Goal: Task Accomplishment & Management: Complete application form

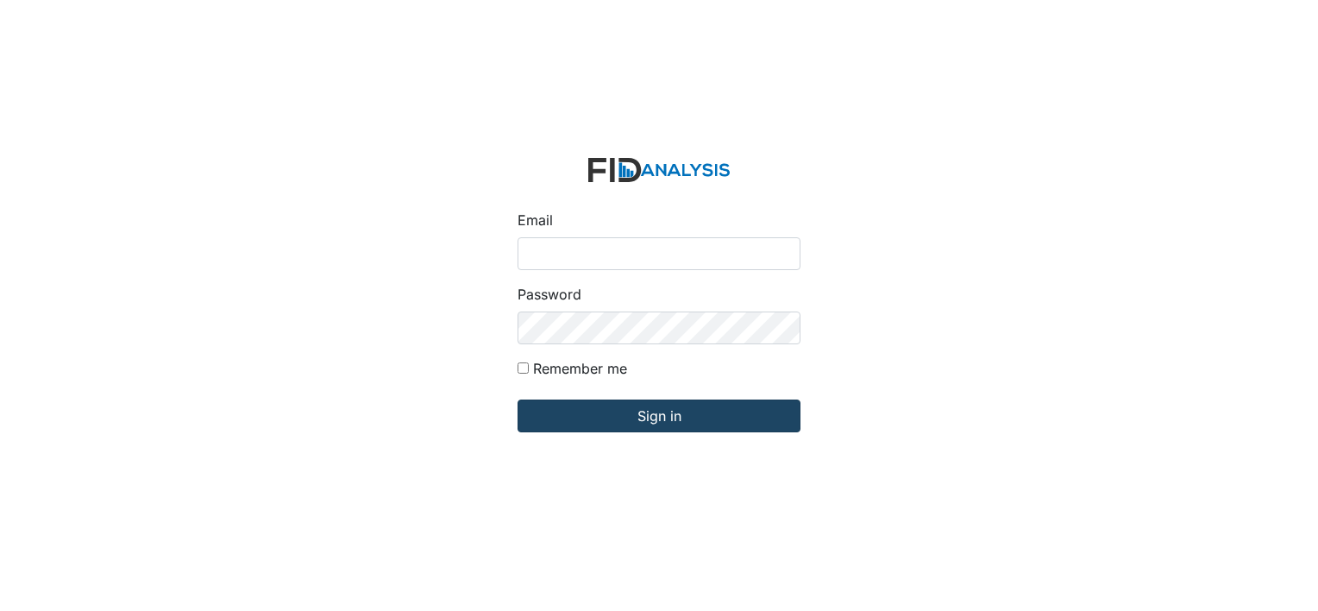
type input "[EMAIL_ADDRESS][DOMAIN_NAME]"
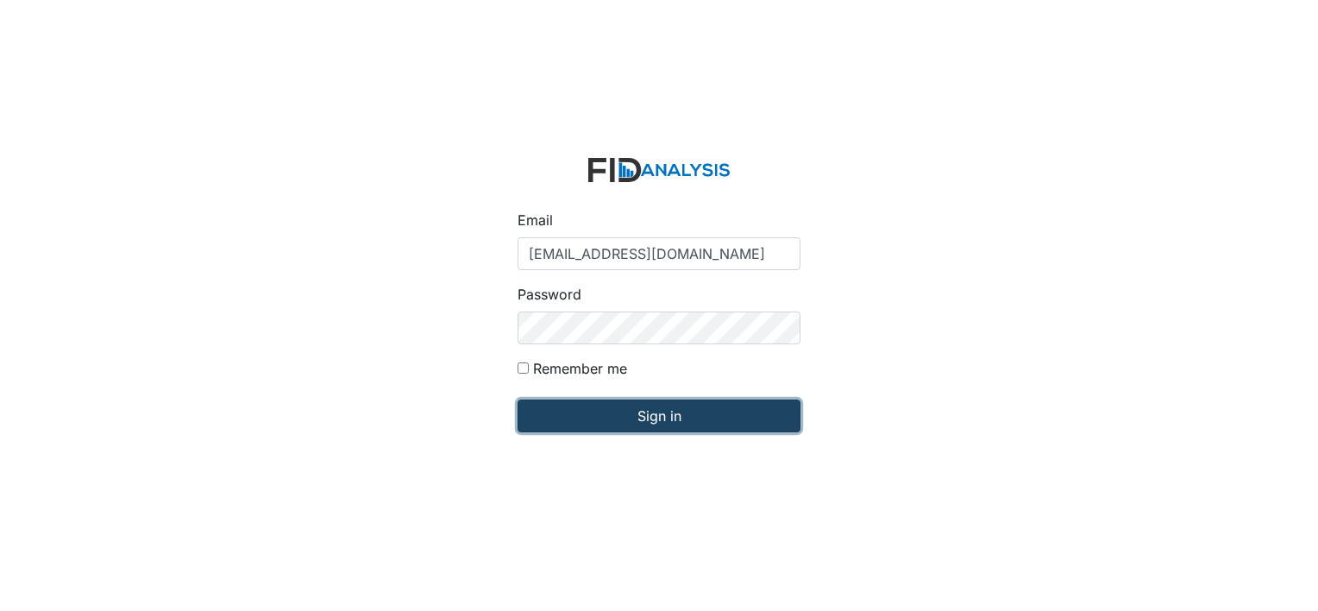
click at [607, 414] on input "Sign in" at bounding box center [659, 415] width 283 height 33
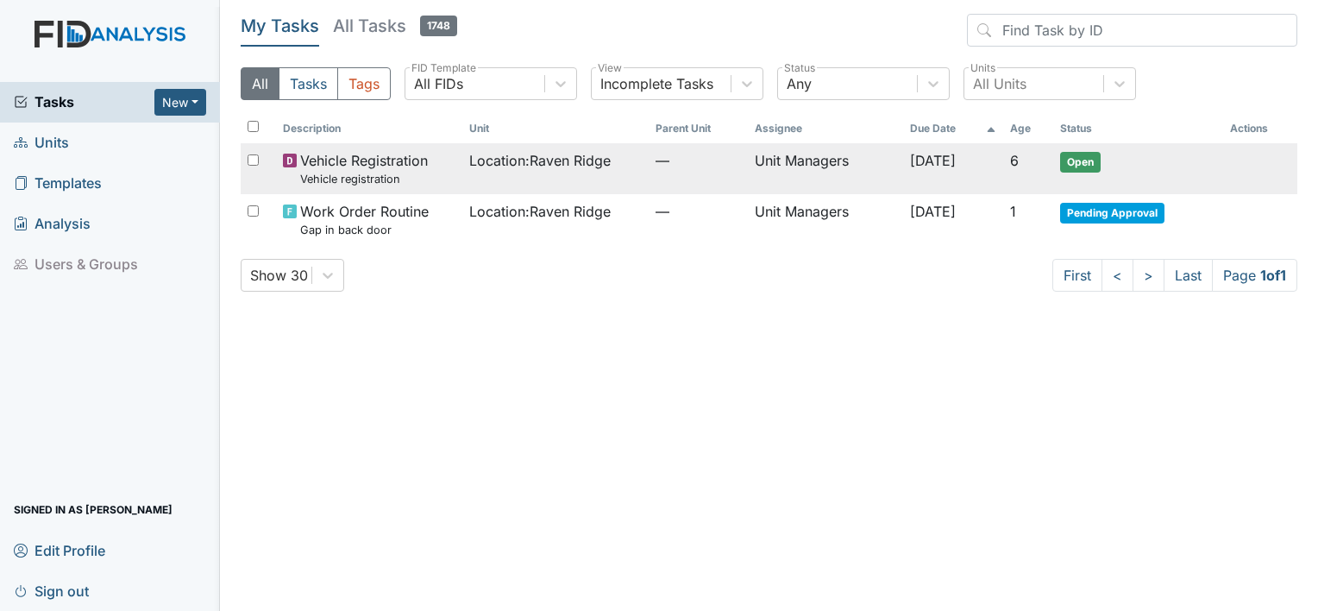
click at [532, 161] on span "Location : Raven Ridge" at bounding box center [539, 160] width 141 height 21
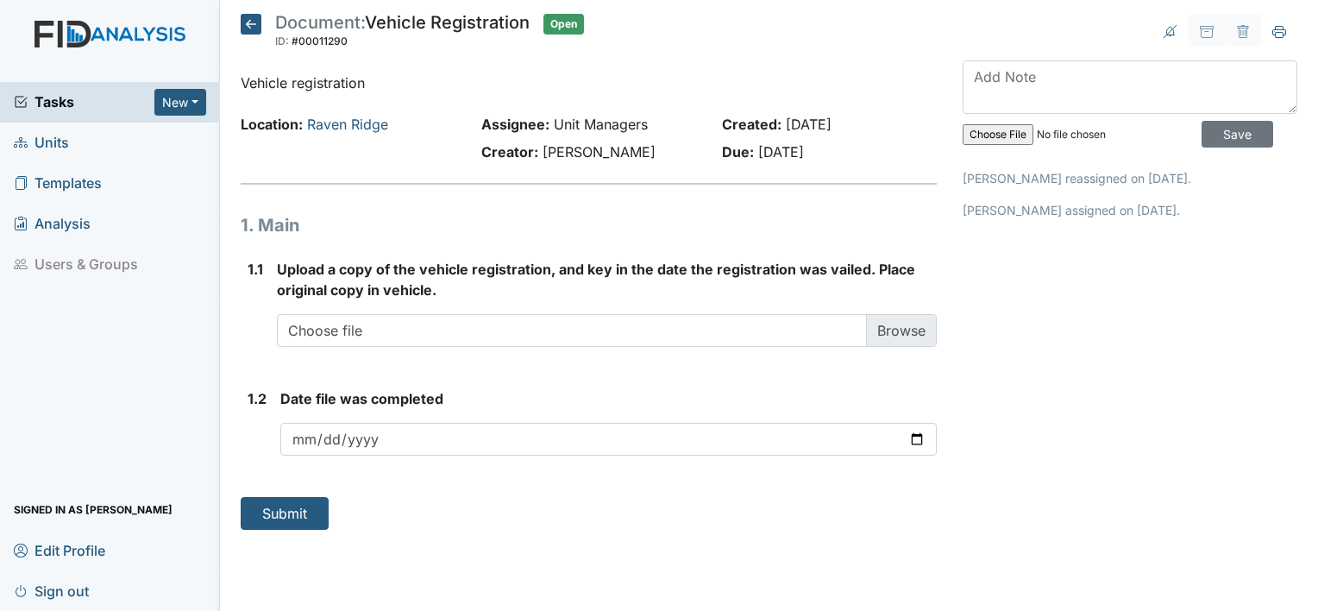
click at [68, 145] on span "Units" at bounding box center [41, 142] width 55 height 27
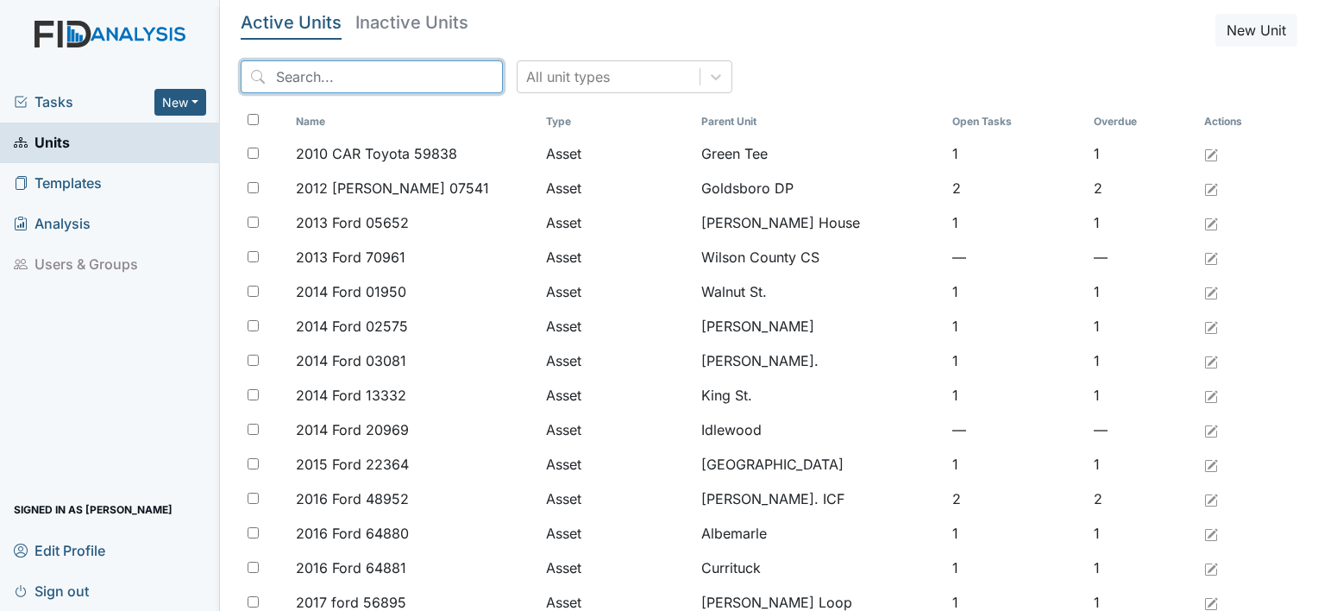
click at [295, 78] on input "search" at bounding box center [372, 76] width 262 height 33
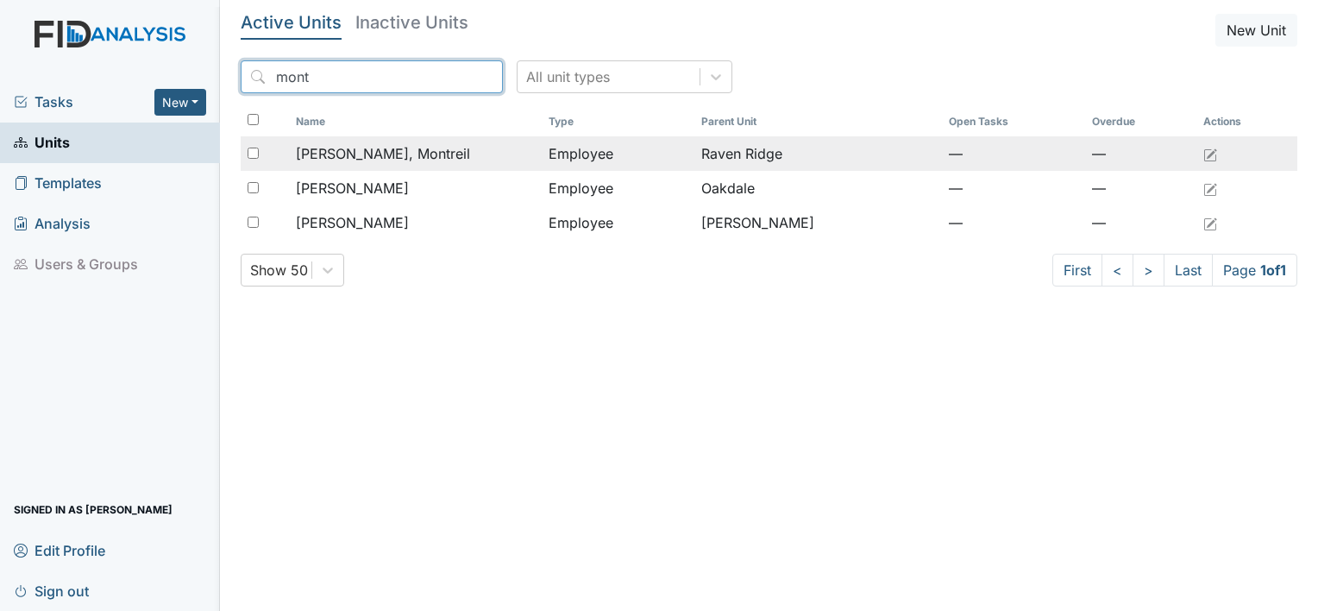
type input "mont"
click at [397, 154] on span "Hocutt, Montreil" at bounding box center [383, 153] width 174 height 21
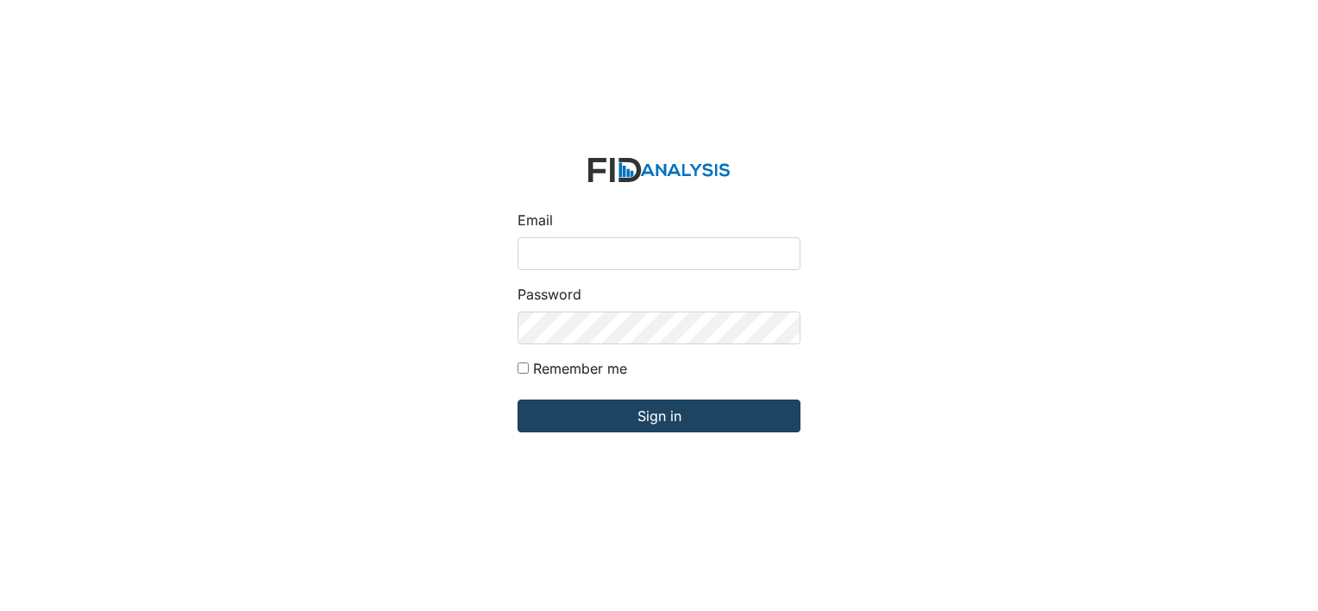
type input "[EMAIL_ADDRESS][DOMAIN_NAME]"
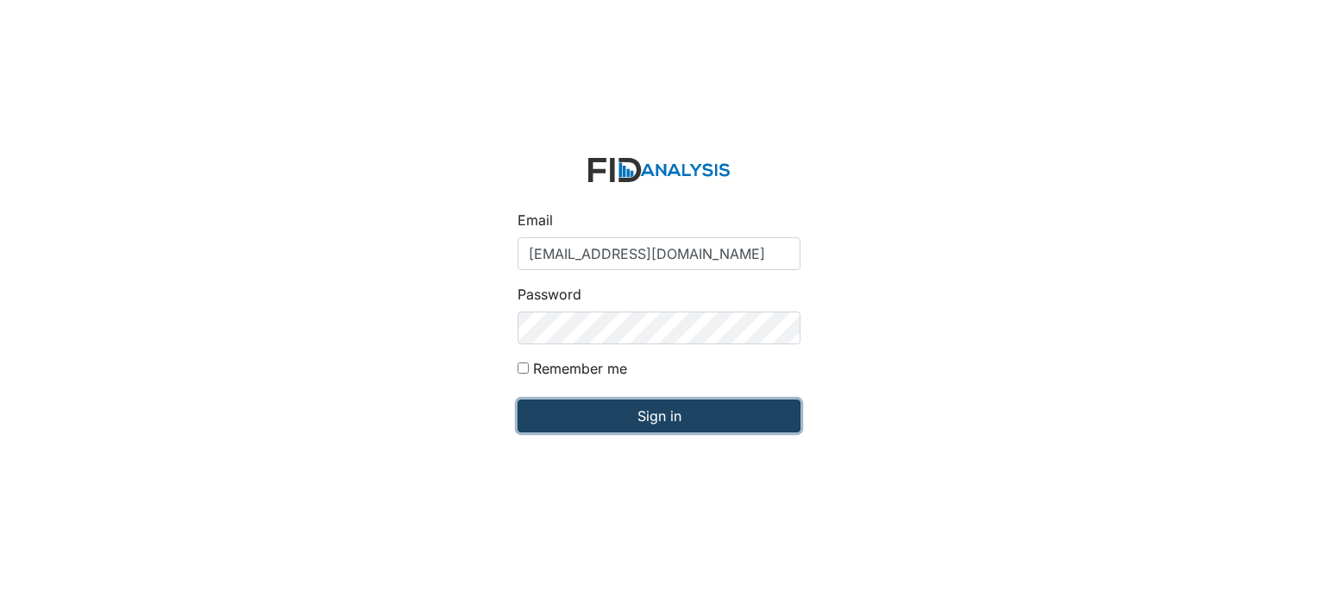
click at [612, 424] on input "Sign in" at bounding box center [659, 415] width 283 height 33
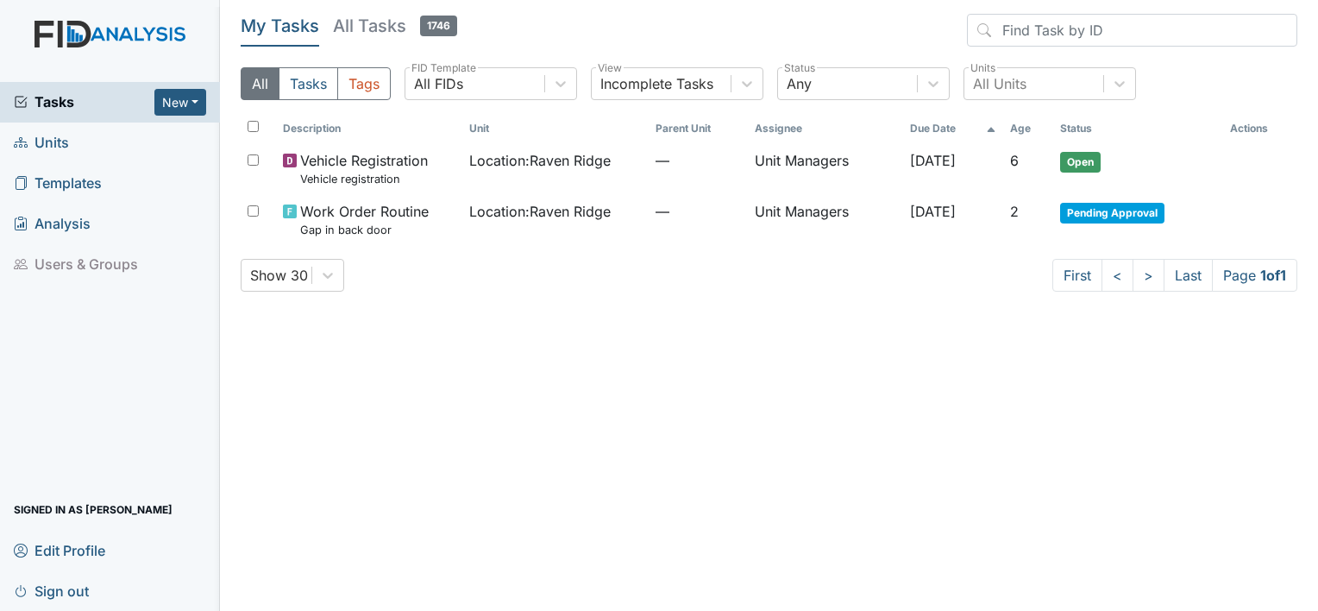
click at [79, 141] on link "Units" at bounding box center [110, 142] width 220 height 41
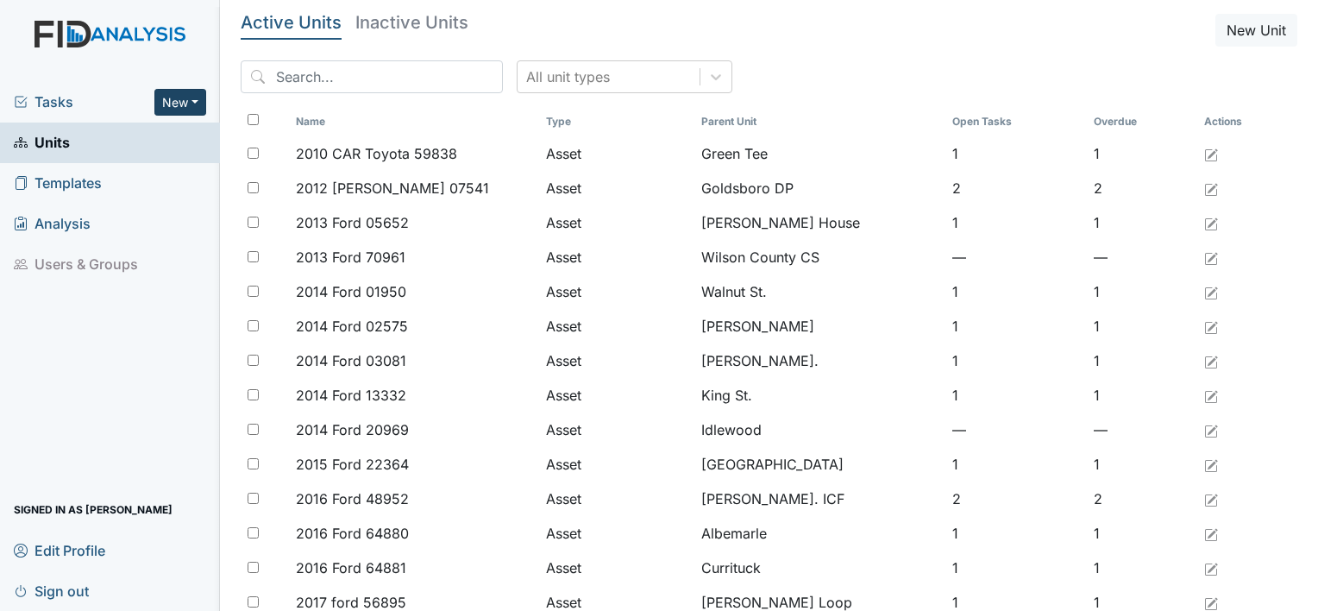
click at [181, 97] on button "New" at bounding box center [180, 102] width 52 height 27
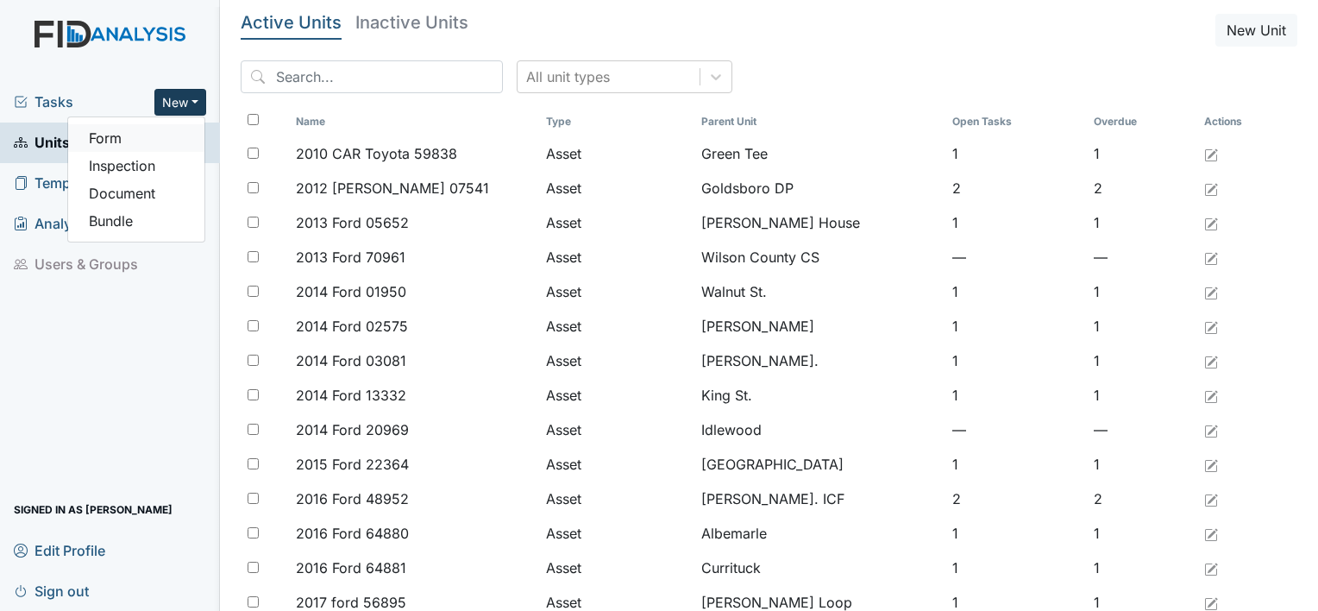
click at [130, 135] on link "Form" at bounding box center [136, 138] width 136 height 28
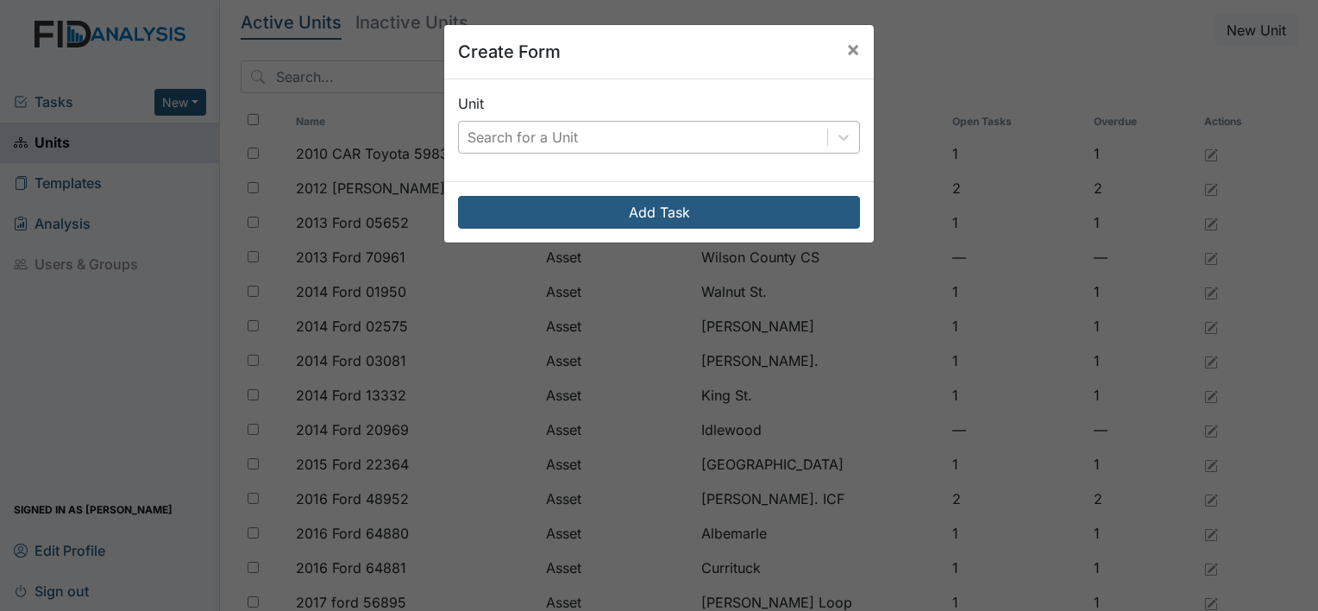
click at [506, 141] on div "Search for a Unit" at bounding box center [522, 137] width 110 height 21
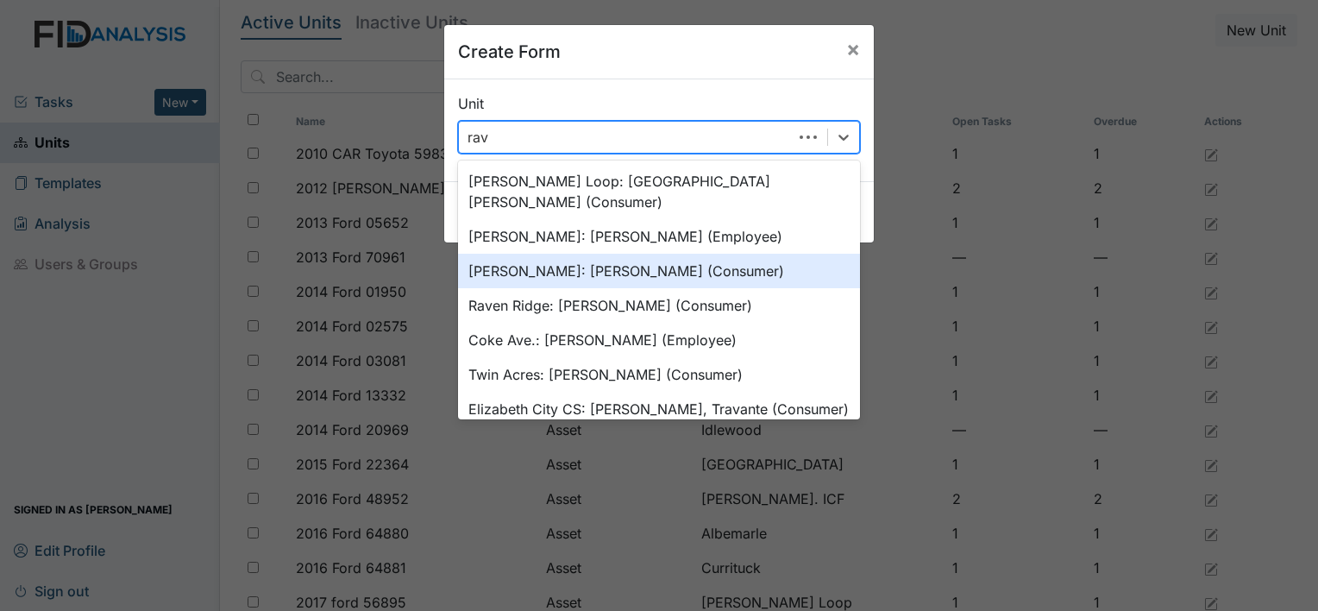
type input "rave"
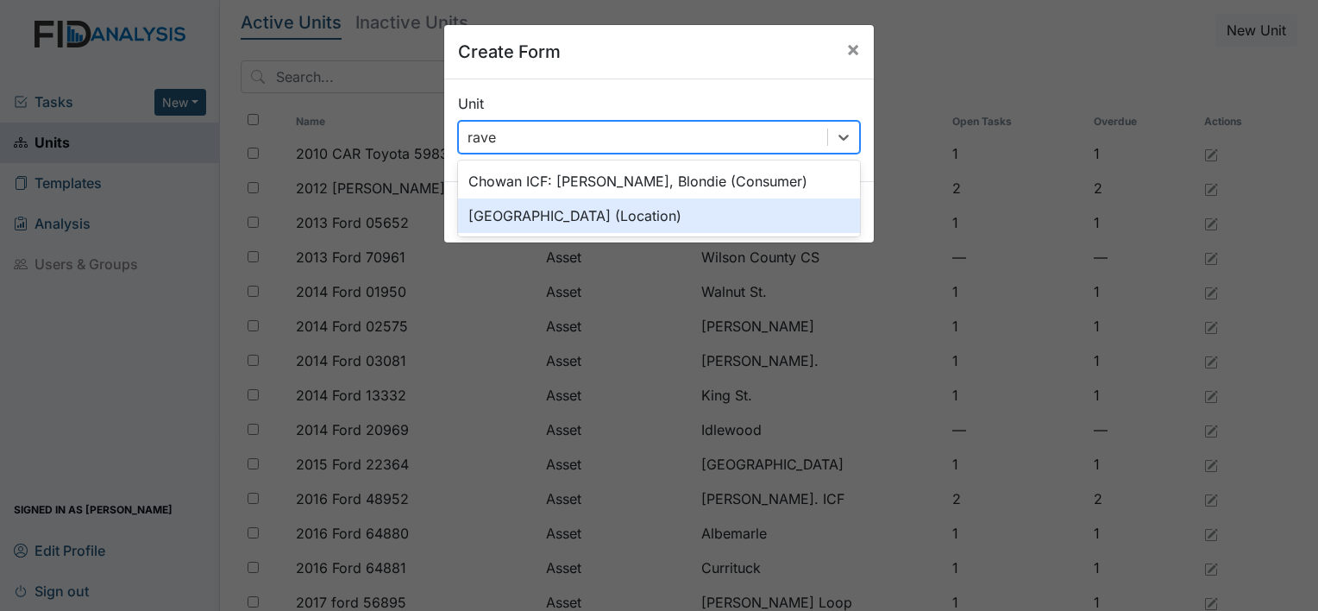
click at [556, 214] on div "[GEOGRAPHIC_DATA] (Location)" at bounding box center [659, 215] width 402 height 35
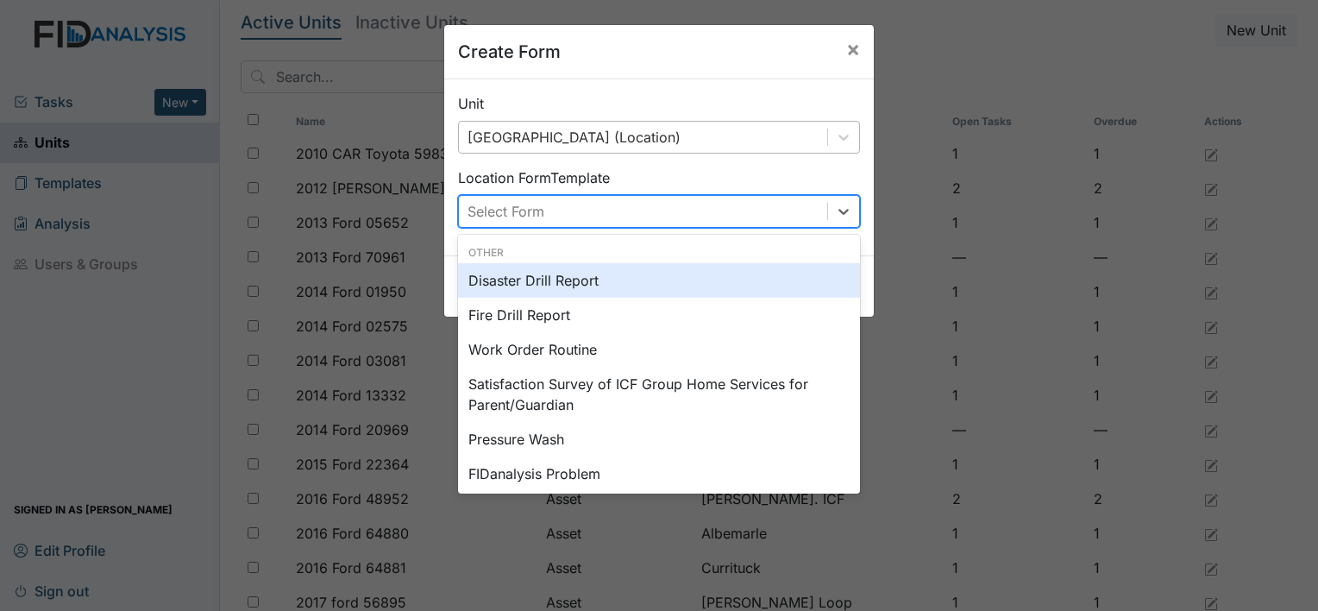
click at [556, 214] on div "Select Form" at bounding box center [643, 211] width 368 height 31
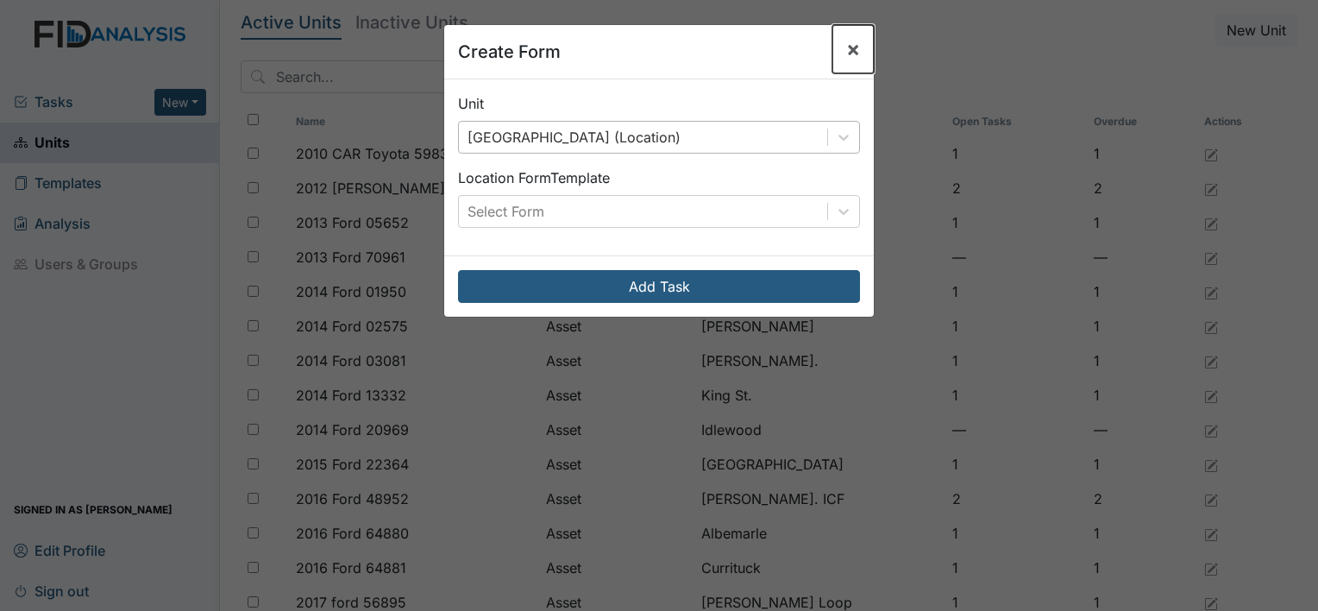
click at [854, 41] on button "×" at bounding box center [852, 49] width 41 height 48
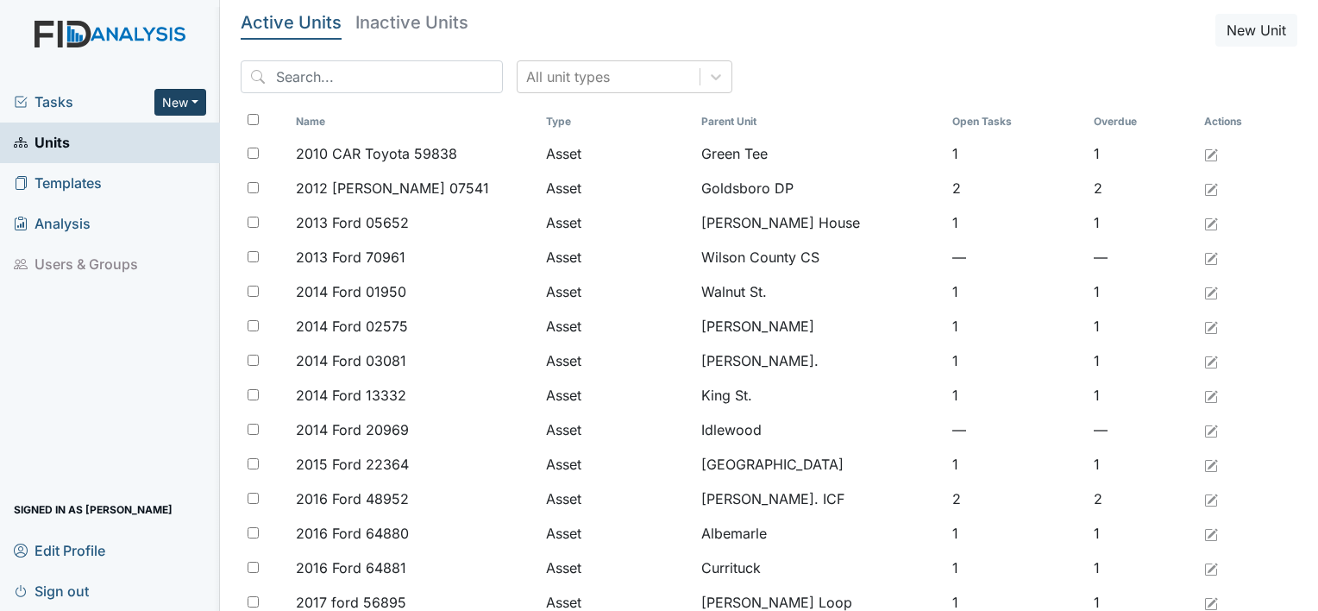
click at [160, 104] on button "New" at bounding box center [180, 102] width 52 height 27
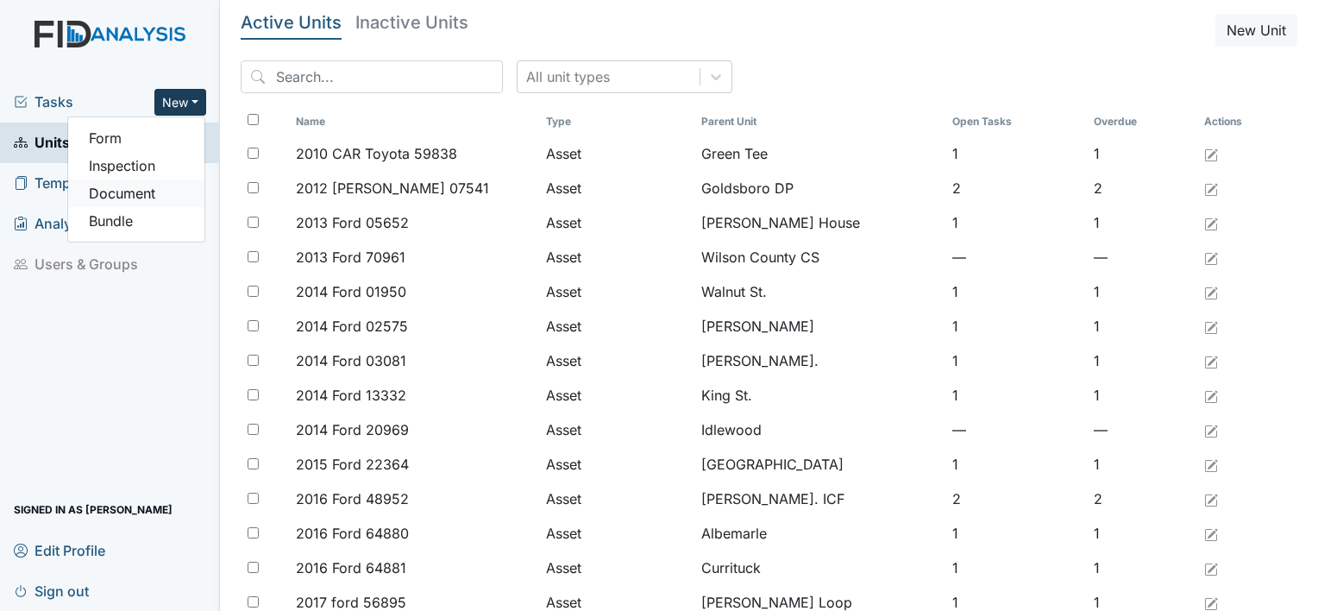
click at [141, 193] on link "Document" at bounding box center [136, 193] width 136 height 28
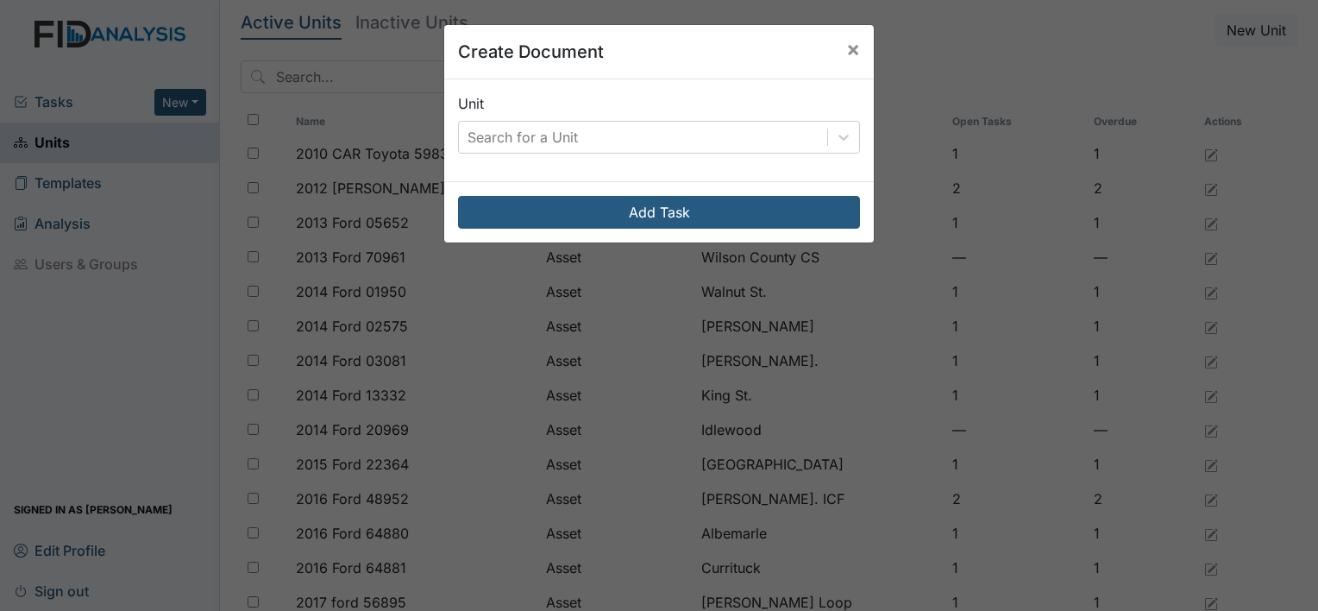
click at [482, 153] on div "Unit Search for a Unit" at bounding box center [659, 130] width 430 height 102
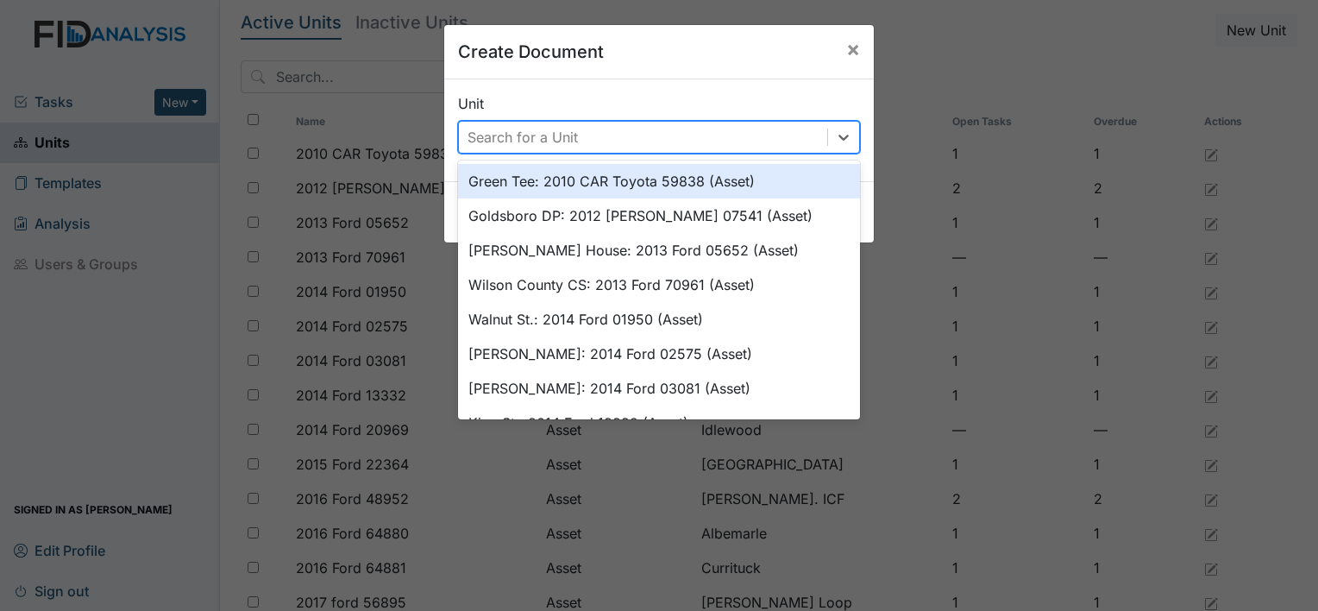
click at [493, 136] on div "Search for a Unit" at bounding box center [522, 137] width 110 height 21
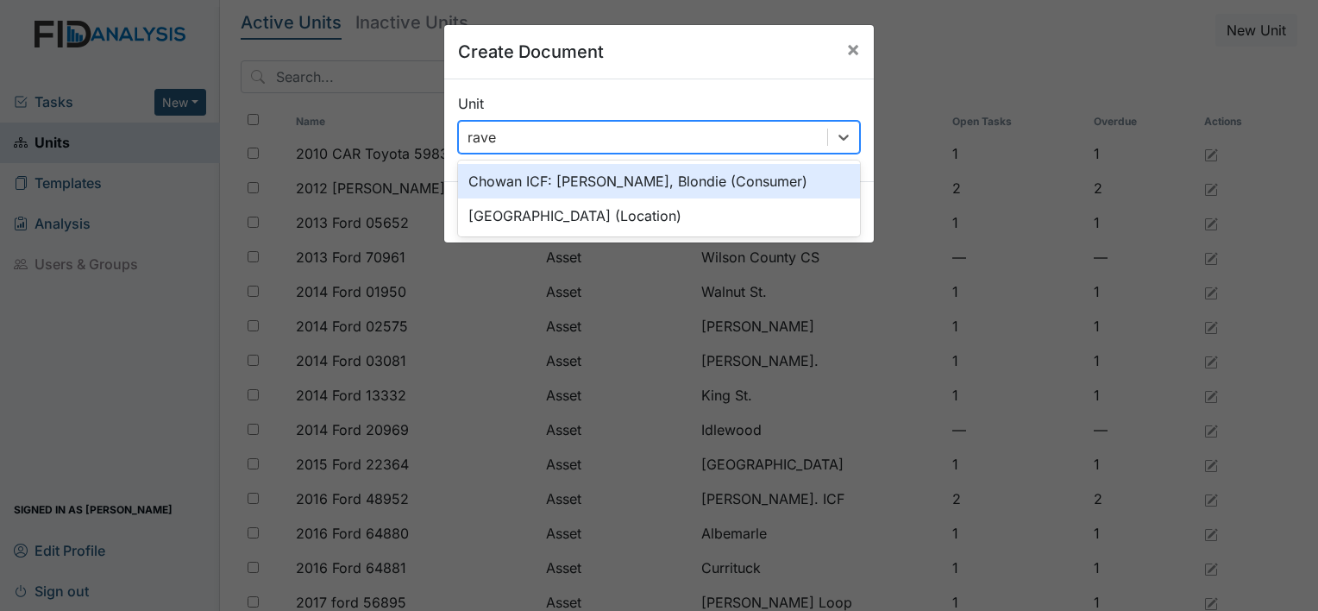
type input "raven"
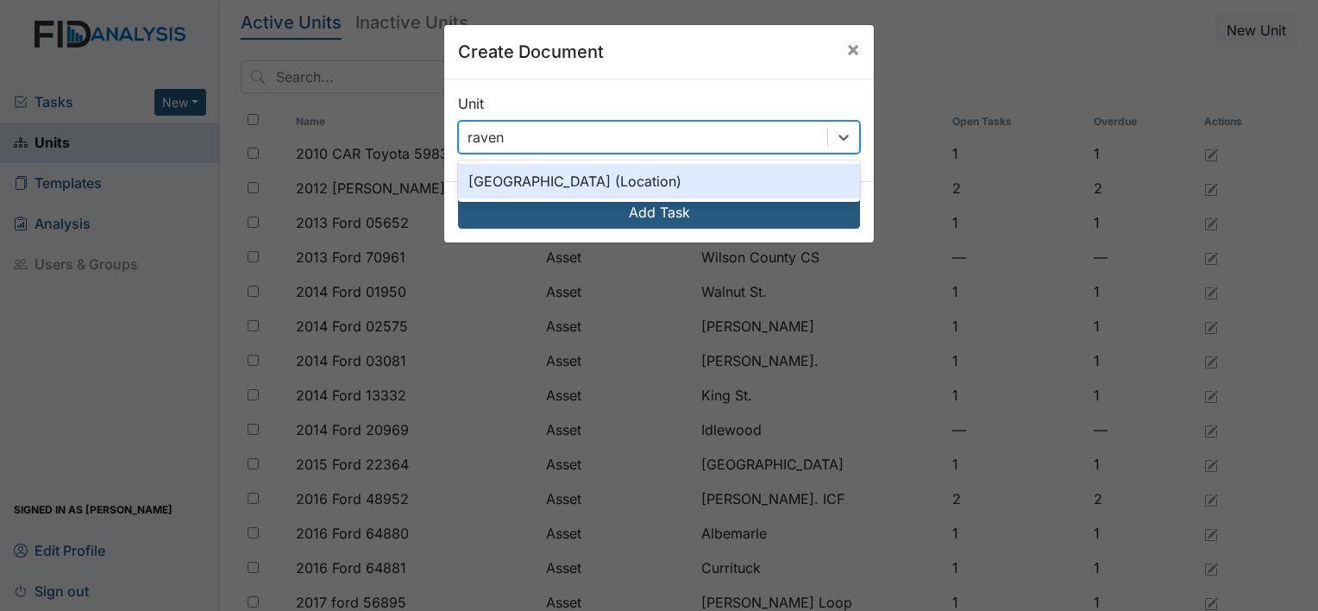
click at [528, 179] on div "[GEOGRAPHIC_DATA] (Location)" at bounding box center [659, 181] width 402 height 35
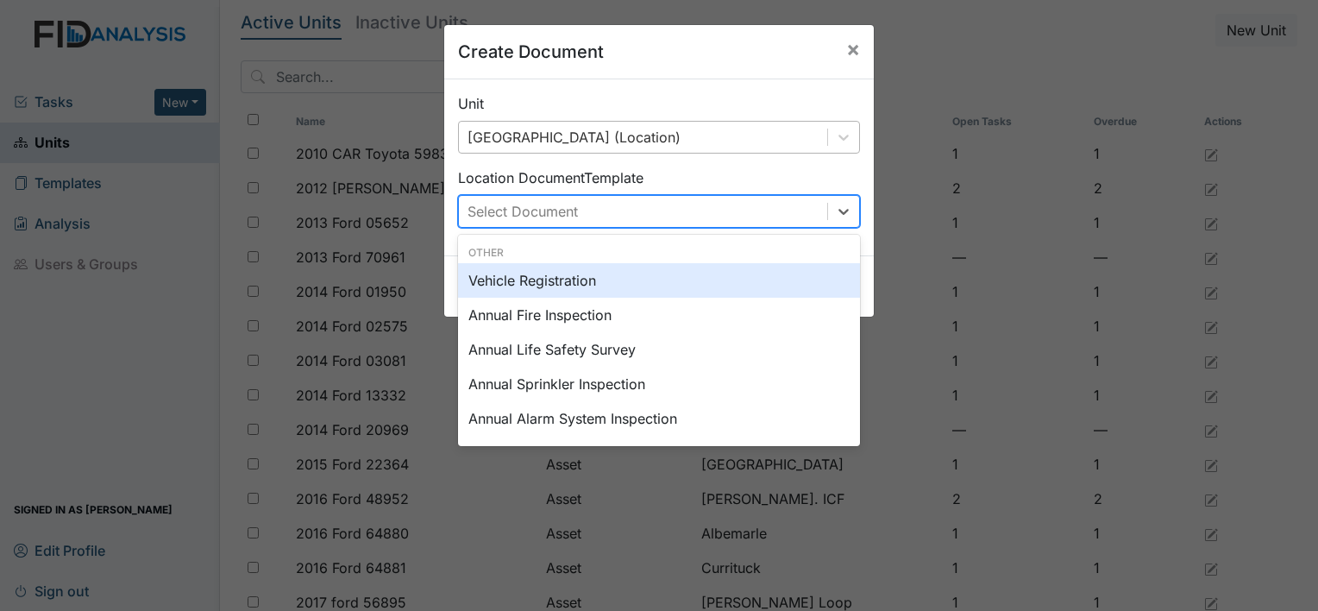
click at [550, 213] on div "Select Document" at bounding box center [522, 211] width 110 height 21
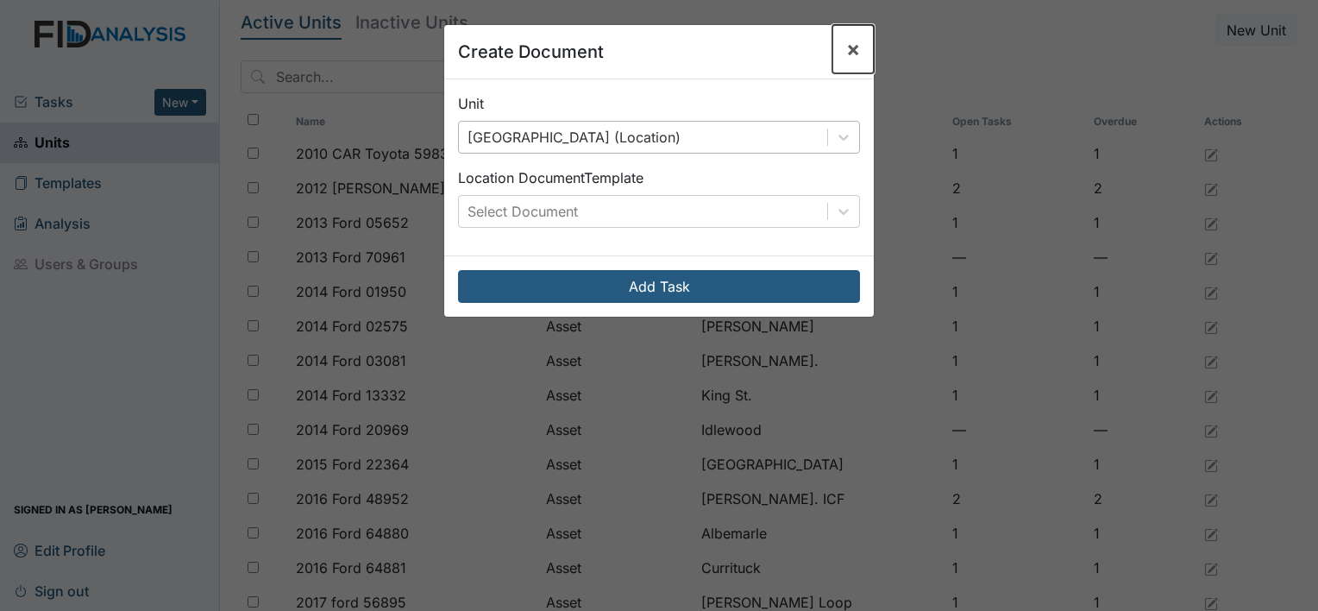
click at [846, 49] on span "×" at bounding box center [853, 48] width 14 height 25
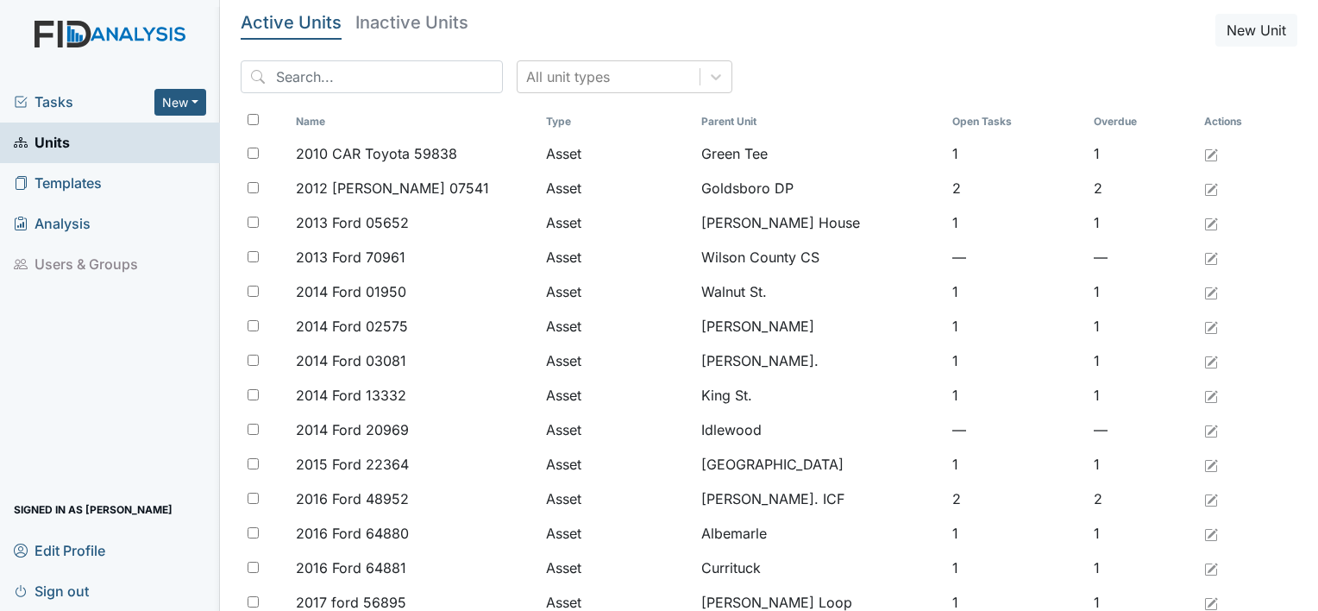
click at [154, 100] on span "Tasks" at bounding box center [84, 101] width 141 height 21
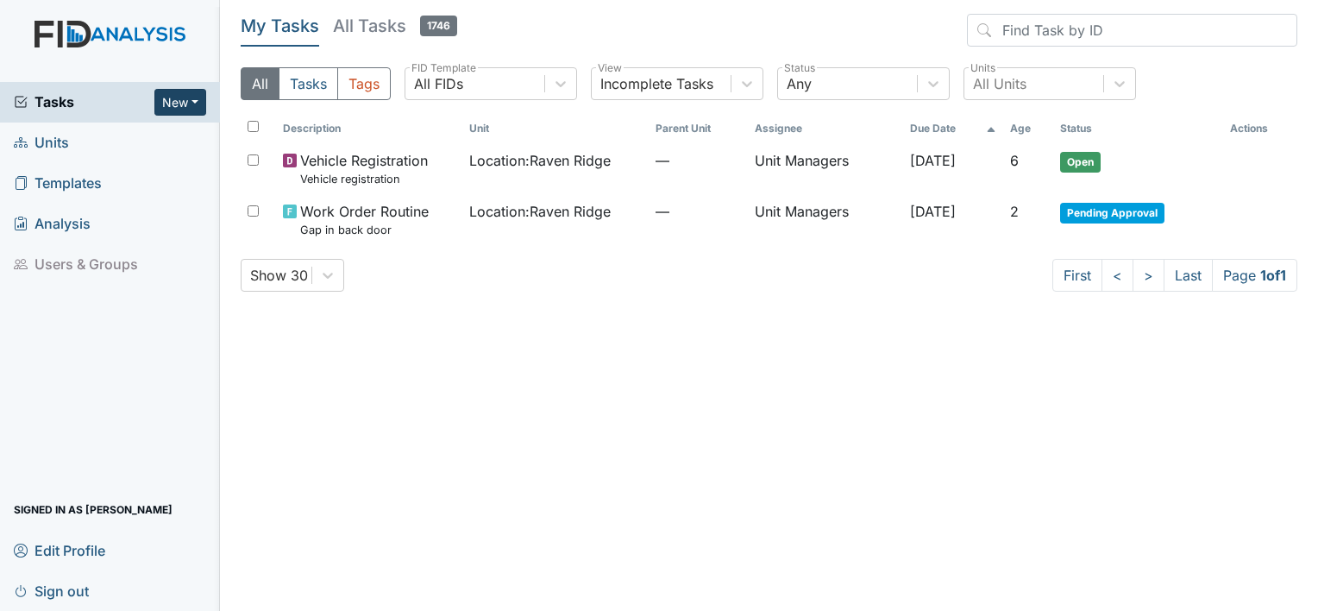
click at [180, 104] on button "New" at bounding box center [180, 102] width 52 height 27
click at [115, 146] on link "Form" at bounding box center [136, 138] width 136 height 28
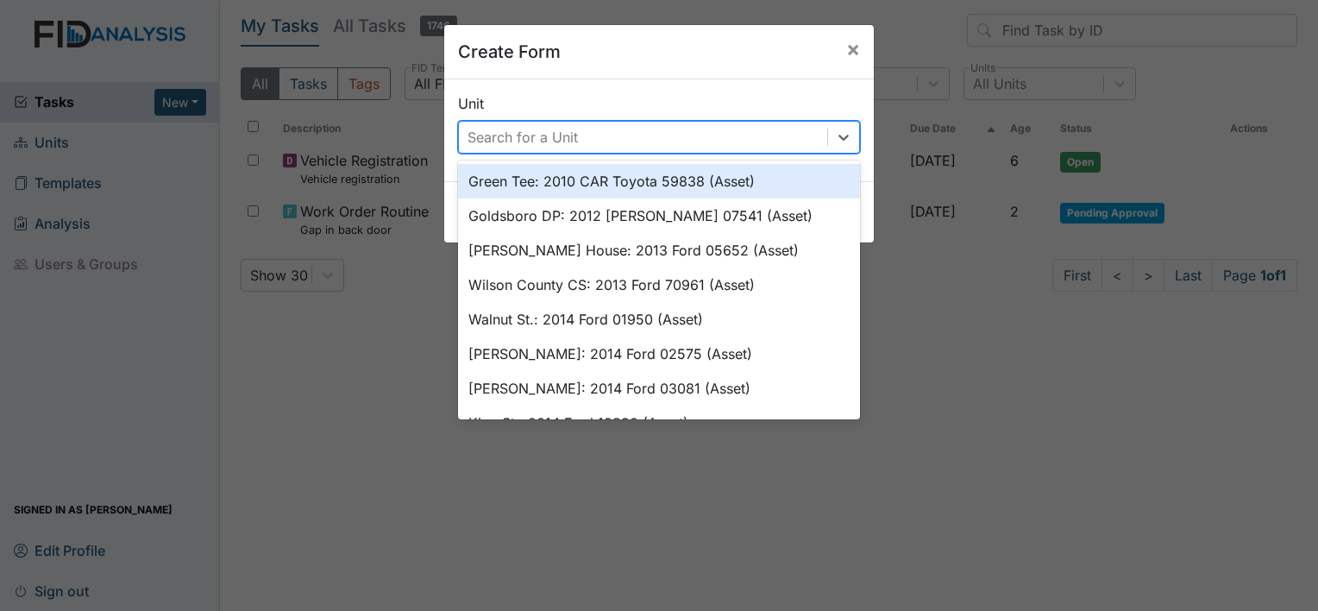
click at [511, 133] on div "Search for a Unit" at bounding box center [522, 137] width 110 height 21
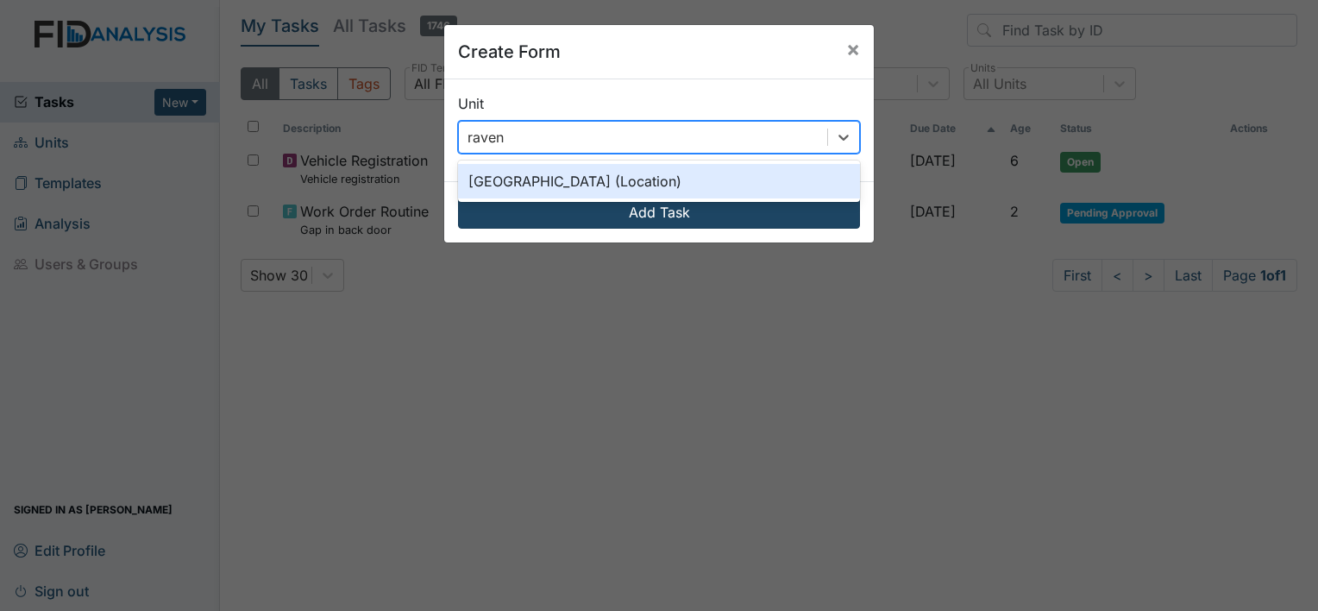
type input "raven"
click at [517, 210] on button "Add Task" at bounding box center [659, 212] width 402 height 33
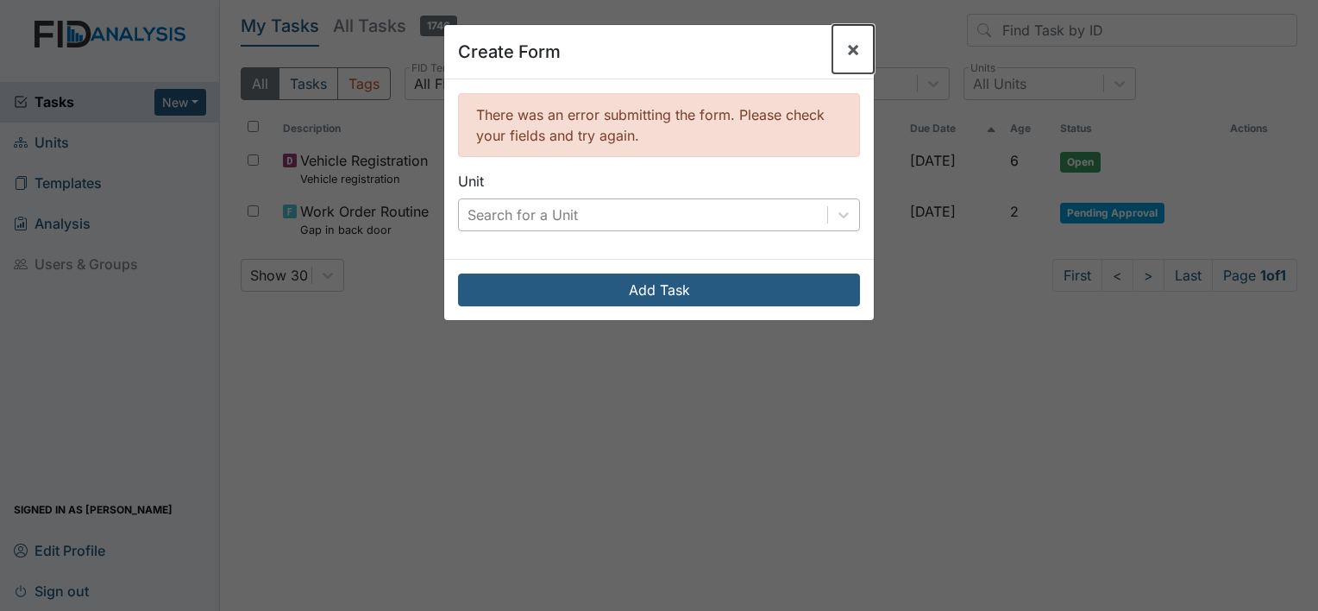
click at [846, 47] on span "×" at bounding box center [853, 48] width 14 height 25
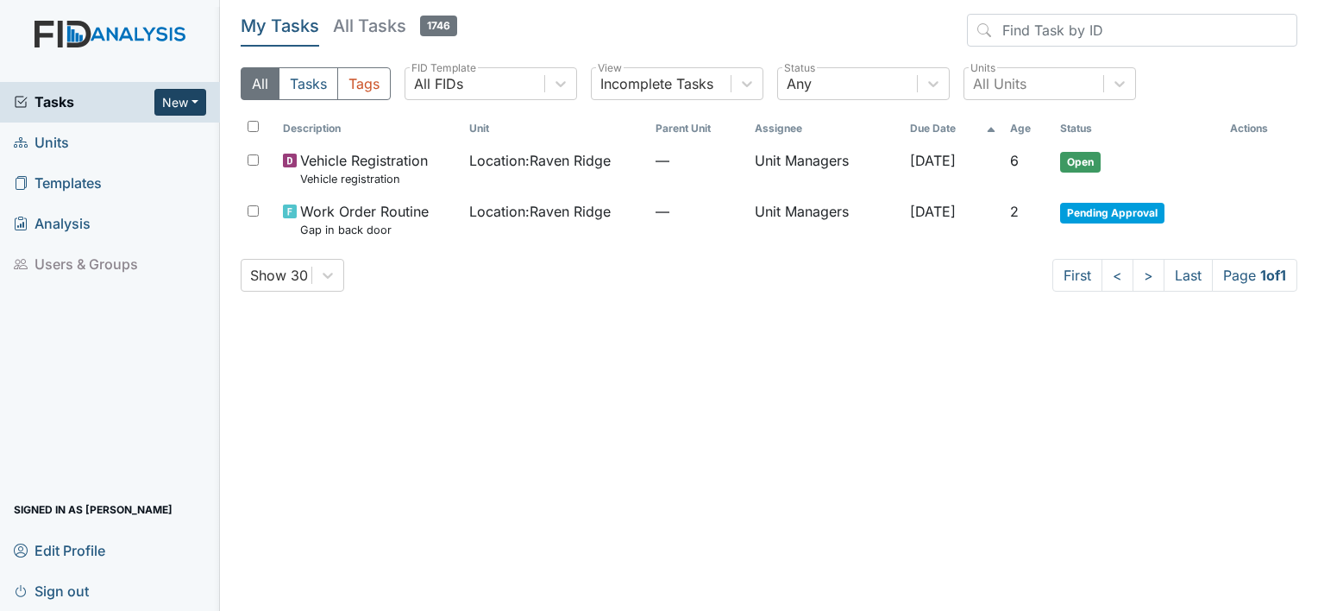
click at [166, 107] on button "New" at bounding box center [180, 102] width 52 height 27
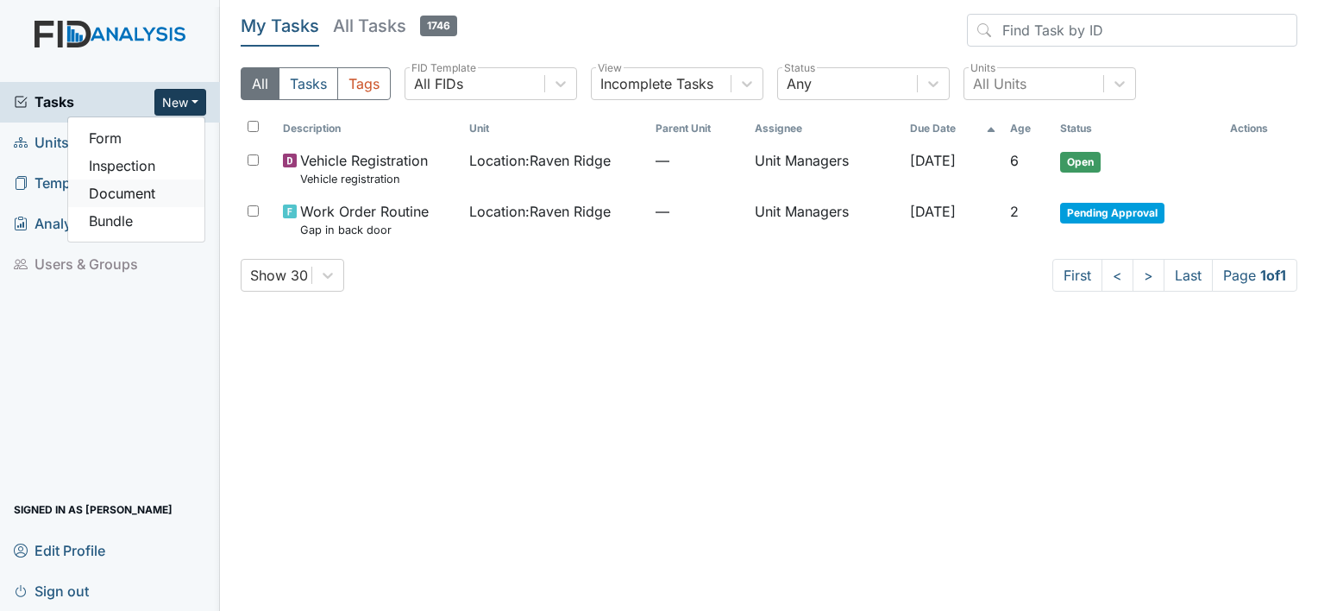
click at [121, 190] on link "Document" at bounding box center [136, 193] width 136 height 28
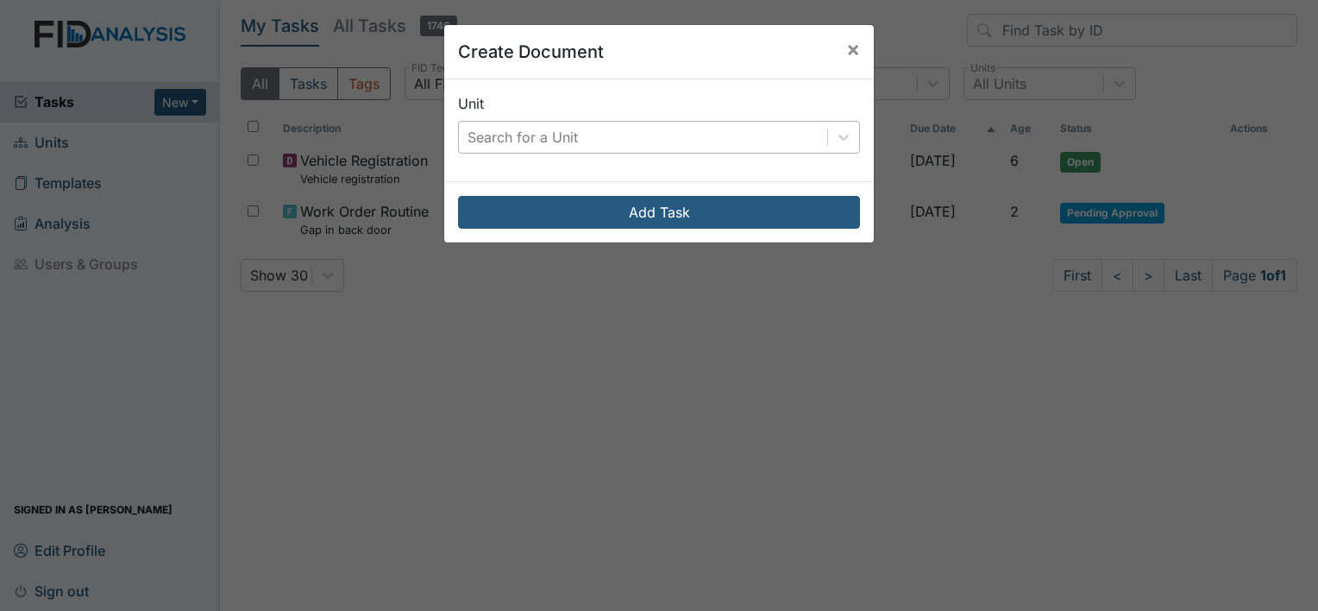
click at [491, 135] on div "Search for a Unit" at bounding box center [522, 137] width 110 height 21
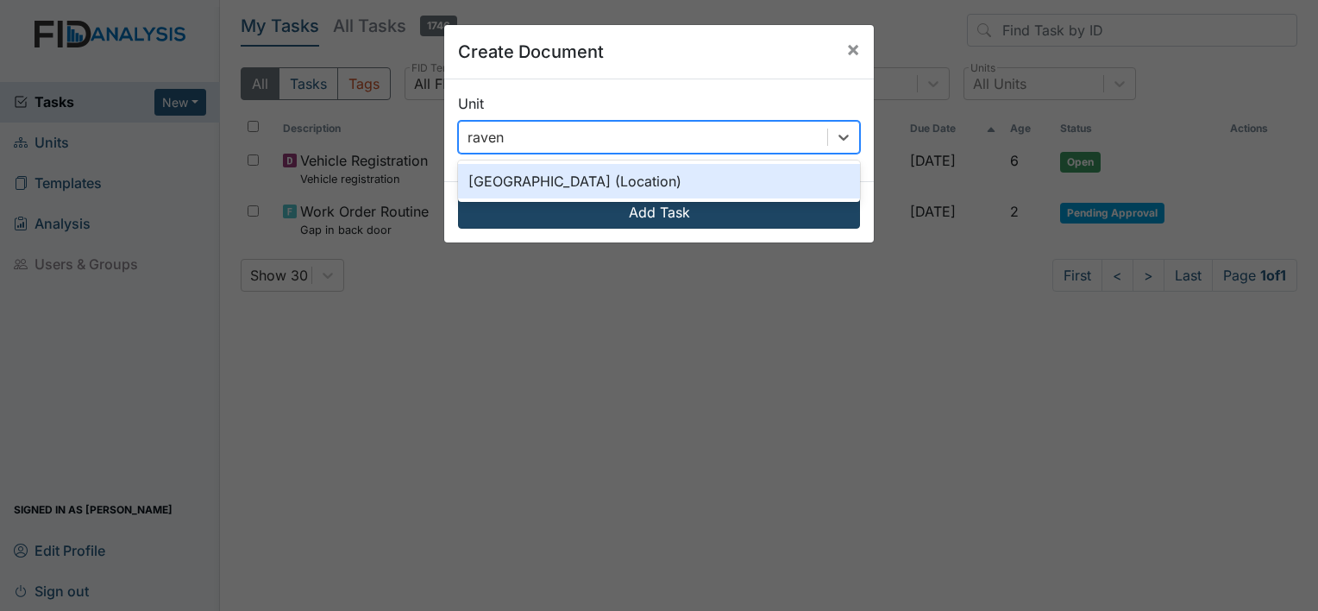
type input "raven"
click at [518, 207] on button "Add Task" at bounding box center [659, 212] width 402 height 33
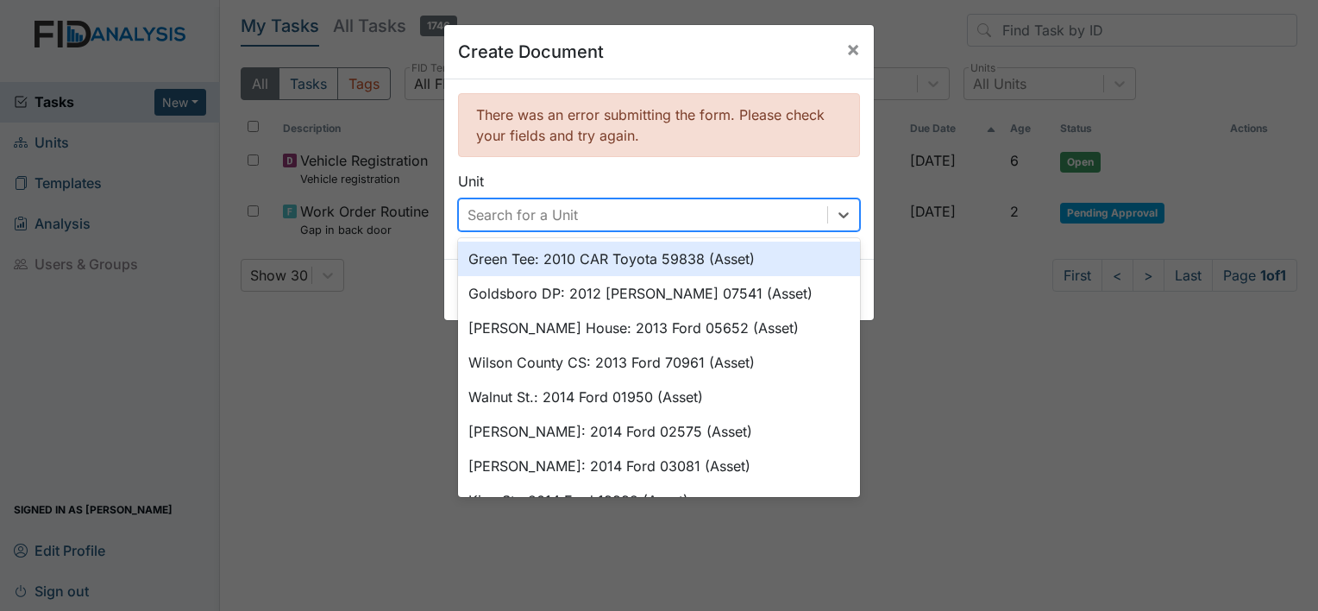
click at [521, 216] on div "Search for a Unit" at bounding box center [522, 214] width 110 height 21
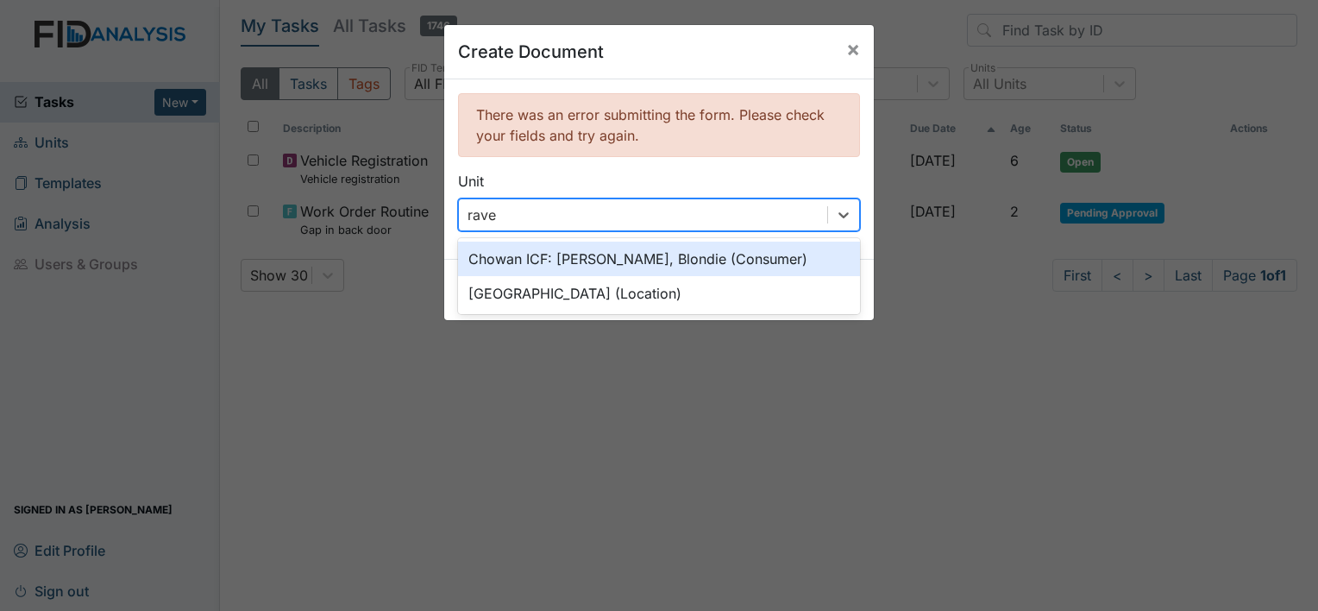
type input "raven"
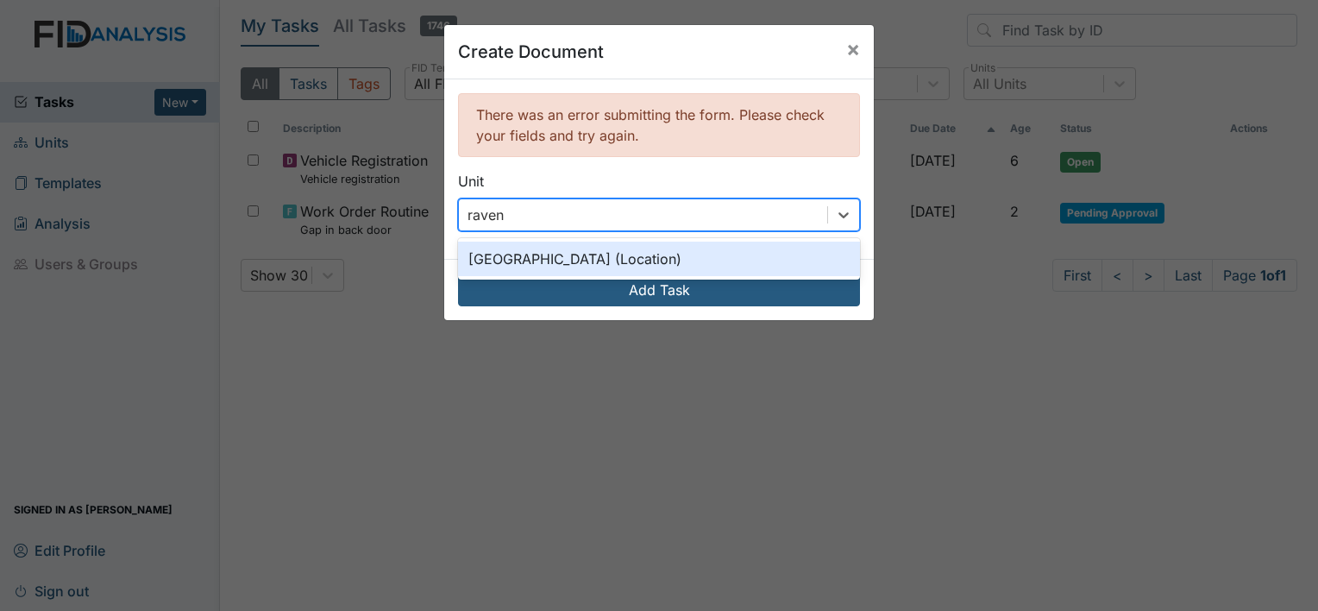
click at [539, 264] on div "[GEOGRAPHIC_DATA] (Location)" at bounding box center [659, 259] width 402 height 35
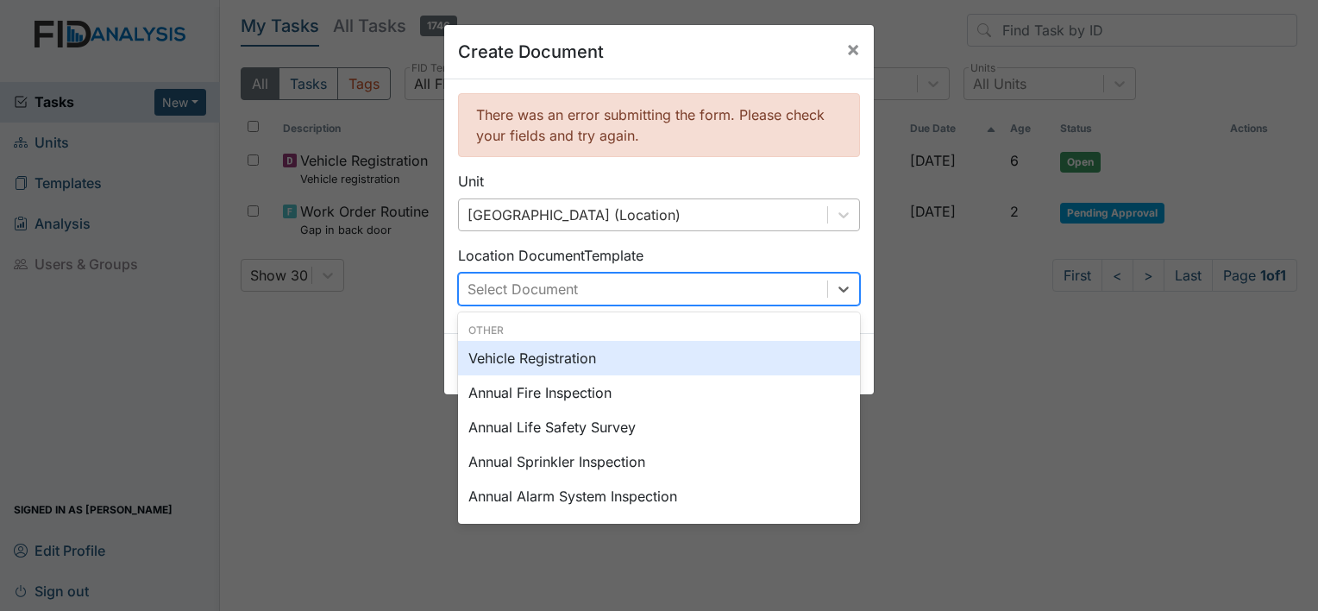
click at [524, 287] on div "Select Document" at bounding box center [522, 289] width 110 height 21
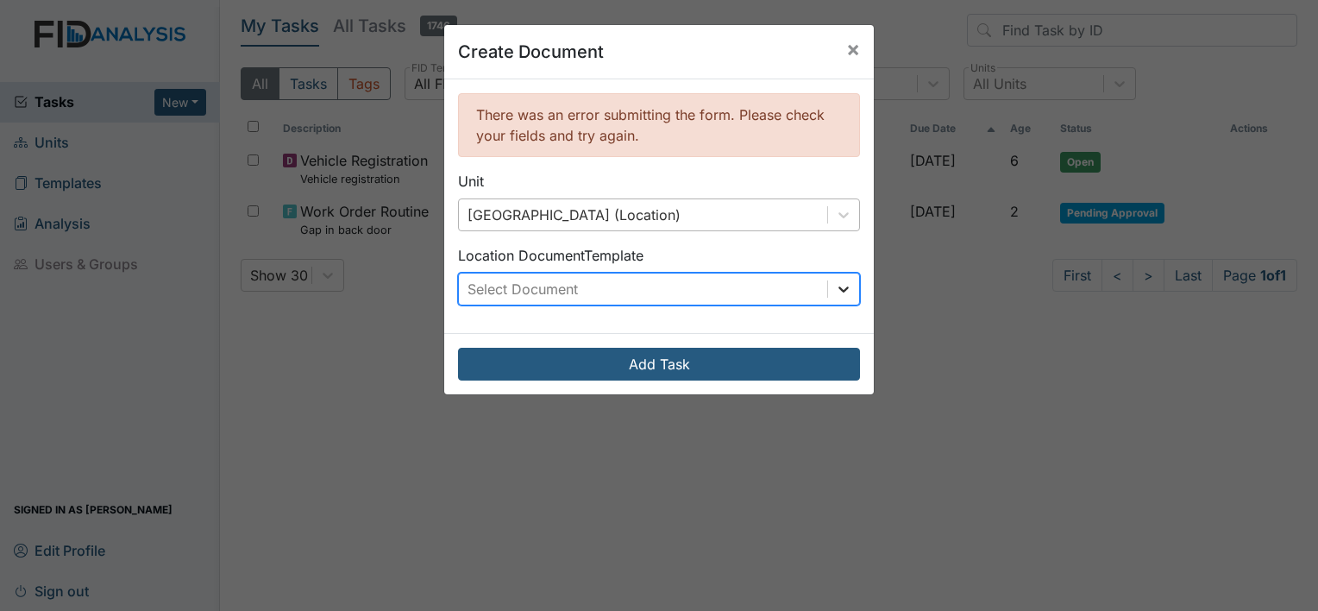
click at [842, 285] on icon at bounding box center [843, 288] width 17 height 17
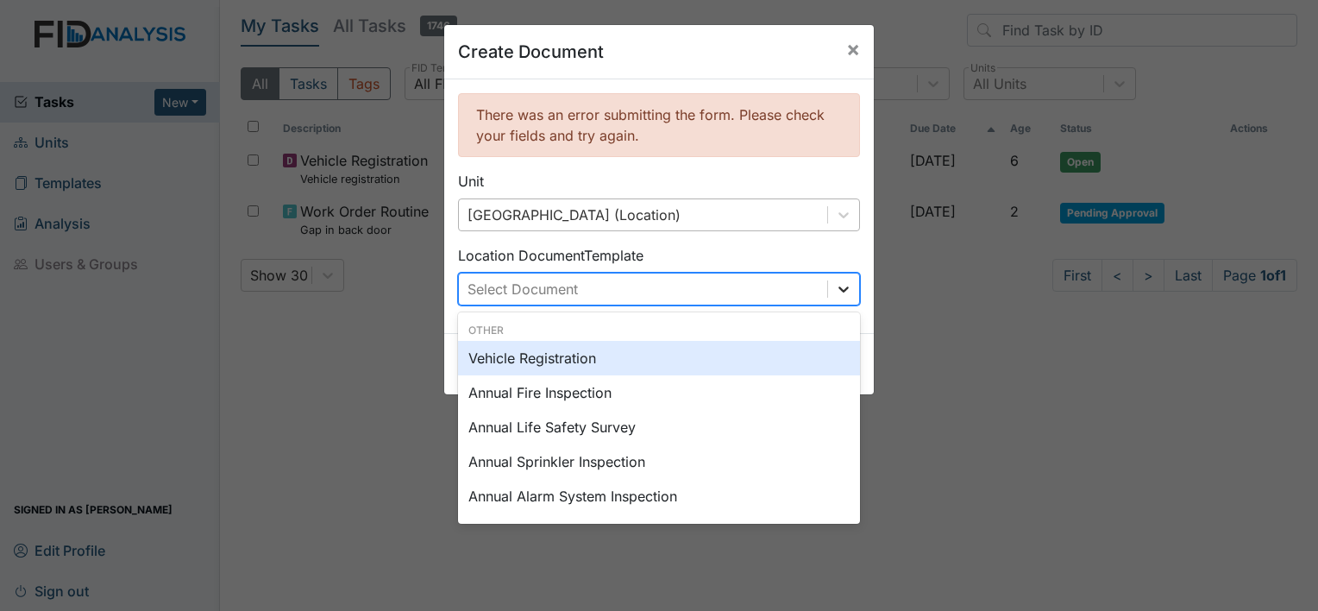
click at [842, 285] on icon at bounding box center [843, 288] width 17 height 17
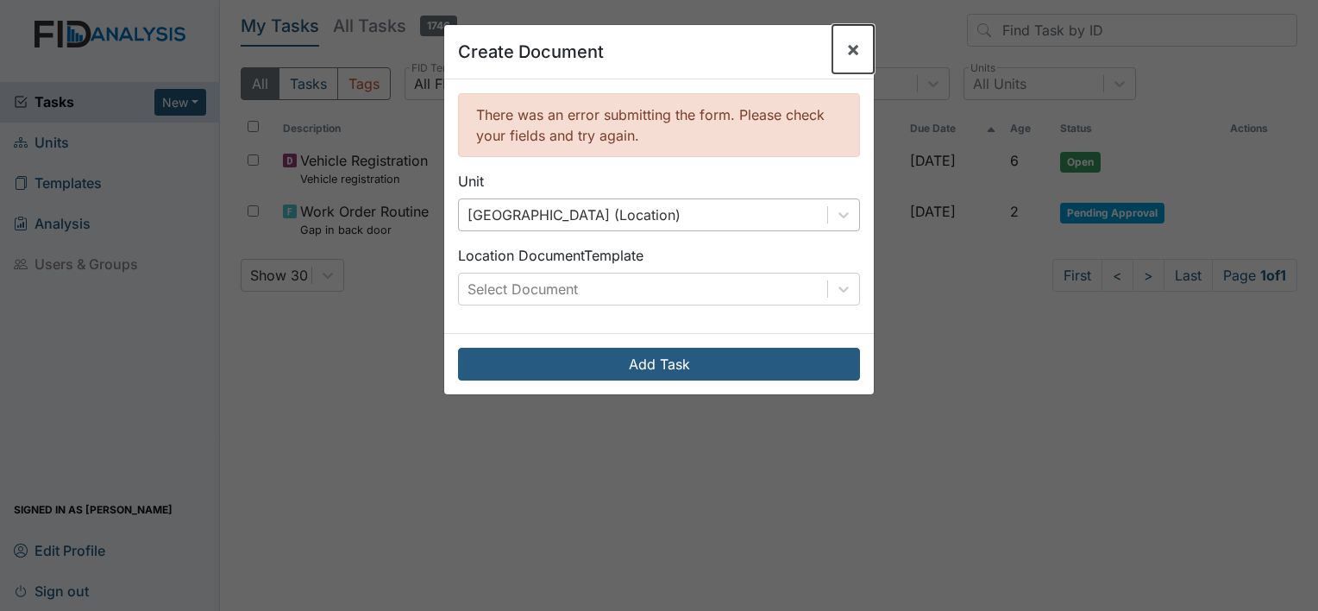
click at [846, 59] on span "×" at bounding box center [853, 48] width 14 height 25
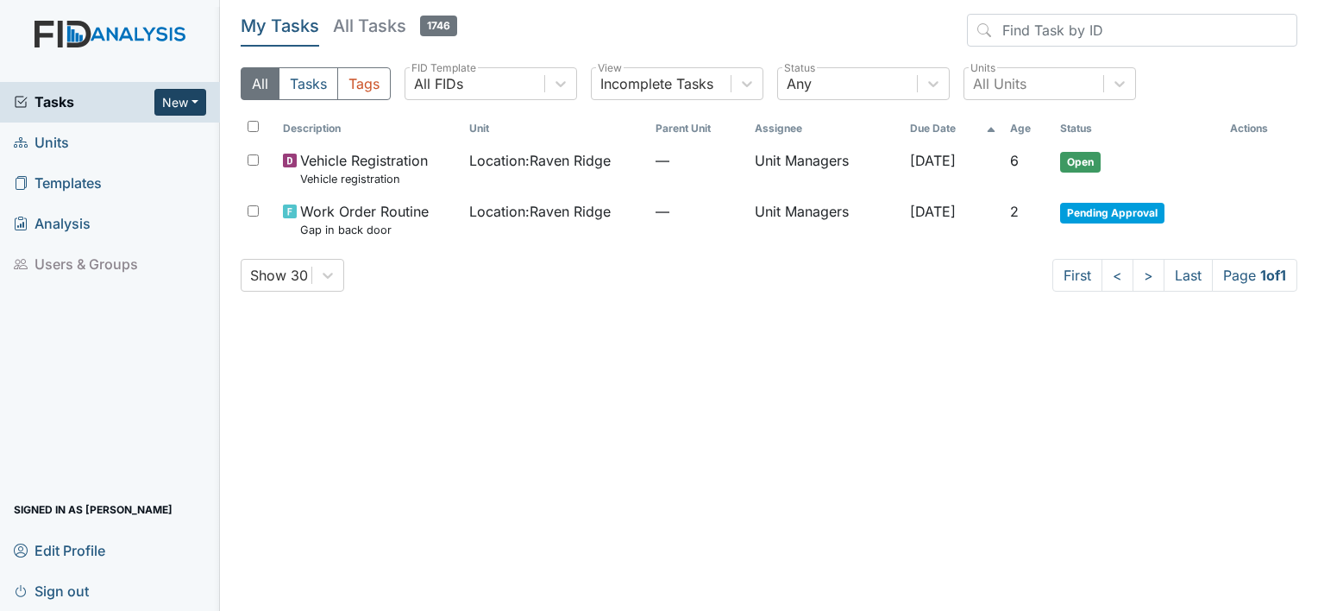
click at [200, 103] on button "New" at bounding box center [180, 102] width 52 height 27
click at [114, 137] on link "Form" at bounding box center [136, 138] width 136 height 28
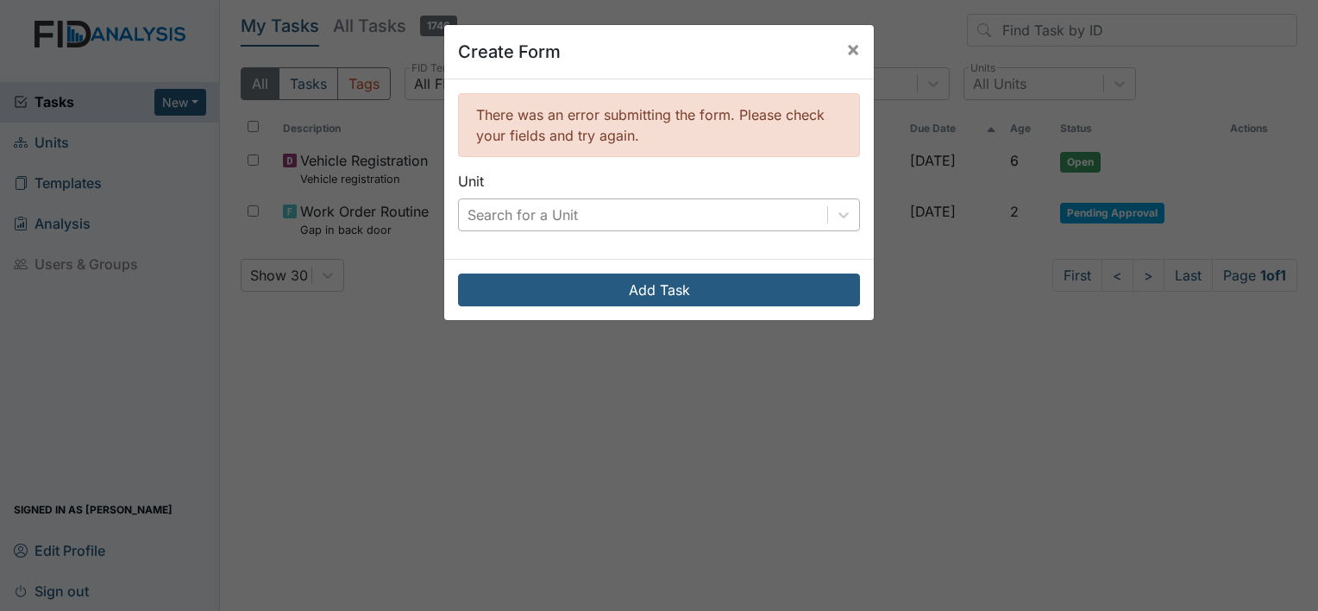
click at [487, 222] on div "Search for a Unit" at bounding box center [522, 214] width 110 height 21
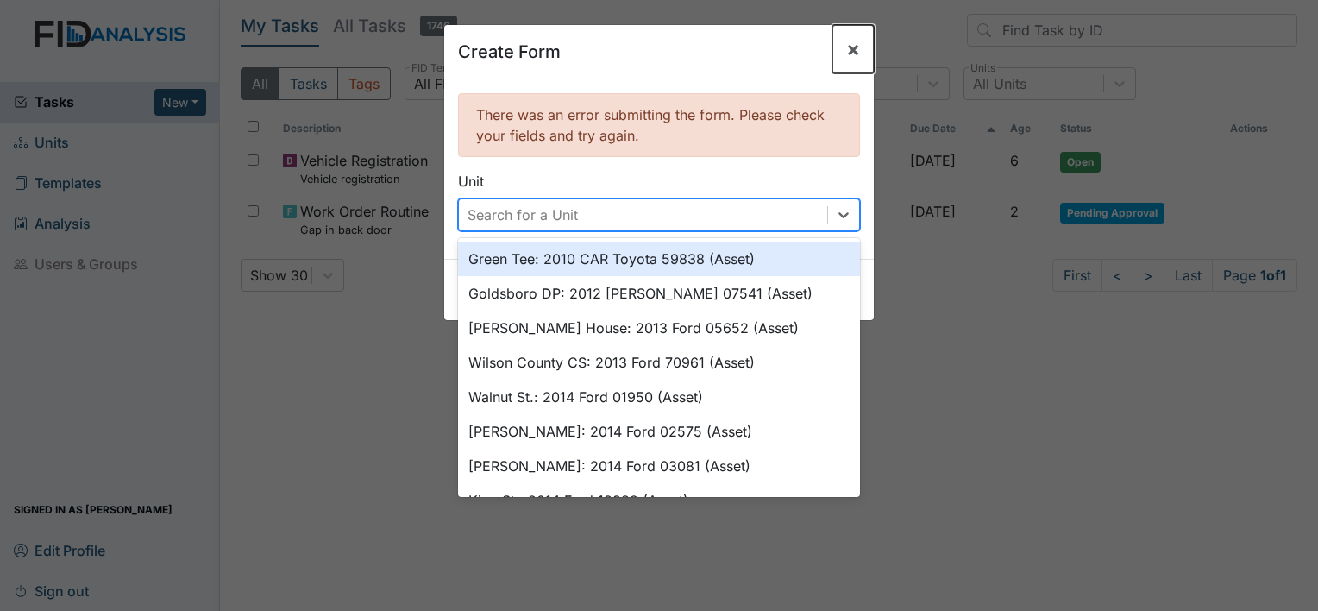
click at [846, 50] on span "×" at bounding box center [853, 48] width 14 height 25
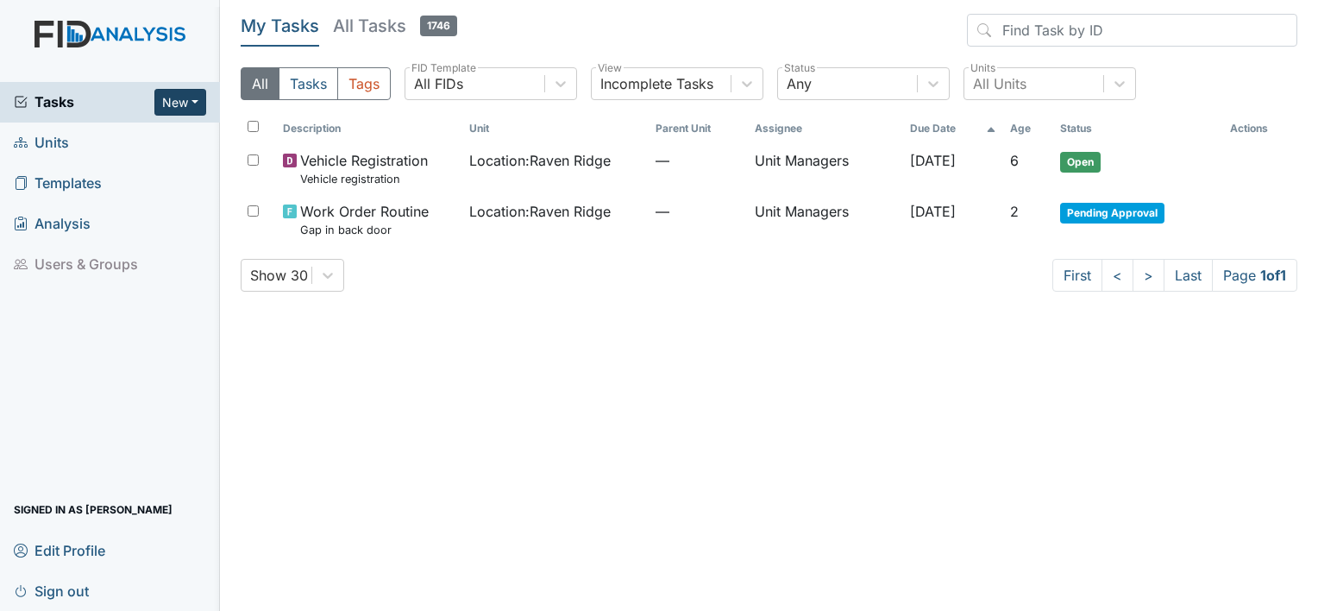
click at [179, 99] on button "New" at bounding box center [180, 102] width 52 height 27
click at [99, 134] on link "Form" at bounding box center [136, 138] width 136 height 28
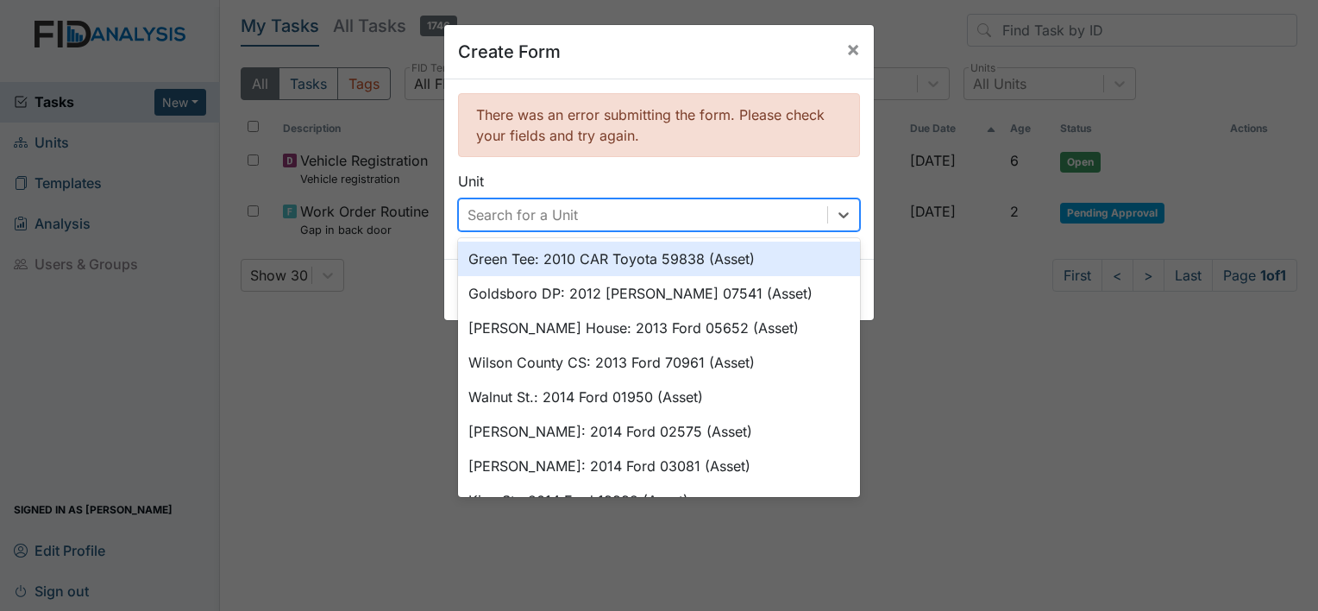
click at [504, 209] on div "Search for a Unit" at bounding box center [522, 214] width 110 height 21
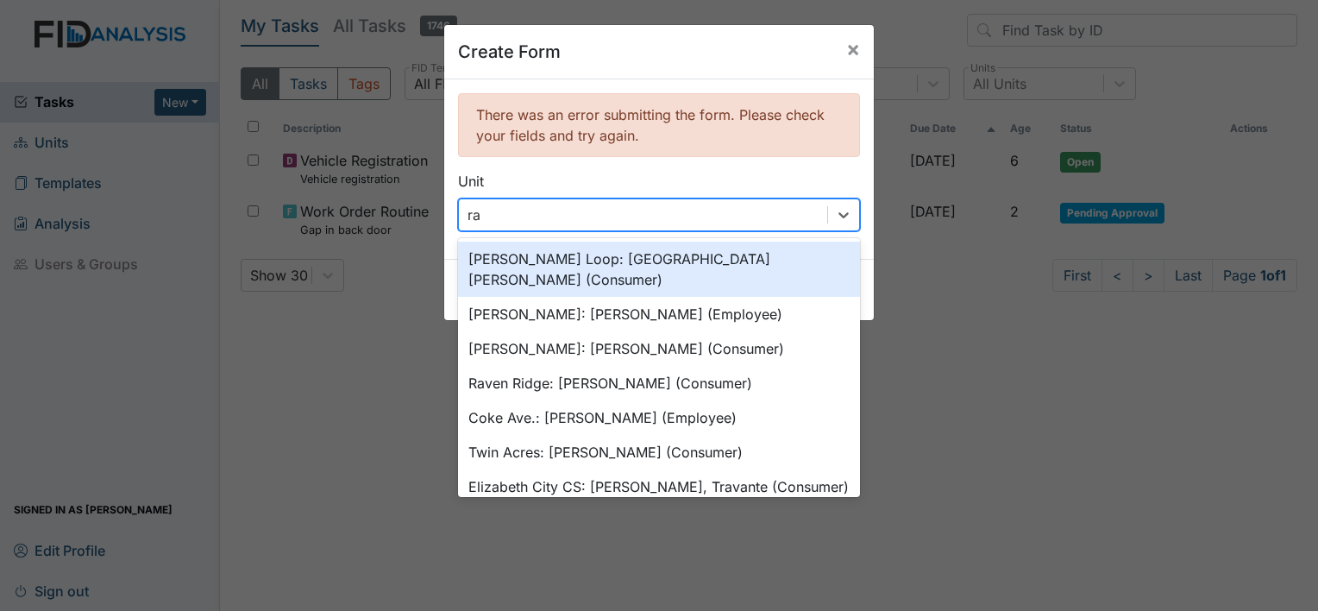
type input "rav"
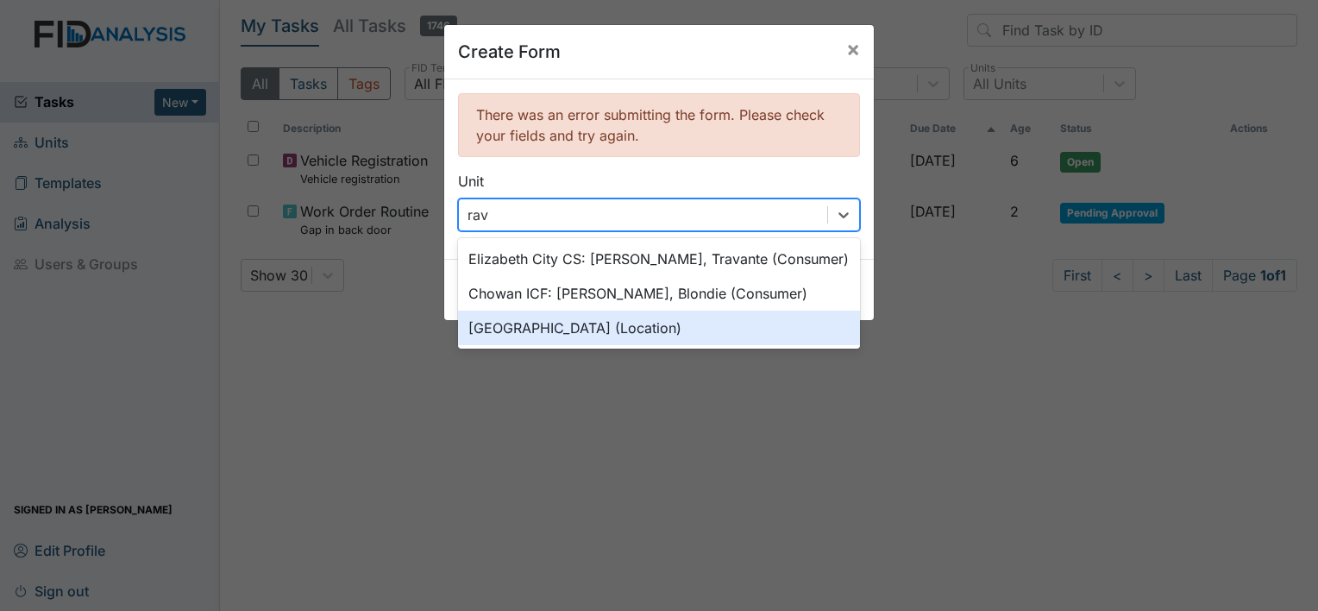
click at [480, 319] on div "[GEOGRAPHIC_DATA] (Location)" at bounding box center [659, 328] width 402 height 35
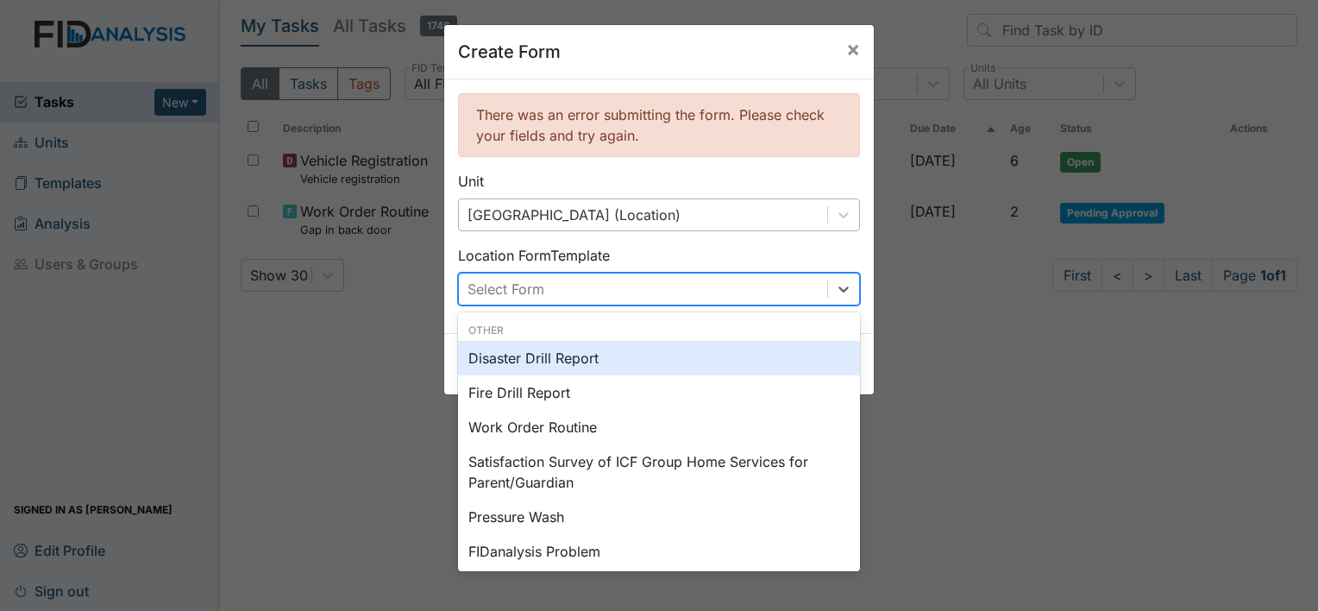
click at [524, 283] on div "Select Form" at bounding box center [505, 289] width 77 height 21
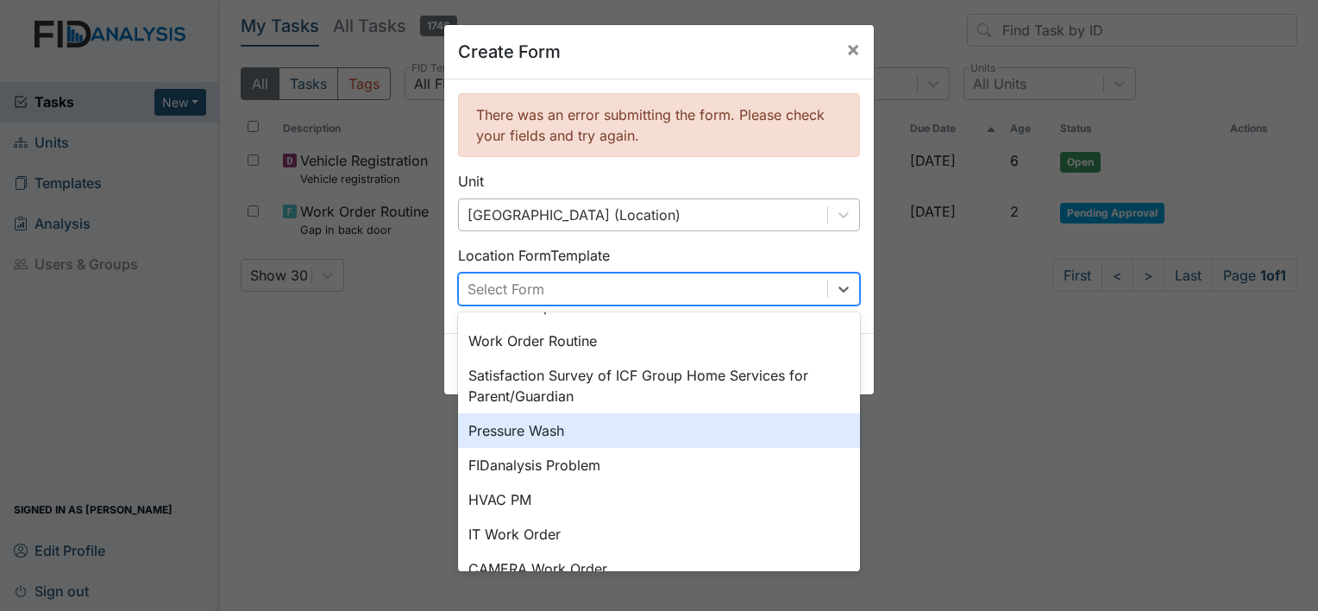
scroll to position [173, 0]
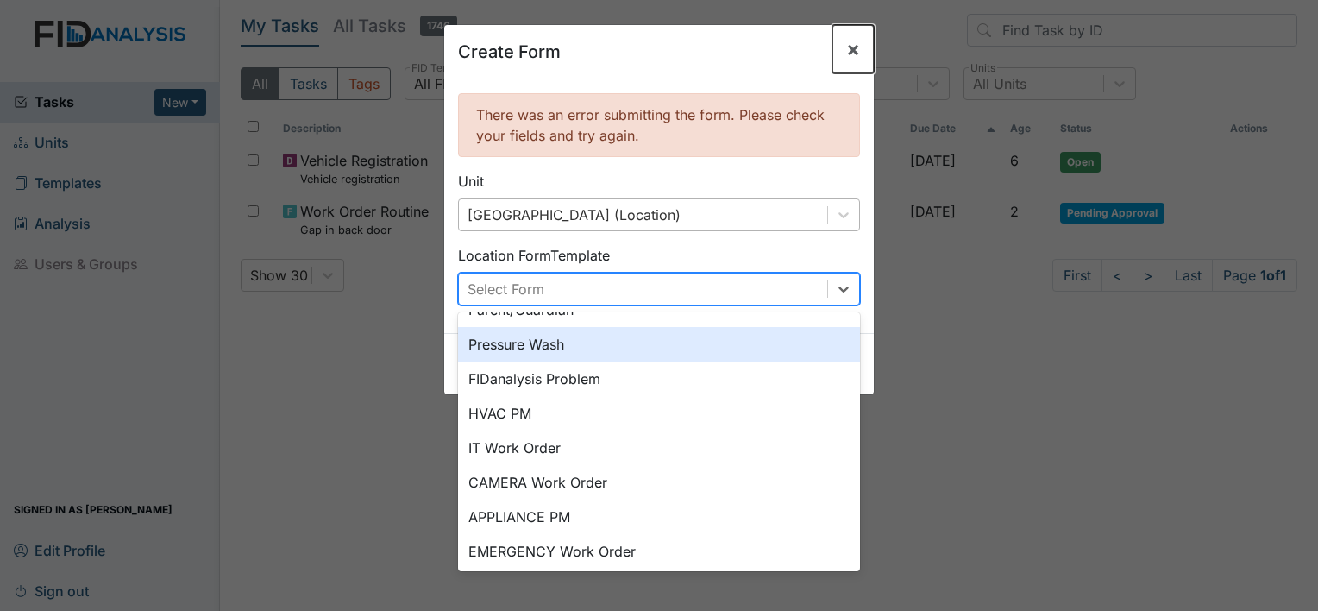
click at [846, 46] on span "×" at bounding box center [853, 48] width 14 height 25
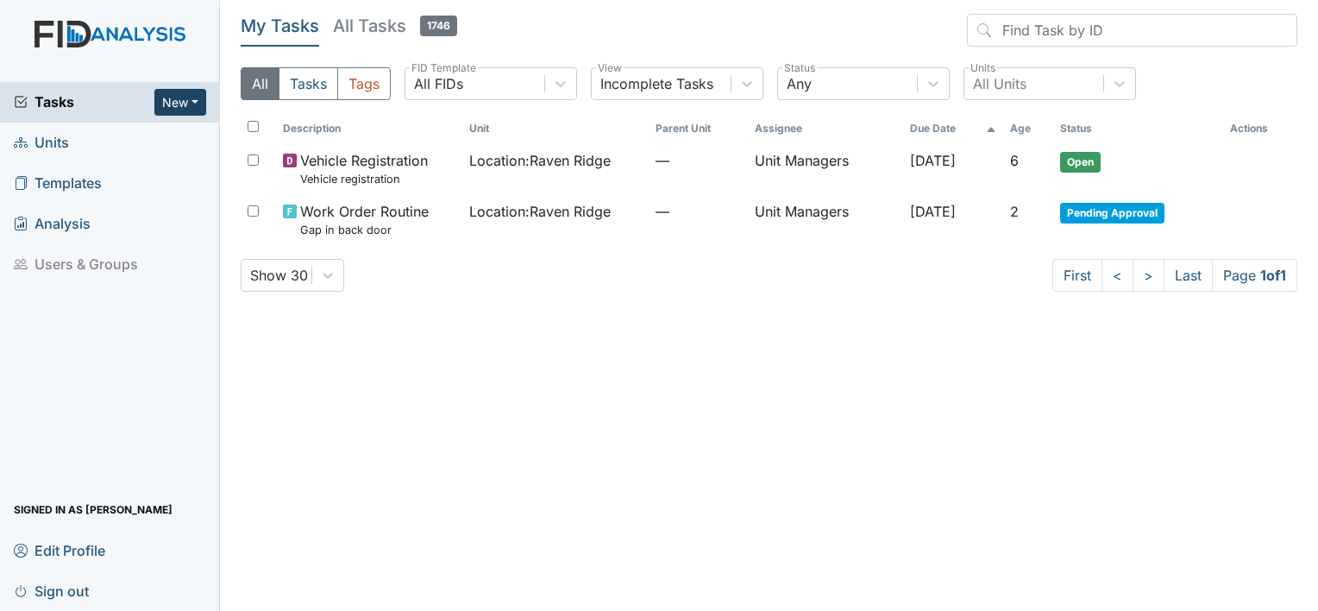
click at [170, 99] on button "New" at bounding box center [180, 102] width 52 height 27
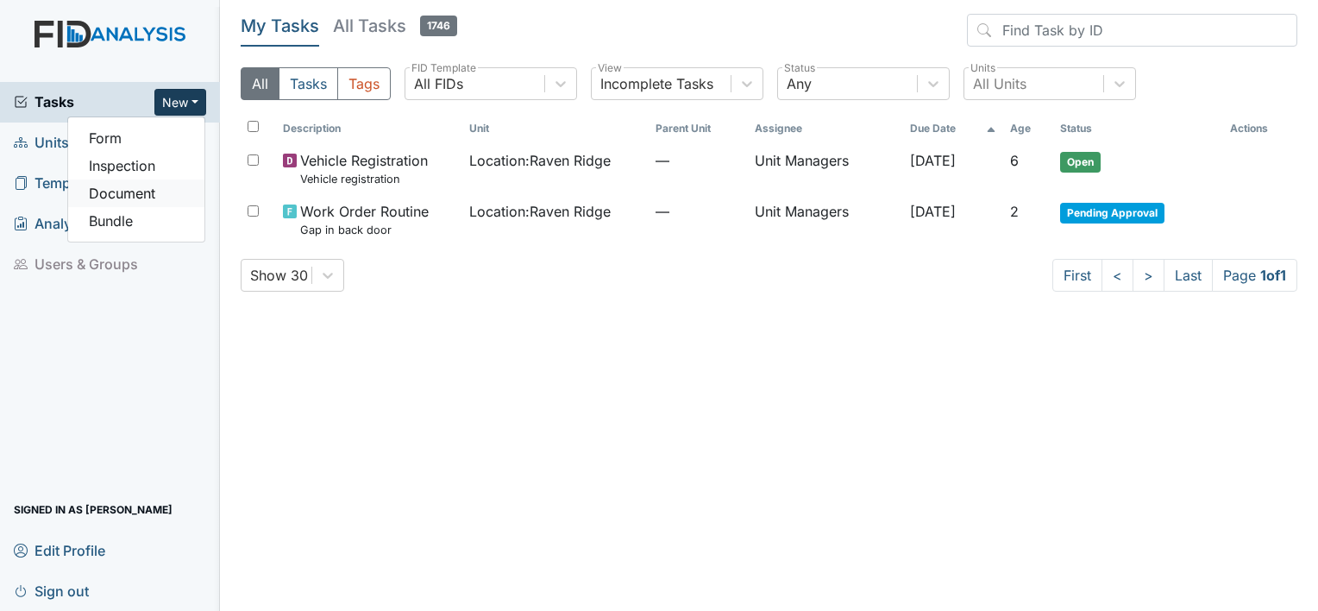
click at [100, 193] on link "Document" at bounding box center [136, 193] width 136 height 28
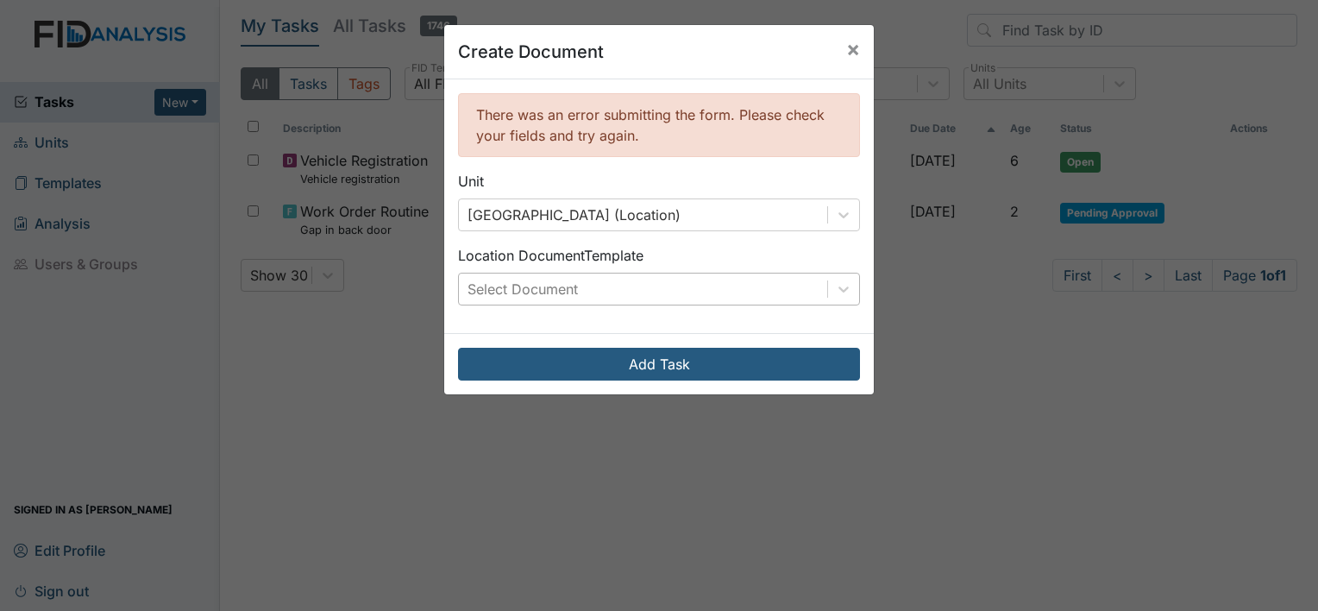
click at [586, 281] on div "Select Document" at bounding box center [643, 288] width 368 height 31
click at [849, 52] on span "×" at bounding box center [853, 48] width 14 height 25
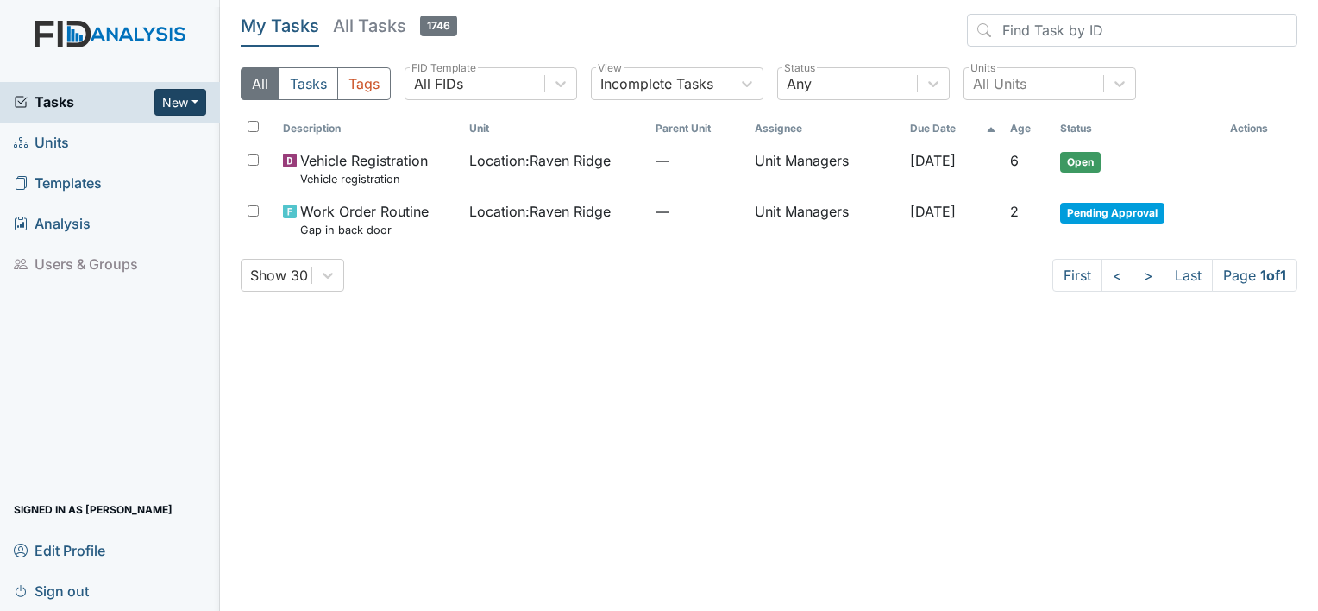
click at [180, 99] on button "New" at bounding box center [180, 102] width 52 height 27
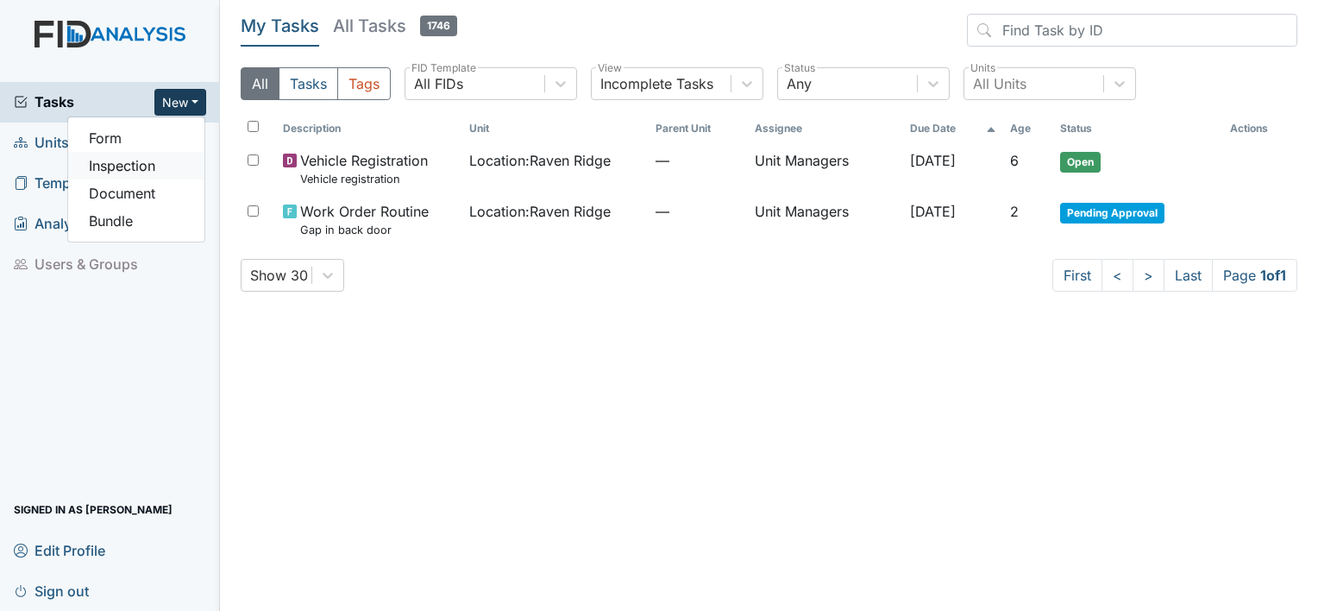
click at [125, 170] on link "Inspection" at bounding box center [136, 166] width 136 height 28
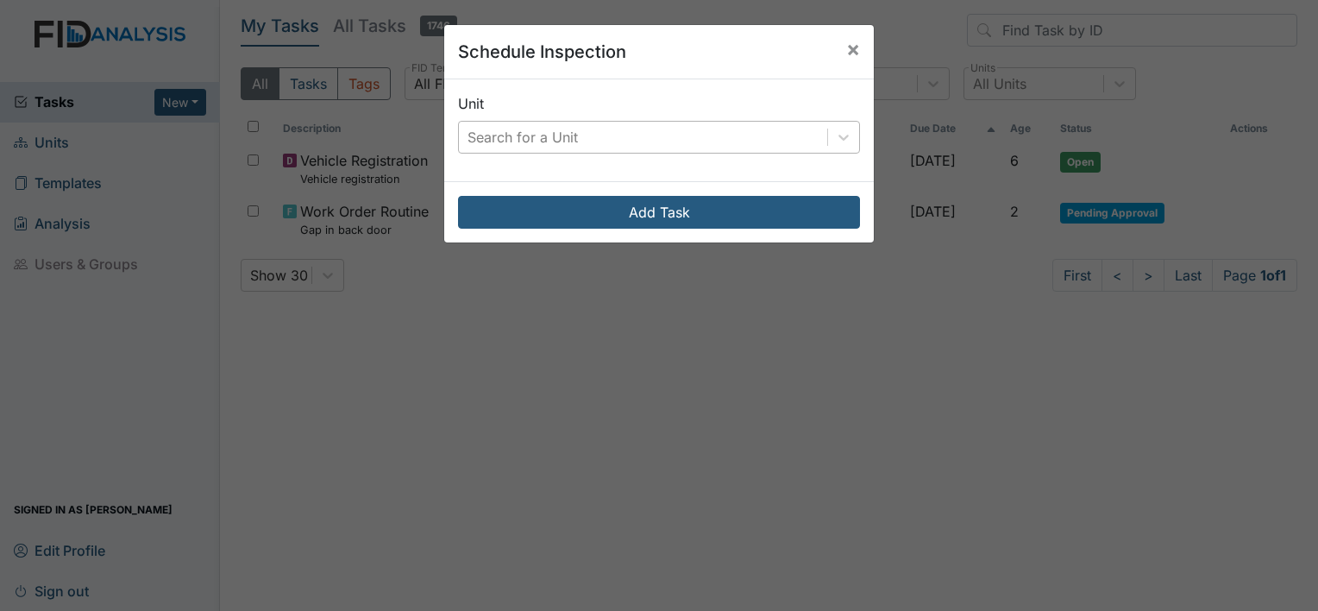
click at [524, 124] on div "Search for a Unit" at bounding box center [643, 137] width 368 height 31
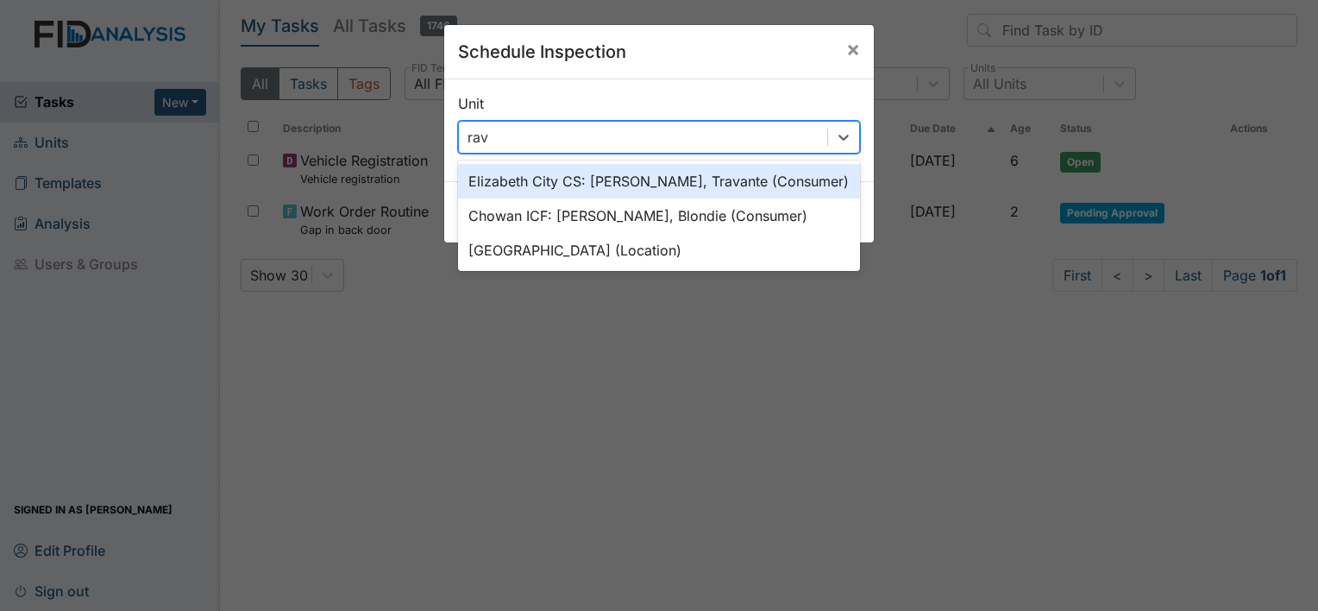
type input "rave"
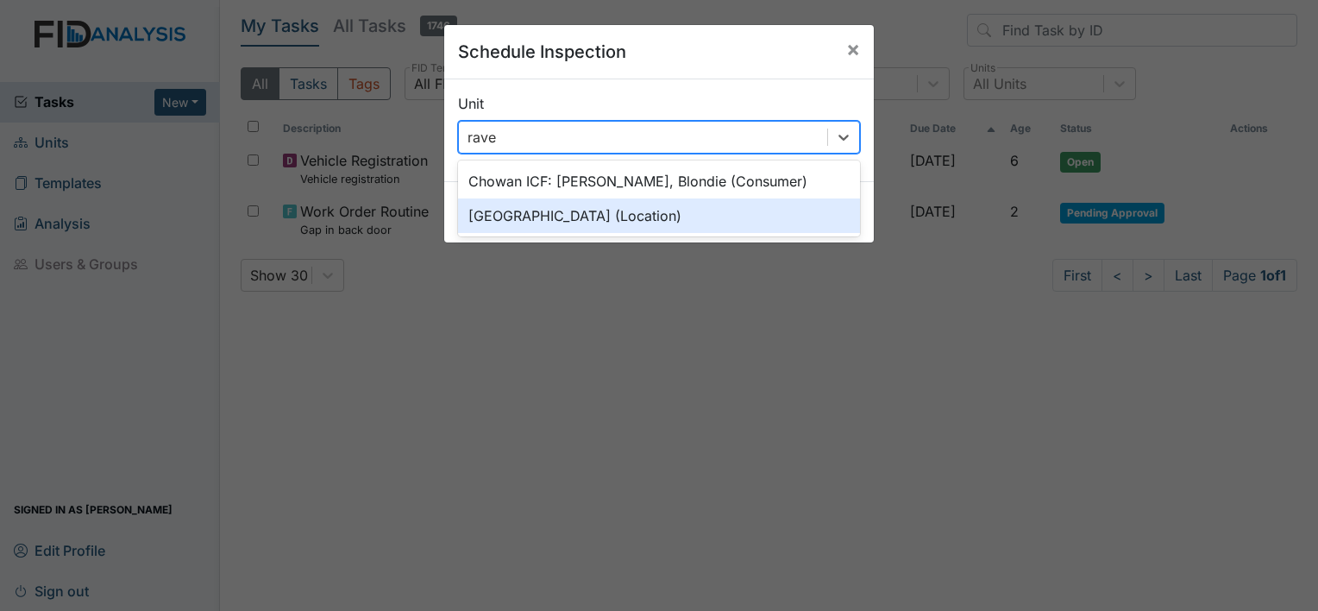
click at [521, 214] on div "[GEOGRAPHIC_DATA] (Location)" at bounding box center [659, 215] width 402 height 35
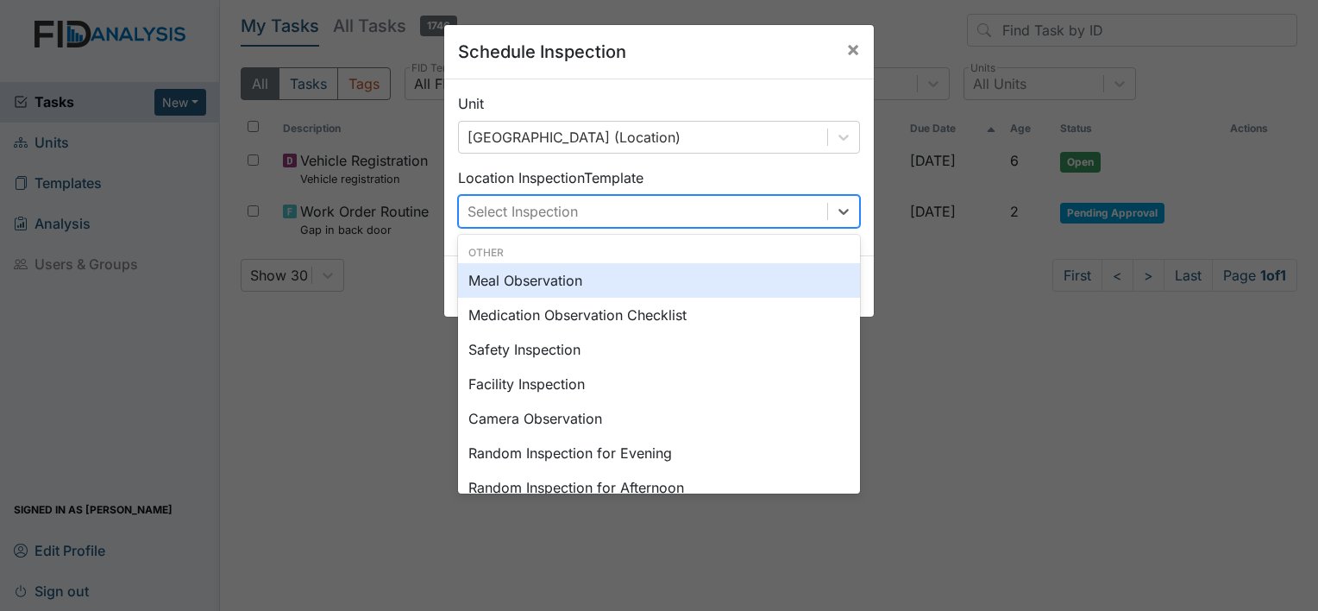
click at [519, 214] on div "Select Inspection" at bounding box center [522, 211] width 110 height 21
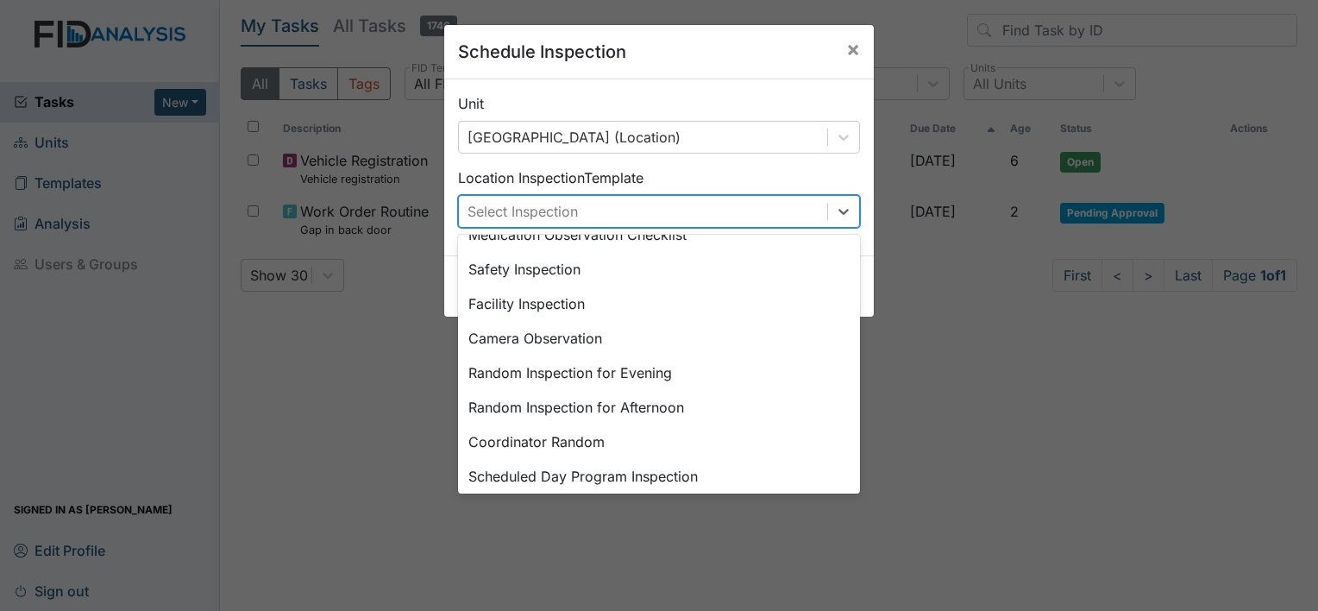
scroll to position [0, 0]
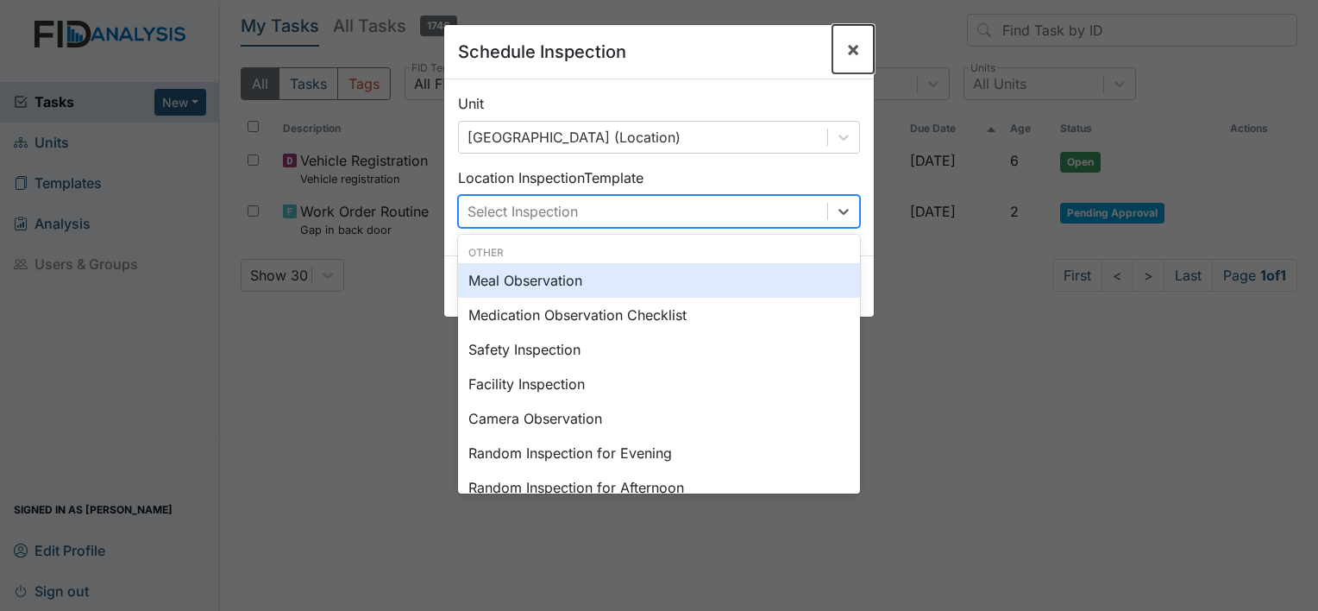
click at [846, 51] on span "×" at bounding box center [853, 48] width 14 height 25
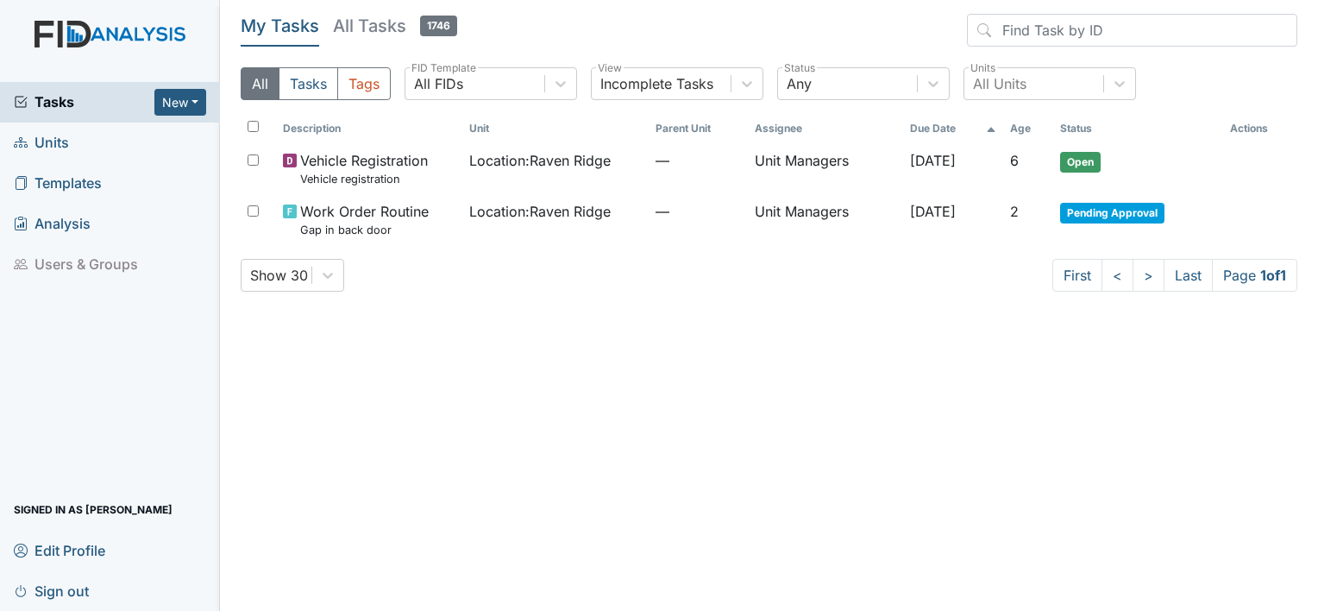
click at [76, 141] on link "Units" at bounding box center [110, 142] width 220 height 41
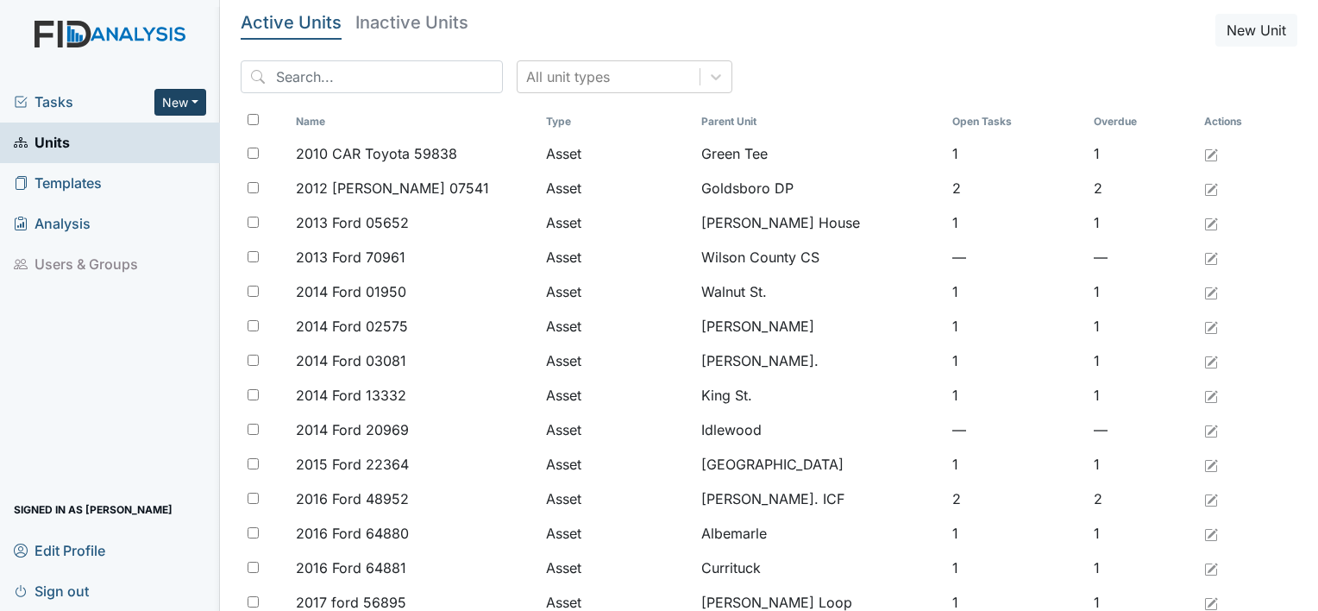
click at [195, 97] on button "New" at bounding box center [180, 102] width 52 height 27
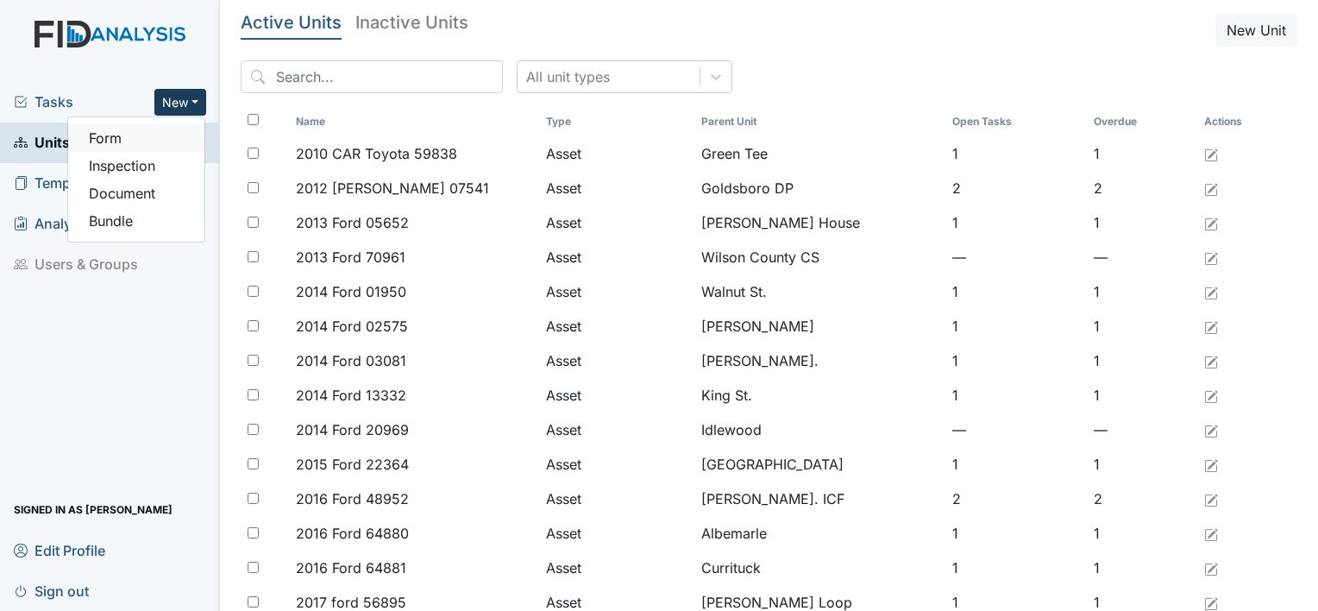
click at [101, 141] on link "Form" at bounding box center [136, 138] width 136 height 28
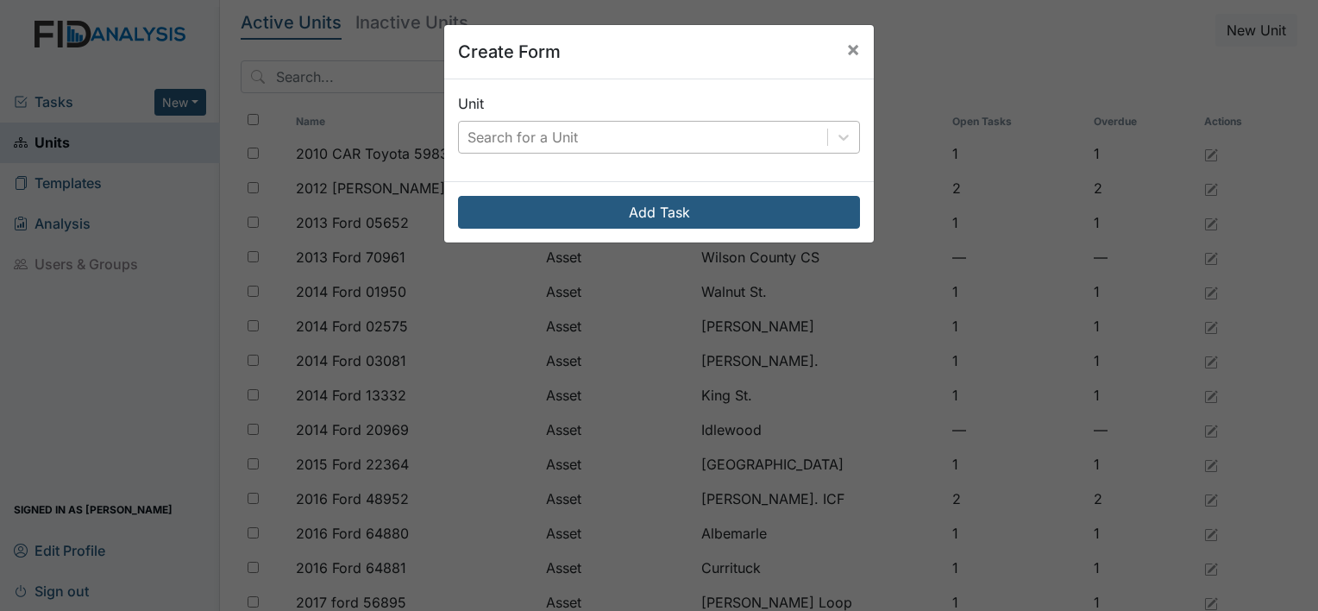
click at [498, 141] on div "Search for a Unit" at bounding box center [522, 137] width 110 height 21
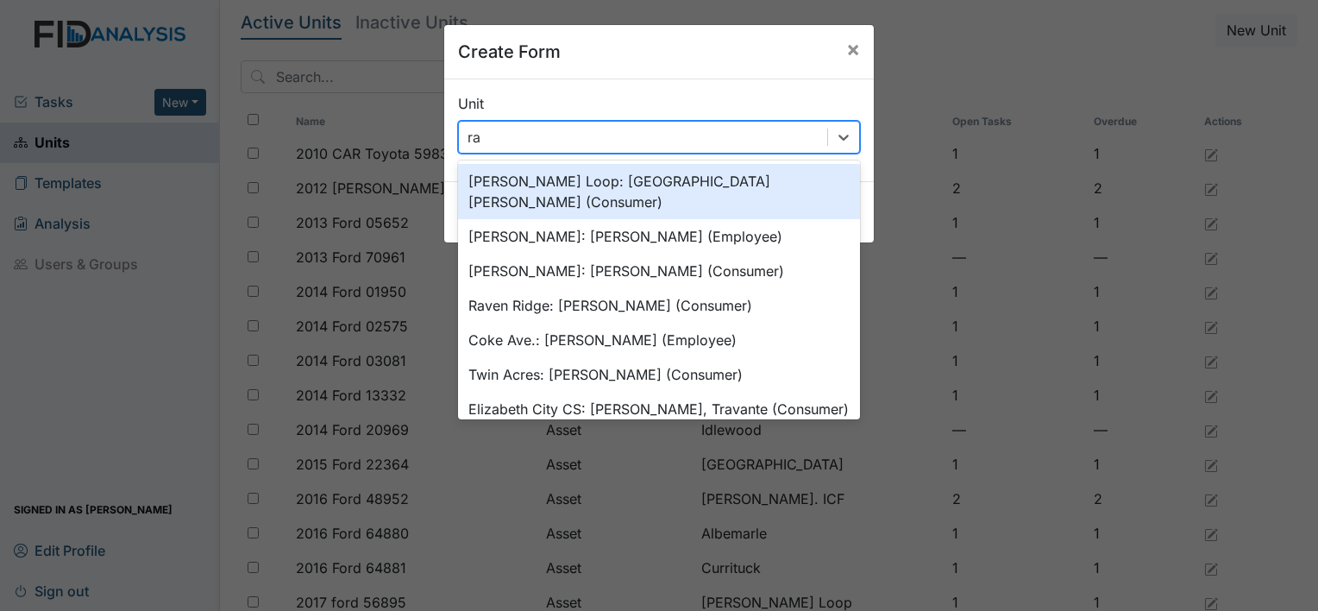
type input "rav"
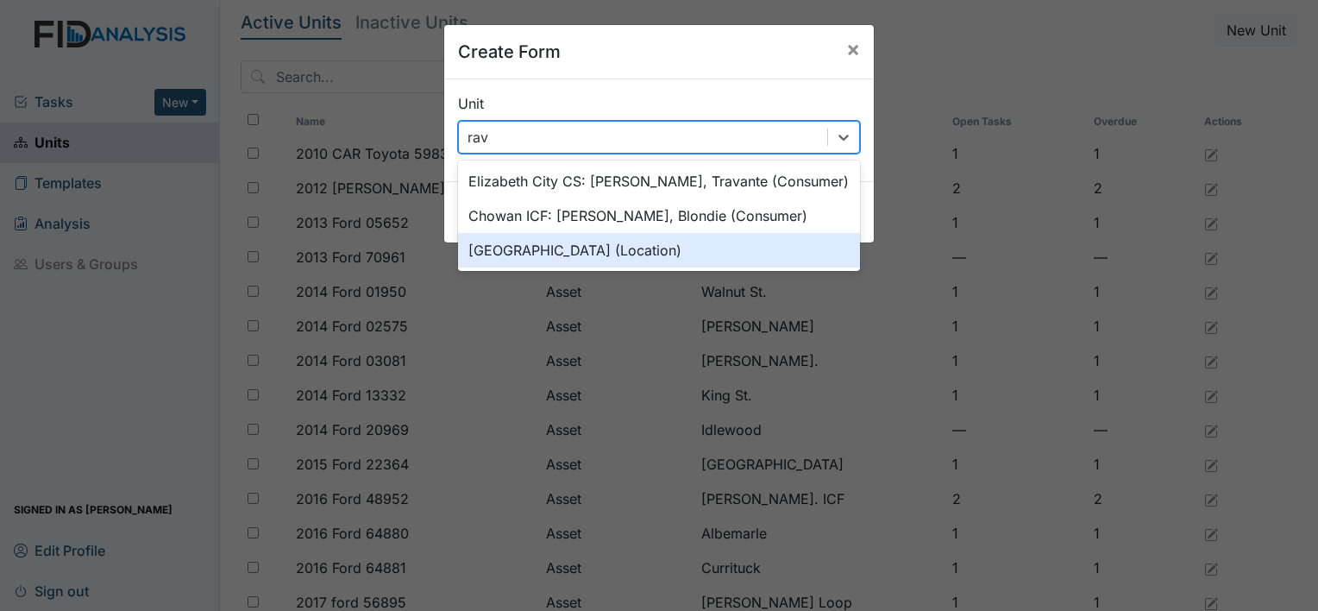
click at [483, 245] on div "[GEOGRAPHIC_DATA] (Location)" at bounding box center [659, 250] width 402 height 35
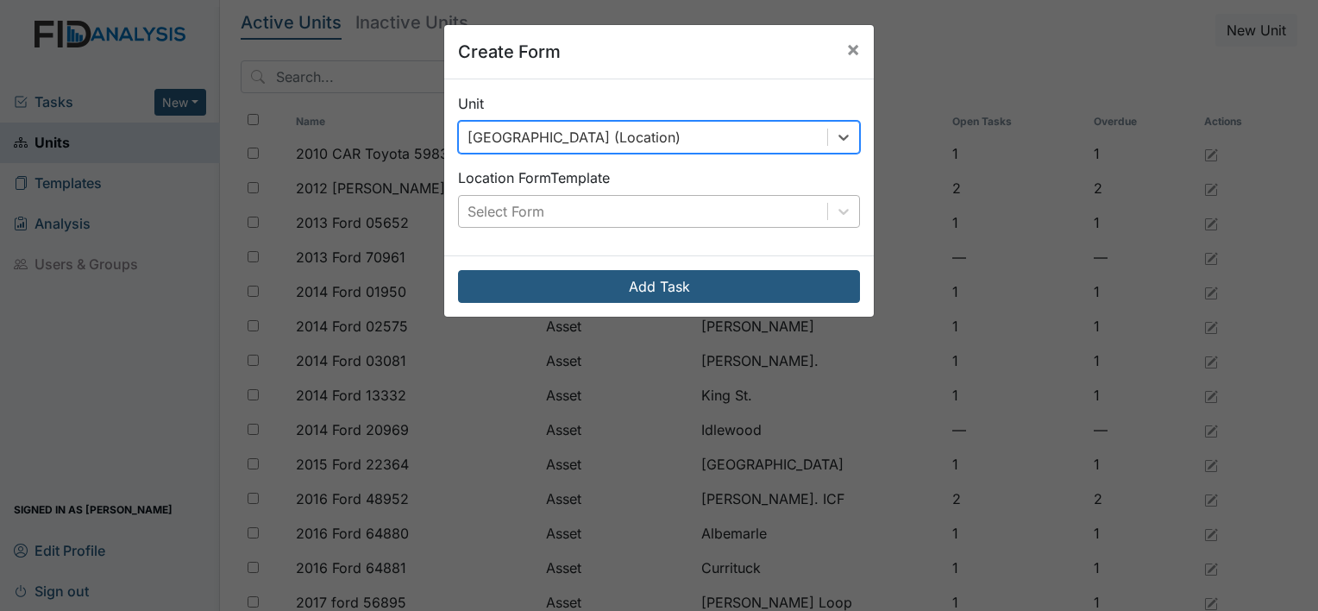
click at [493, 208] on div "Select Form" at bounding box center [505, 211] width 77 height 21
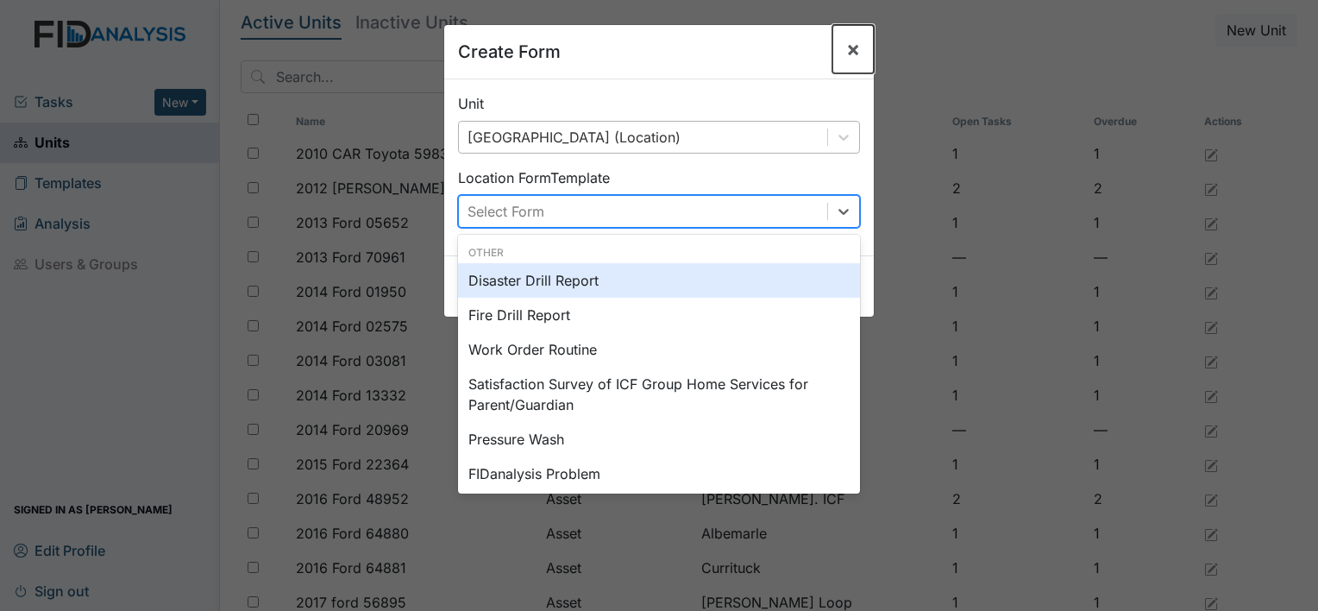
click at [848, 54] on span "×" at bounding box center [853, 48] width 14 height 25
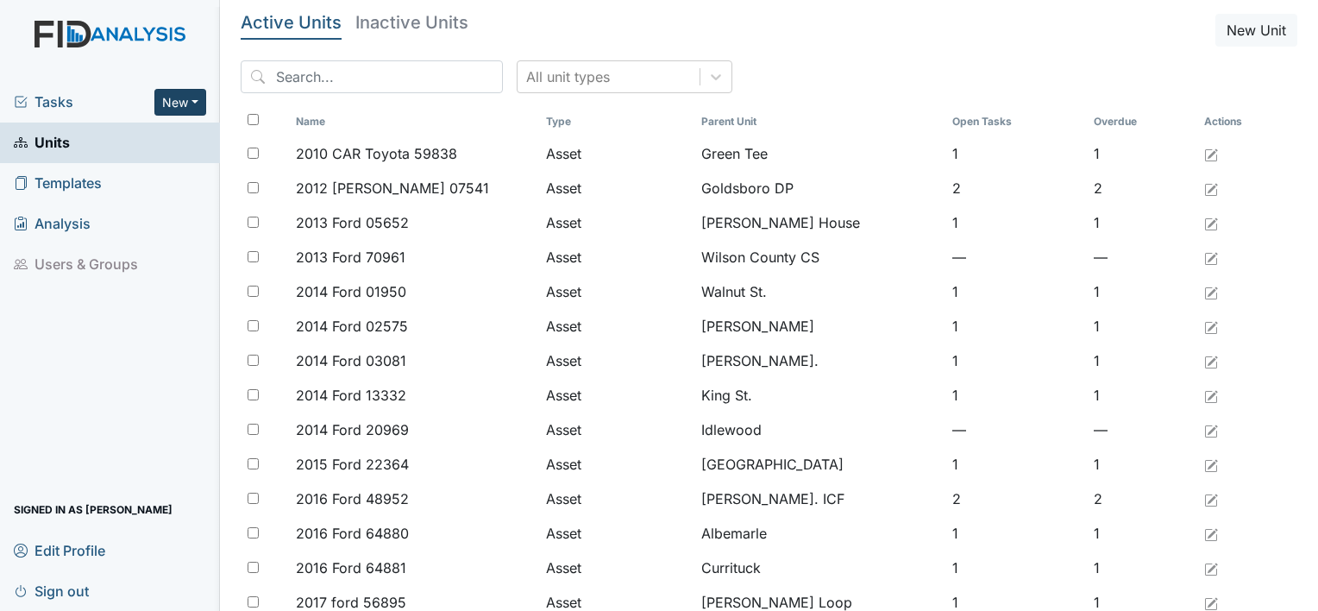
click at [185, 110] on button "New" at bounding box center [180, 102] width 52 height 27
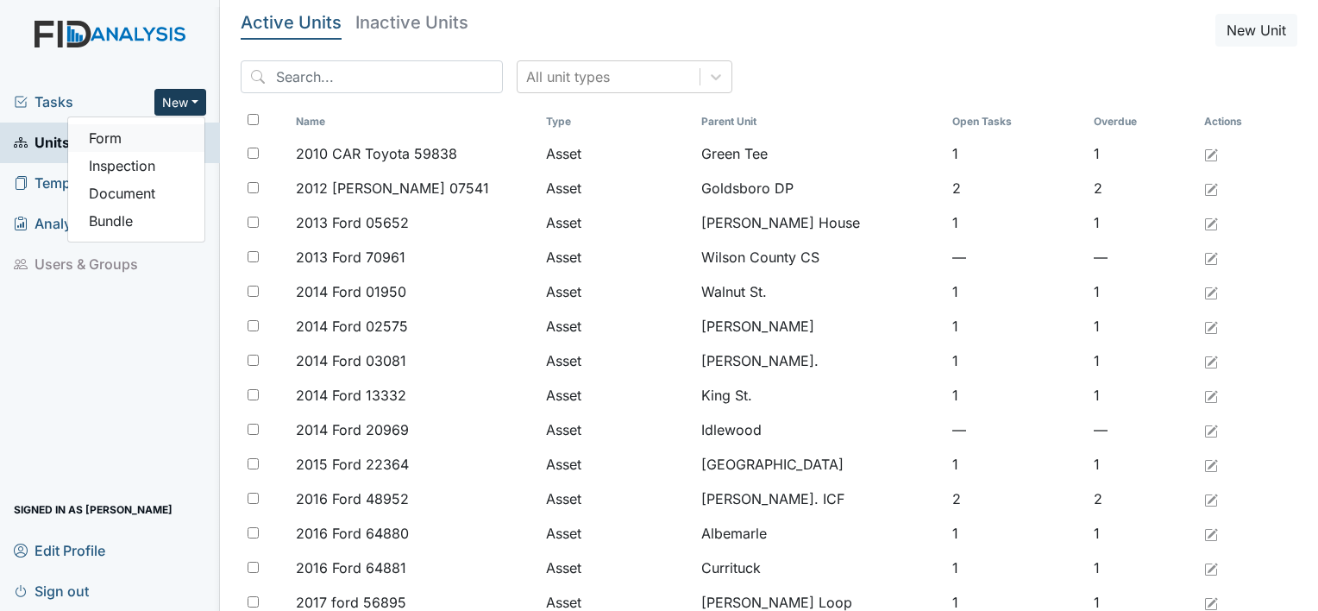
click at [125, 138] on link "Form" at bounding box center [136, 138] width 136 height 28
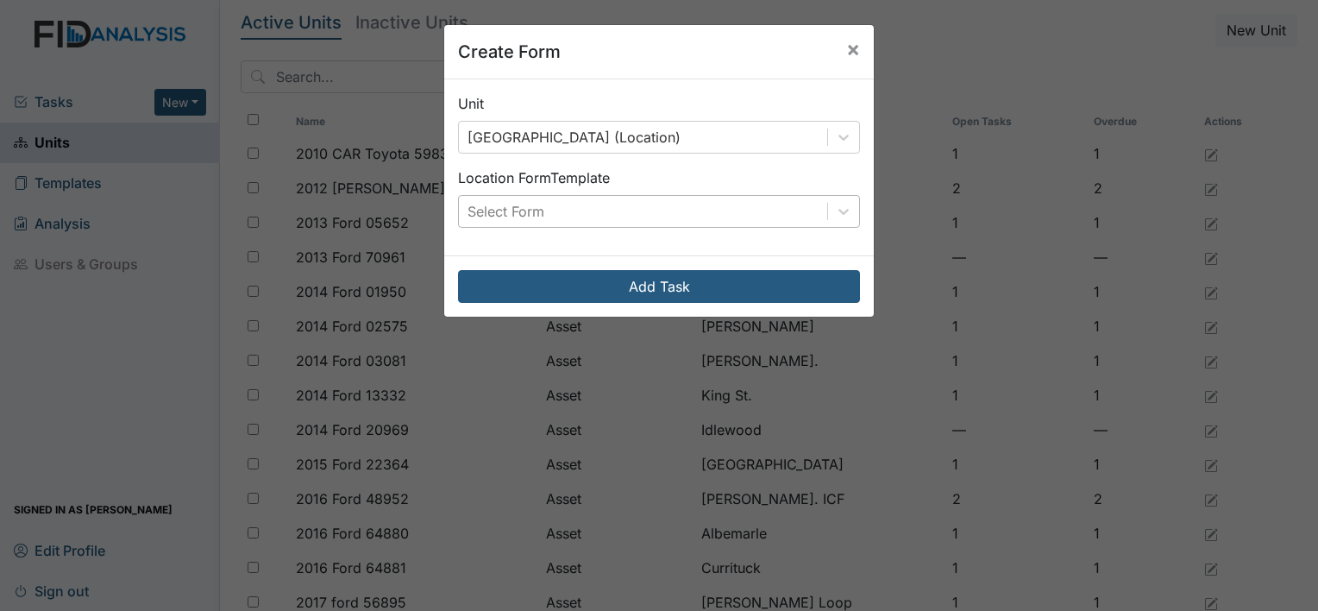
click at [558, 209] on div "Select Form" at bounding box center [643, 211] width 368 height 31
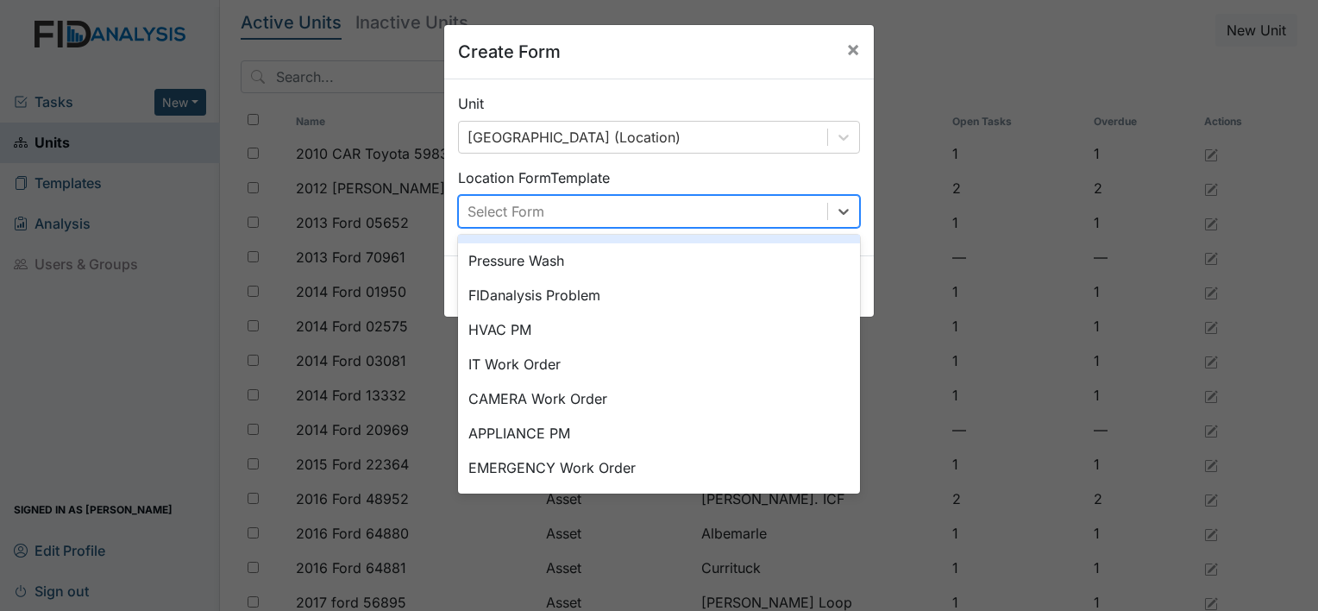
scroll to position [214, 0]
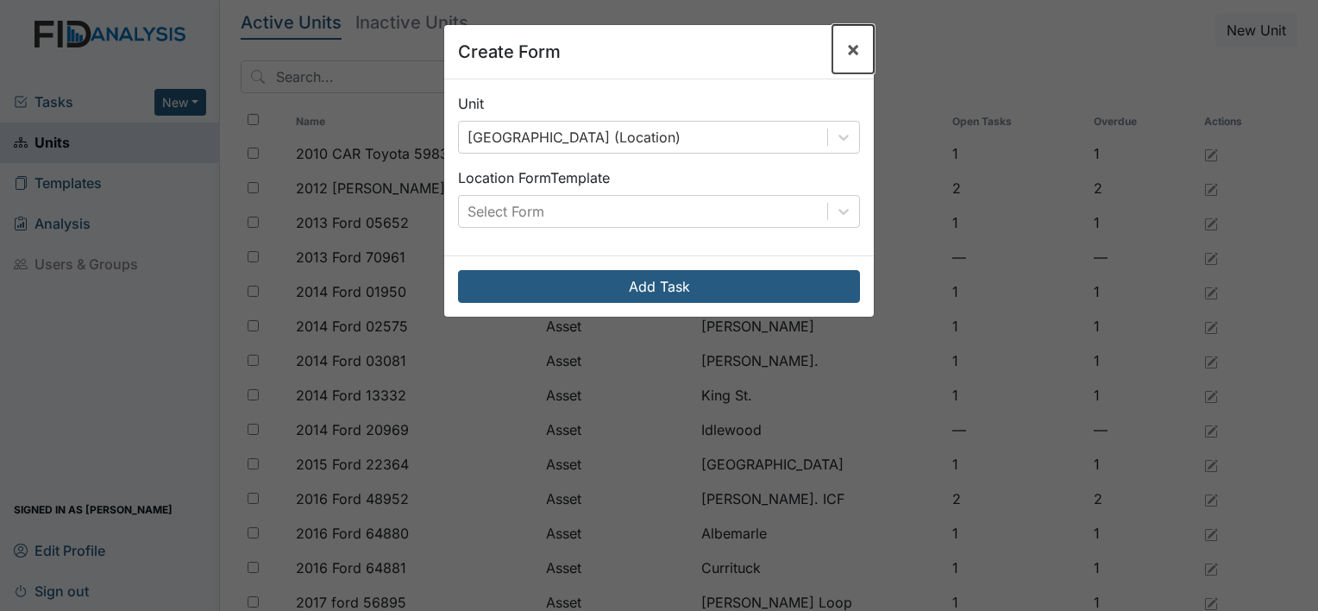
click at [850, 55] on span "×" at bounding box center [853, 48] width 14 height 25
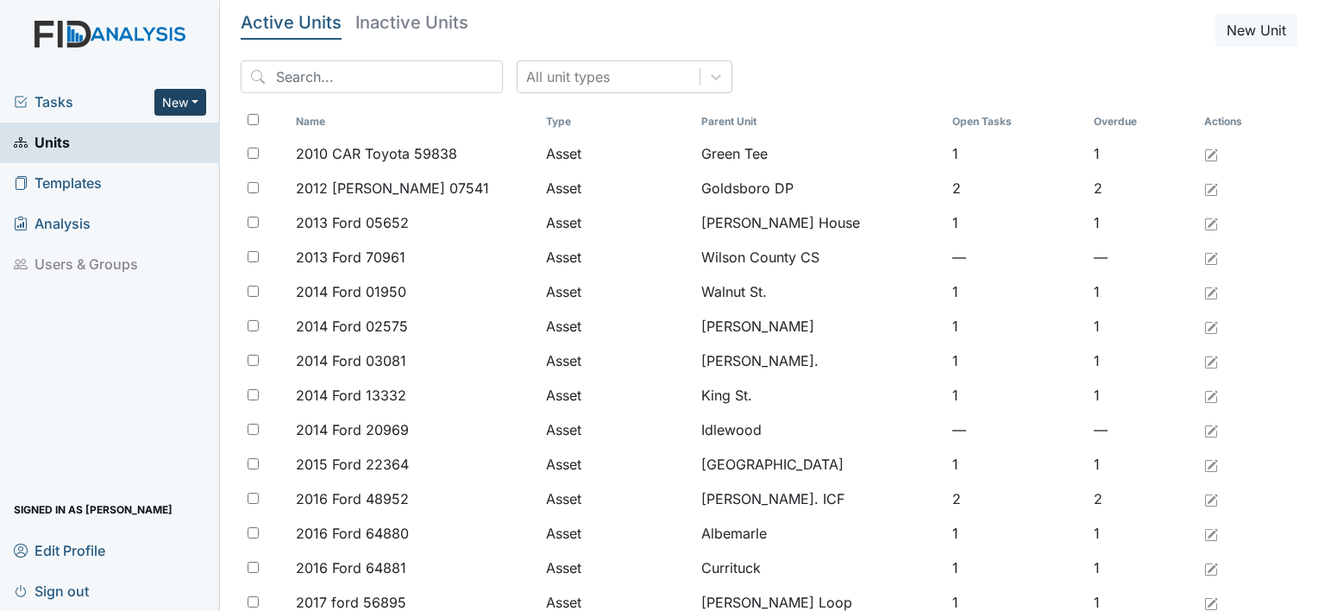
click at [179, 104] on button "New" at bounding box center [180, 102] width 52 height 27
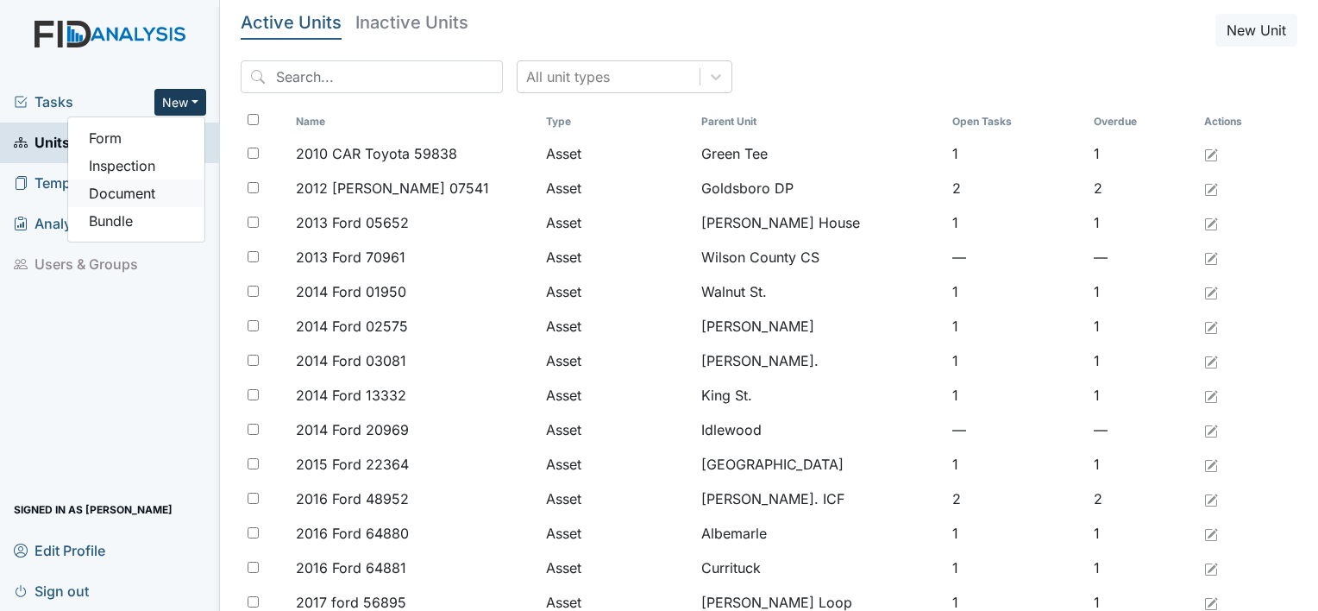
click at [117, 197] on link "Document" at bounding box center [136, 193] width 136 height 28
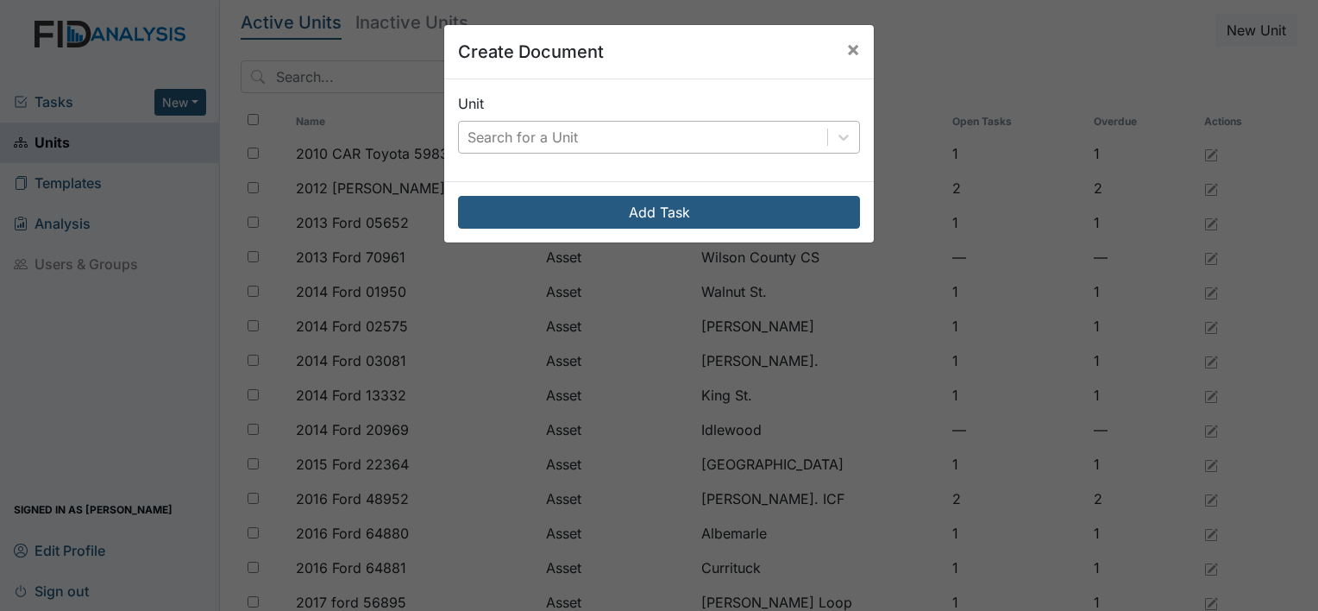
click at [564, 138] on div "Search for a Unit" at bounding box center [522, 137] width 110 height 21
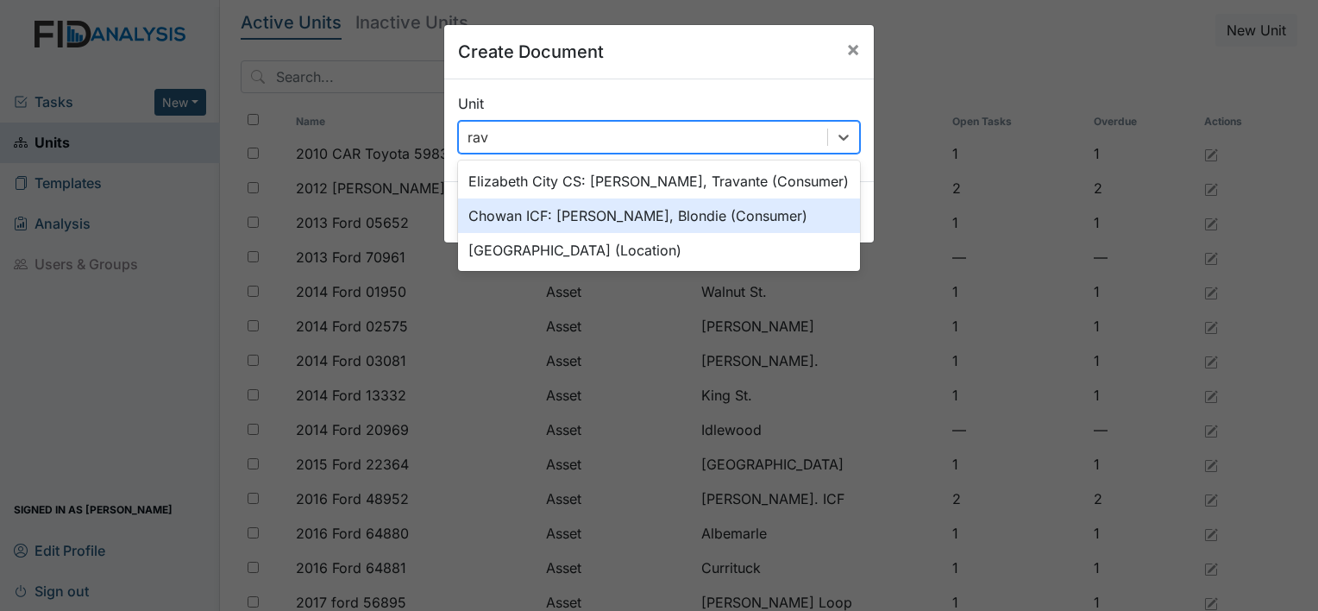
type input "rave"
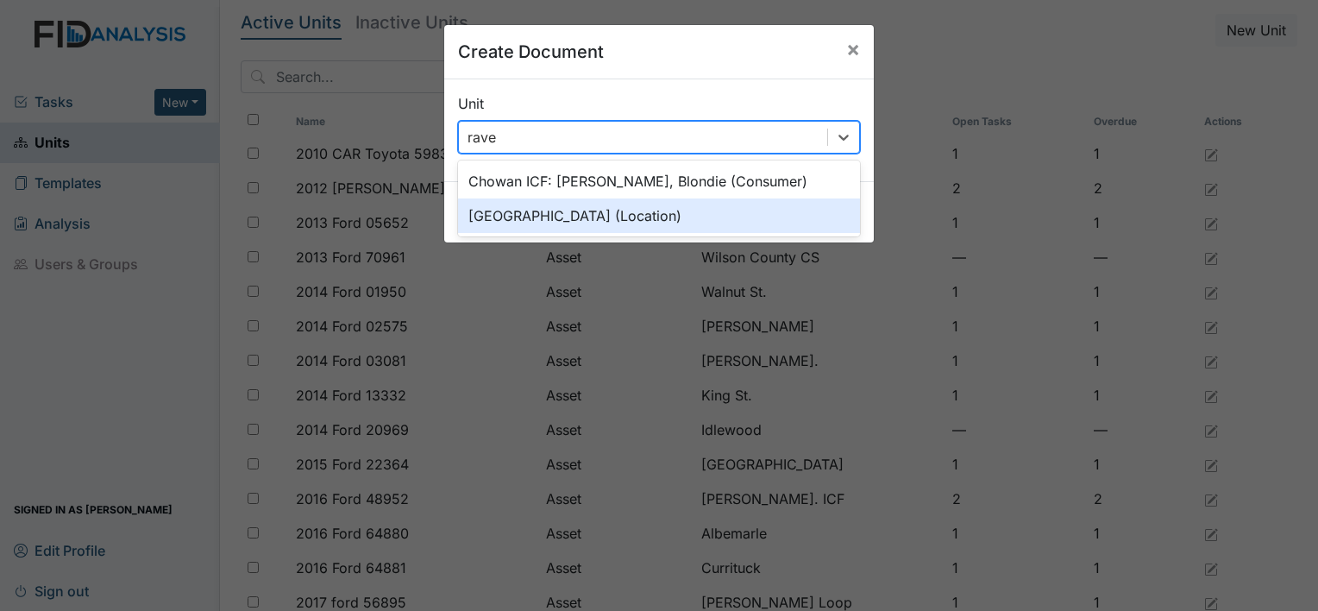
click at [577, 219] on div "[GEOGRAPHIC_DATA] (Location)" at bounding box center [659, 215] width 402 height 35
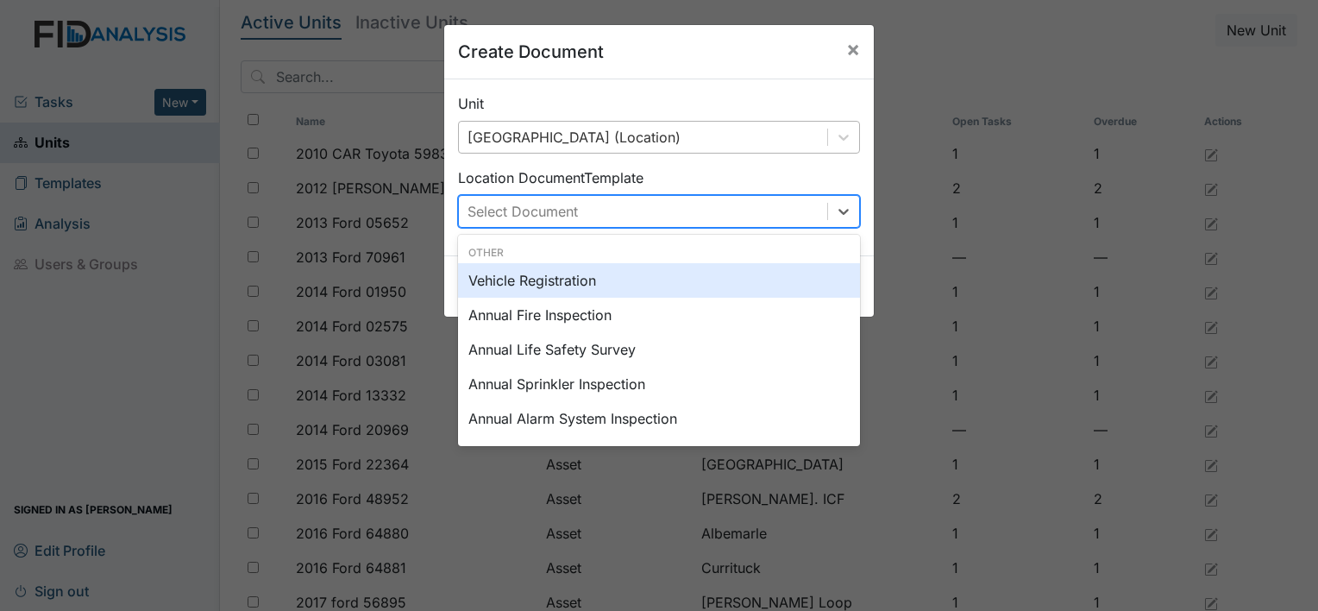
click at [579, 221] on div "Select Document" at bounding box center [643, 211] width 368 height 31
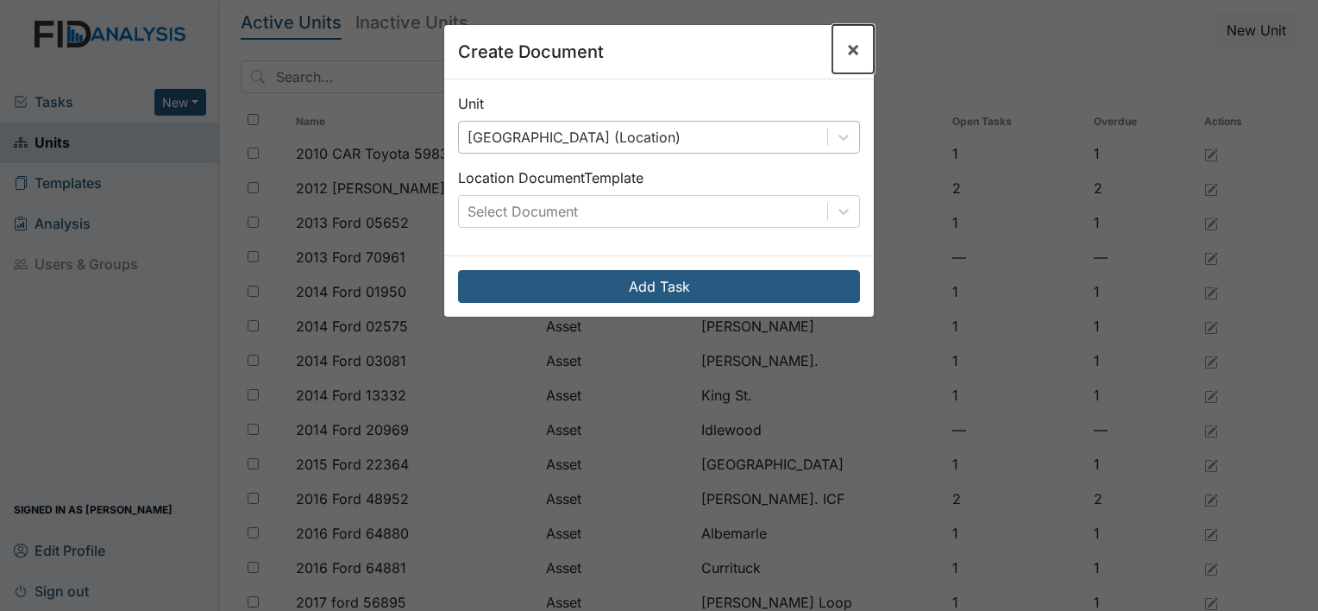
click at [846, 55] on span "×" at bounding box center [853, 48] width 14 height 25
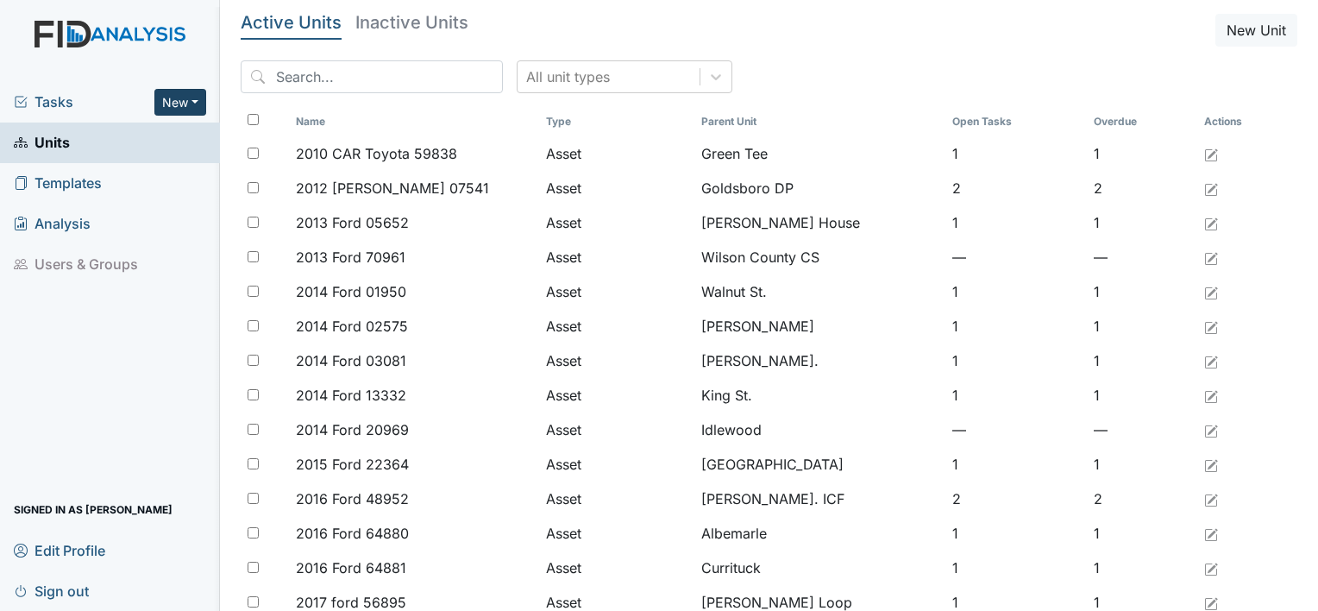
click at [168, 110] on button "New" at bounding box center [180, 102] width 52 height 27
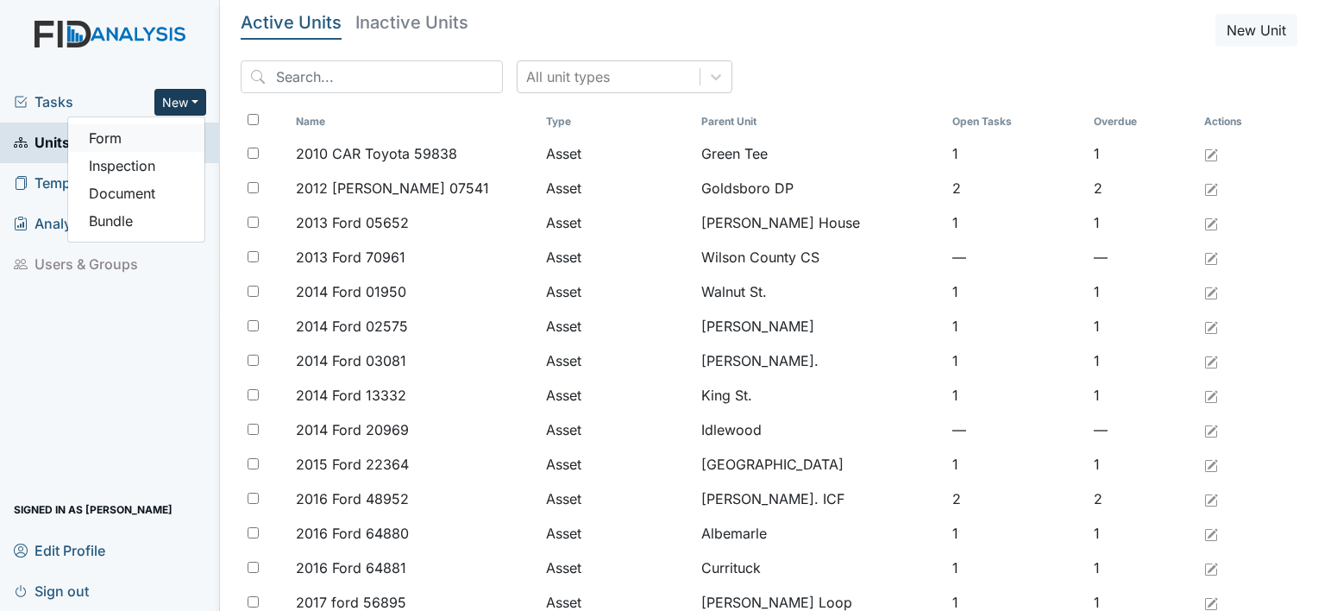
click at [110, 139] on link "Form" at bounding box center [136, 138] width 136 height 28
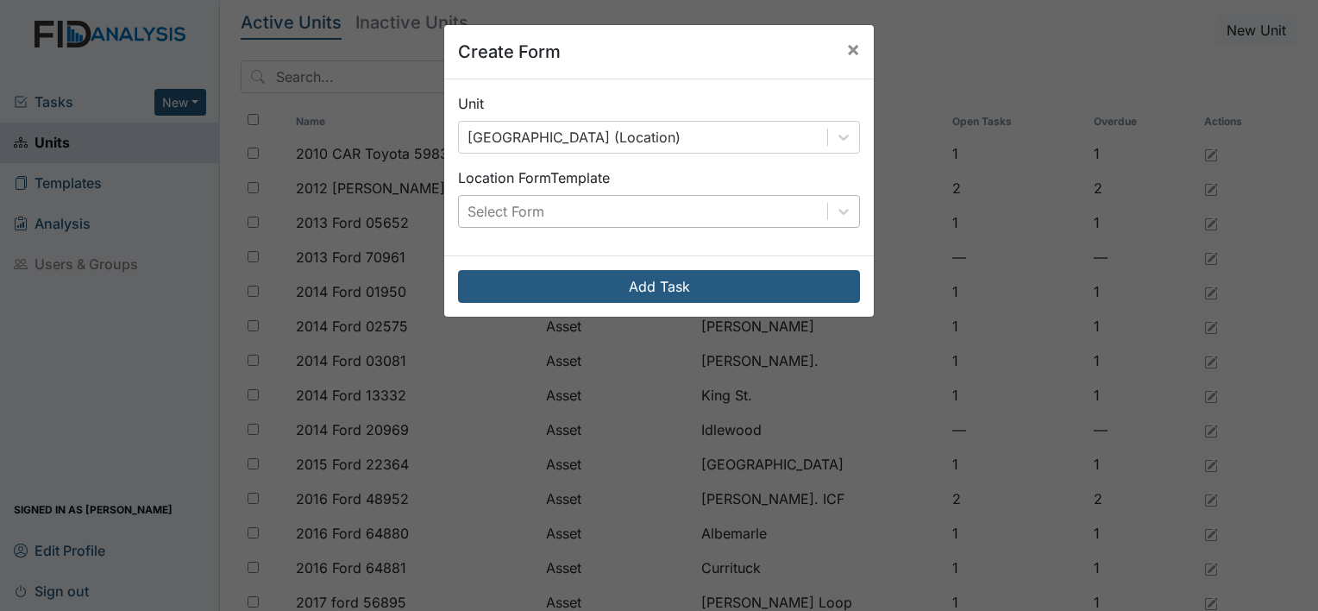
click at [512, 210] on div "Select Form" at bounding box center [505, 211] width 77 height 21
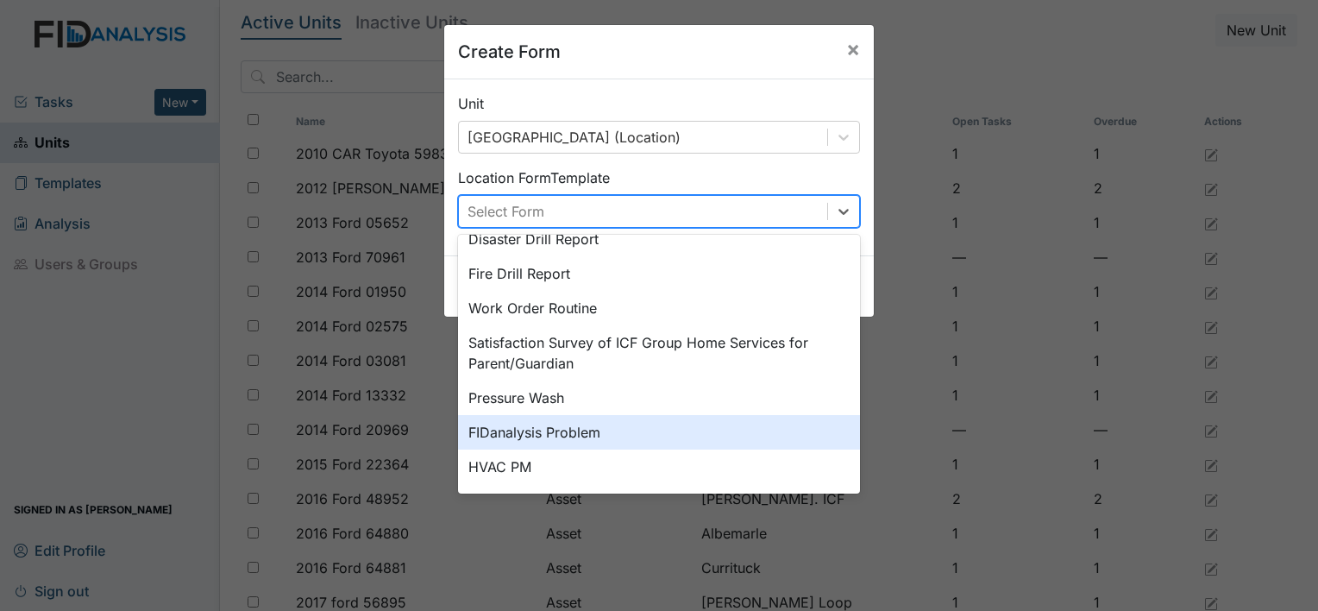
scroll to position [0, 0]
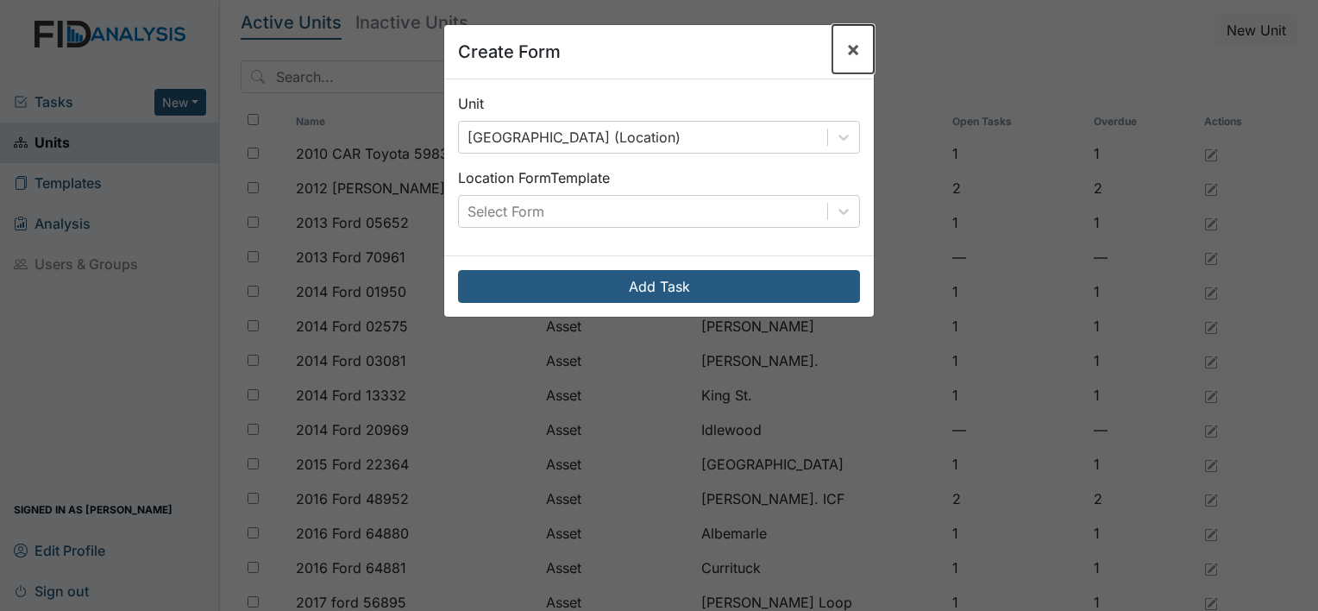
click at [846, 55] on span "×" at bounding box center [853, 48] width 14 height 25
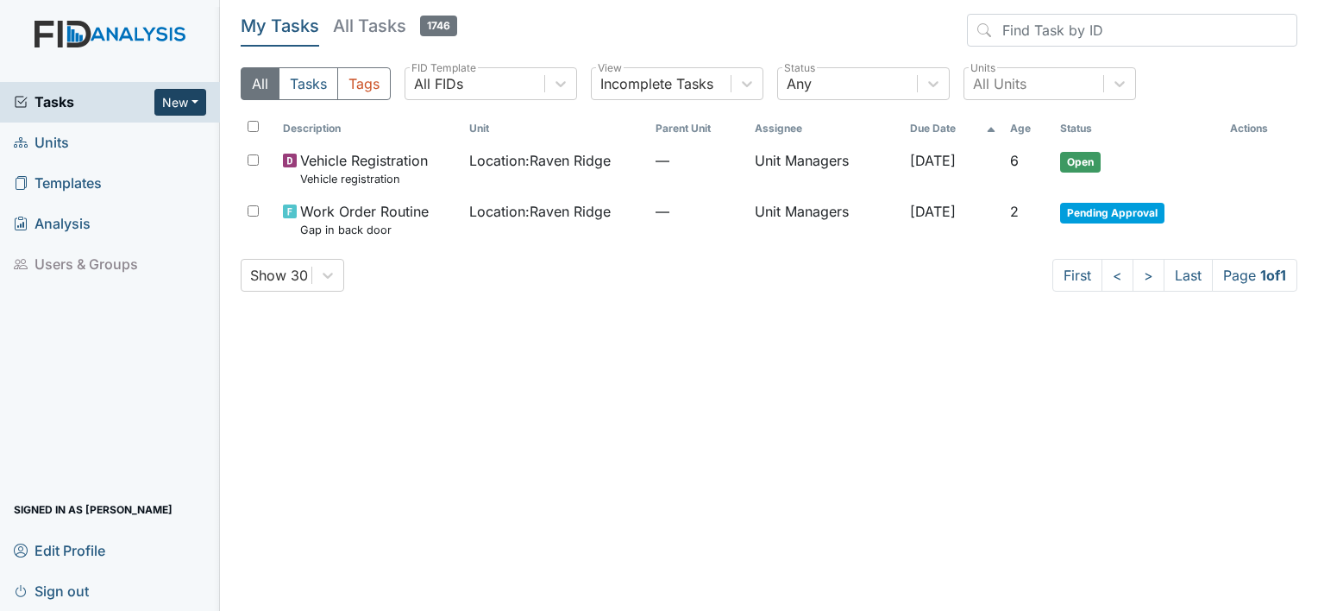
click at [159, 104] on button "New" at bounding box center [180, 102] width 52 height 27
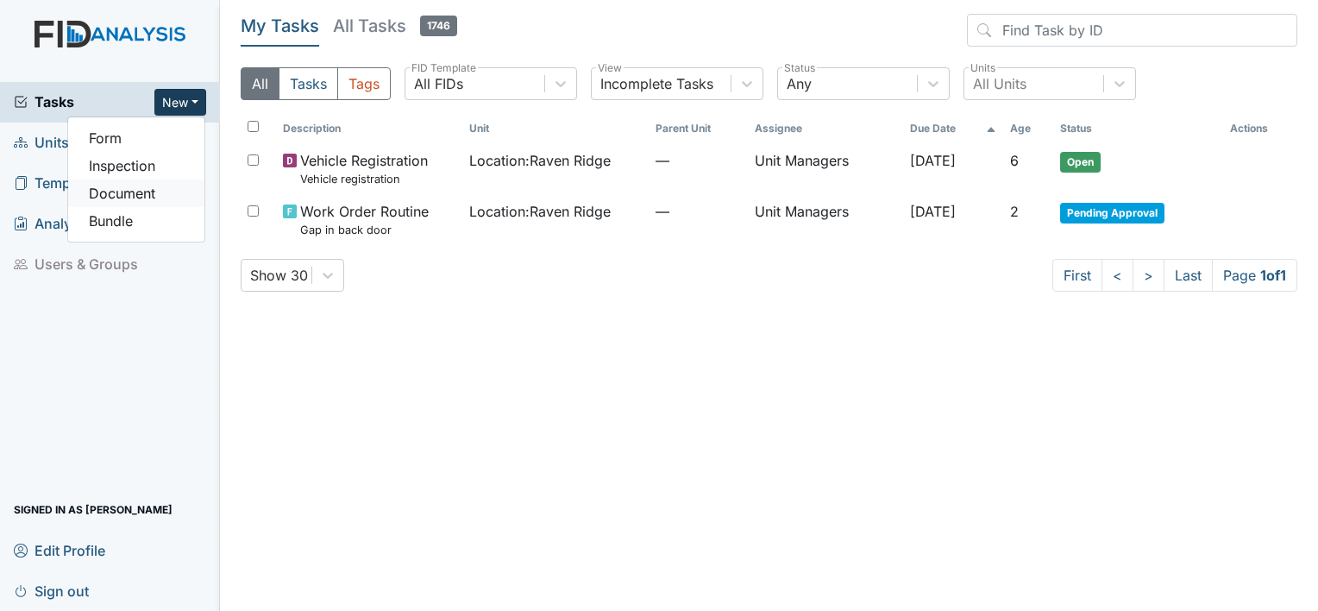
click at [132, 185] on link "Document" at bounding box center [136, 193] width 136 height 28
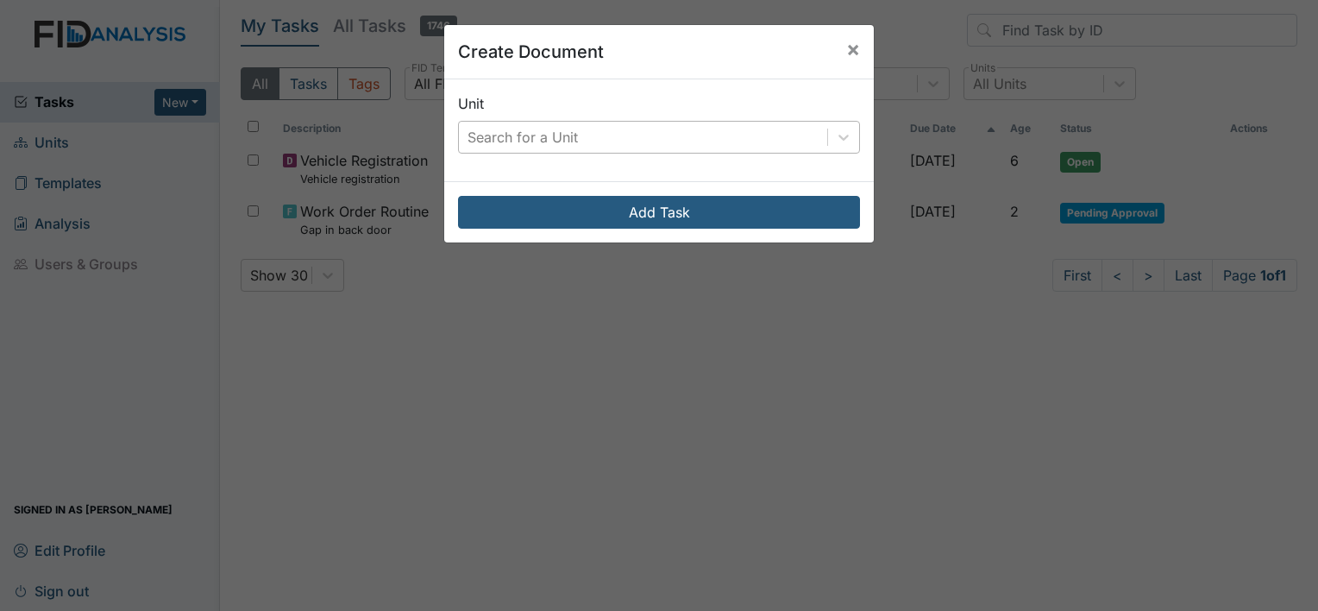
click at [480, 142] on div "Search for a Unit" at bounding box center [522, 137] width 110 height 21
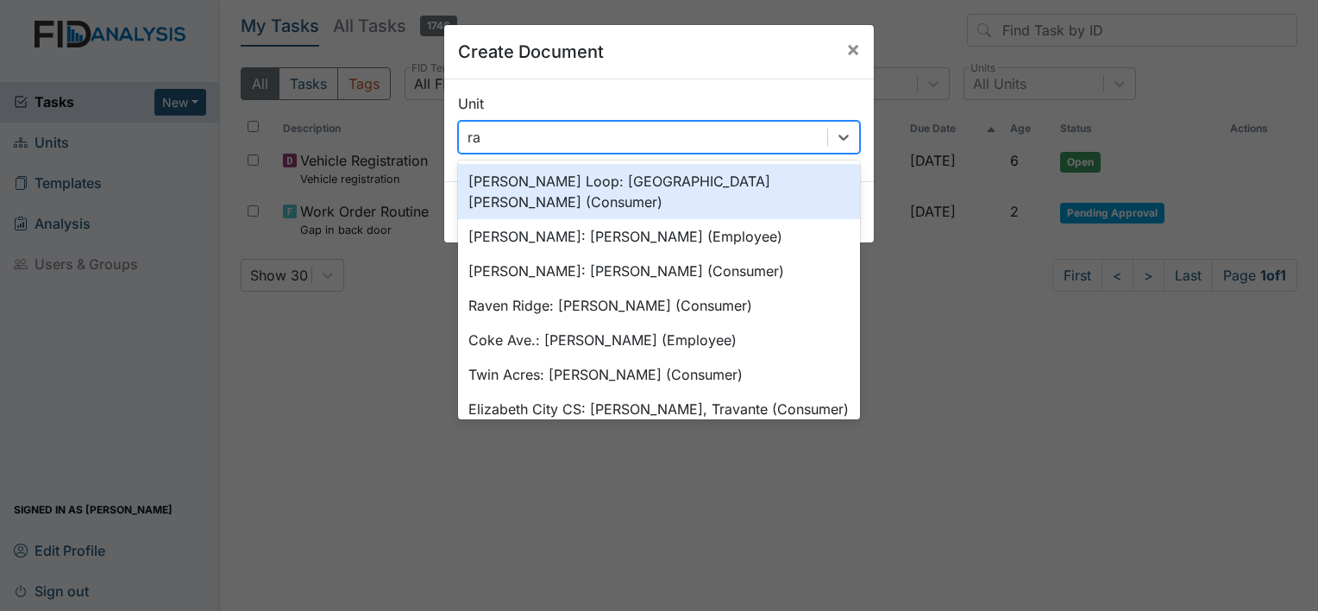
type input "rav"
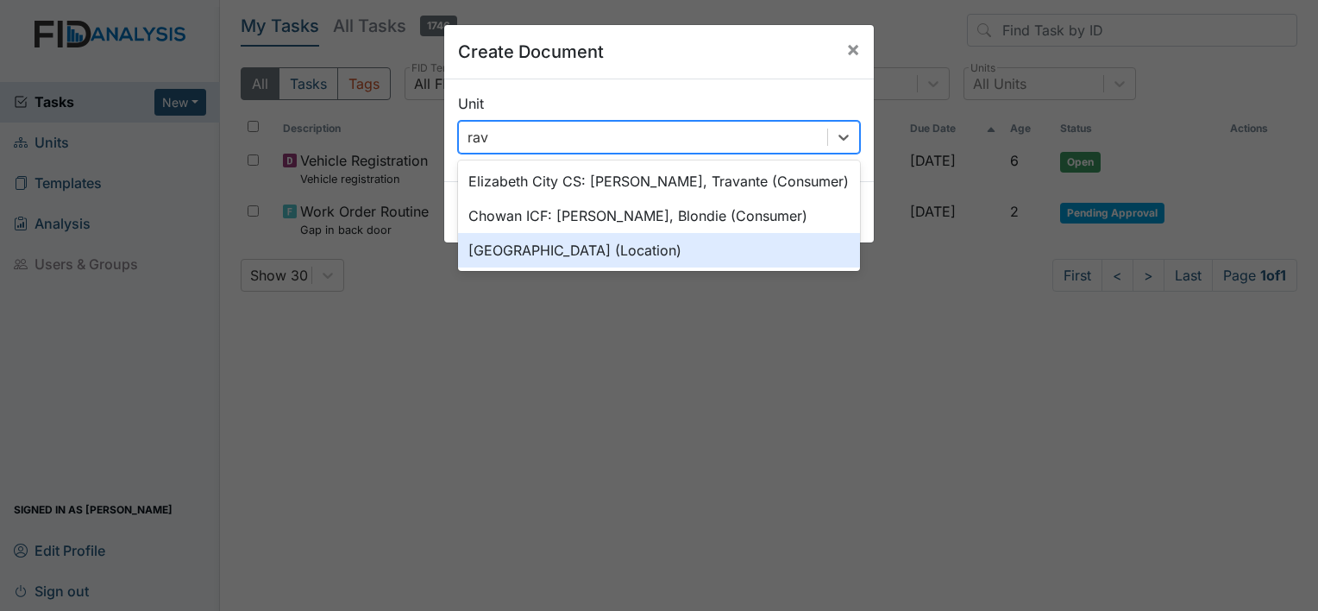
click at [500, 252] on div "[GEOGRAPHIC_DATA] (Location)" at bounding box center [659, 250] width 402 height 35
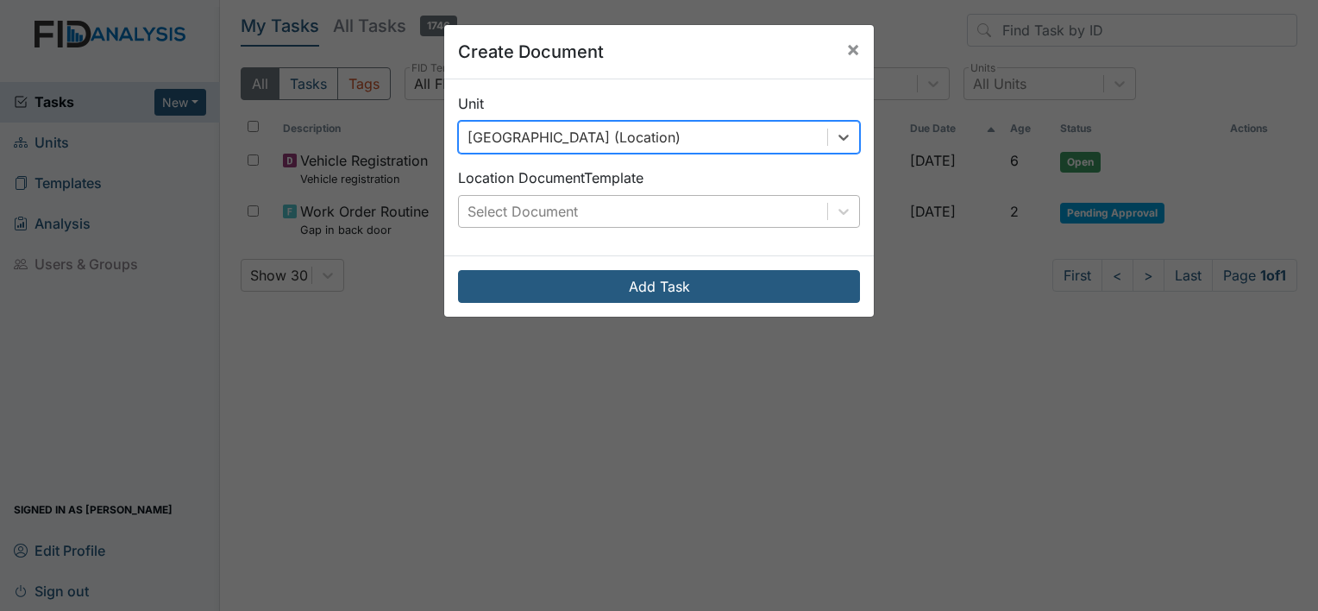
click at [533, 204] on div "Select Document" at bounding box center [522, 211] width 110 height 21
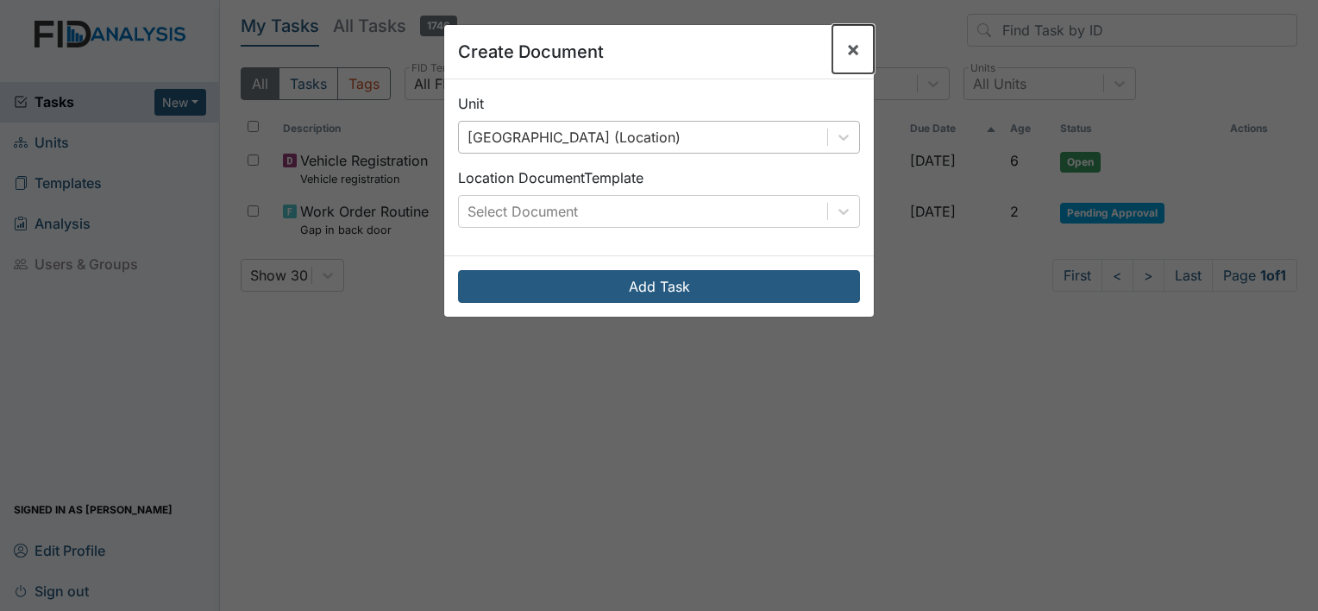
click at [846, 54] on span "×" at bounding box center [853, 48] width 14 height 25
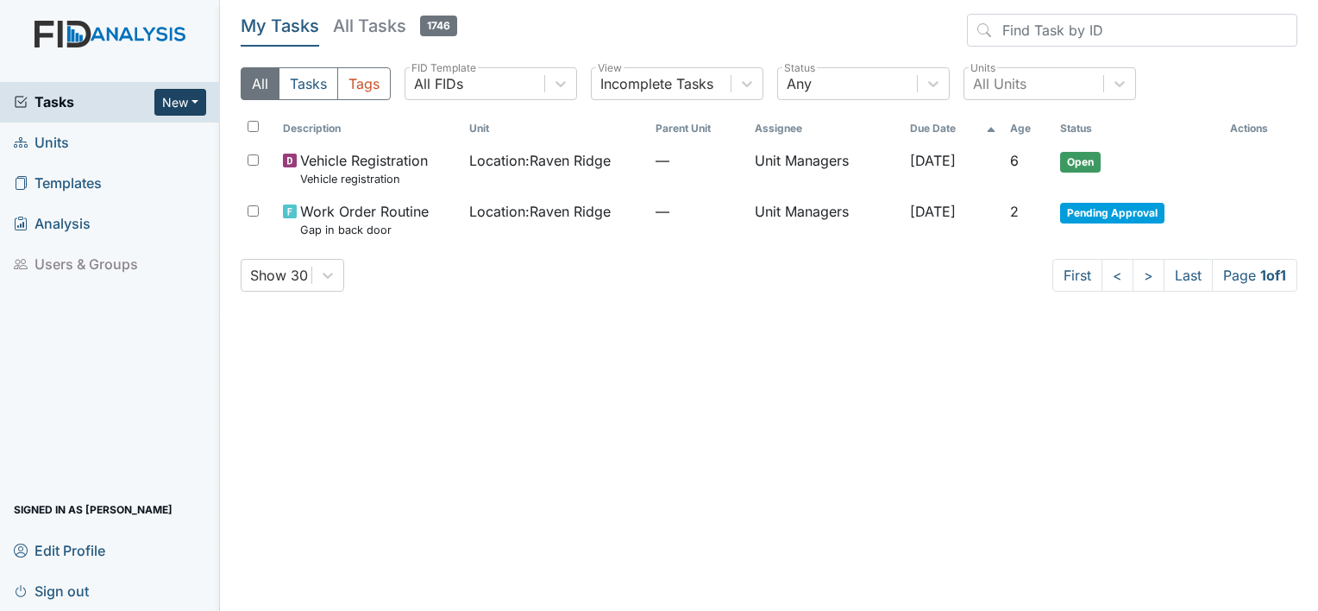
click at [185, 113] on button "New" at bounding box center [180, 102] width 52 height 27
click at [127, 147] on link "Form" at bounding box center [136, 138] width 136 height 28
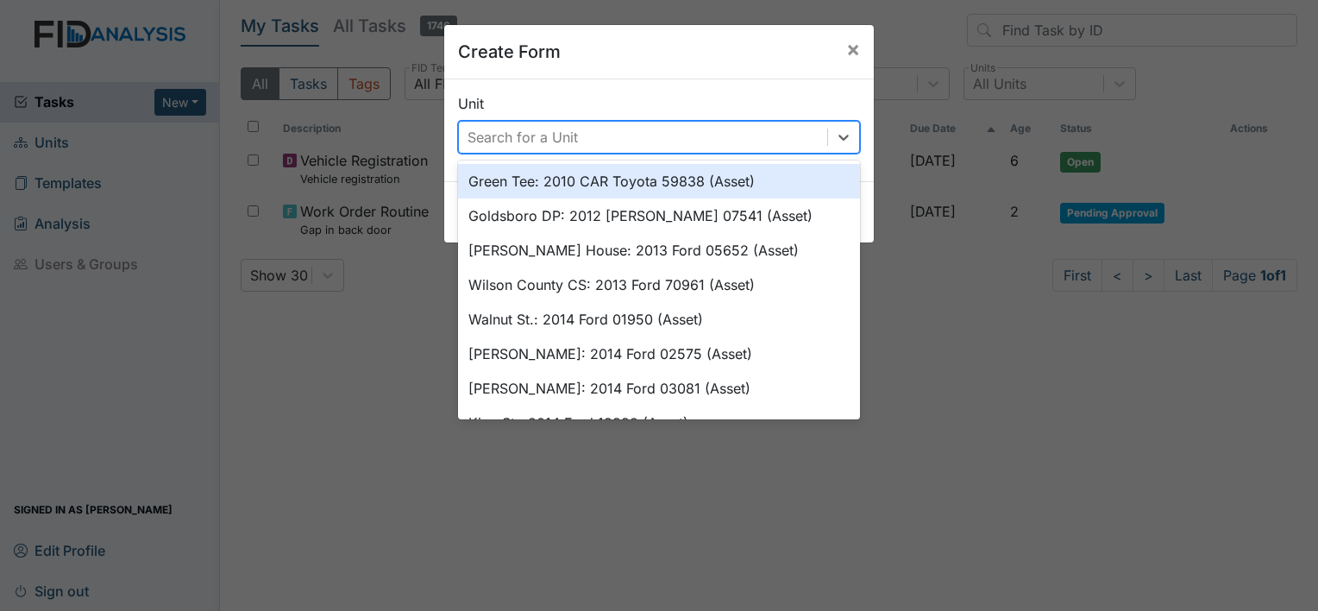
click at [559, 138] on div "Search for a Unit" at bounding box center [522, 137] width 110 height 21
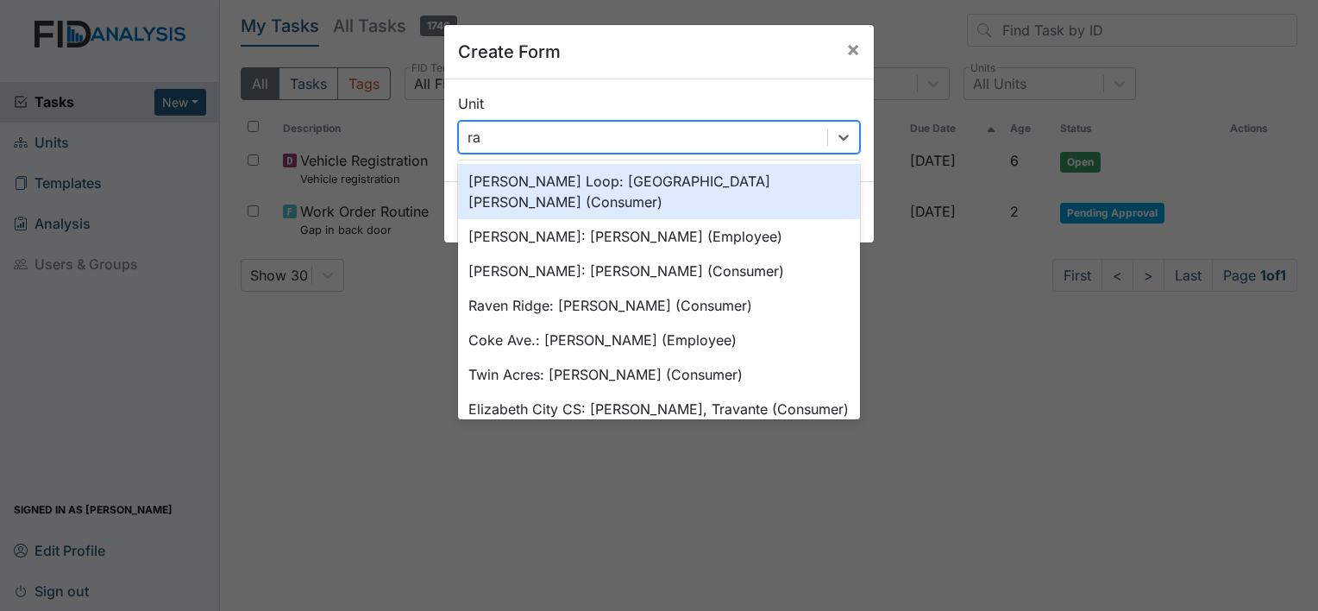
type input "rav"
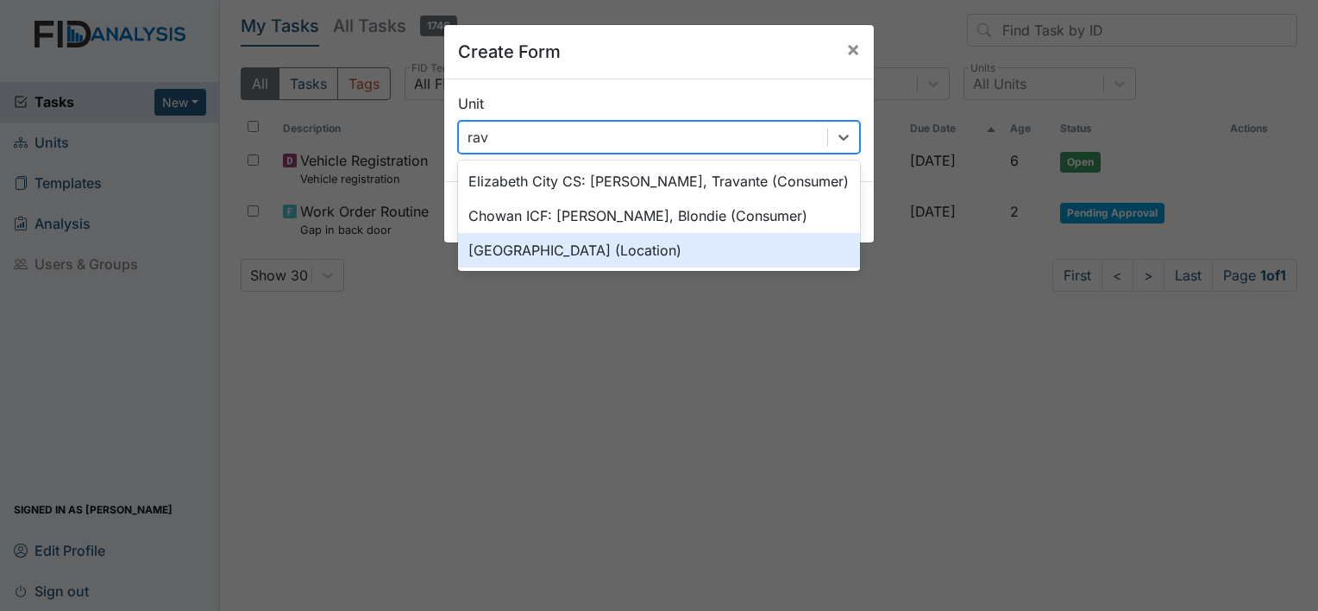
click at [543, 245] on div "[GEOGRAPHIC_DATA] (Location)" at bounding box center [659, 250] width 402 height 35
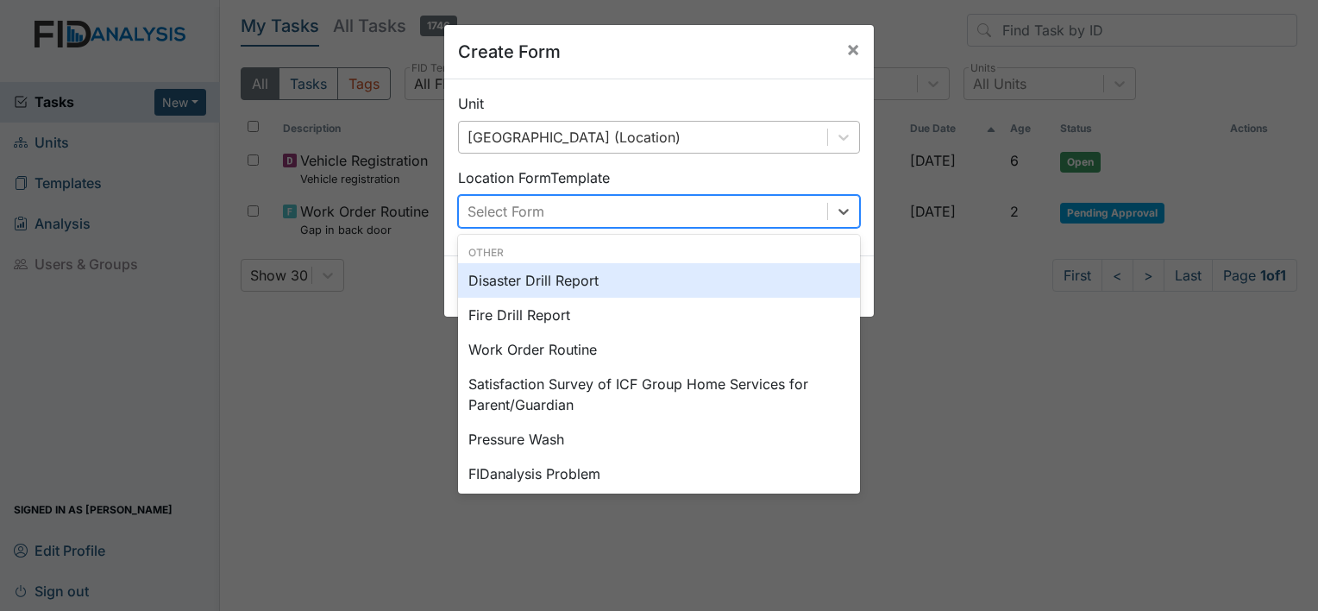
click at [564, 220] on div "Select Form" at bounding box center [643, 211] width 368 height 31
click at [854, 44] on button "×" at bounding box center [852, 49] width 41 height 48
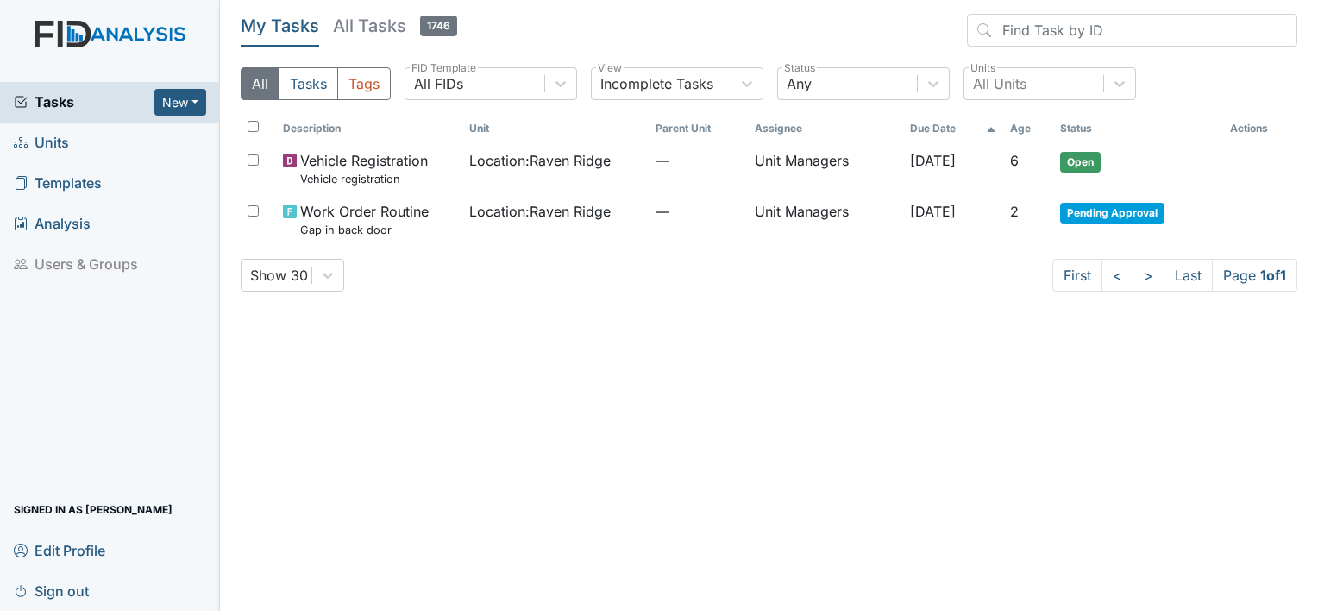
click at [58, 145] on span "Units" at bounding box center [41, 142] width 55 height 27
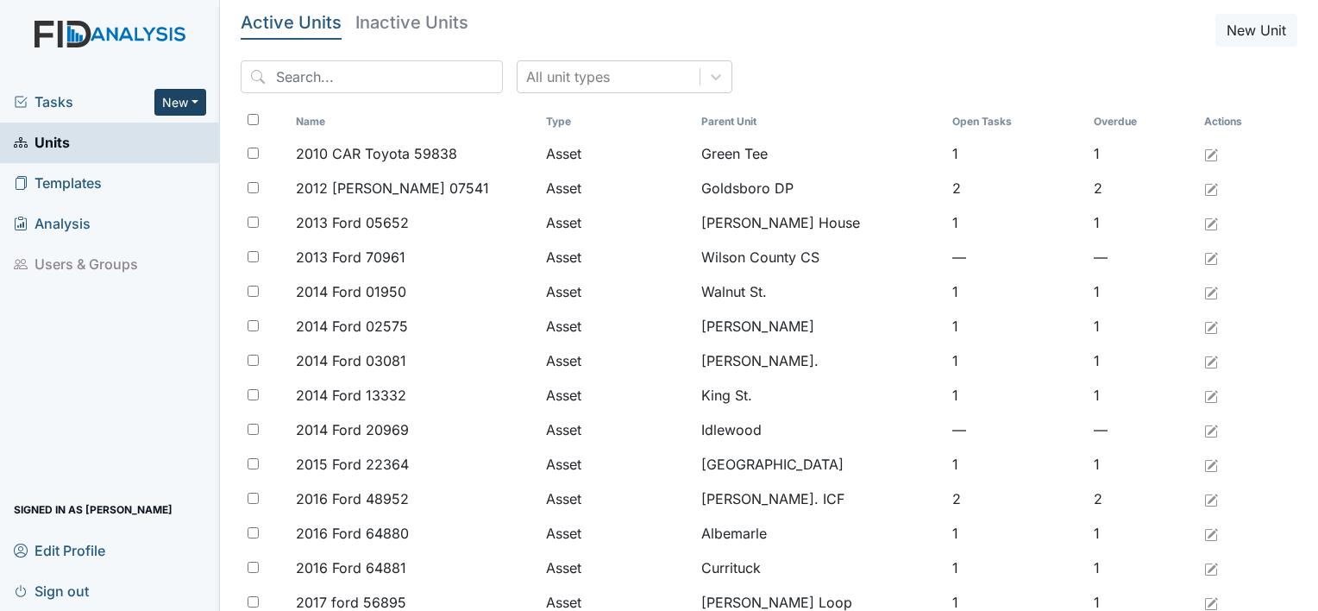
click at [177, 104] on button "New" at bounding box center [180, 102] width 52 height 27
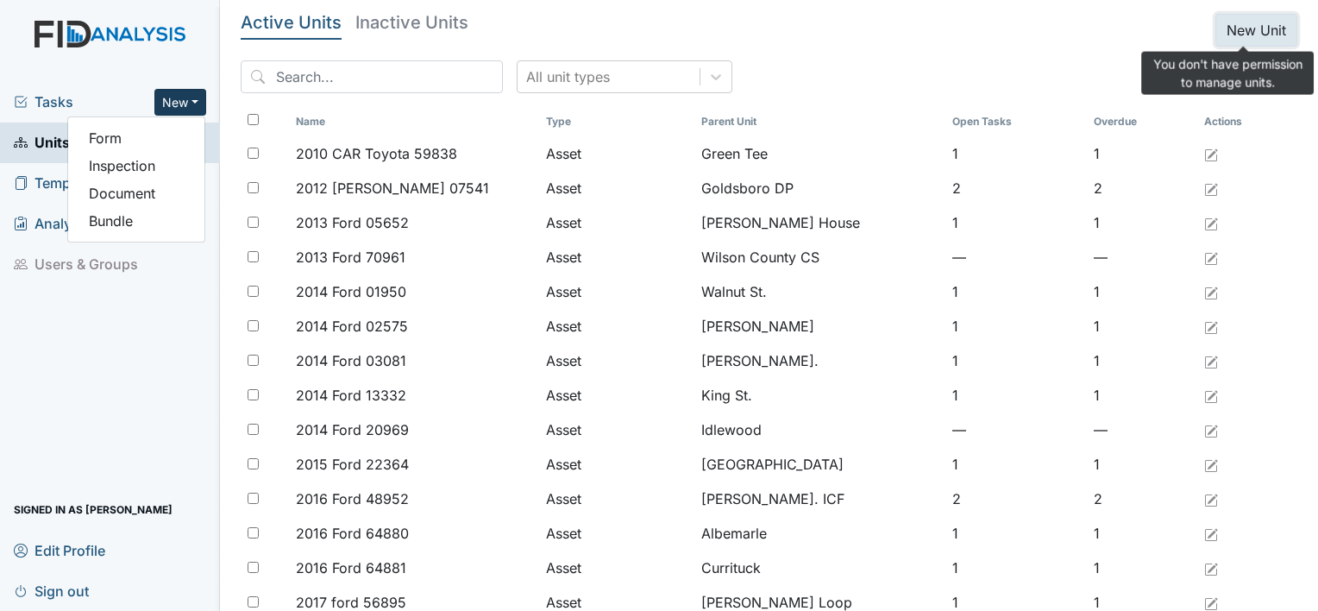
click at [1229, 28] on button "New Unit" at bounding box center [1256, 30] width 82 height 33
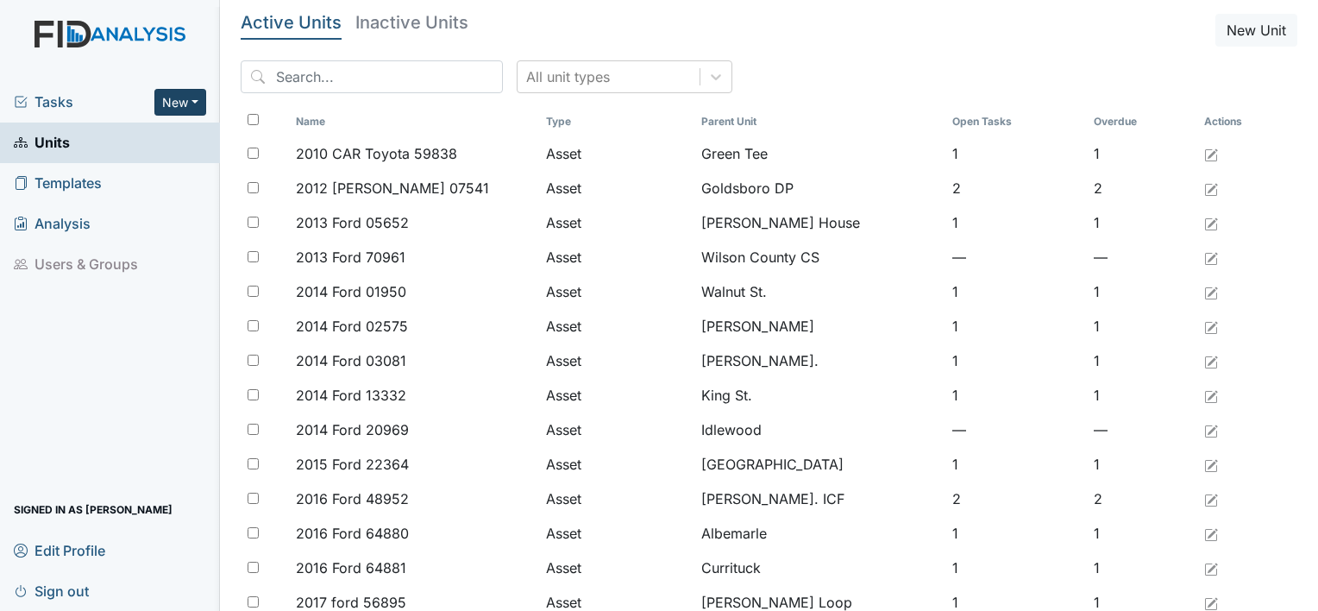
click at [185, 93] on button "New" at bounding box center [180, 102] width 52 height 27
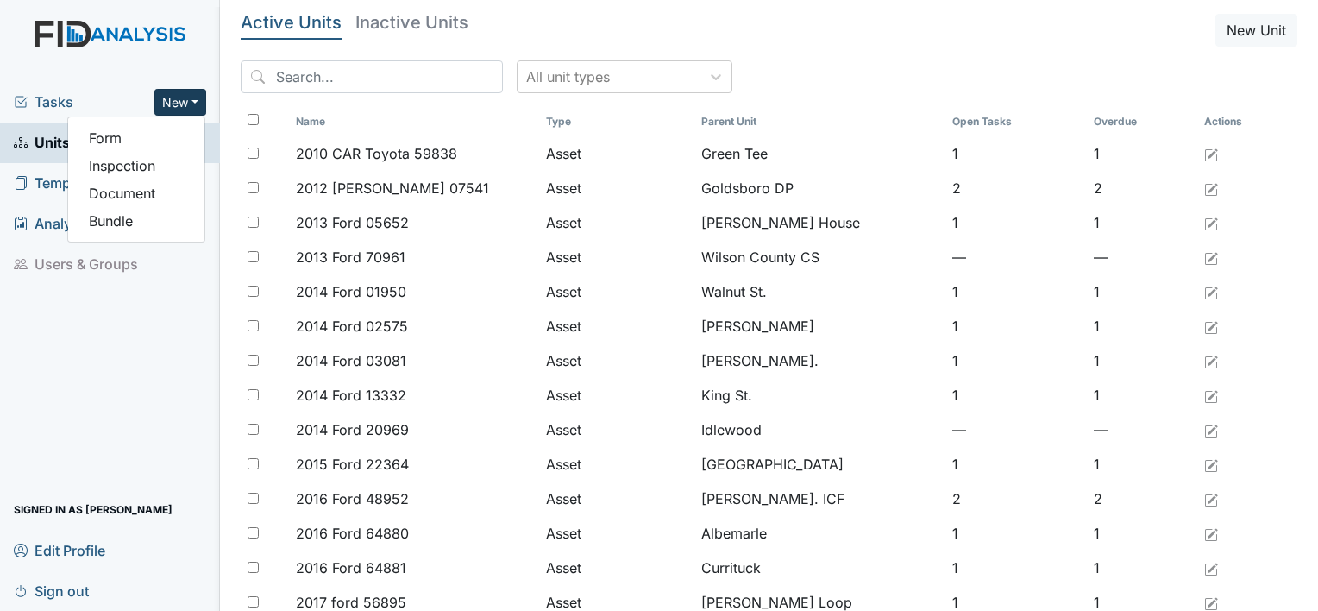
click at [190, 93] on button "New" at bounding box center [180, 102] width 52 height 27
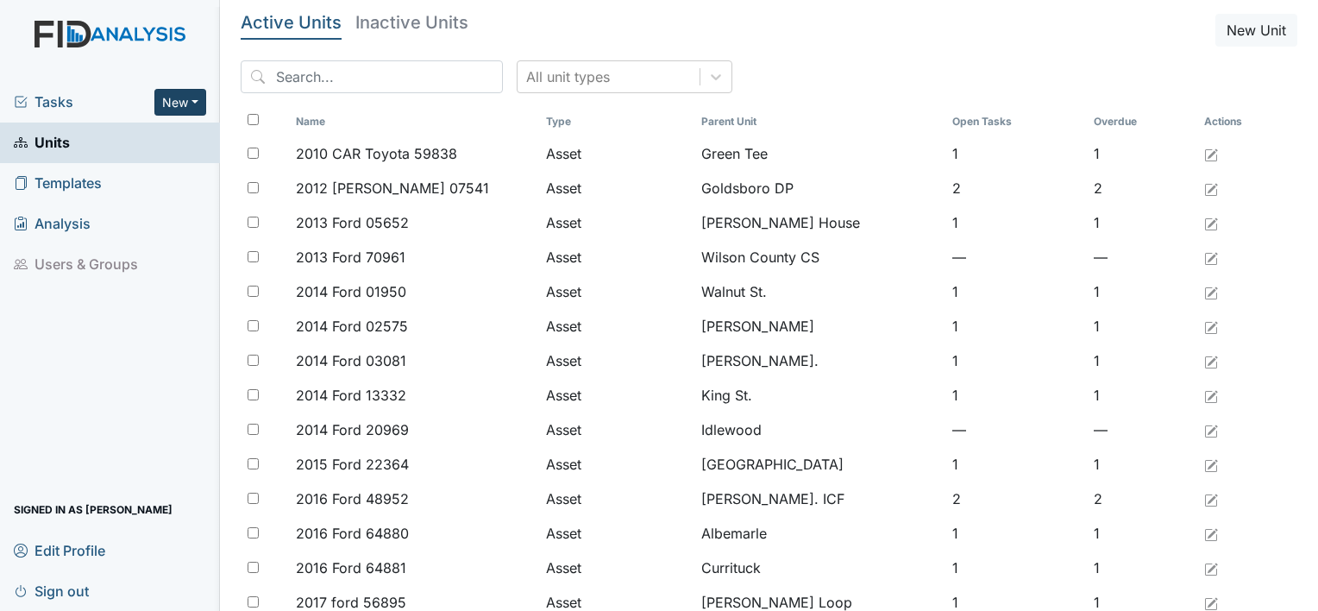
click at [190, 100] on button "New" at bounding box center [180, 102] width 52 height 27
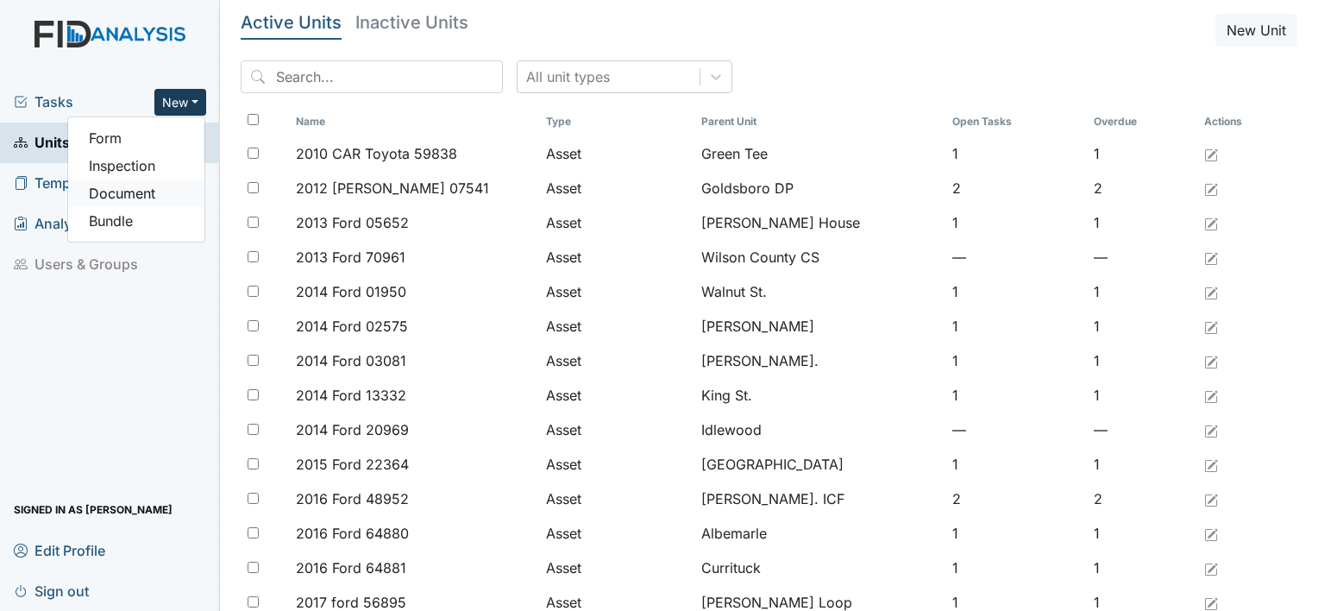
click at [134, 194] on link "Document" at bounding box center [136, 193] width 136 height 28
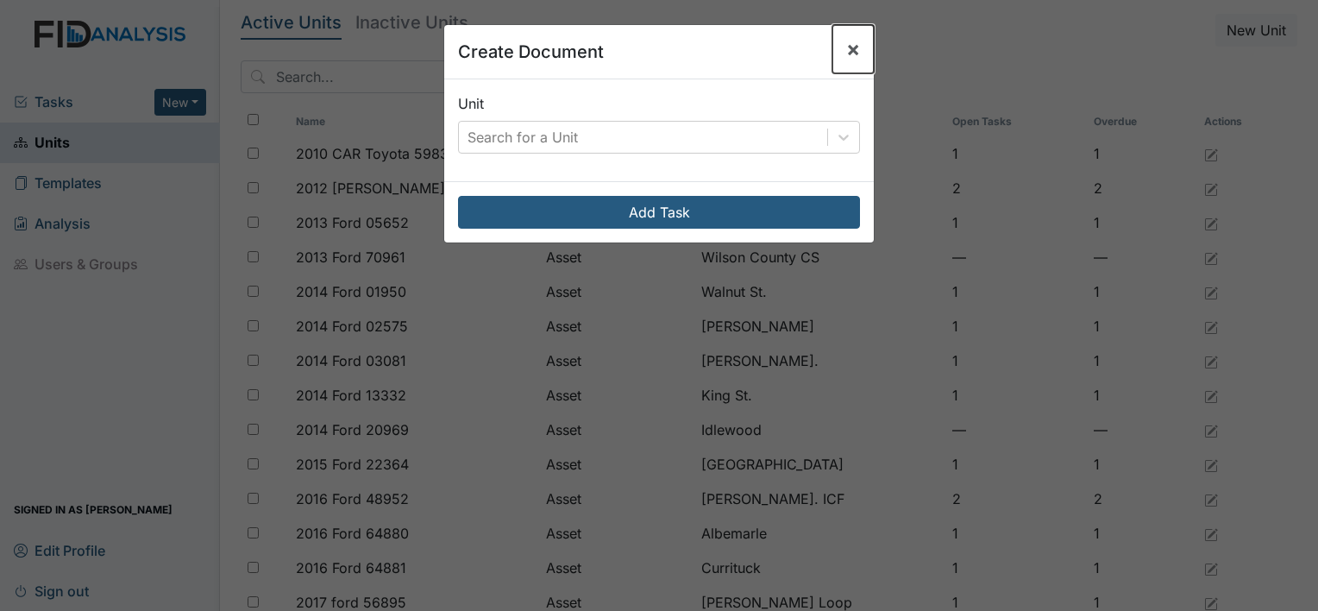
click at [846, 51] on span "×" at bounding box center [853, 48] width 14 height 25
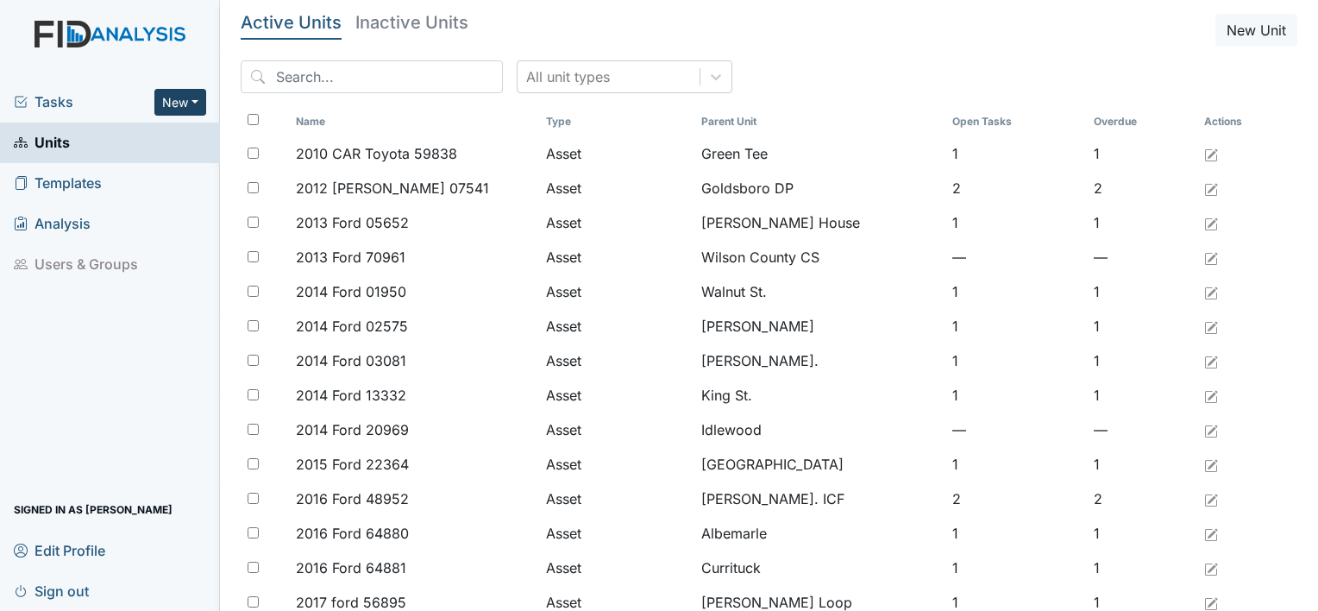
click at [179, 97] on button "New" at bounding box center [180, 102] width 52 height 27
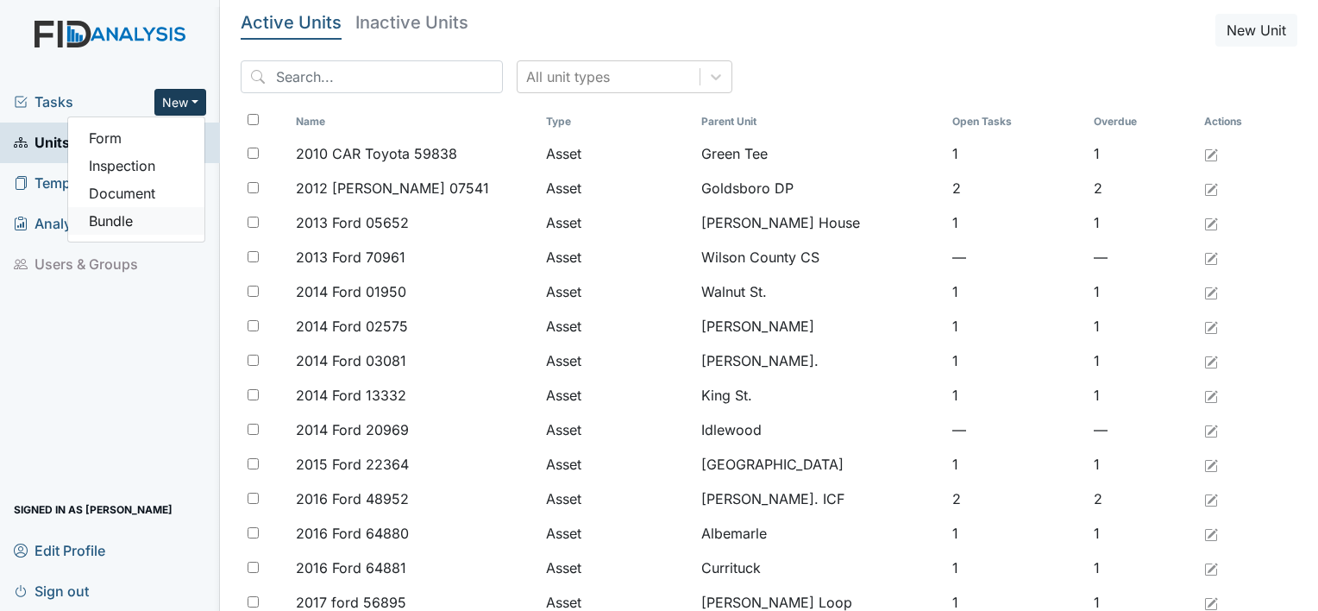
click at [139, 225] on link "Bundle" at bounding box center [136, 221] width 136 height 28
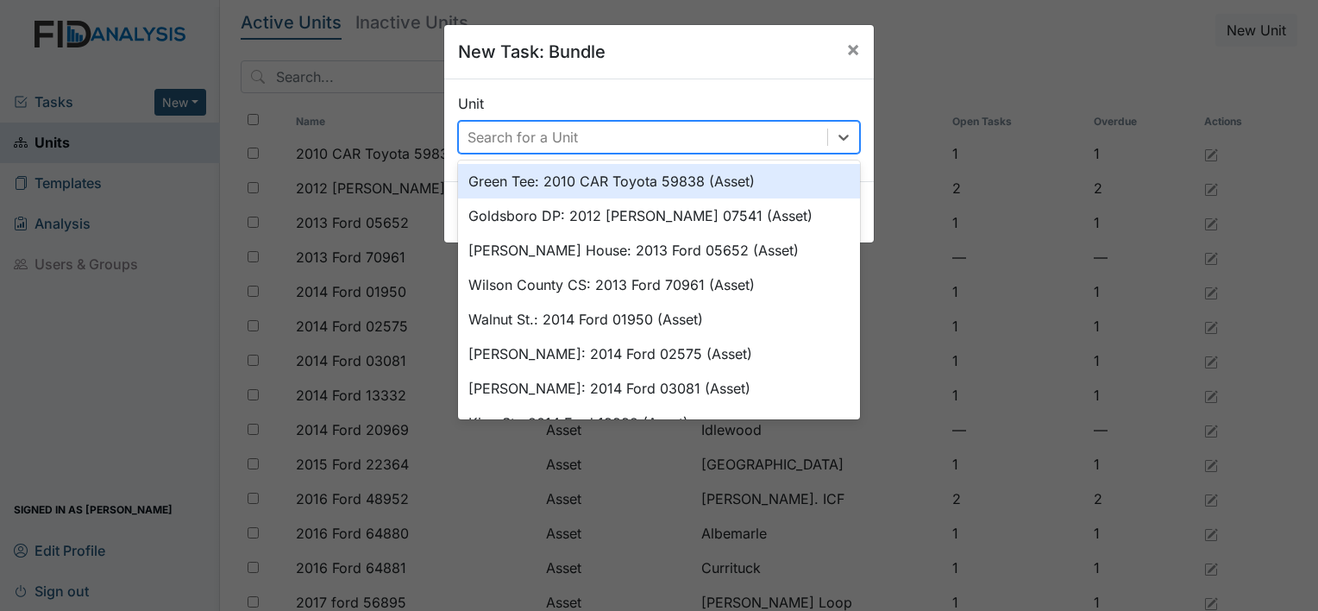
click at [616, 131] on div "Search for a Unit" at bounding box center [643, 137] width 368 height 31
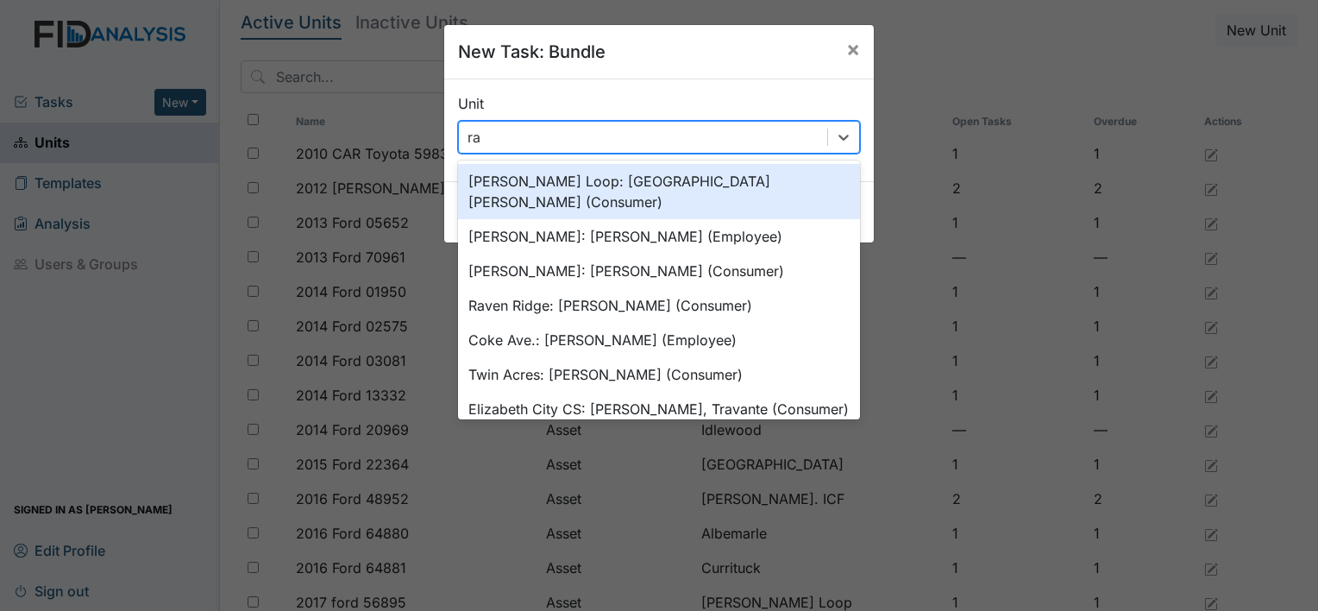
type input "rav"
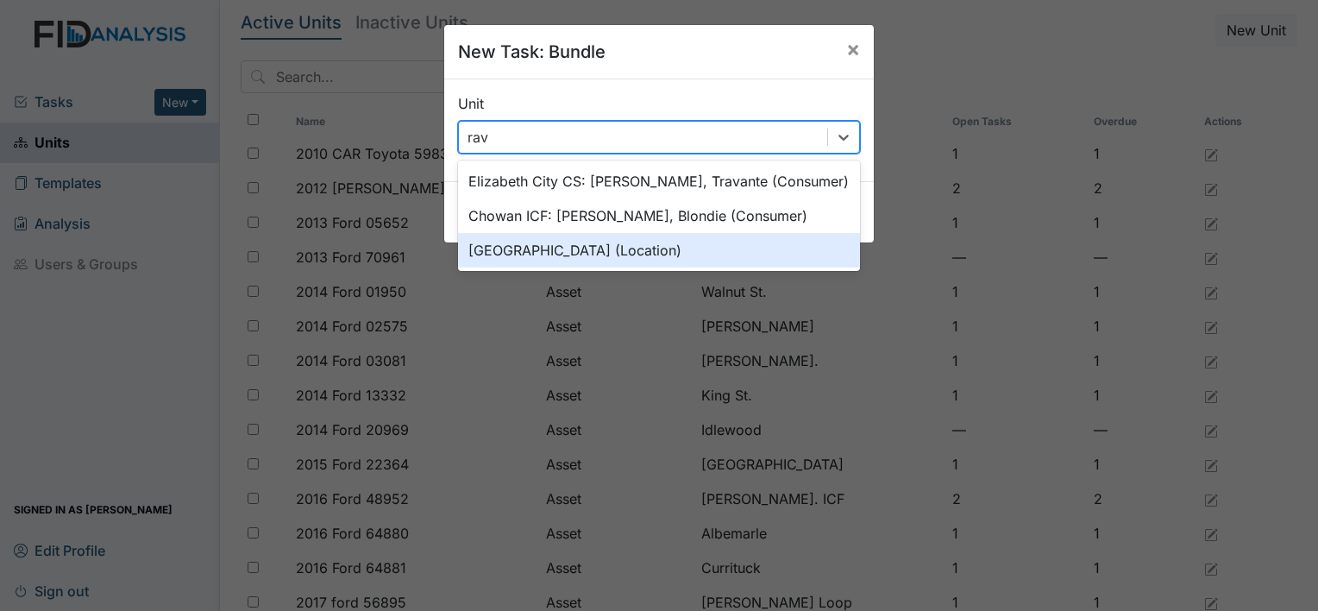
click at [542, 248] on div "Raven Ridge (Location)" at bounding box center [659, 250] width 402 height 35
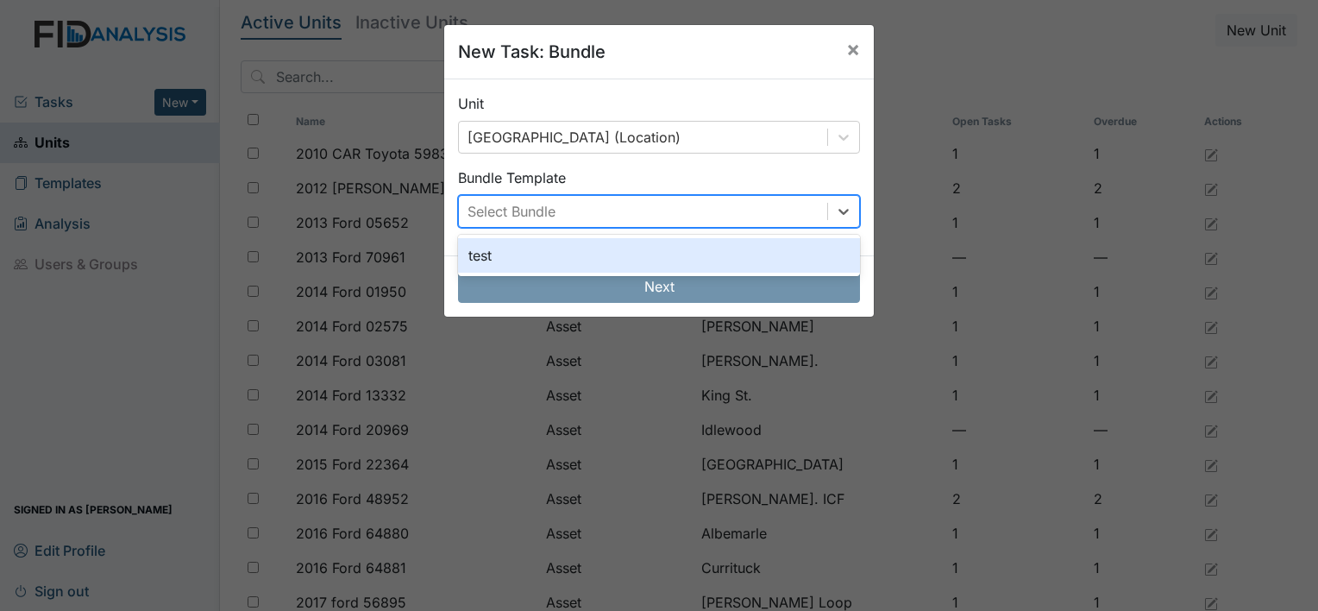
click at [627, 203] on div "Select Bundle" at bounding box center [643, 211] width 368 height 31
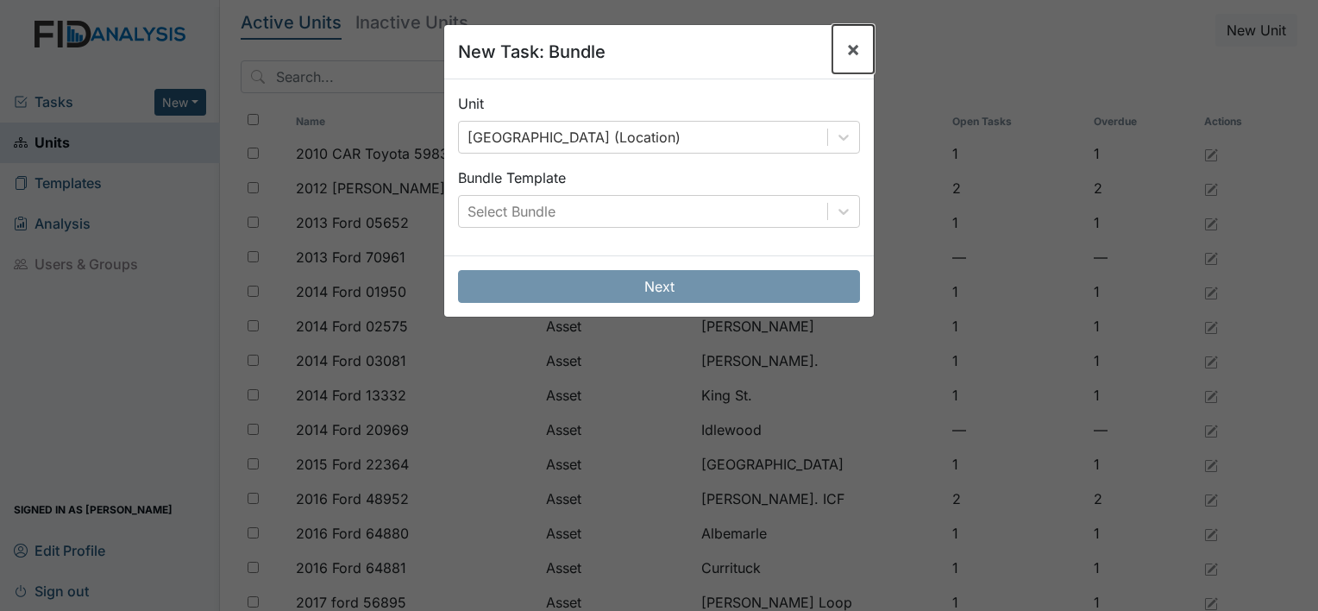
click at [846, 52] on span "×" at bounding box center [853, 48] width 14 height 25
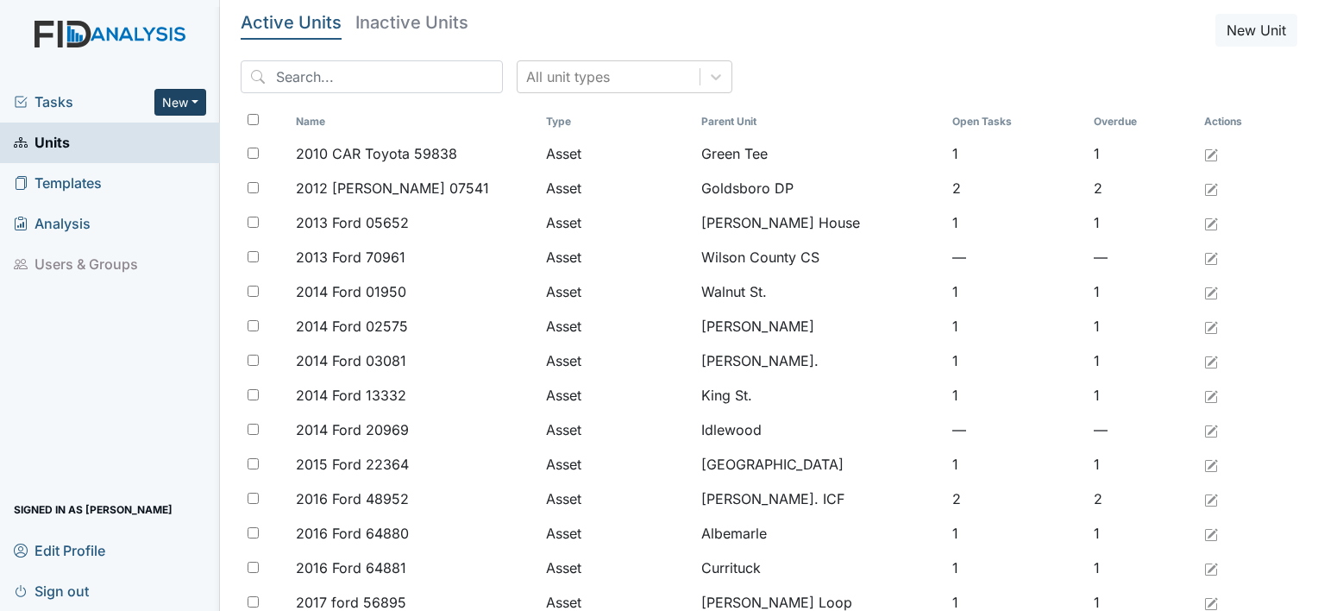
click at [167, 100] on button "New" at bounding box center [180, 102] width 52 height 27
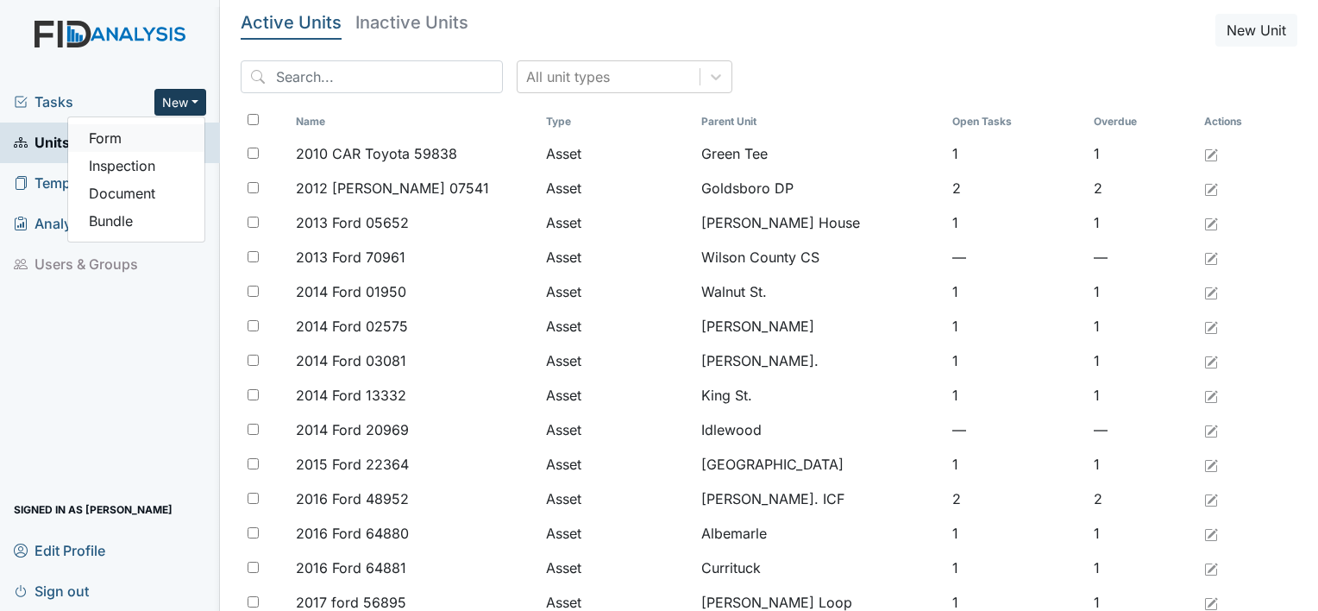
click at [122, 138] on link "Form" at bounding box center [136, 138] width 136 height 28
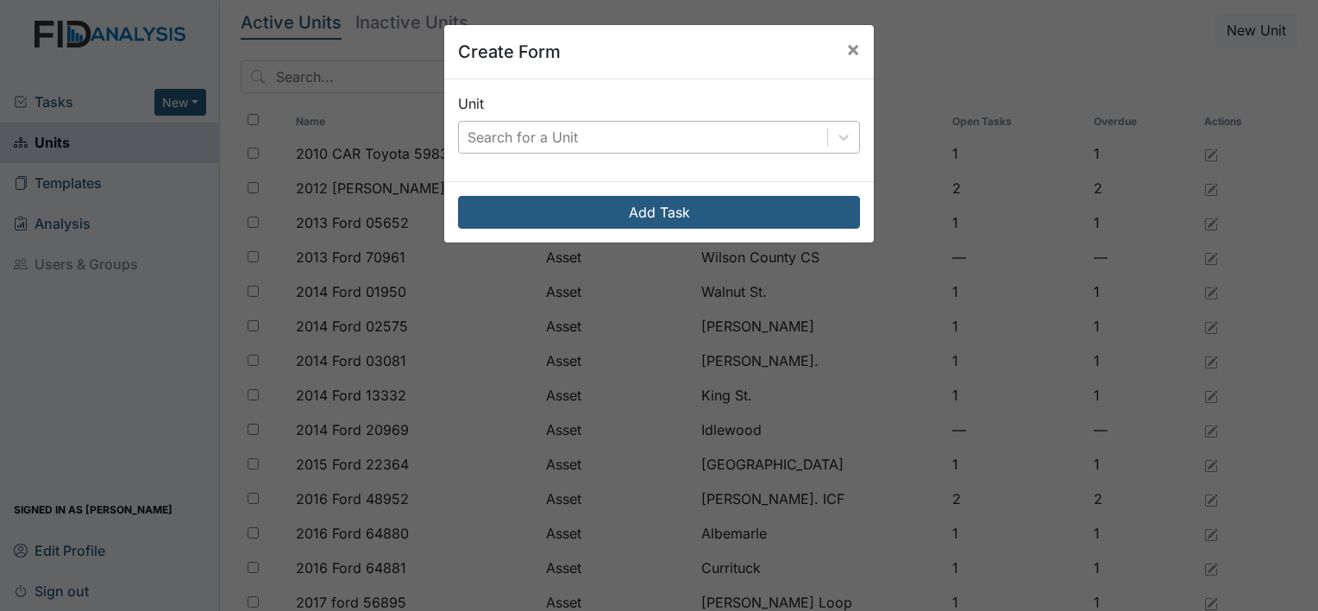
click at [480, 138] on div "Search for a Unit" at bounding box center [522, 137] width 110 height 21
click at [853, 52] on button "×" at bounding box center [852, 49] width 41 height 48
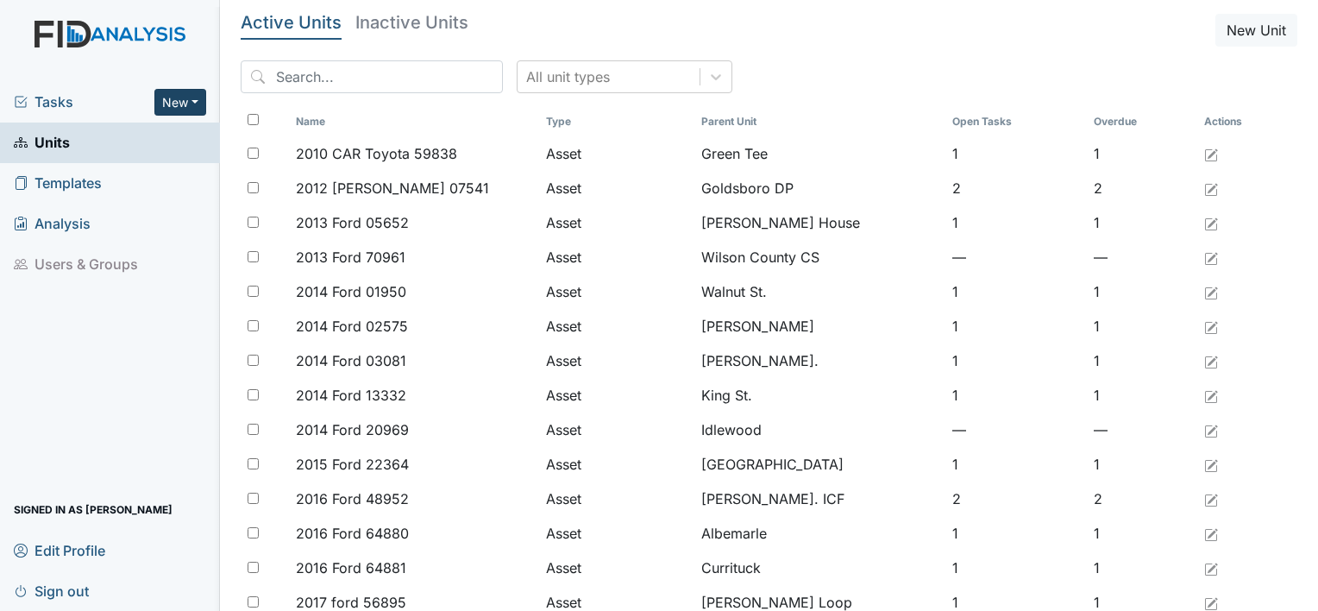
click at [193, 110] on button "New" at bounding box center [180, 102] width 52 height 27
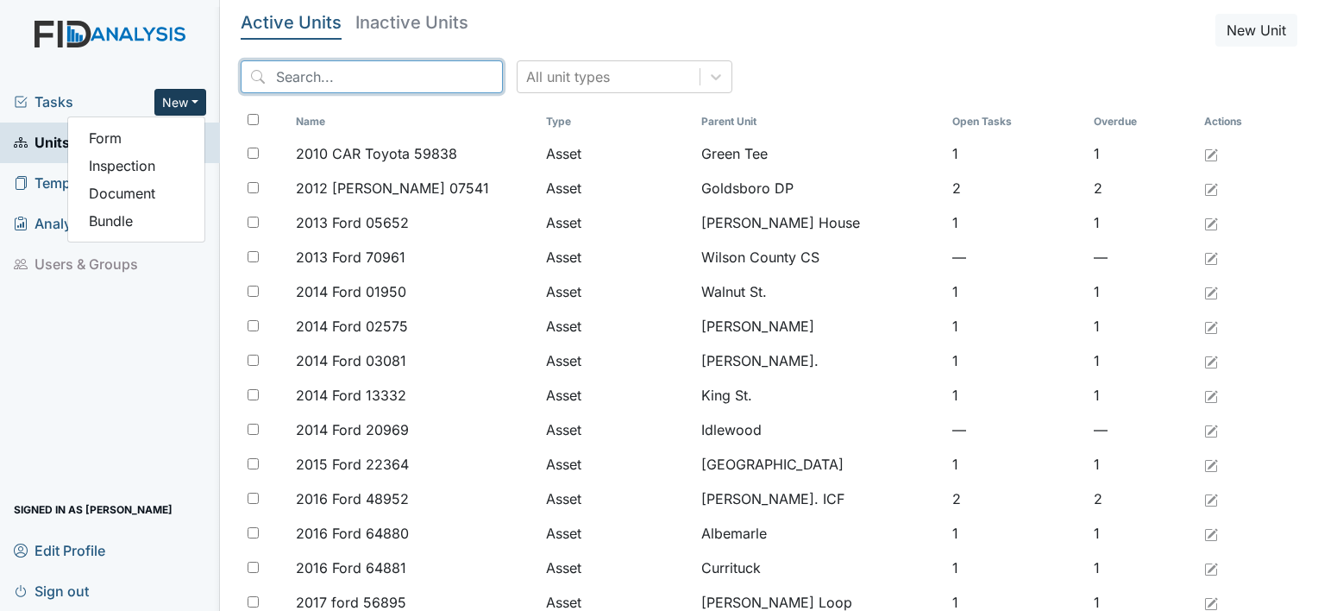
click at [326, 79] on input "search" at bounding box center [372, 76] width 262 height 33
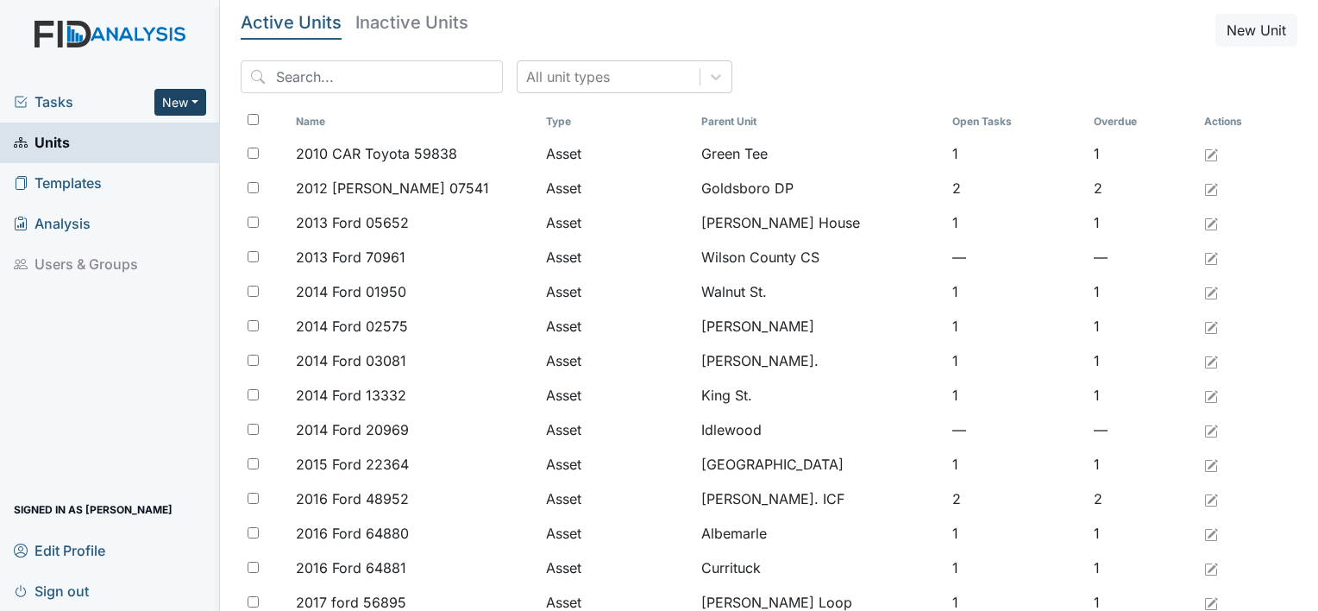
click at [172, 97] on button "New" at bounding box center [180, 102] width 52 height 27
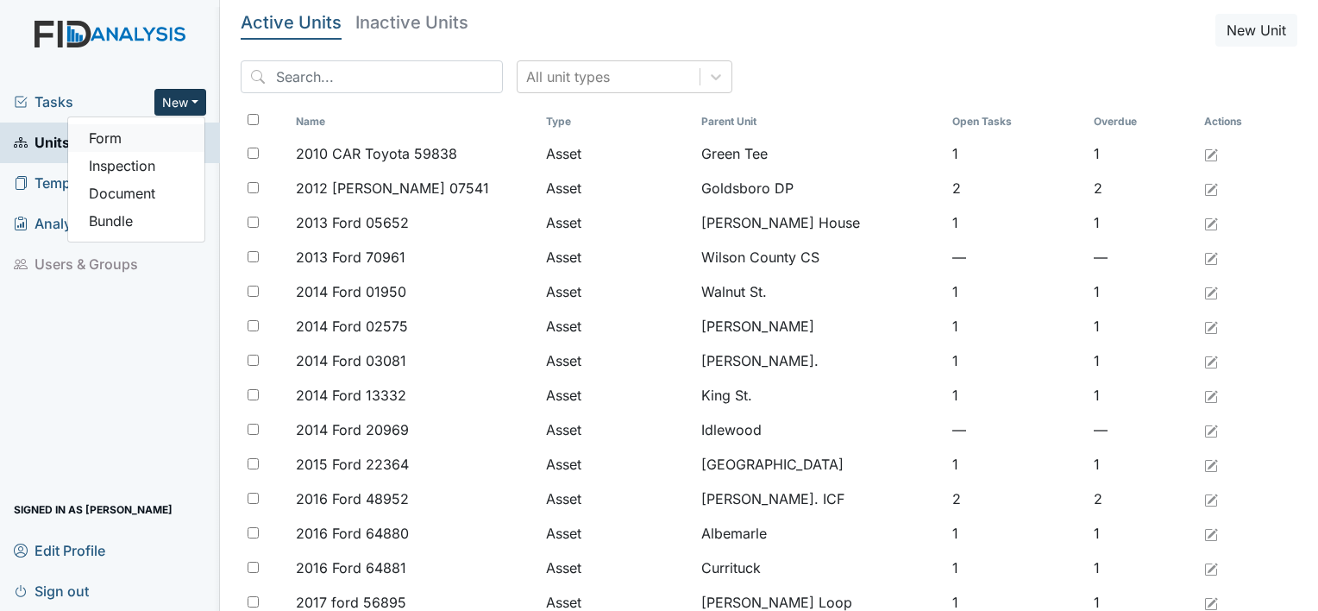
click at [137, 135] on link "Form" at bounding box center [136, 138] width 136 height 28
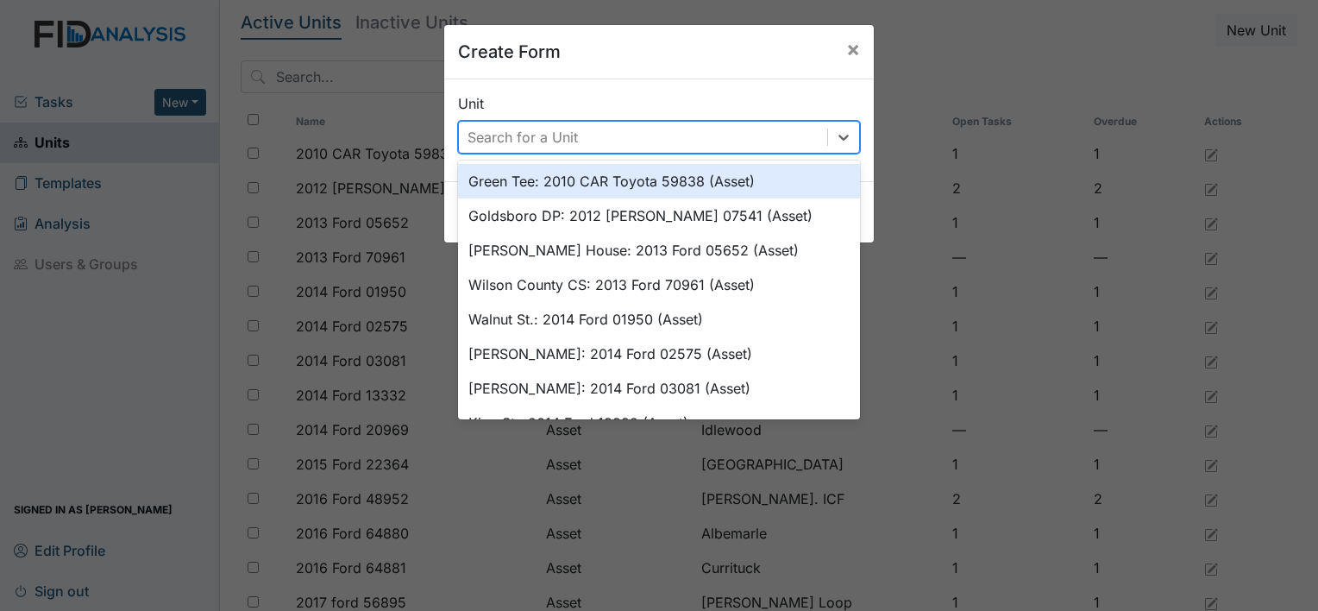
click at [534, 138] on div "Search for a Unit" at bounding box center [522, 137] width 110 height 21
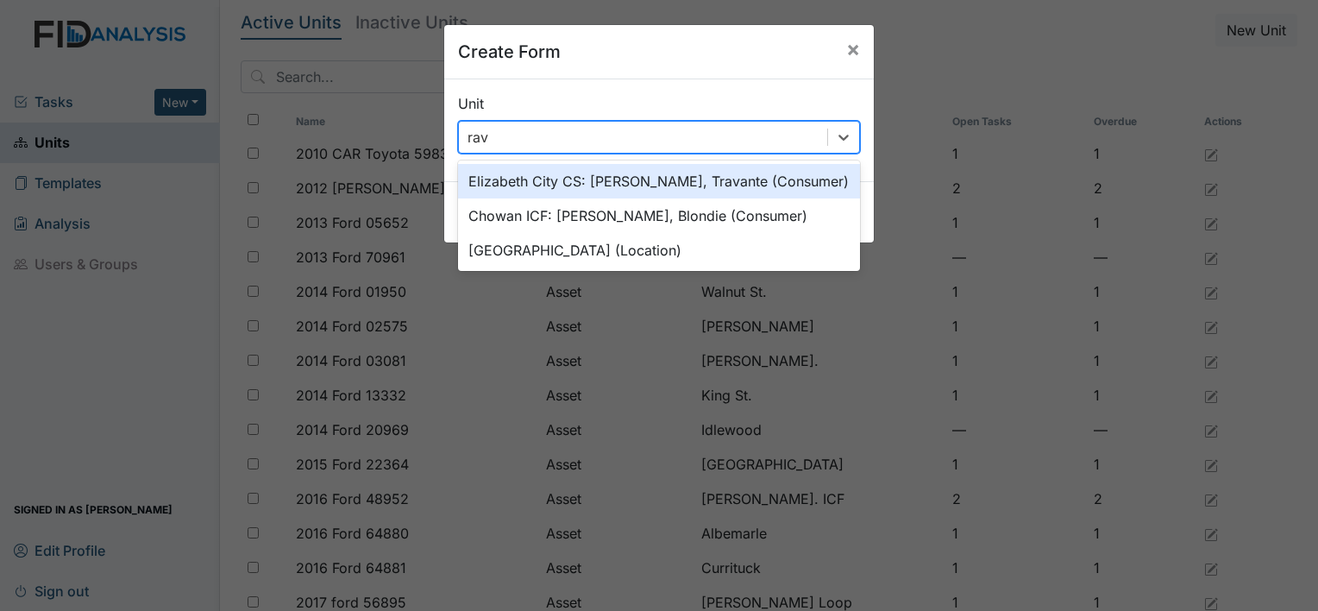
type input "rave"
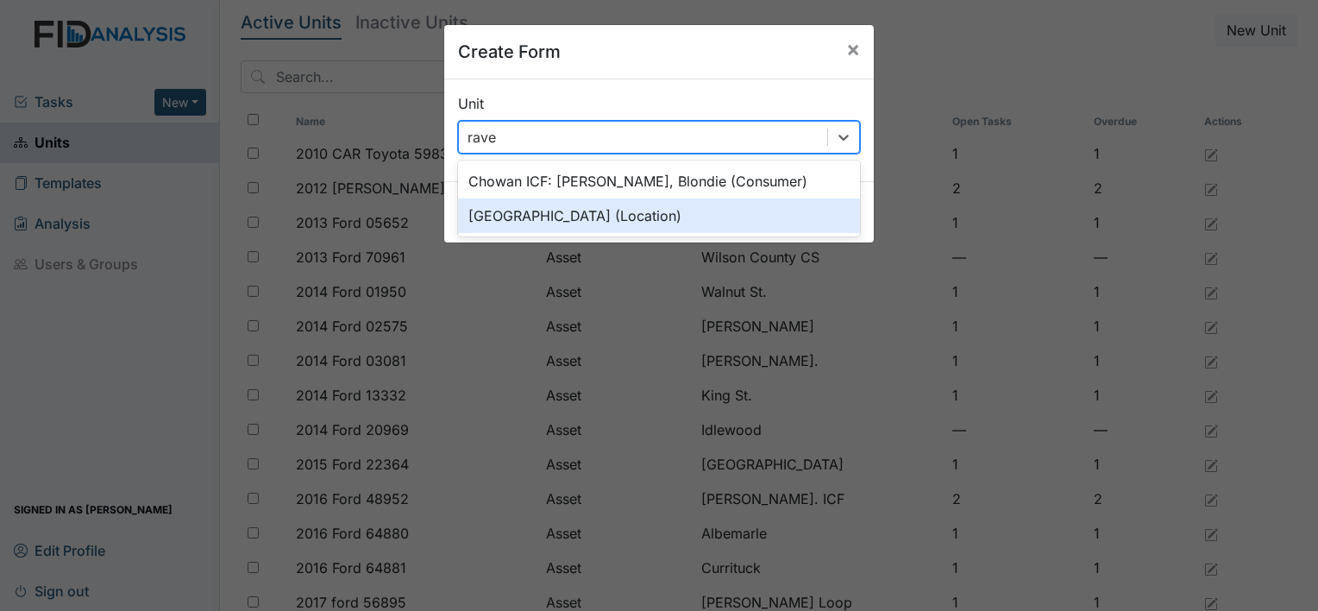
click at [524, 206] on div "Raven Ridge (Location)" at bounding box center [659, 215] width 402 height 35
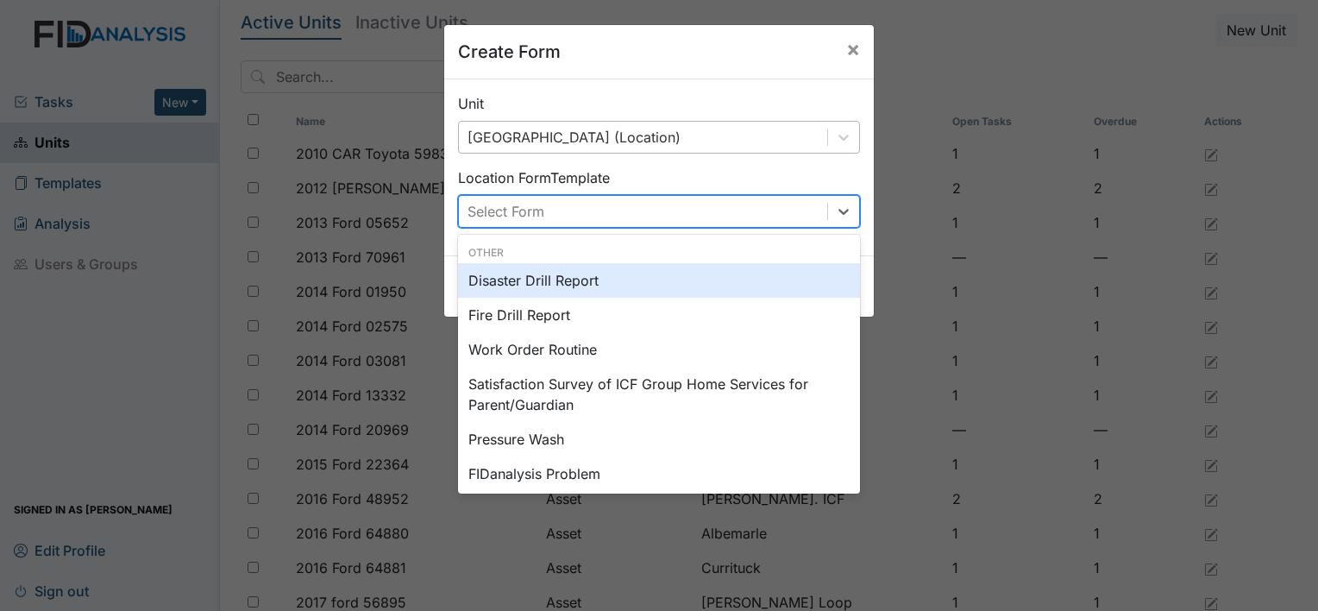
click at [525, 209] on div "Select Form" at bounding box center [505, 211] width 77 height 21
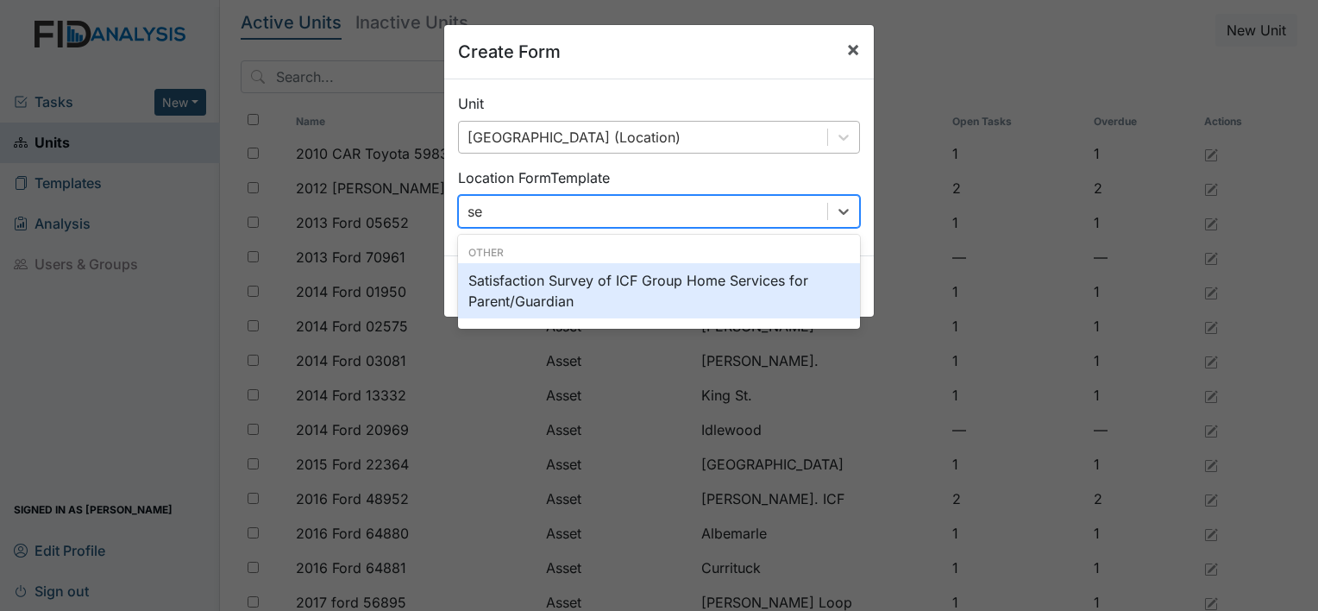
type input "se"
click at [846, 48] on span "×" at bounding box center [853, 48] width 14 height 25
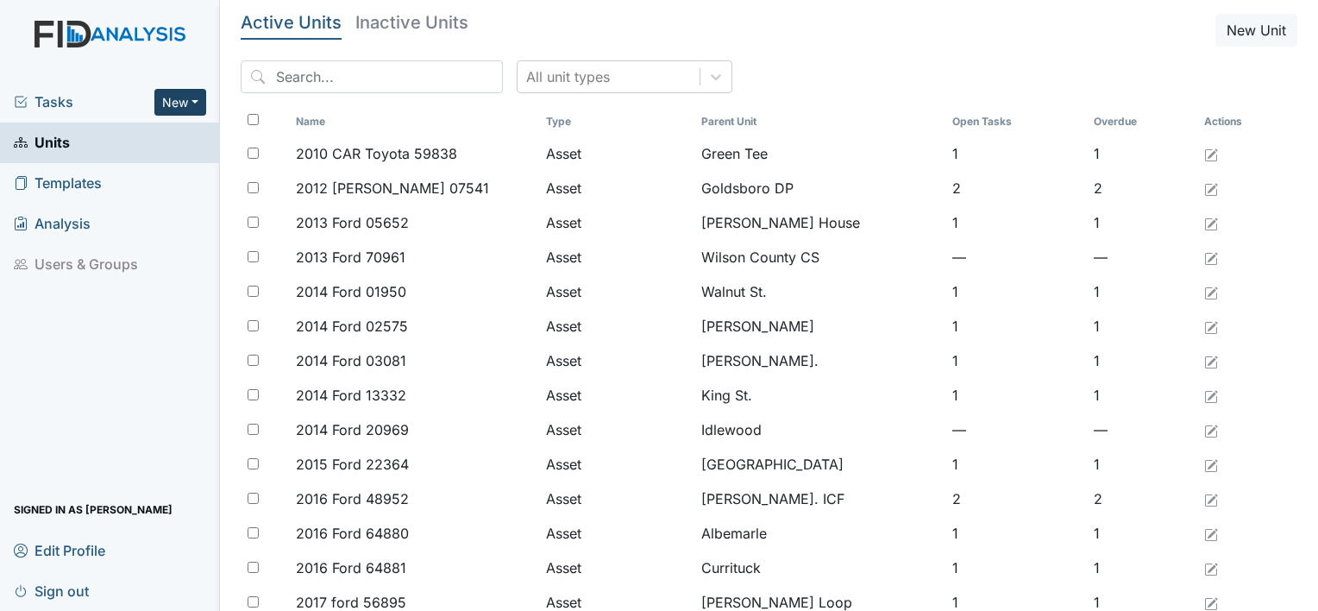
click at [176, 110] on button "New" at bounding box center [180, 102] width 52 height 27
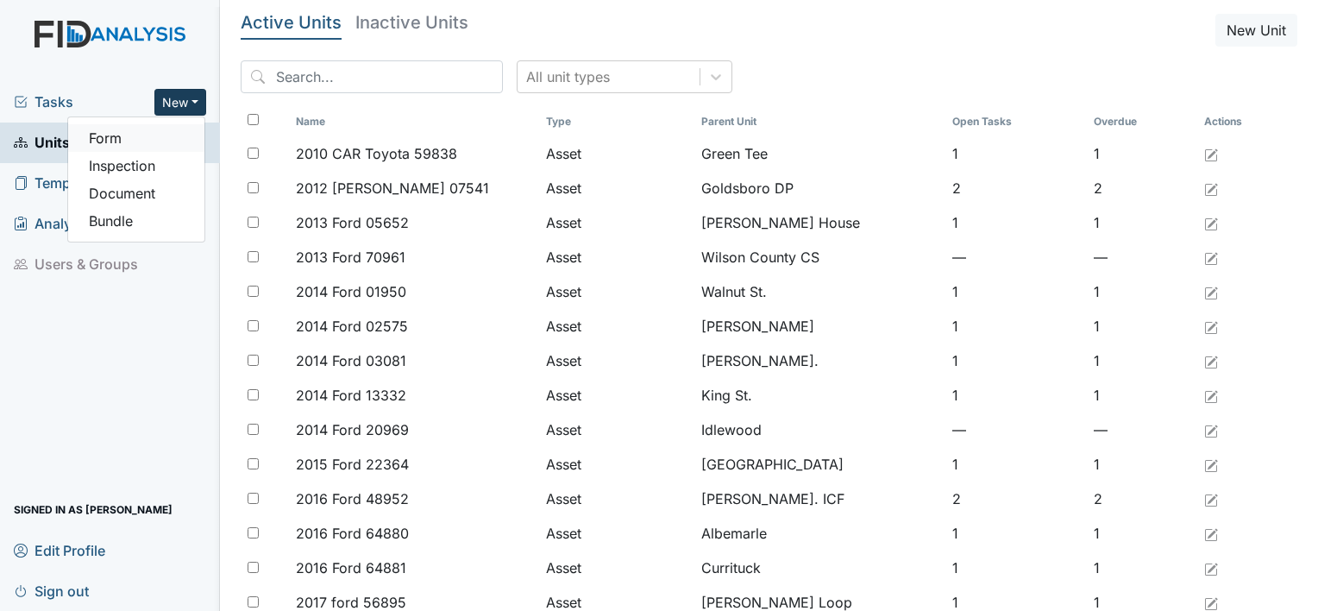
click at [121, 138] on link "Form" at bounding box center [136, 138] width 136 height 28
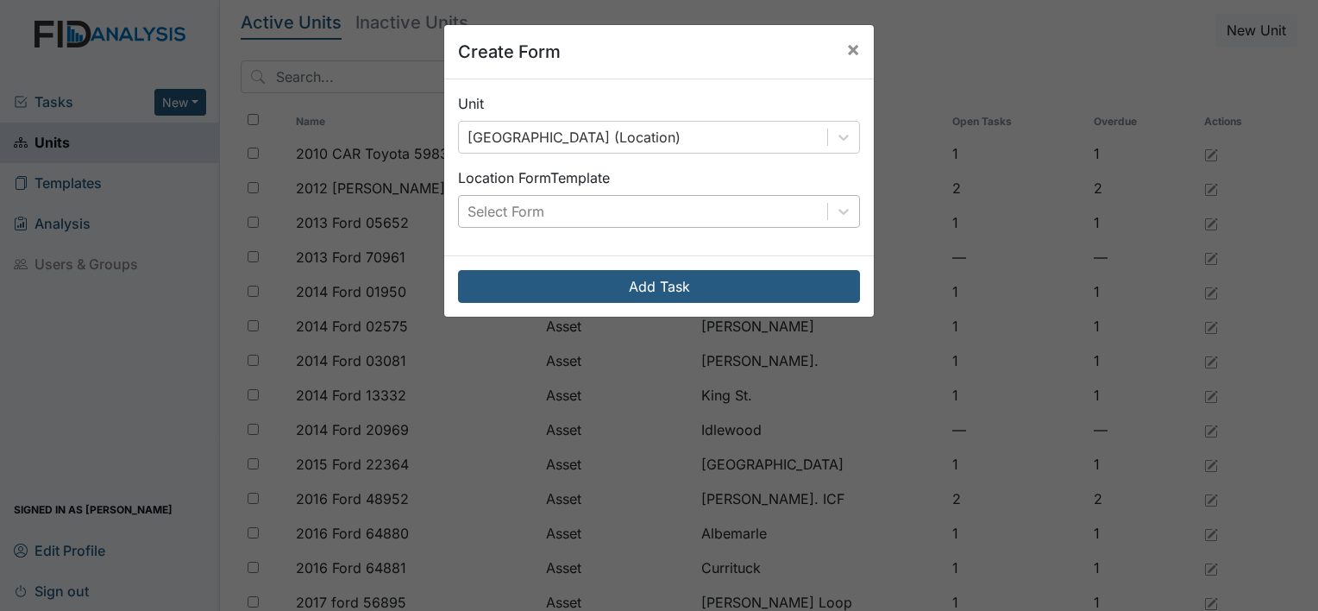
click at [573, 204] on div "Select Form" at bounding box center [643, 211] width 368 height 31
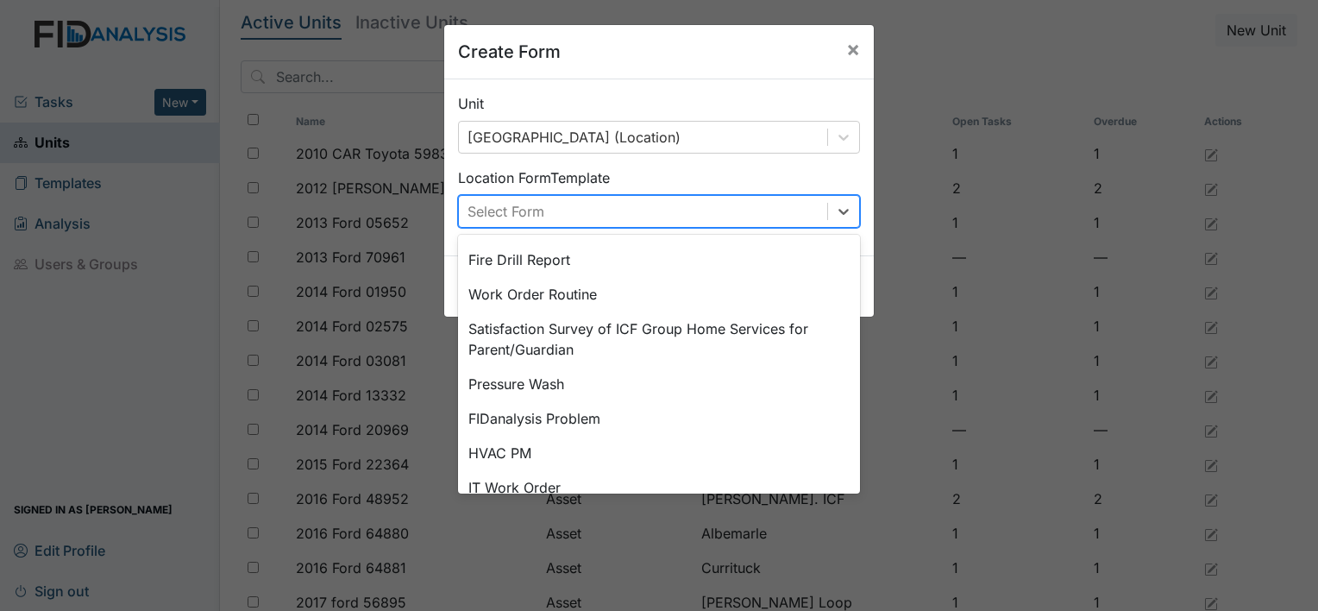
scroll to position [41, 0]
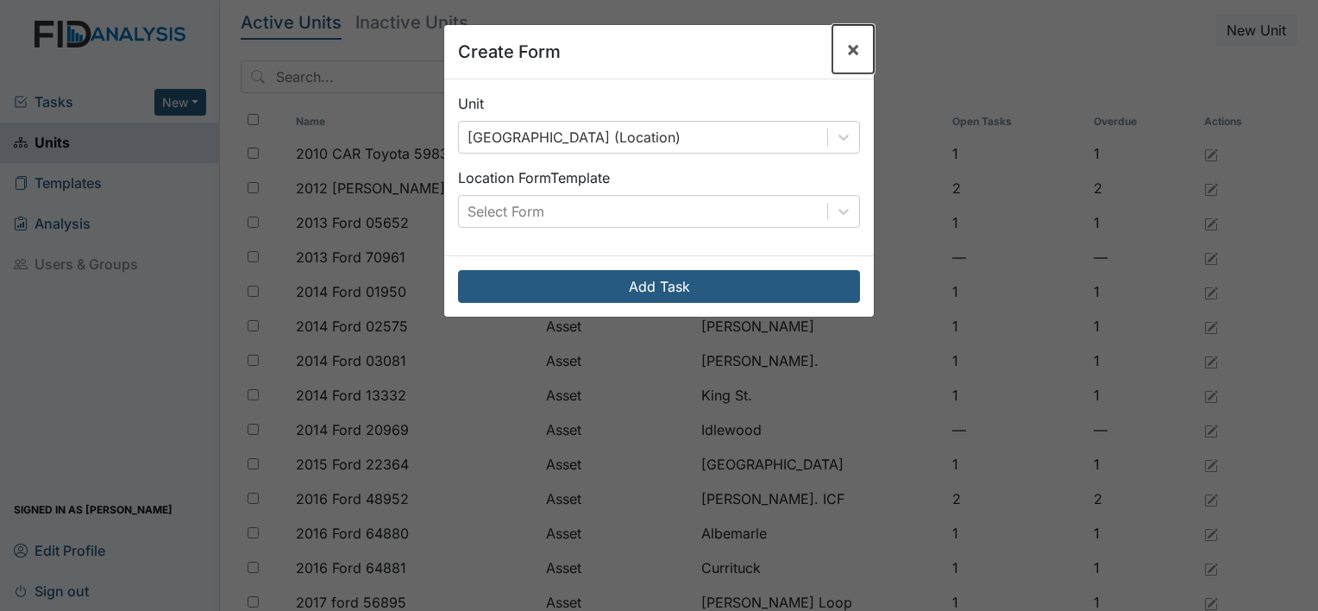
click at [847, 46] on span "×" at bounding box center [853, 48] width 14 height 25
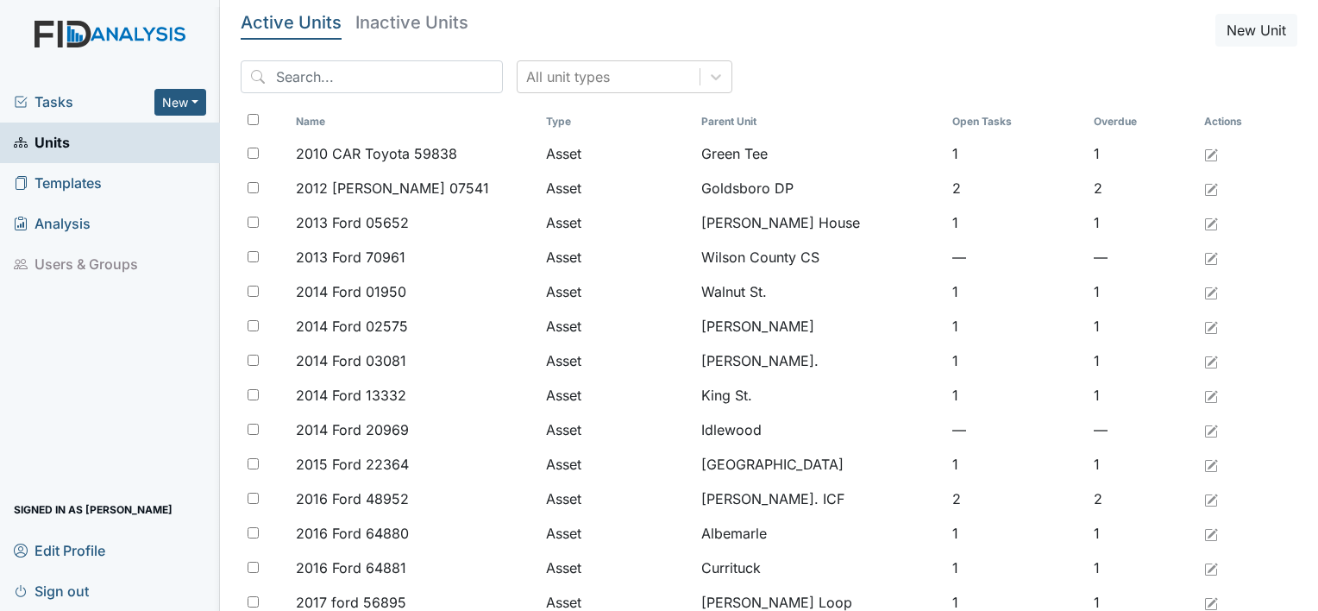
click at [46, 135] on span "Units" at bounding box center [42, 142] width 56 height 27
click at [169, 98] on button "New" at bounding box center [180, 102] width 52 height 27
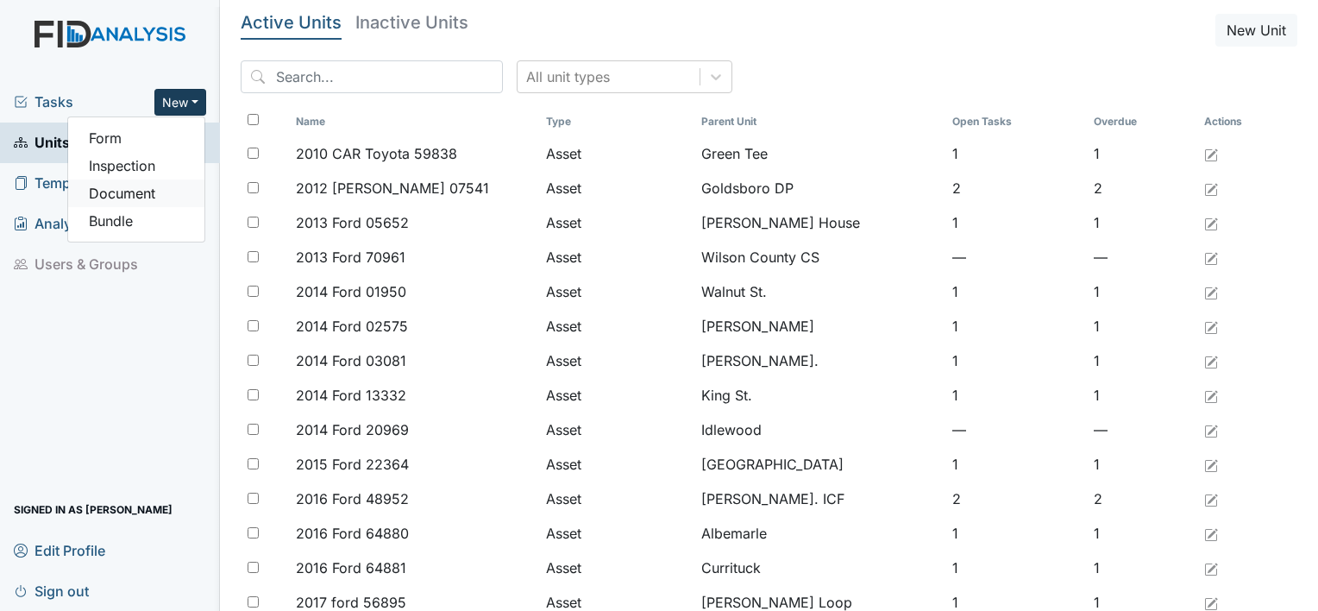
click at [135, 193] on link "Document" at bounding box center [136, 193] width 136 height 28
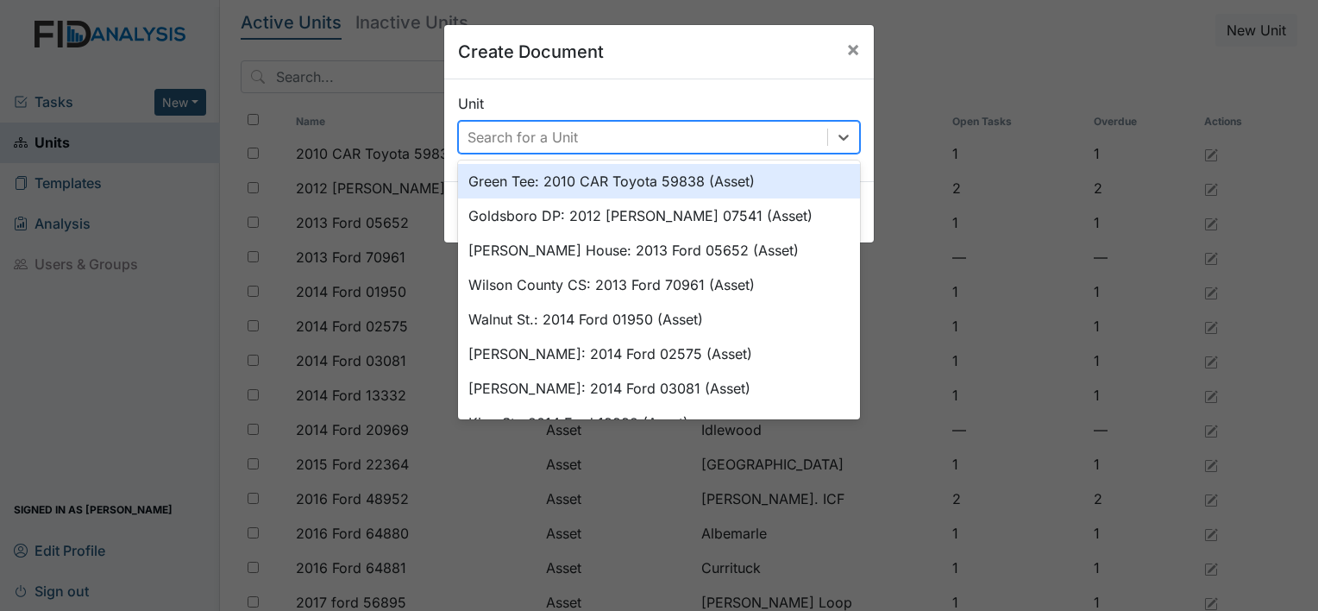
click at [556, 146] on div "Search for a Unit" at bounding box center [522, 137] width 110 height 21
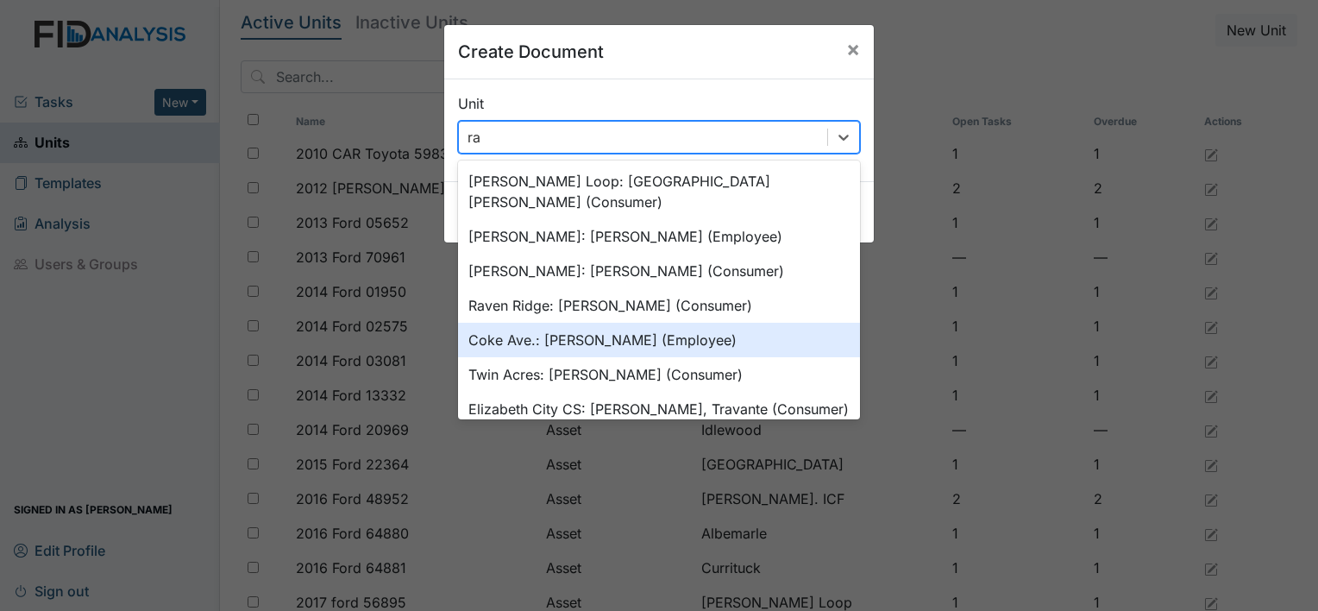
type input "rav"
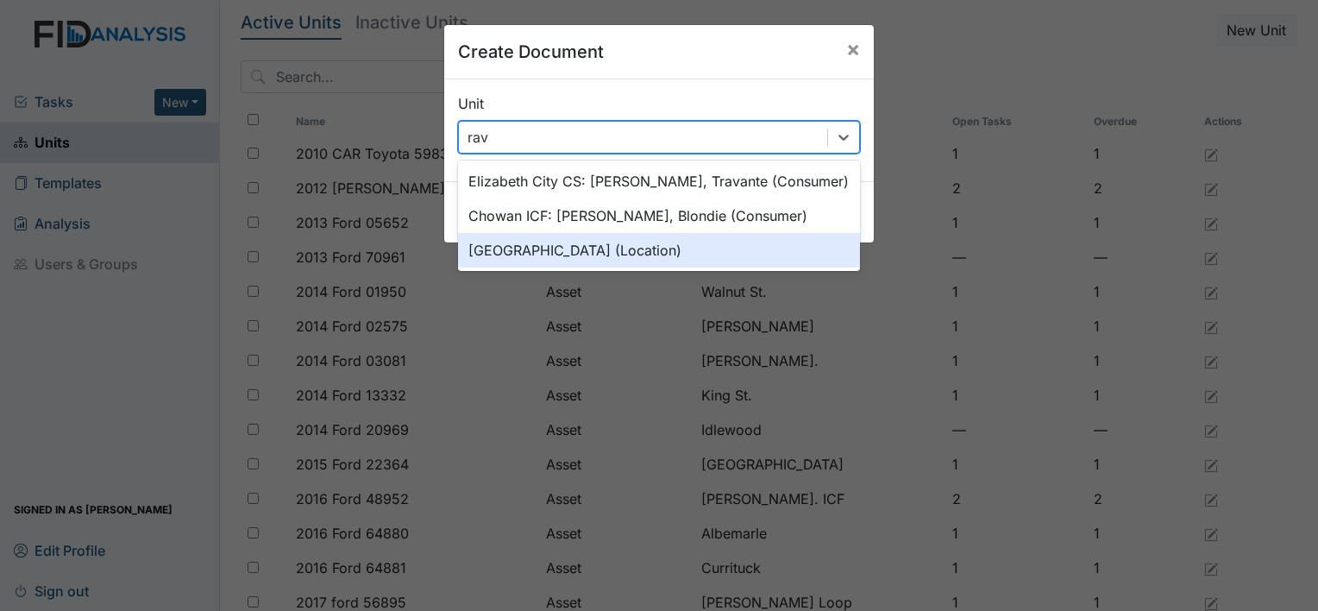
click at [566, 260] on div "Raven Ridge (Location)" at bounding box center [659, 250] width 402 height 35
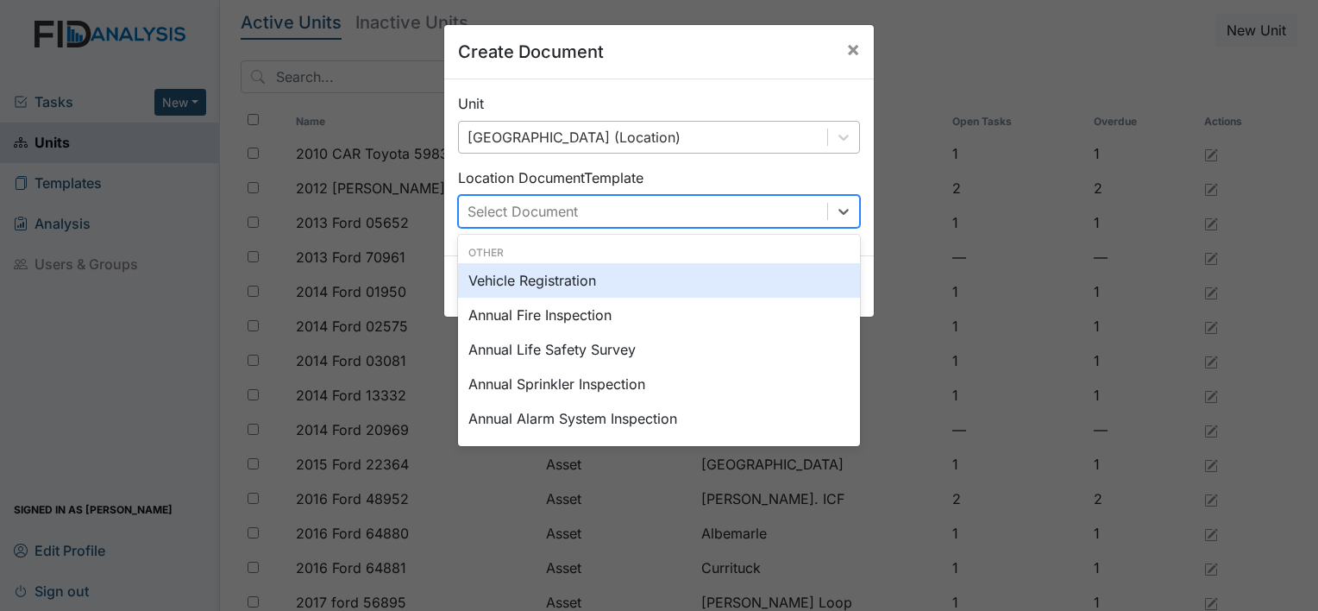
click at [574, 214] on div "Select Document" at bounding box center [643, 211] width 368 height 31
click at [852, 43] on span "×" at bounding box center [853, 48] width 14 height 25
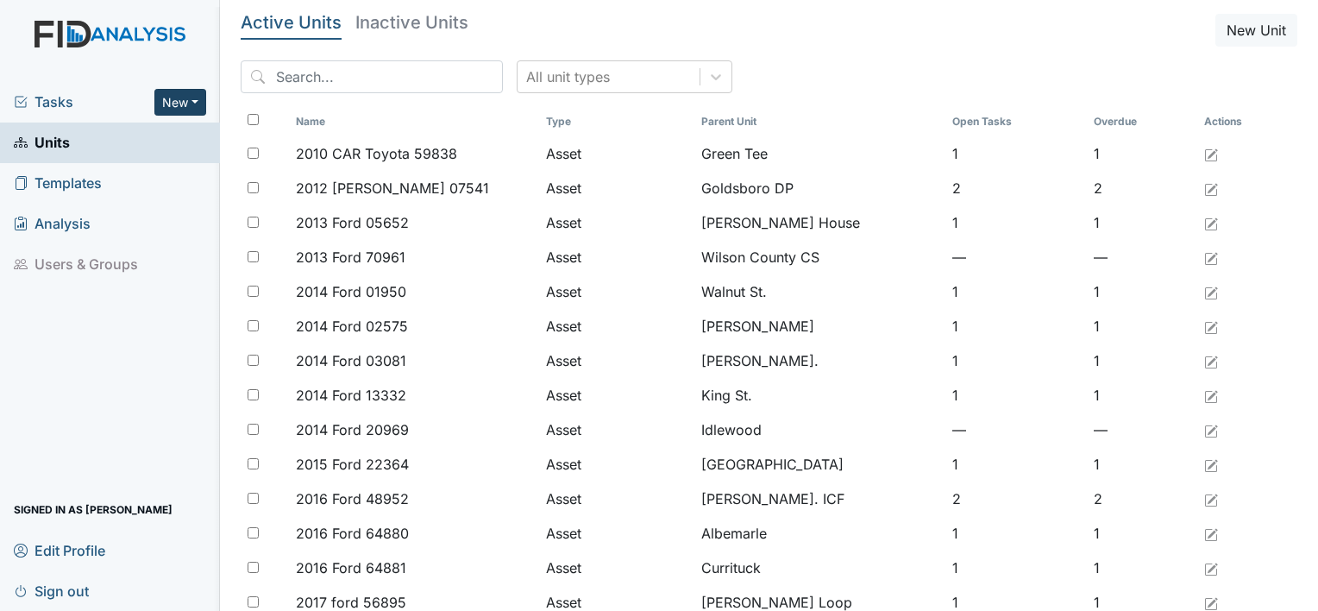
click at [193, 97] on button "New" at bounding box center [180, 102] width 52 height 27
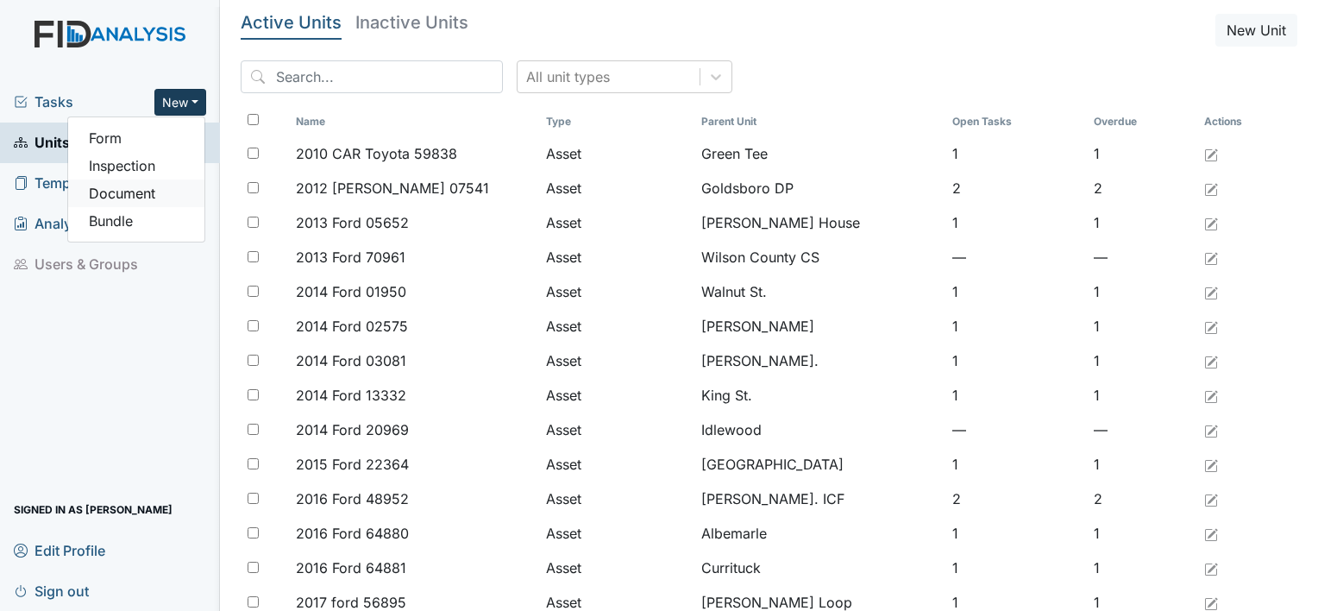
click at [127, 186] on link "Document" at bounding box center [136, 193] width 136 height 28
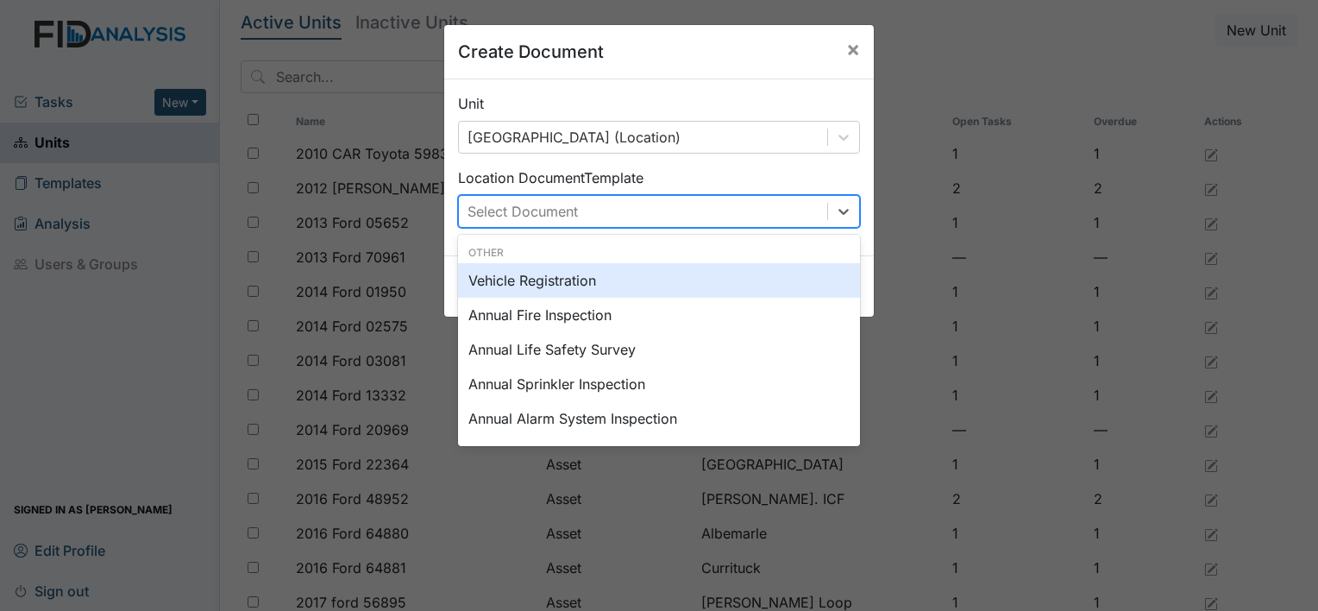
click at [503, 204] on div "Select Document" at bounding box center [522, 211] width 110 height 21
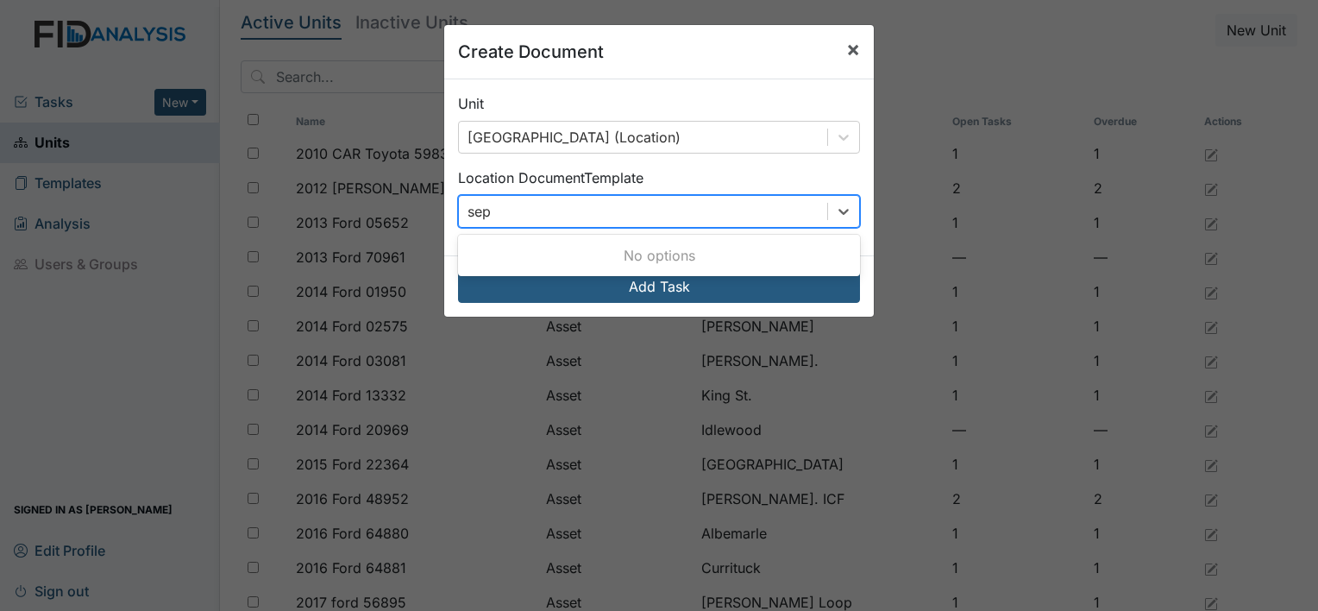
type input "sep"
click at [846, 46] on span "×" at bounding box center [853, 48] width 14 height 25
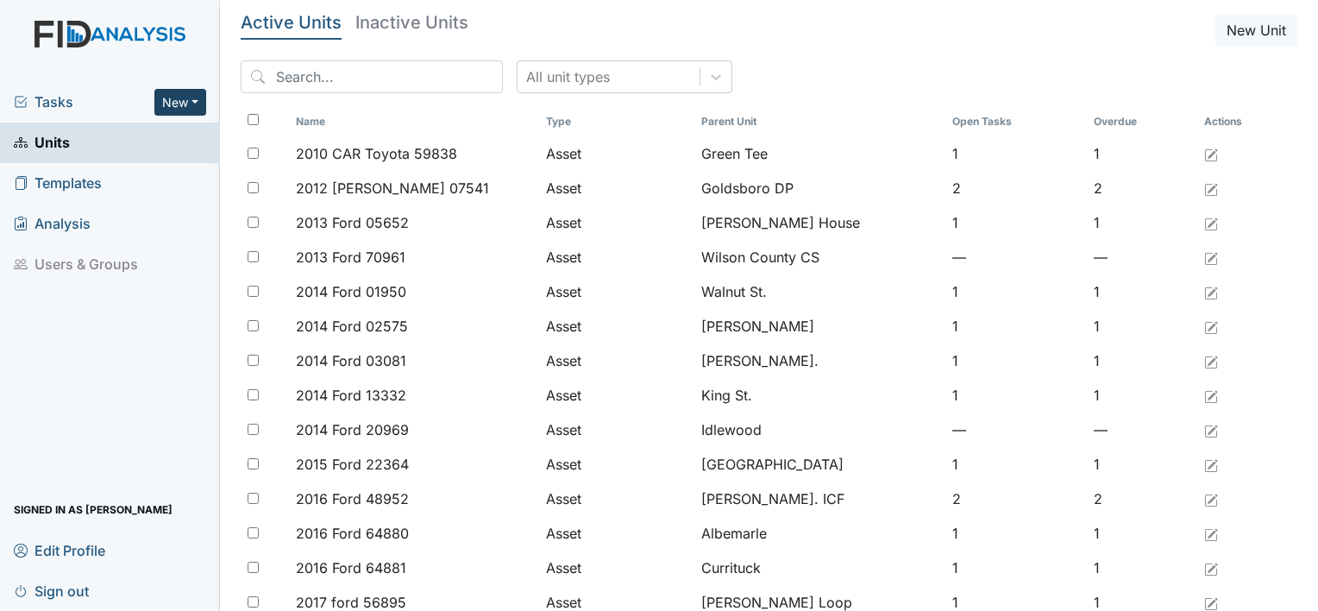
click at [184, 101] on button "New" at bounding box center [180, 102] width 52 height 27
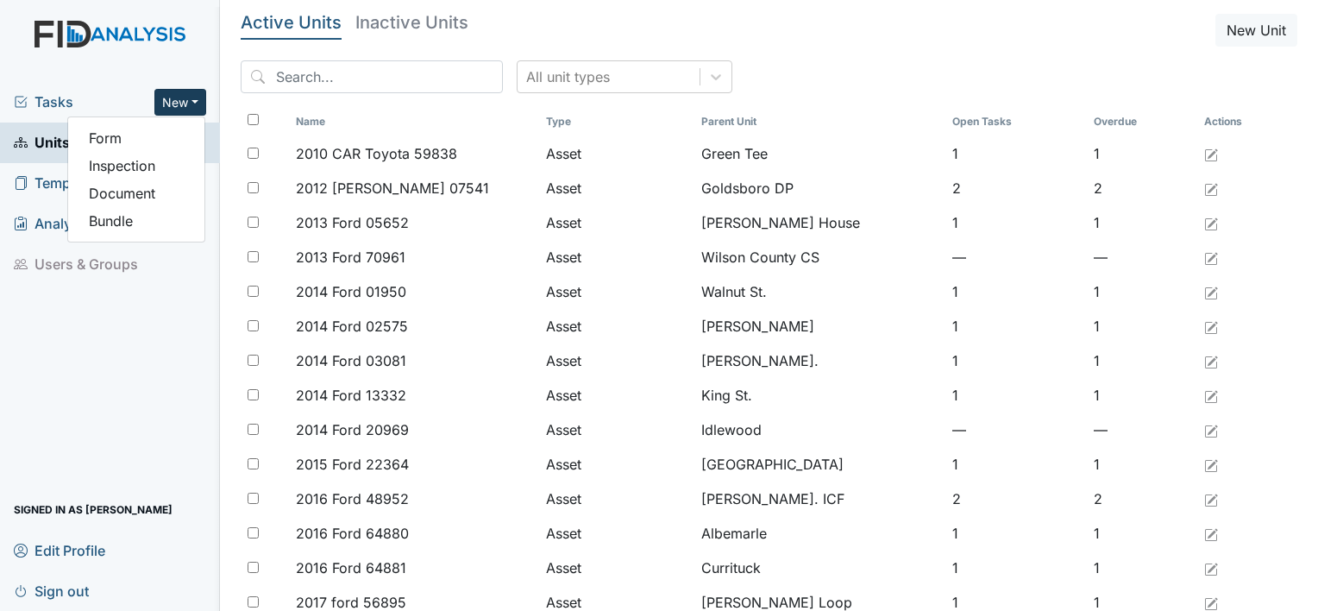
click at [184, 101] on button "New" at bounding box center [180, 102] width 52 height 27
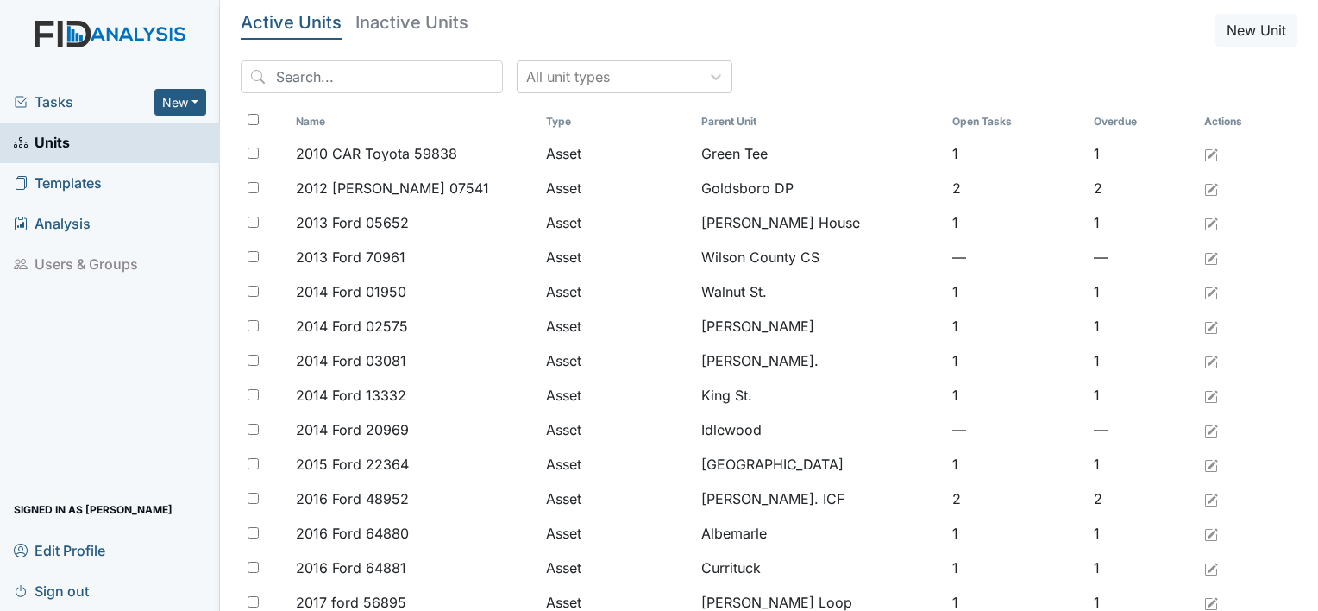
click at [69, 594] on span "Sign out" at bounding box center [51, 590] width 75 height 27
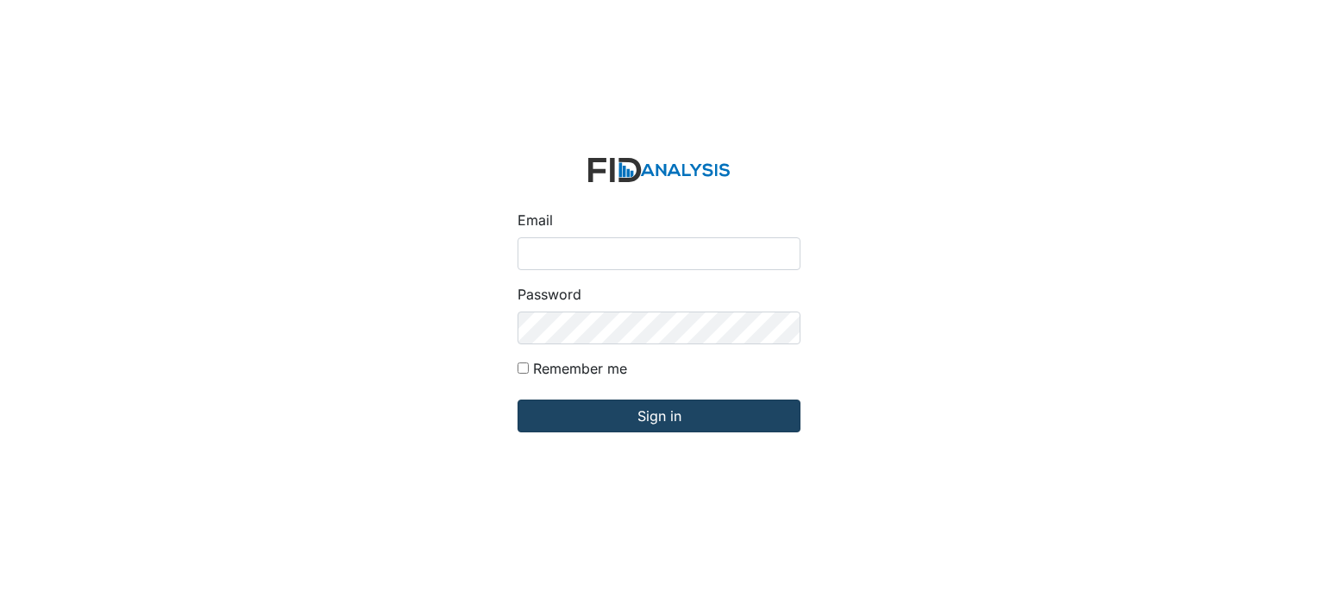
type input "[EMAIL_ADDRESS][DOMAIN_NAME]"
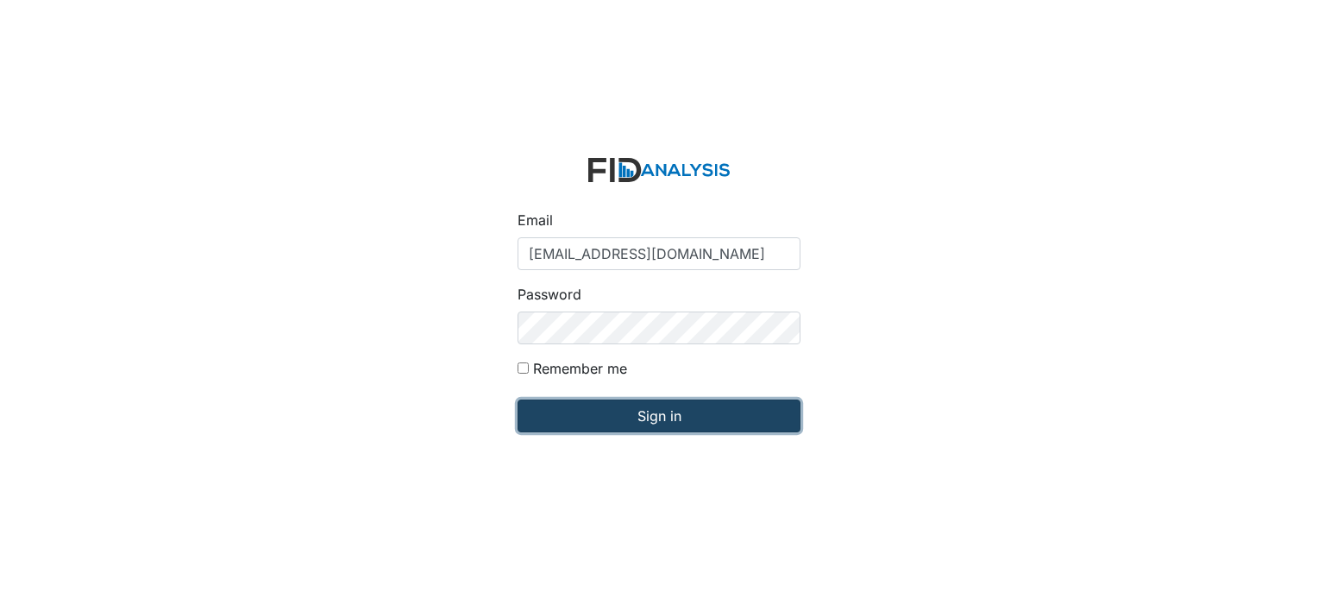
click at [634, 418] on input "Sign in" at bounding box center [659, 415] width 283 height 33
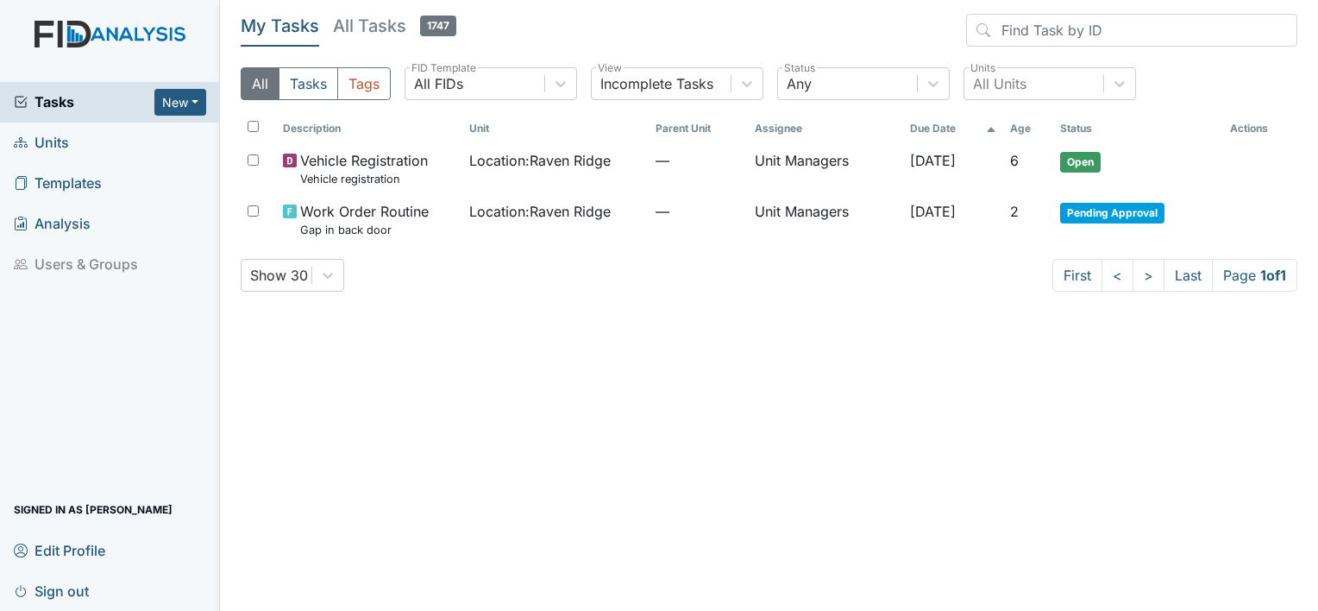
click at [48, 148] on span "Units" at bounding box center [41, 142] width 55 height 27
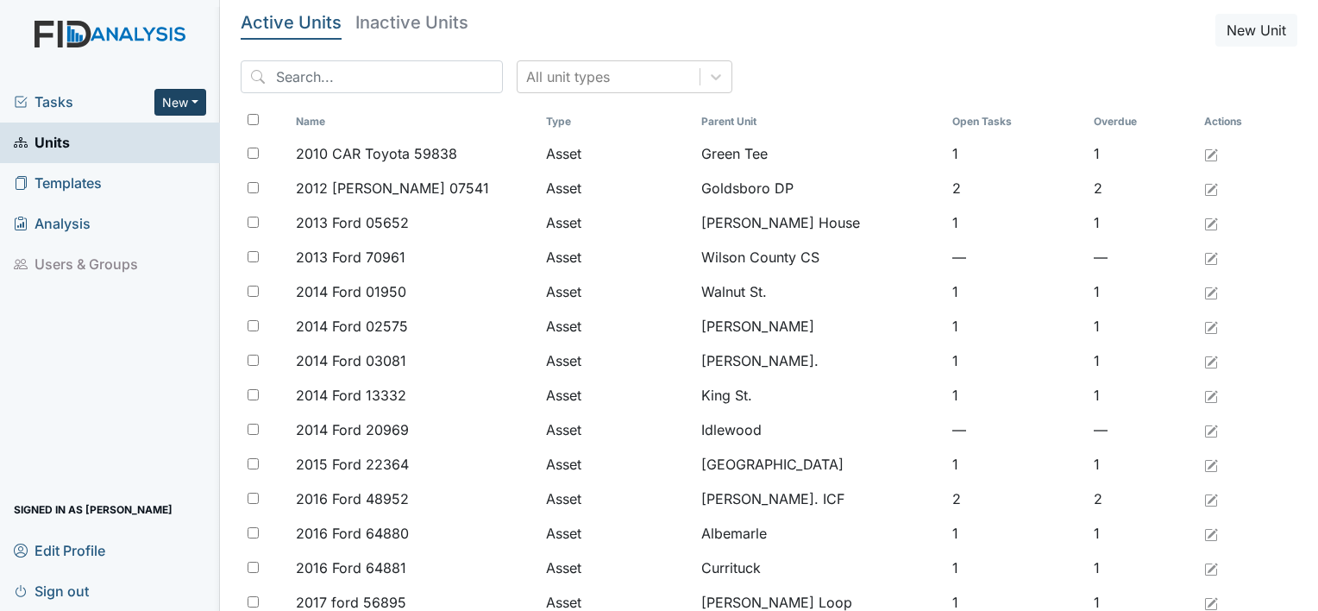
click at [176, 101] on button "New" at bounding box center [180, 102] width 52 height 27
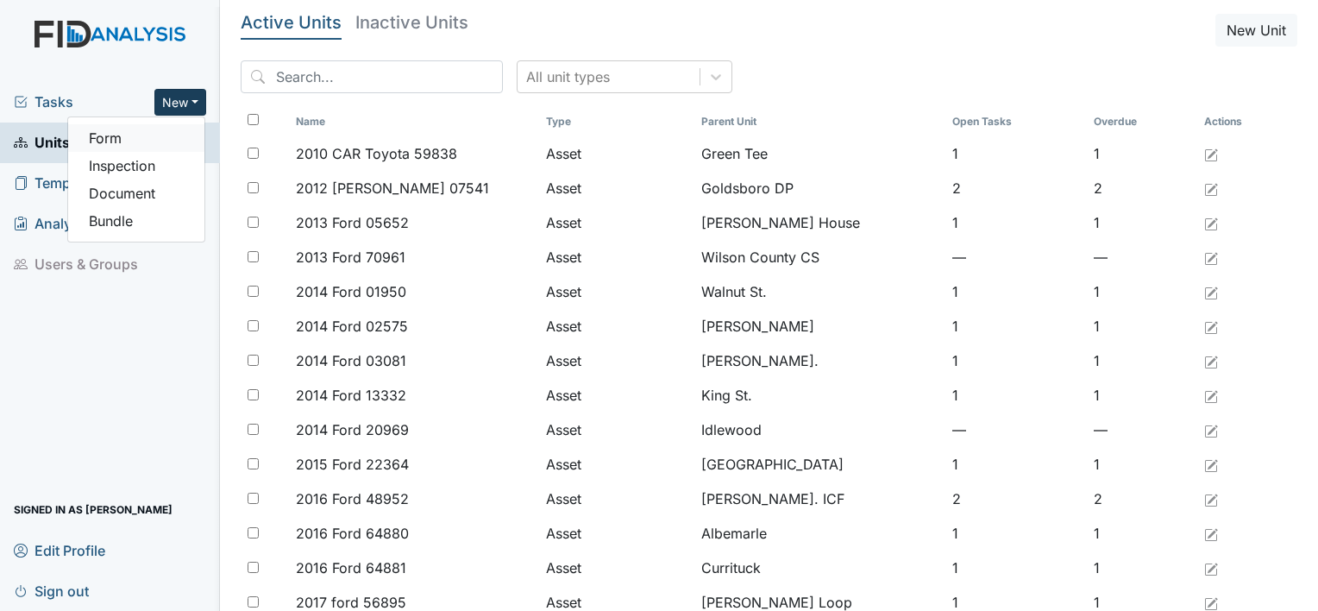
click at [88, 137] on link "Form" at bounding box center [136, 138] width 136 height 28
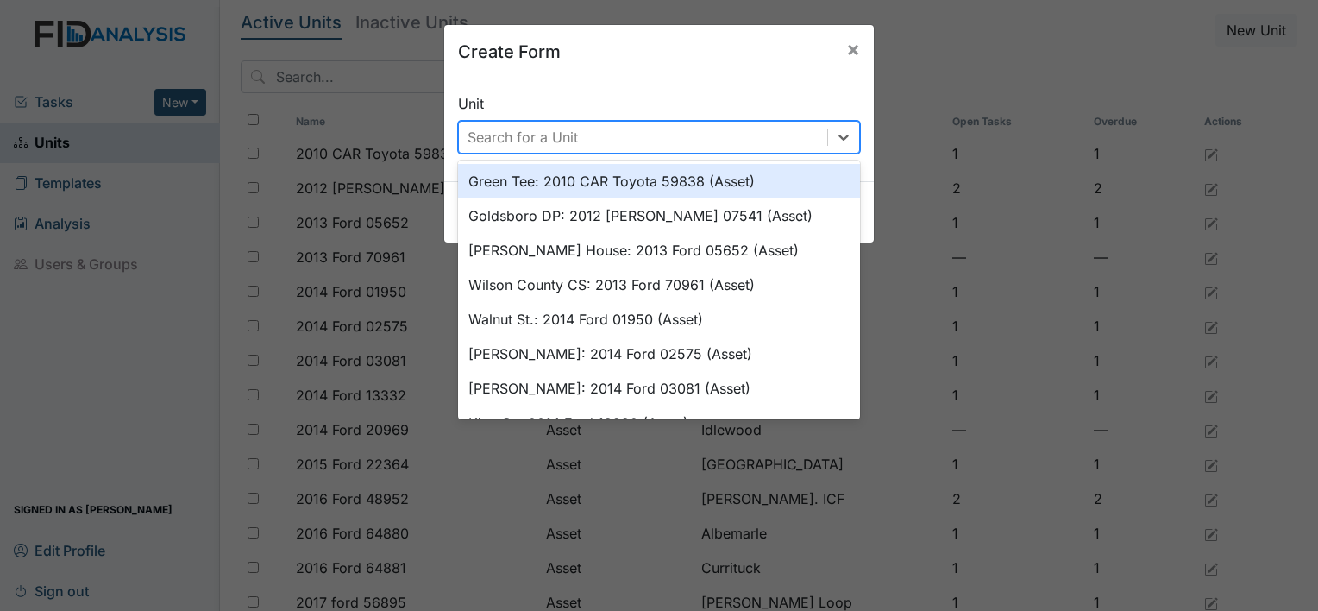
click at [521, 134] on div "Search for a Unit" at bounding box center [522, 137] width 110 height 21
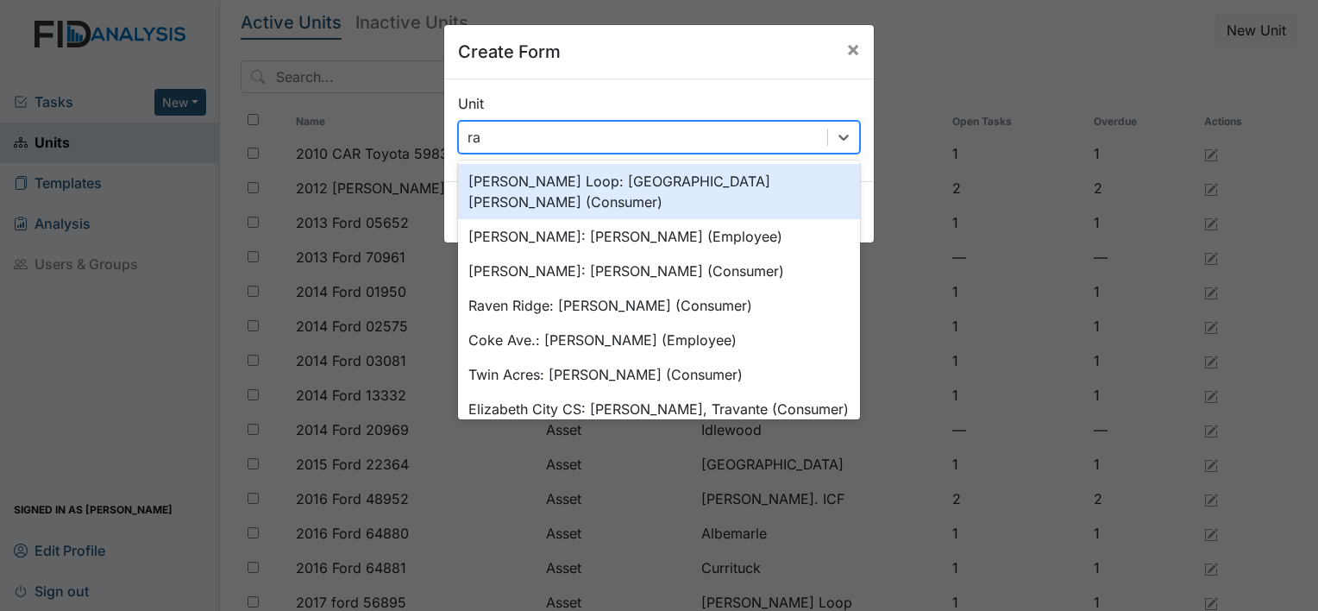
type input "rav"
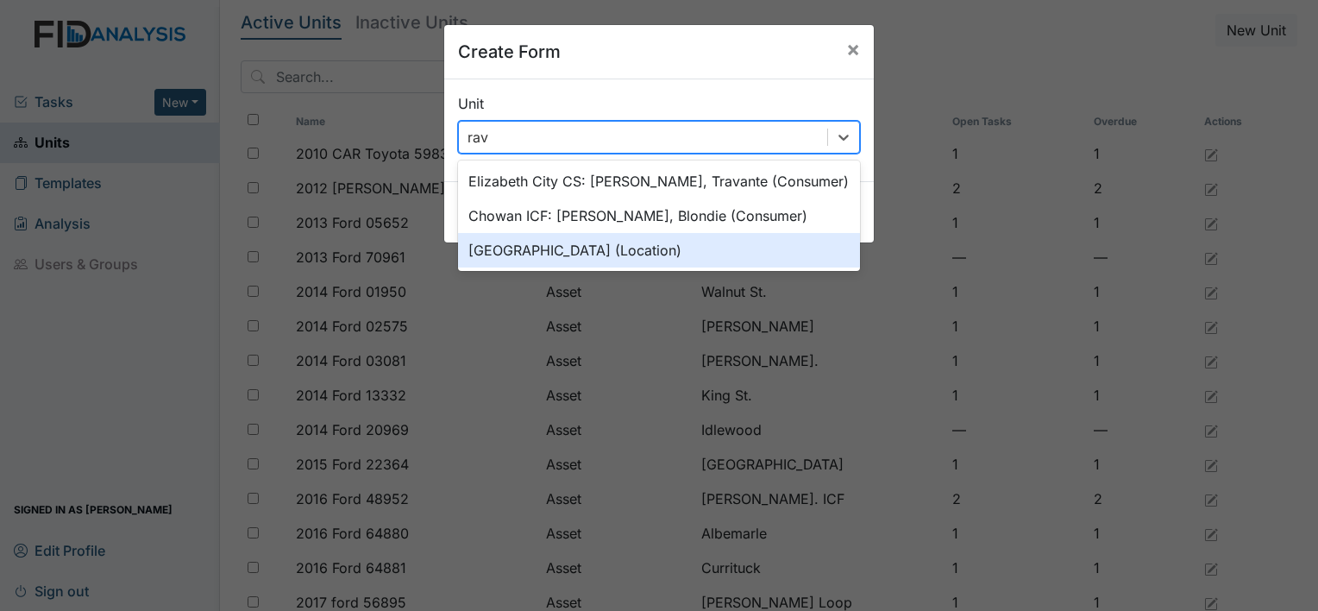
click at [517, 251] on div "Raven Ridge (Location)" at bounding box center [659, 250] width 402 height 35
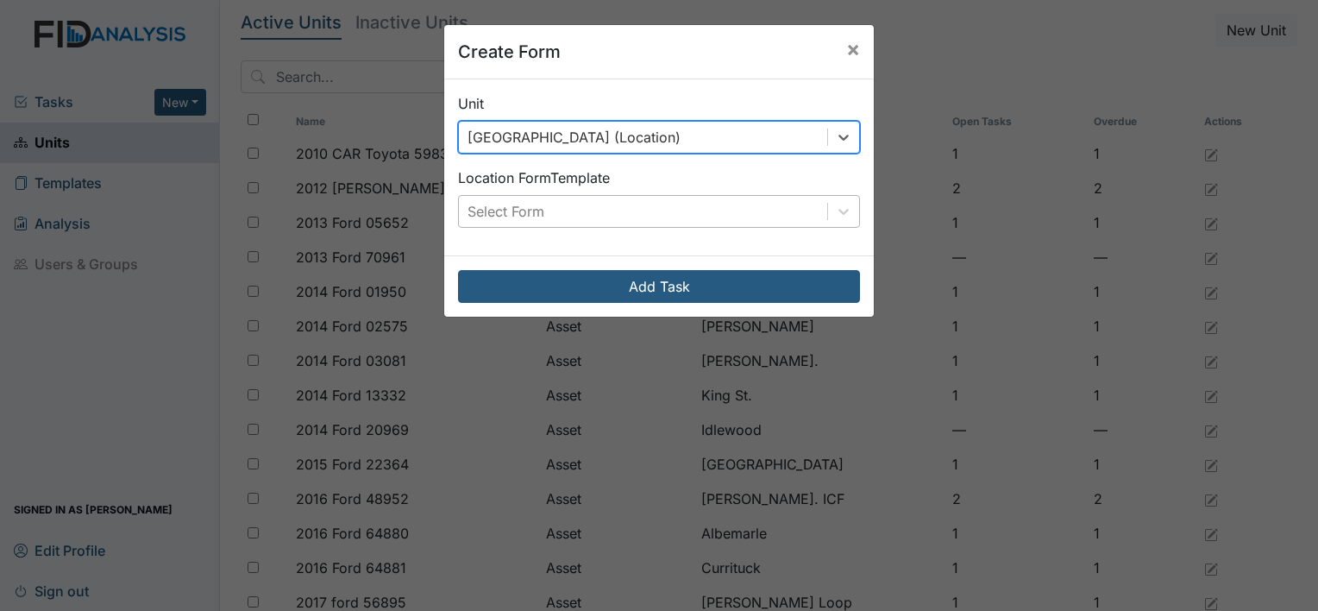
click at [529, 207] on div "Select Form" at bounding box center [505, 211] width 77 height 21
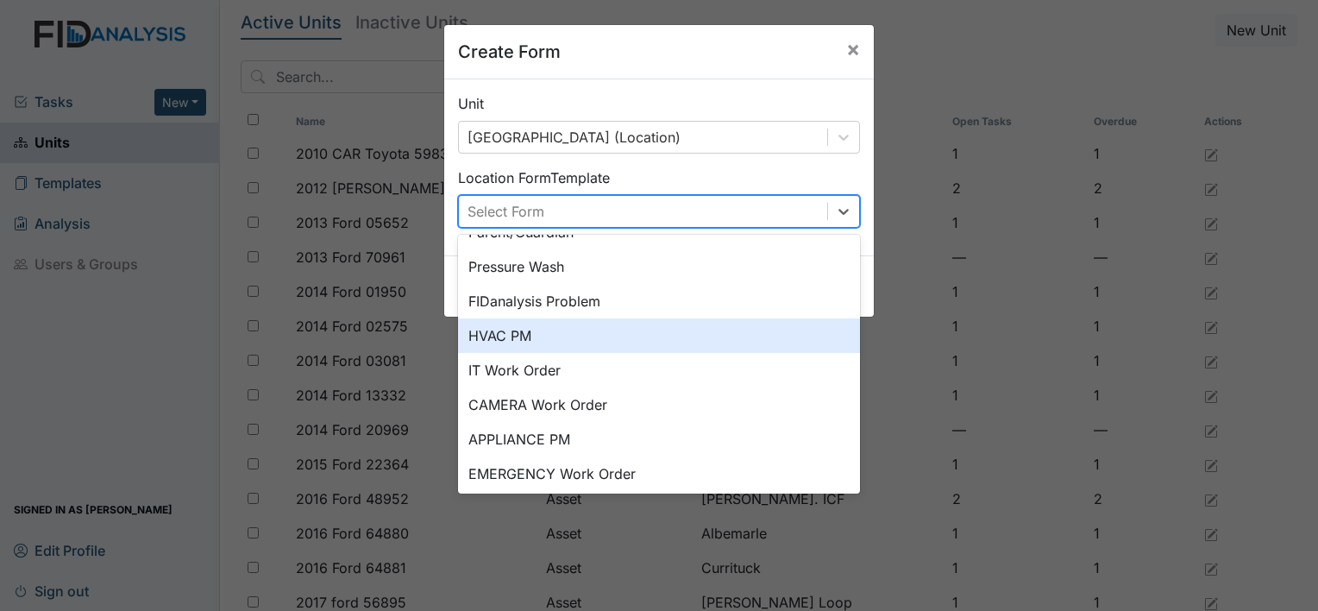
scroll to position [214, 0]
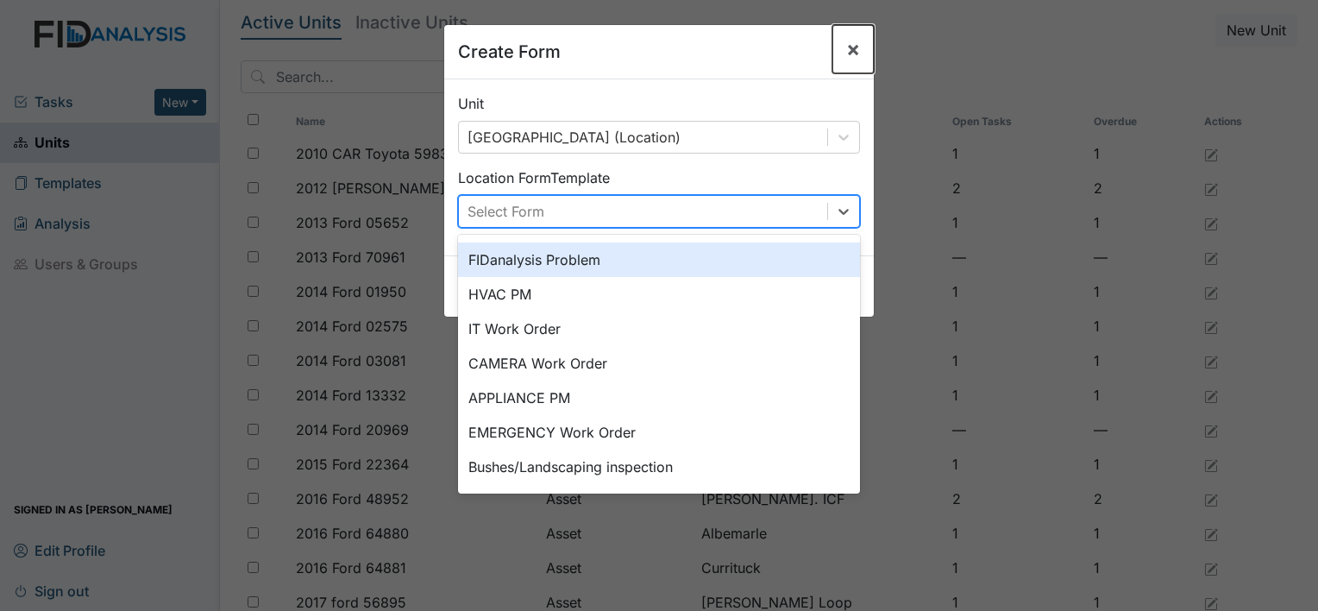
click at [846, 41] on span "×" at bounding box center [853, 48] width 14 height 25
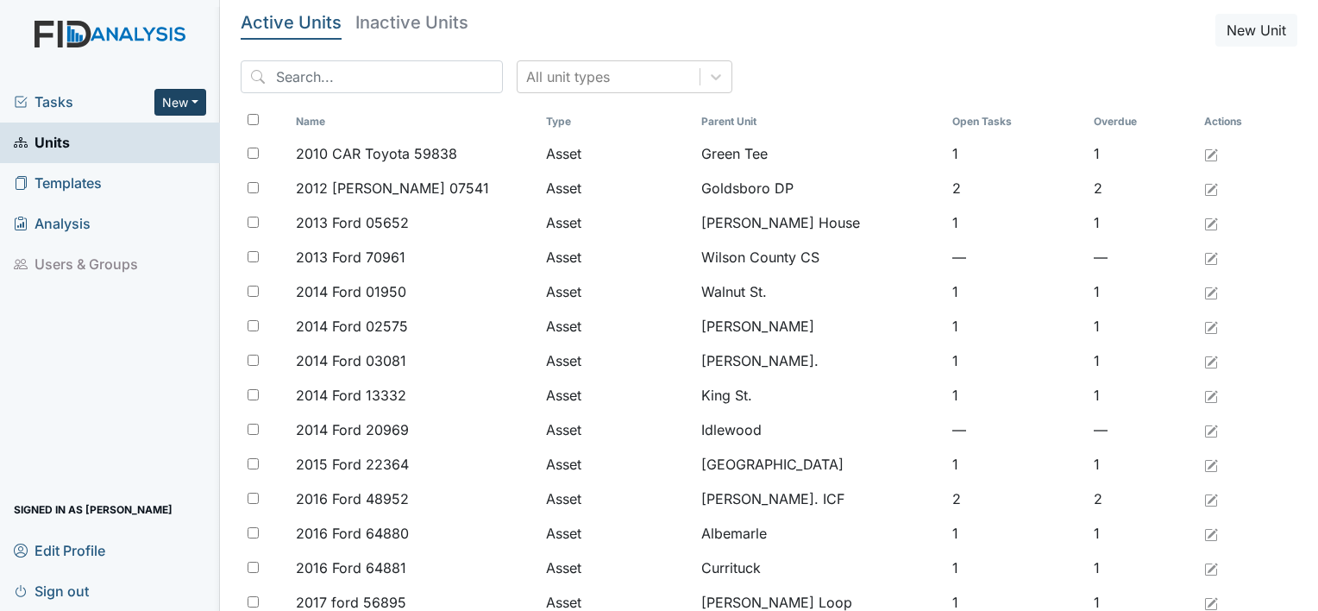
click at [183, 101] on button "New" at bounding box center [180, 102] width 52 height 27
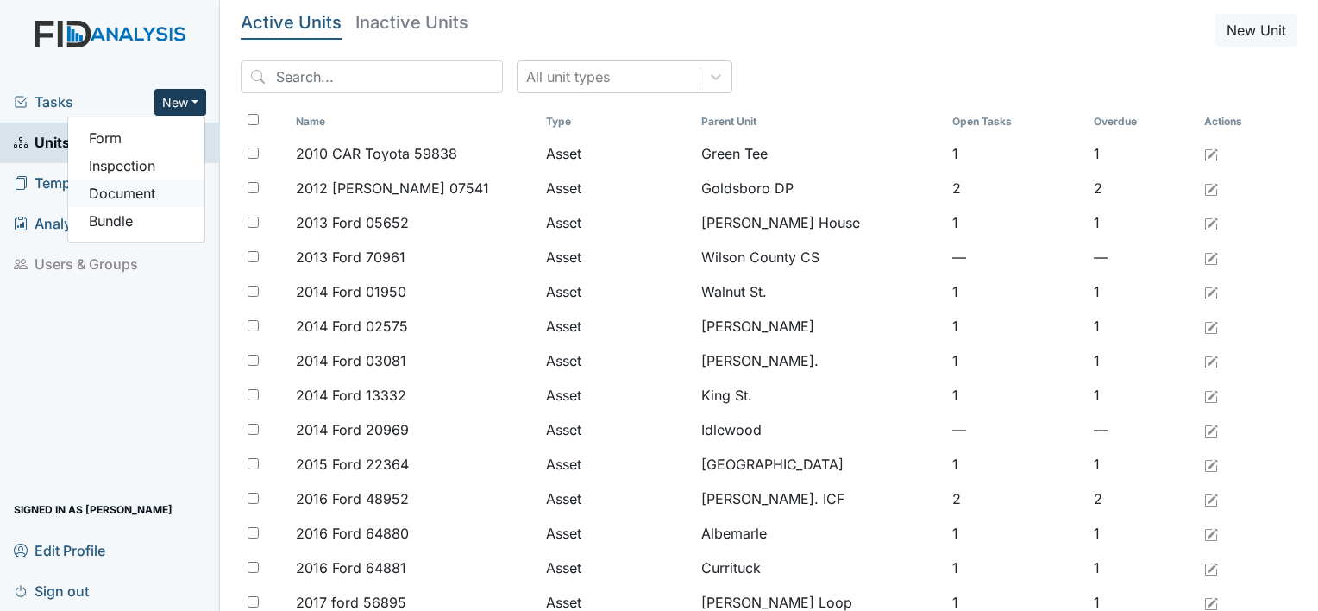
click at [113, 193] on link "Document" at bounding box center [136, 193] width 136 height 28
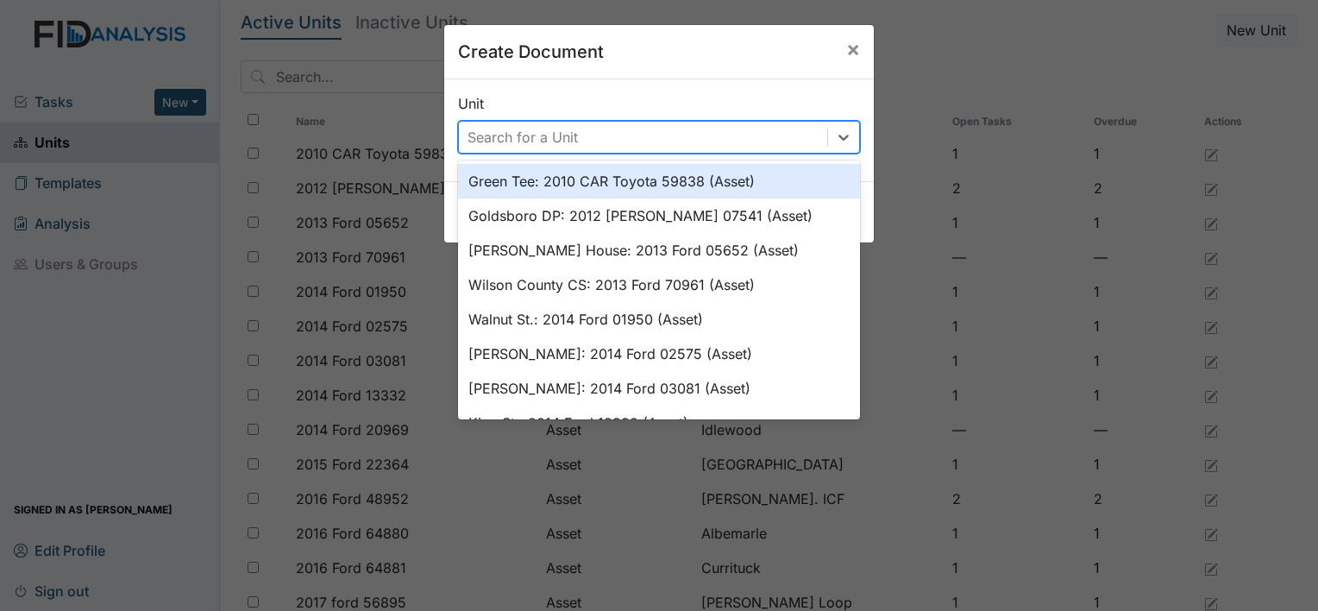
click at [515, 131] on div "Search for a Unit" at bounding box center [522, 137] width 110 height 21
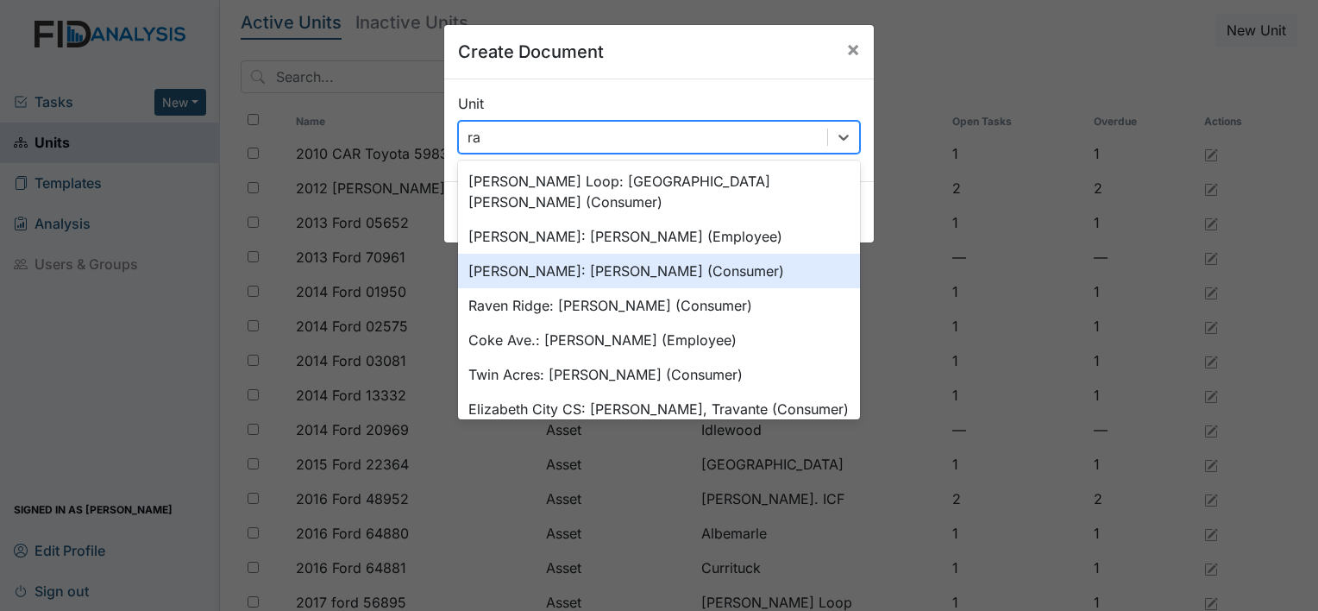
type input "rav"
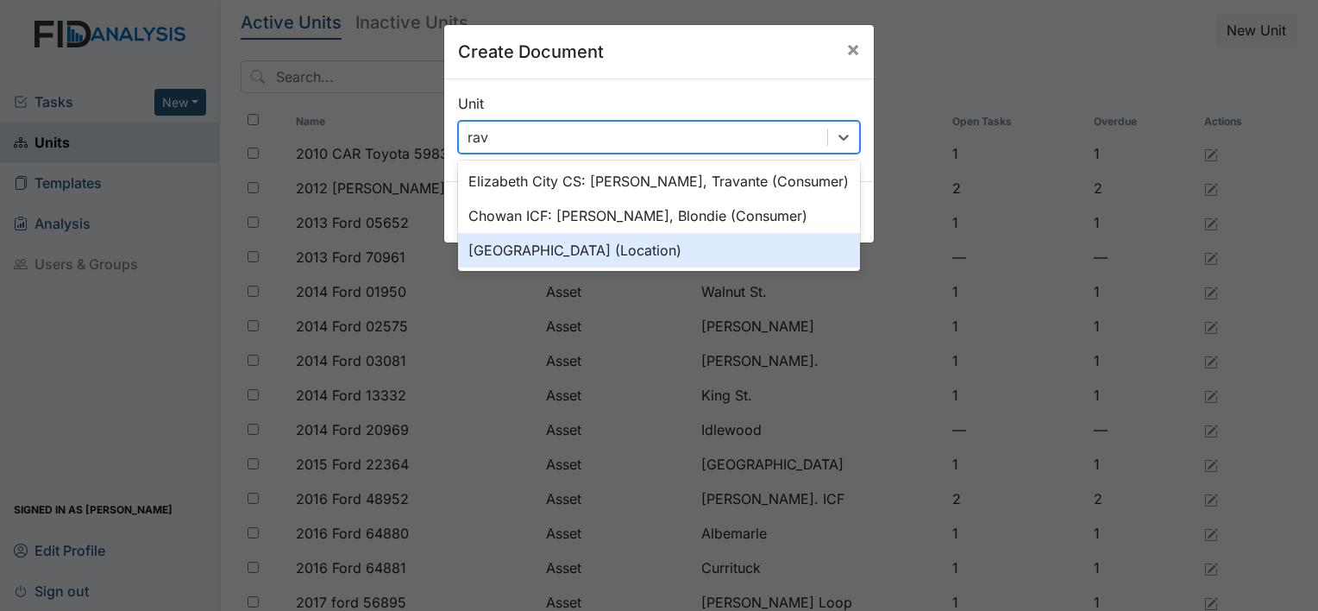
click at [530, 253] on div "Raven Ridge (Location)" at bounding box center [659, 250] width 402 height 35
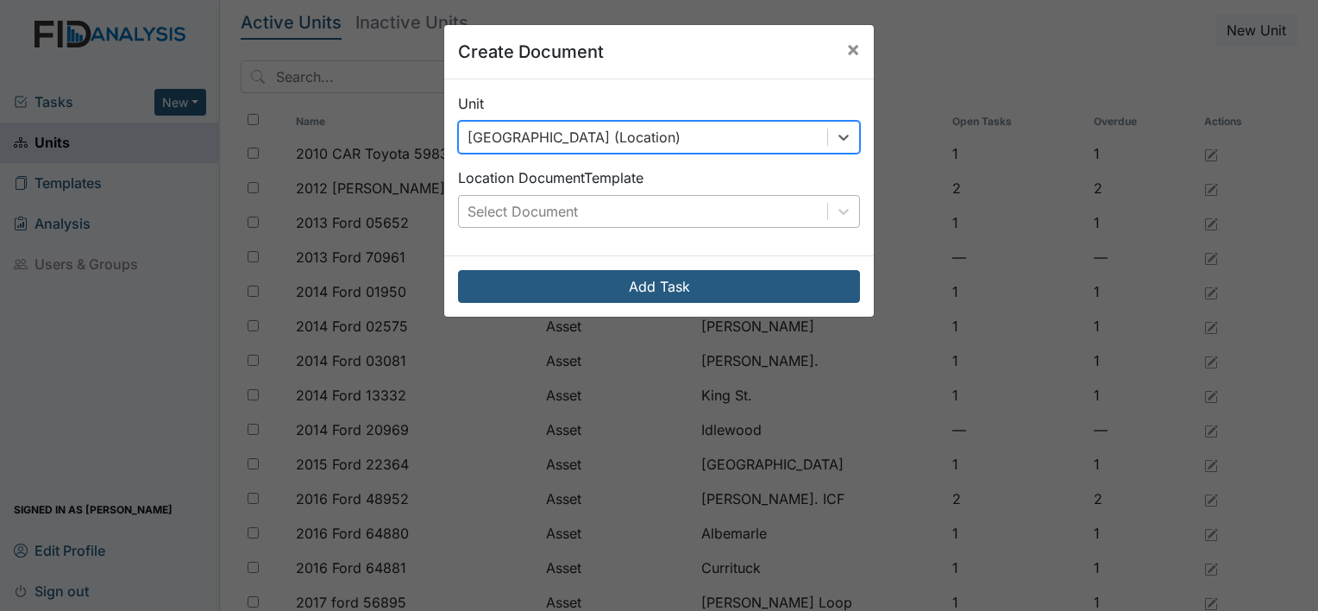
click at [556, 207] on div "Select Document" at bounding box center [522, 211] width 110 height 21
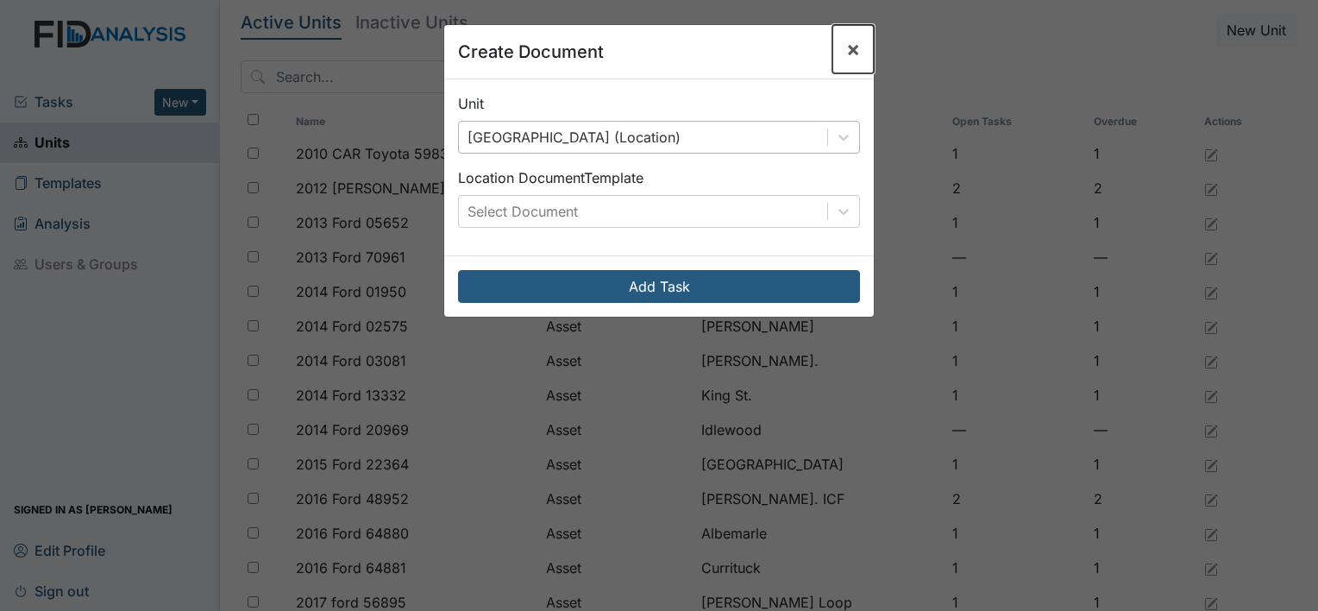
click at [849, 45] on span "×" at bounding box center [853, 48] width 14 height 25
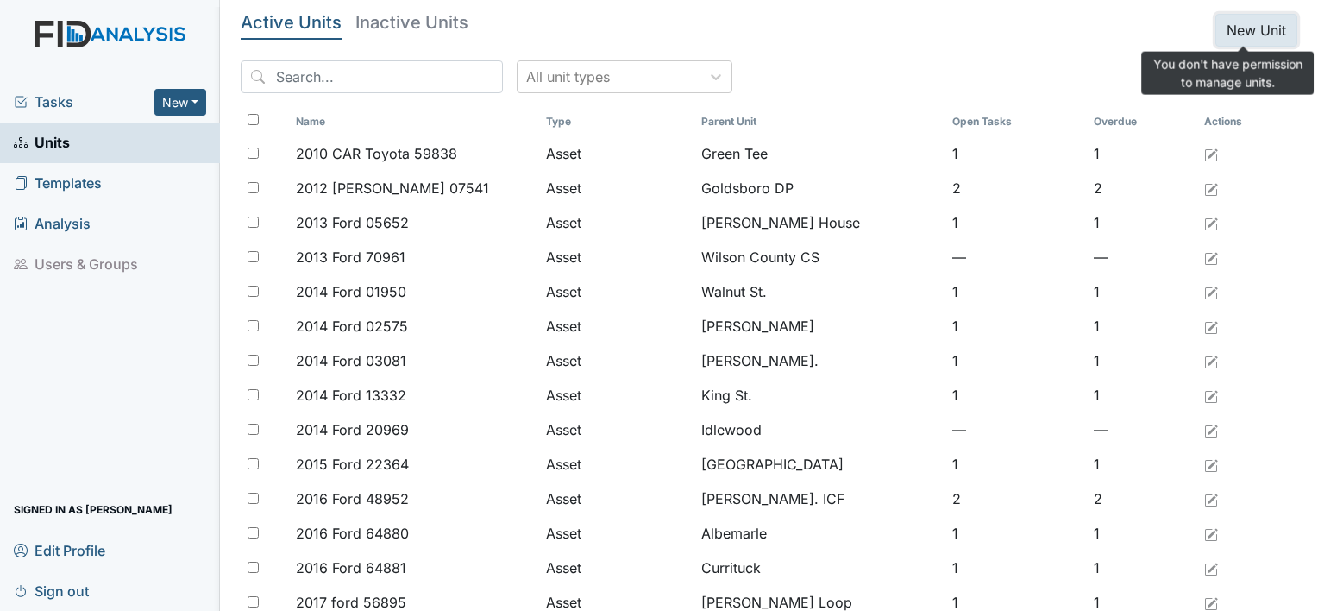
click at [1243, 33] on button "New Unit" at bounding box center [1256, 30] width 82 height 33
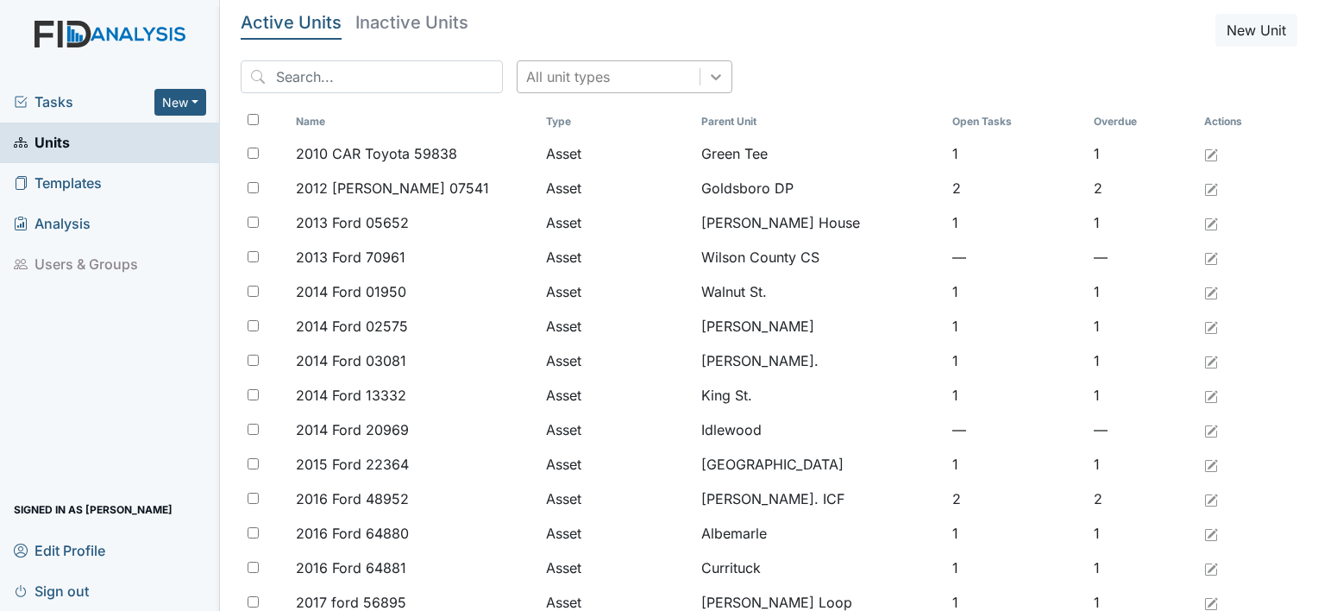
click at [707, 73] on icon at bounding box center [715, 76] width 17 height 17
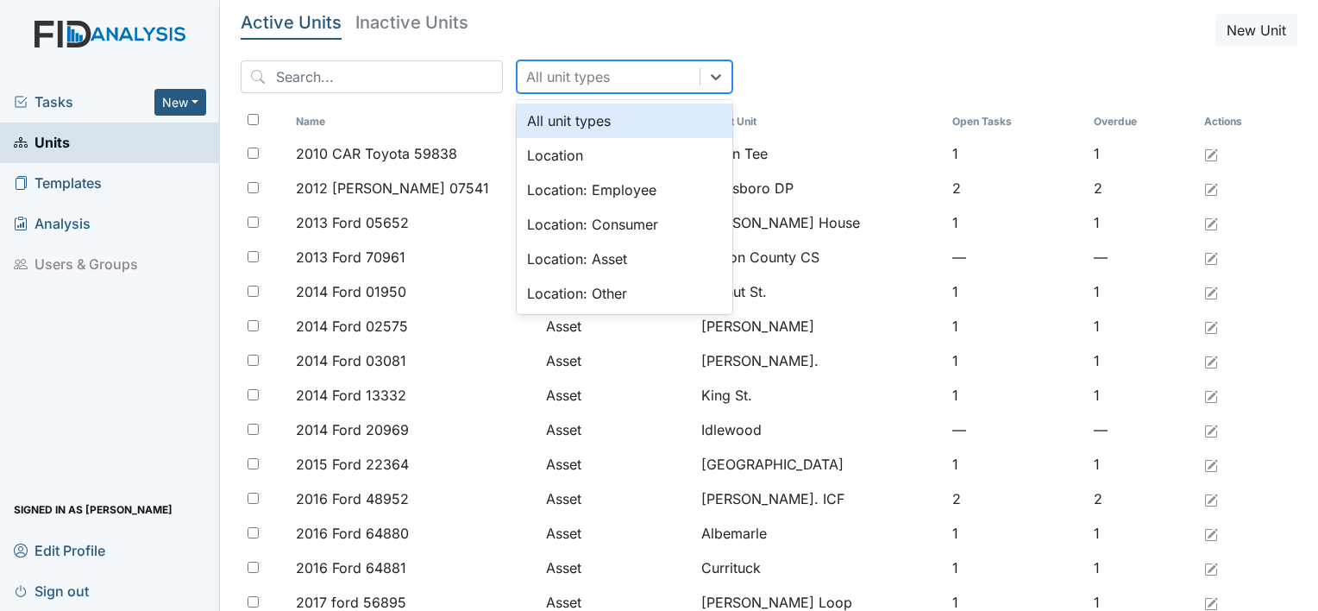
click at [161, 319] on div "Tasks New Form Inspection Document Bundle Units Templates Analysis Users & Grou…" at bounding box center [110, 346] width 220 height 529
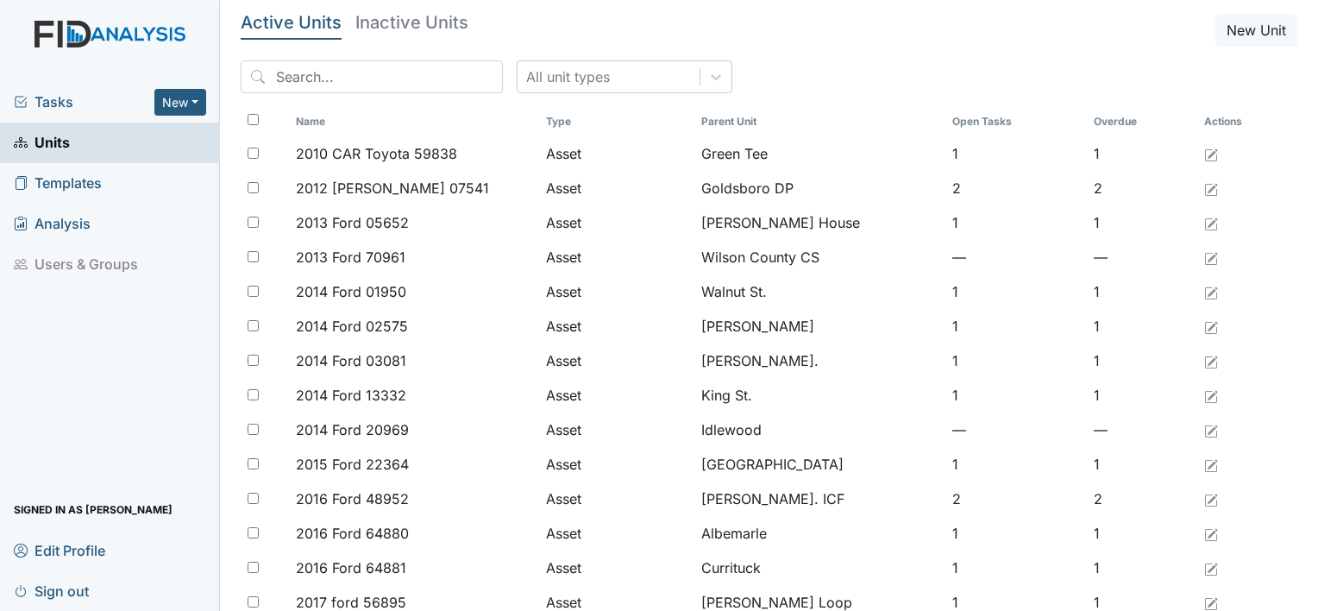
click at [55, 221] on span "Analysis" at bounding box center [52, 223] width 77 height 27
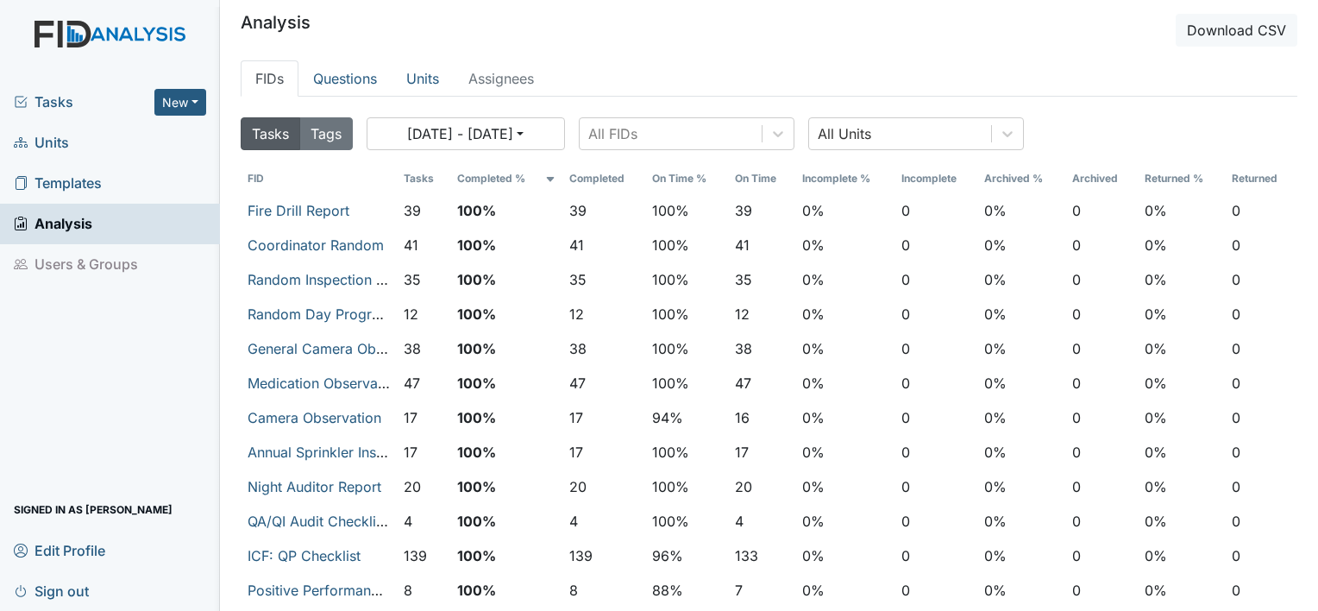
click at [55, 132] on span "Units" at bounding box center [41, 142] width 55 height 27
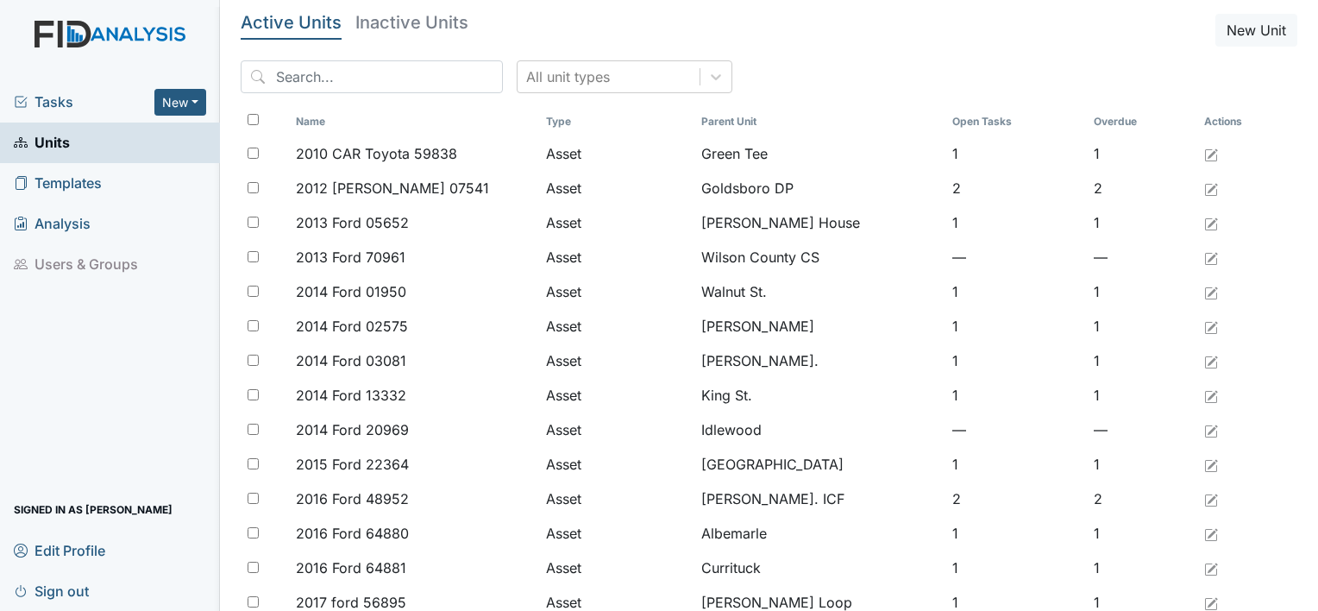
click at [64, 97] on span "Tasks" at bounding box center [84, 101] width 141 height 21
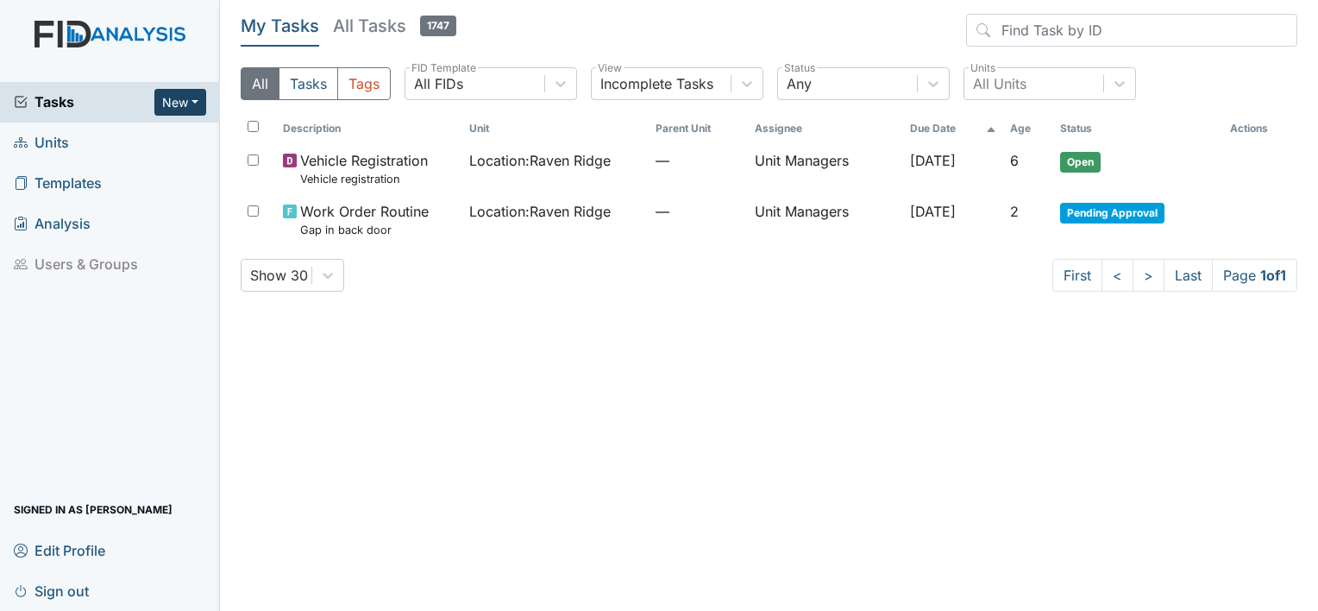
click at [192, 104] on button "New" at bounding box center [180, 102] width 52 height 27
click at [122, 134] on link "Form" at bounding box center [136, 138] width 136 height 28
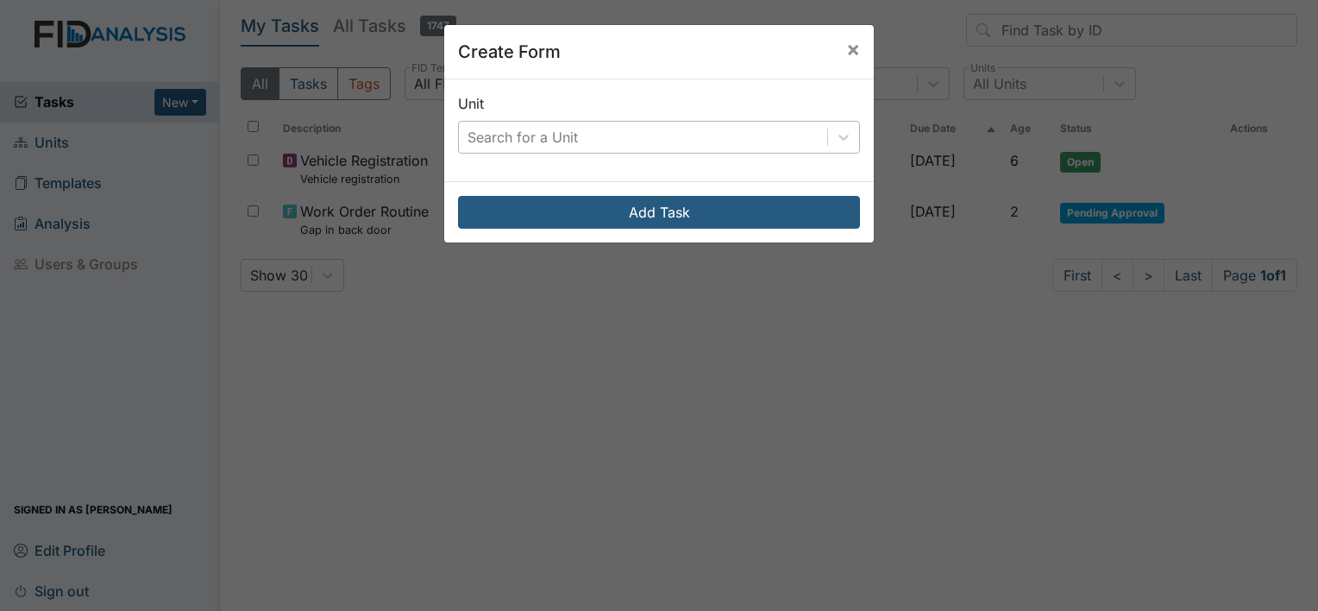
click at [559, 135] on div "Search for a Unit" at bounding box center [522, 137] width 110 height 21
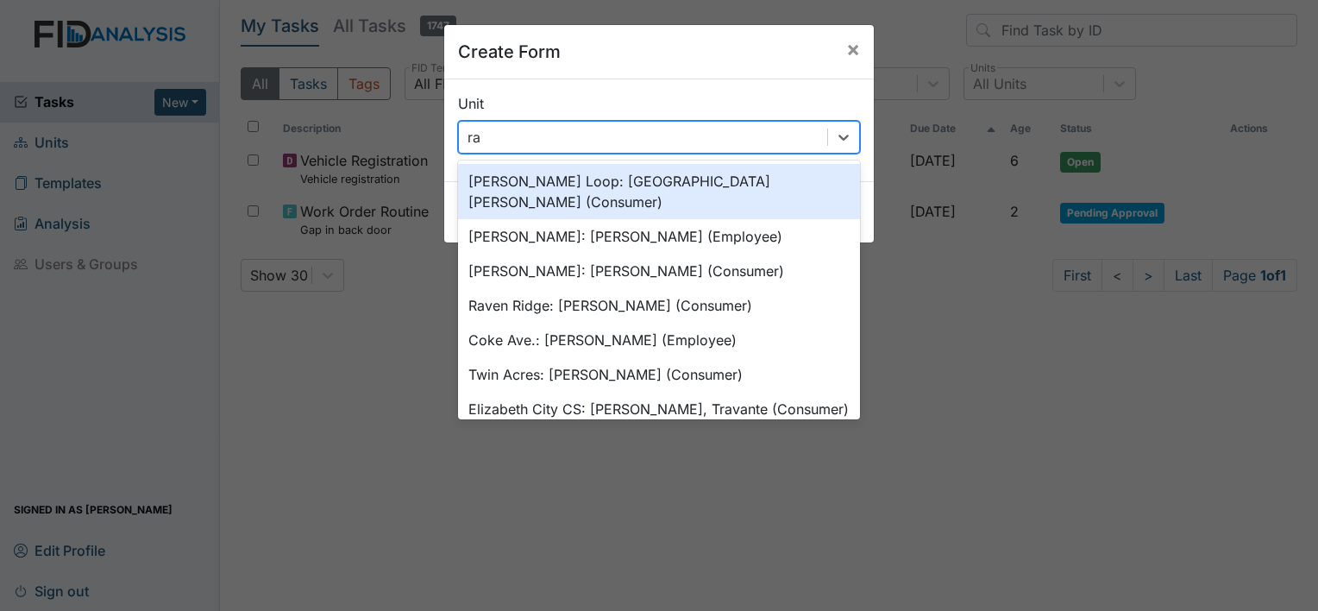
type input "rav"
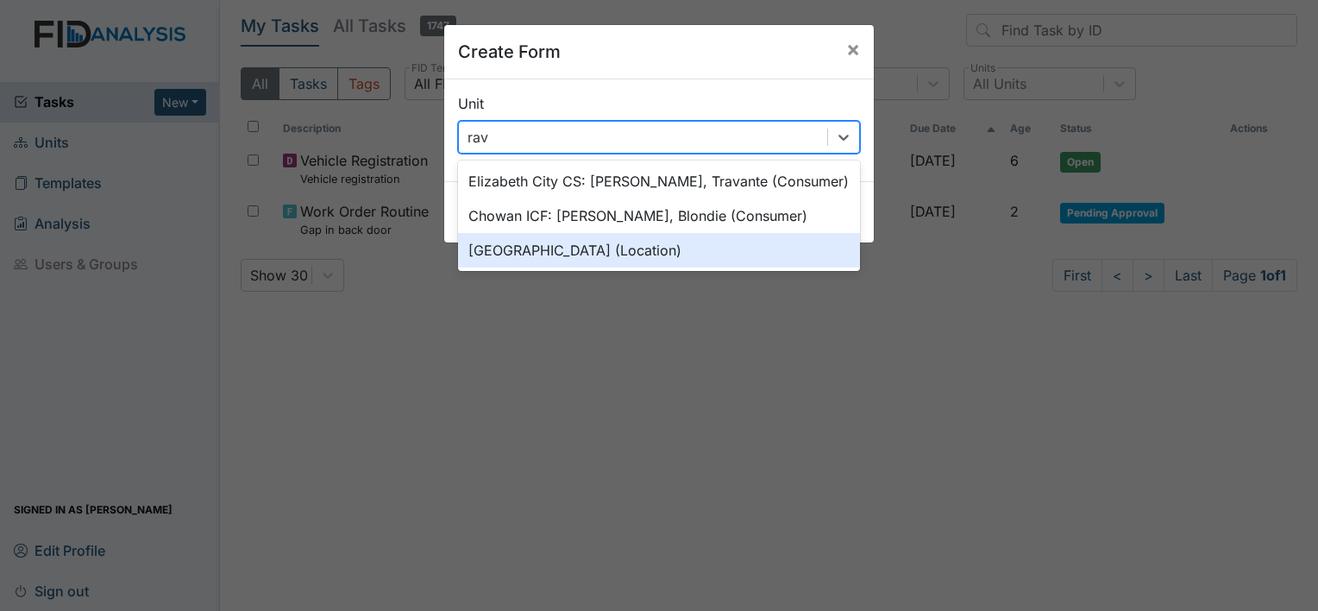
click at [606, 238] on div "[GEOGRAPHIC_DATA] (Location)" at bounding box center [659, 250] width 402 height 35
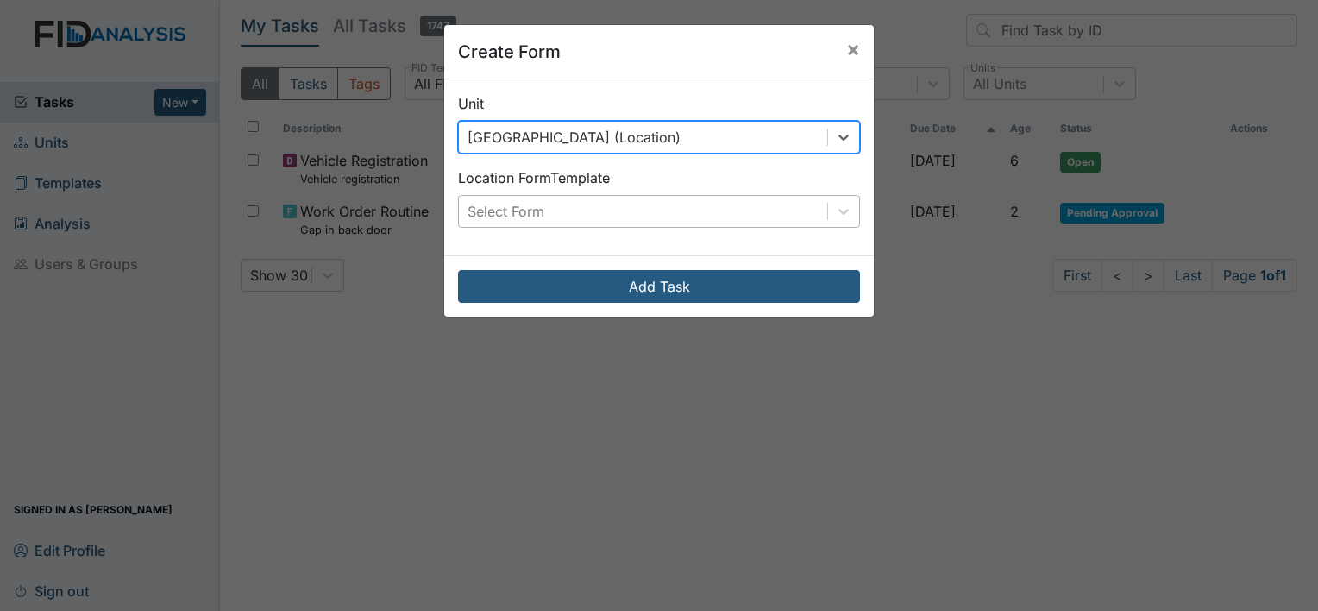
click at [609, 205] on div "Select Form" at bounding box center [643, 211] width 368 height 31
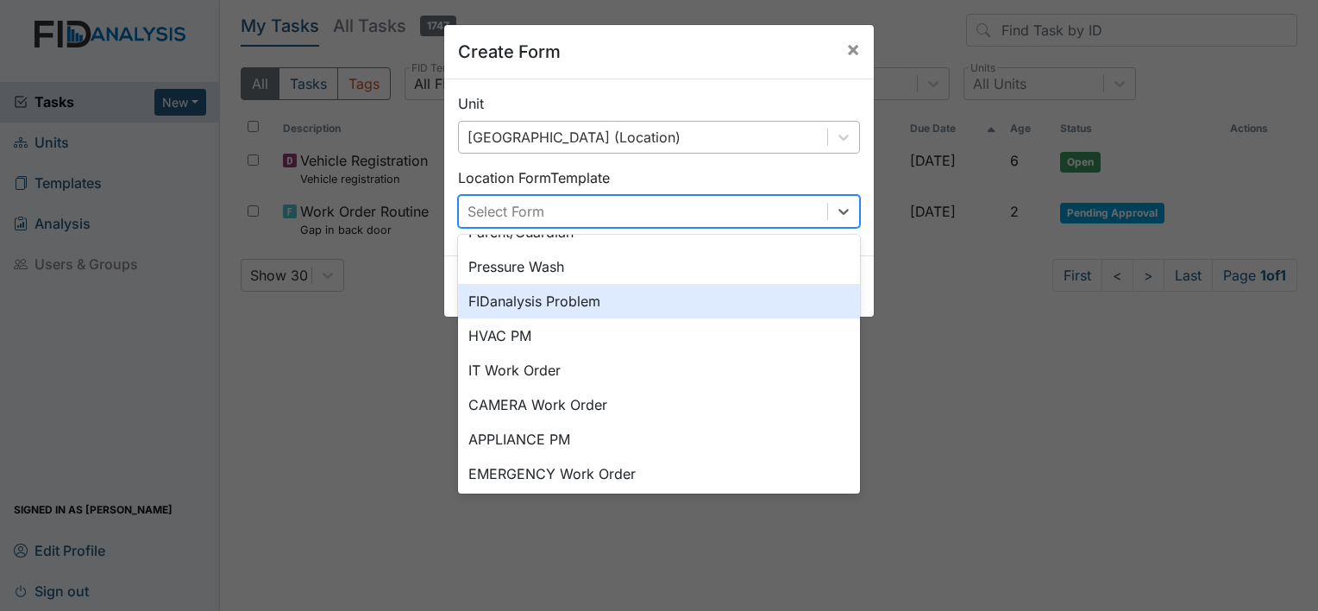
scroll to position [214, 0]
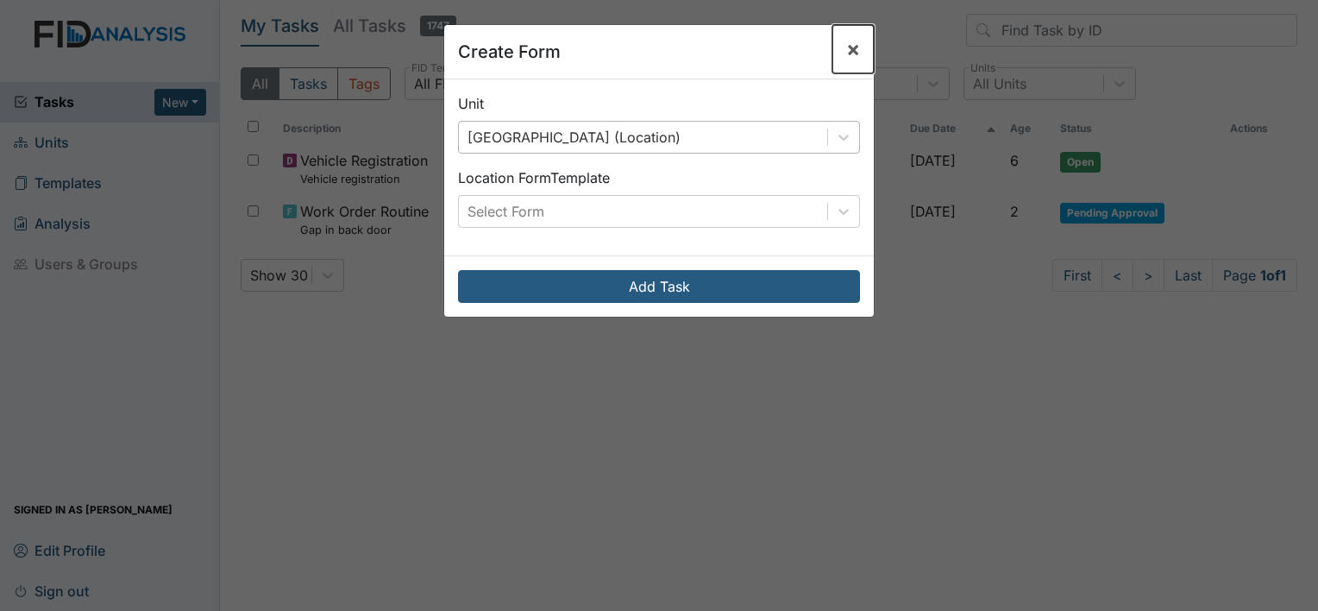
click at [846, 47] on span "×" at bounding box center [853, 48] width 14 height 25
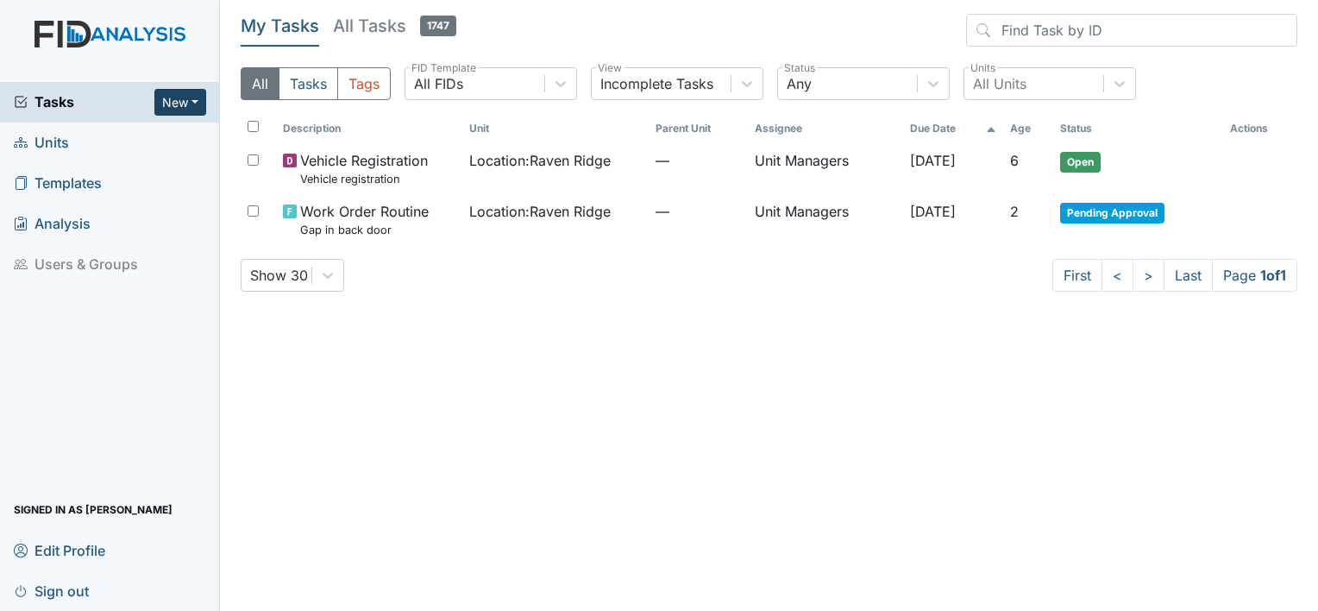
click at [193, 104] on button "New" at bounding box center [180, 102] width 52 height 27
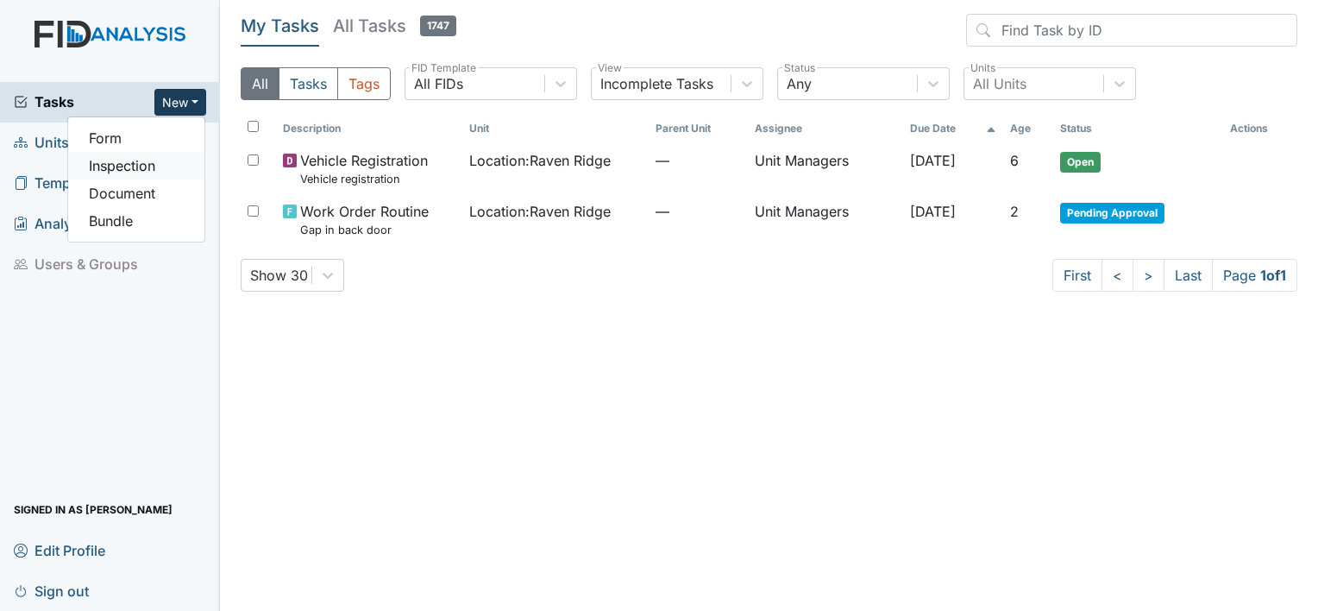
click at [137, 160] on link "Inspection" at bounding box center [136, 166] width 136 height 28
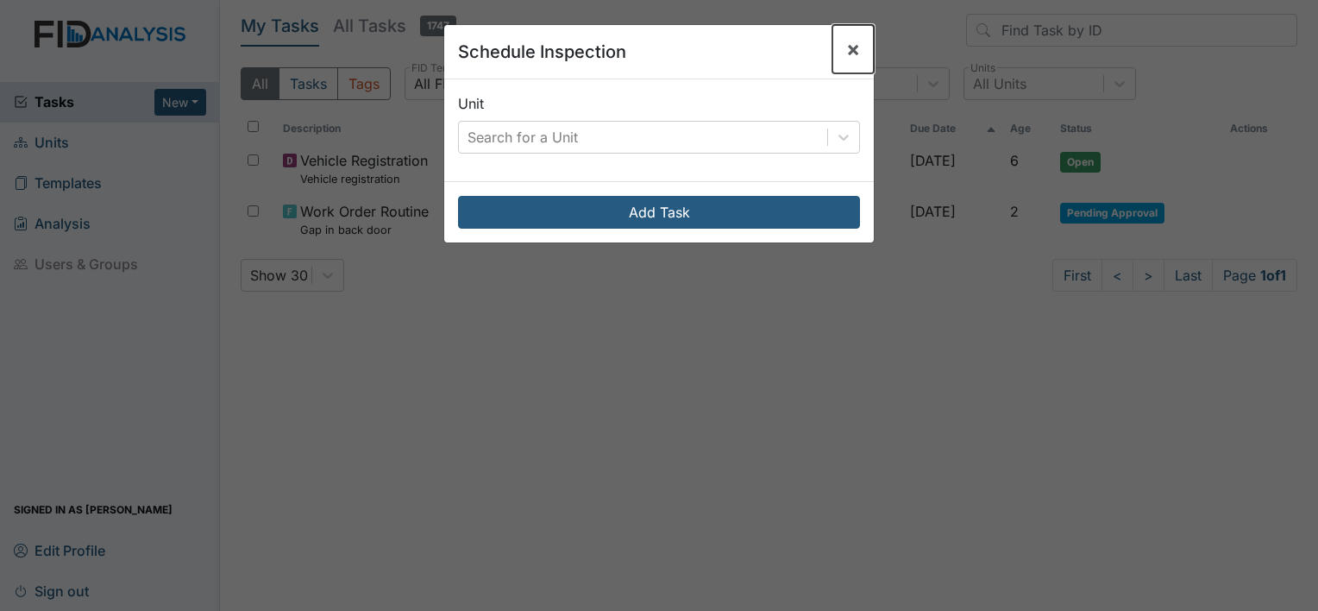
click at [832, 51] on button "×" at bounding box center [852, 49] width 41 height 48
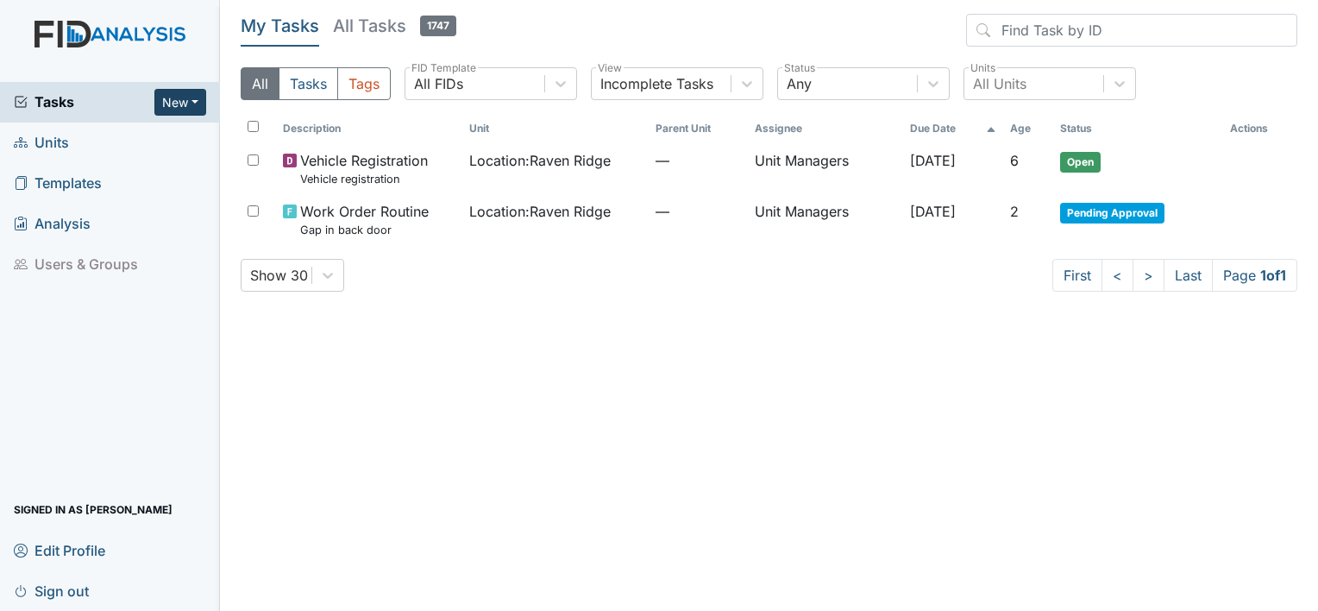
click at [200, 99] on button "New" at bounding box center [180, 102] width 52 height 27
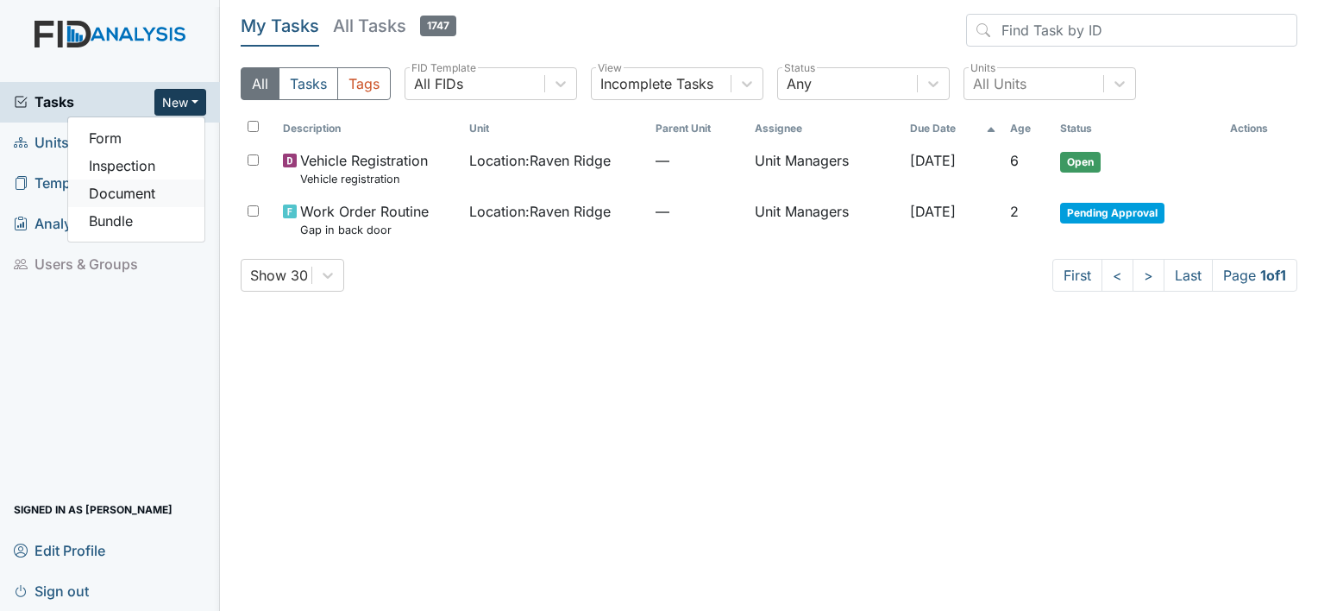
click at [130, 195] on link "Document" at bounding box center [136, 193] width 136 height 28
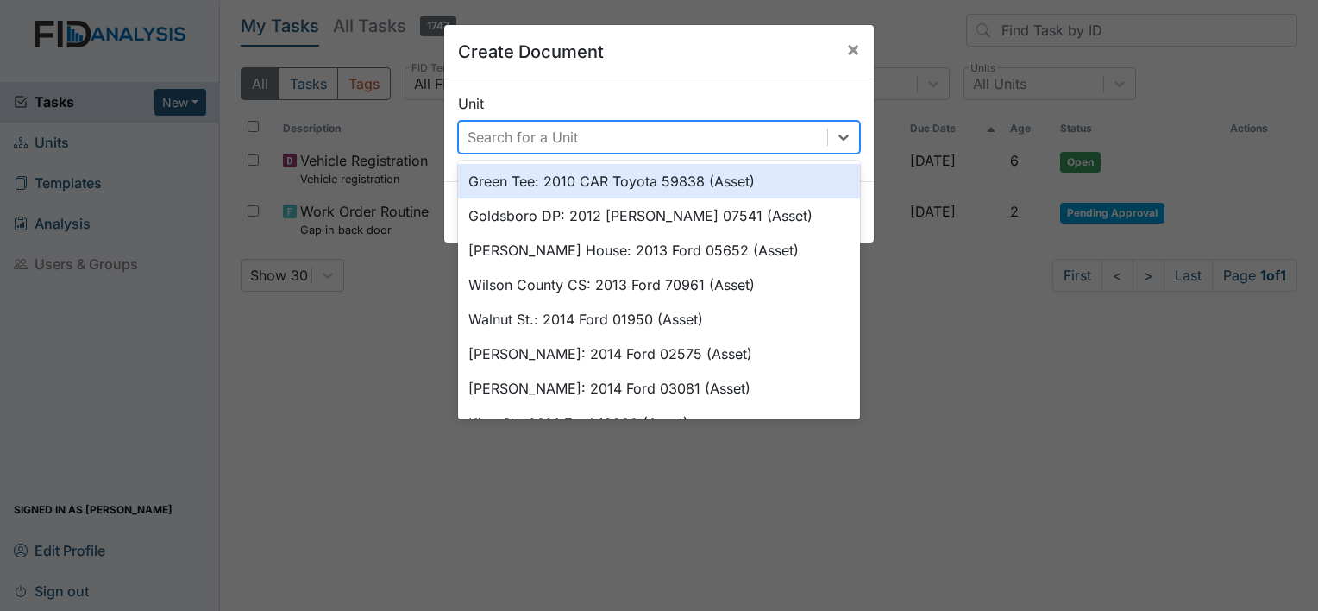
click at [518, 134] on div "Search for a Unit" at bounding box center [522, 137] width 110 height 21
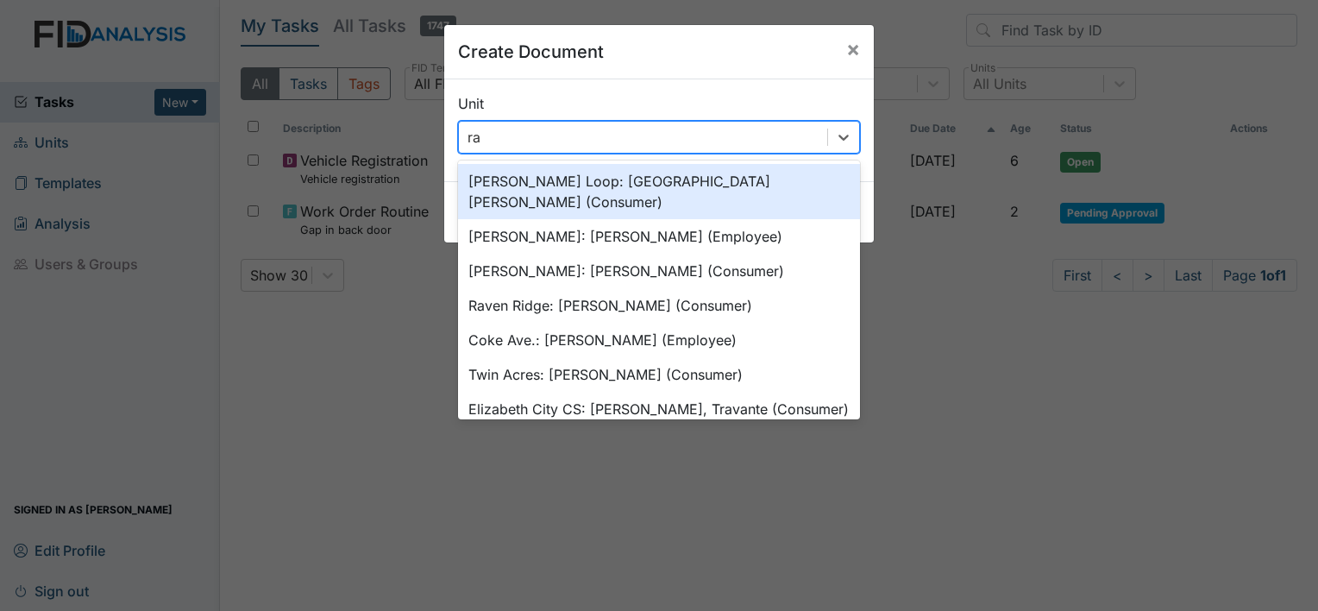
type input "rav"
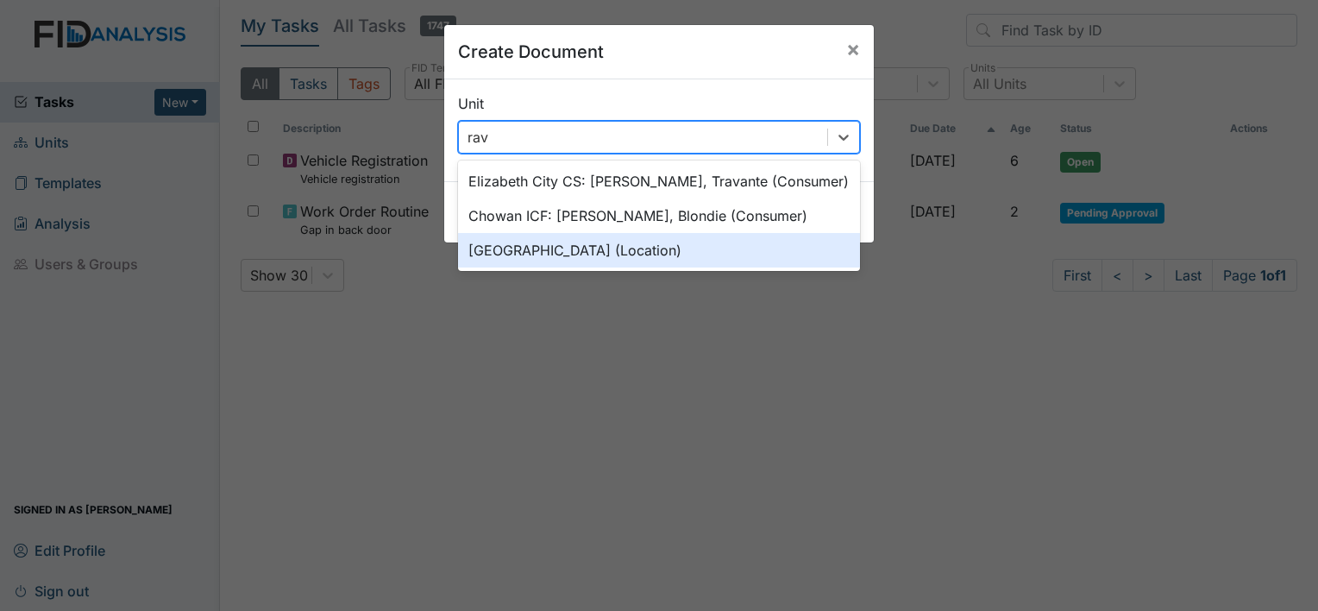
click at [536, 256] on div "Raven Ridge (Location)" at bounding box center [659, 250] width 402 height 35
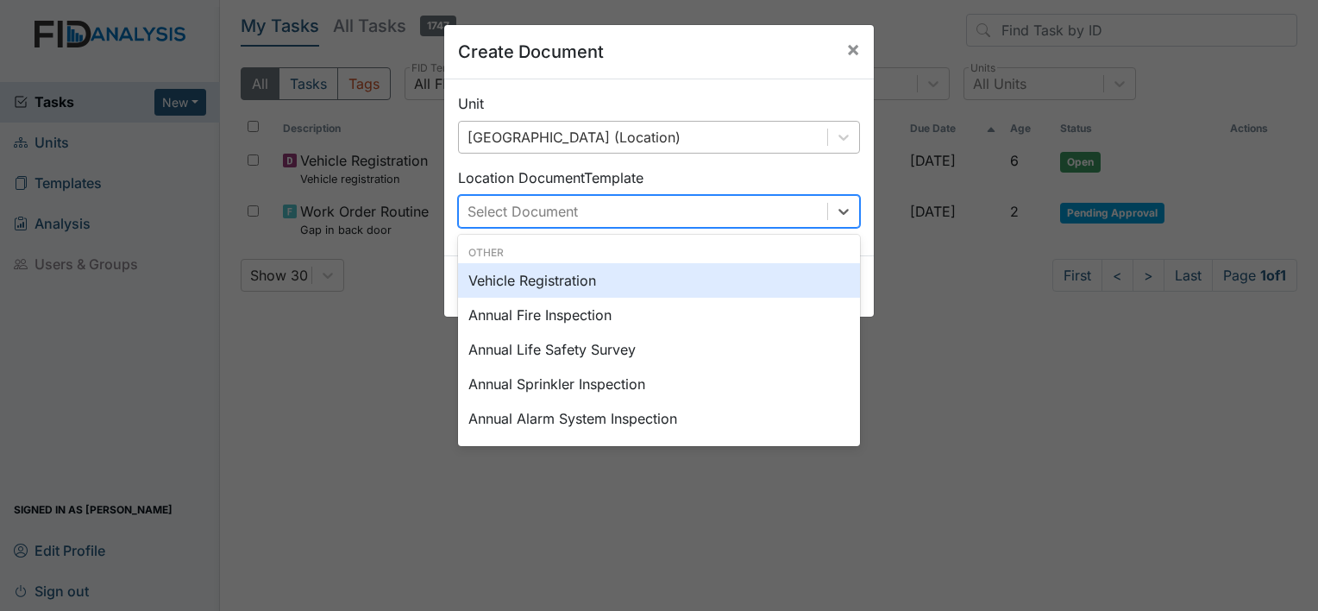
click at [561, 220] on div "Select Document" at bounding box center [522, 211] width 110 height 21
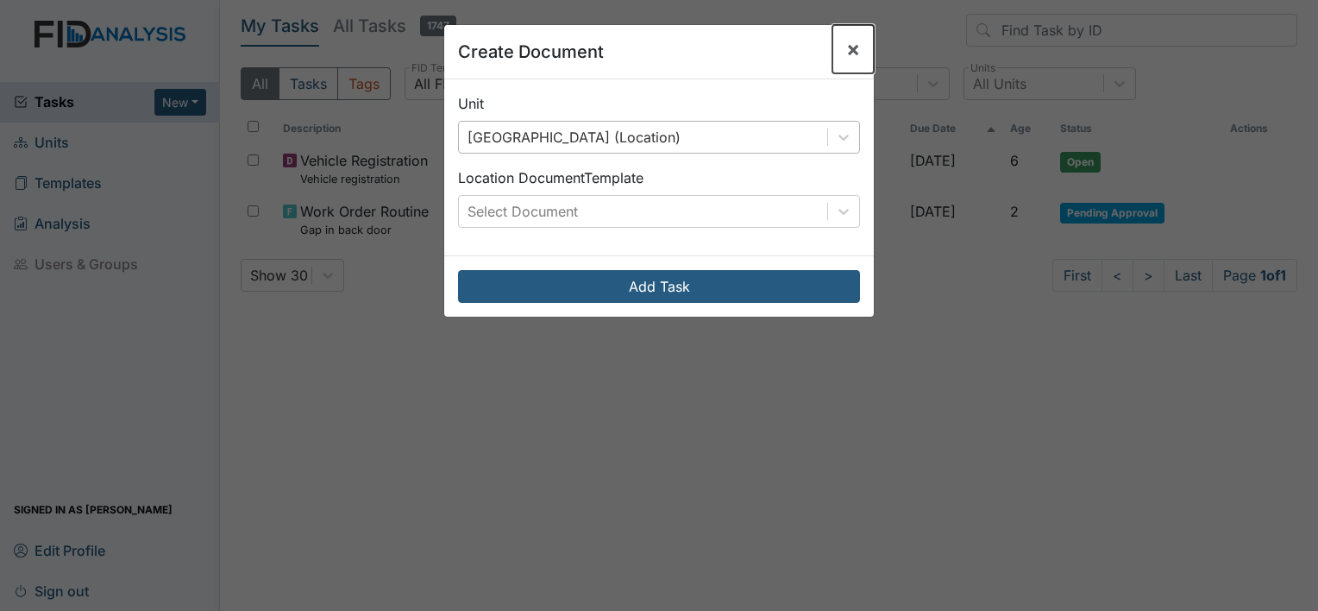
click at [846, 41] on span "×" at bounding box center [853, 48] width 14 height 25
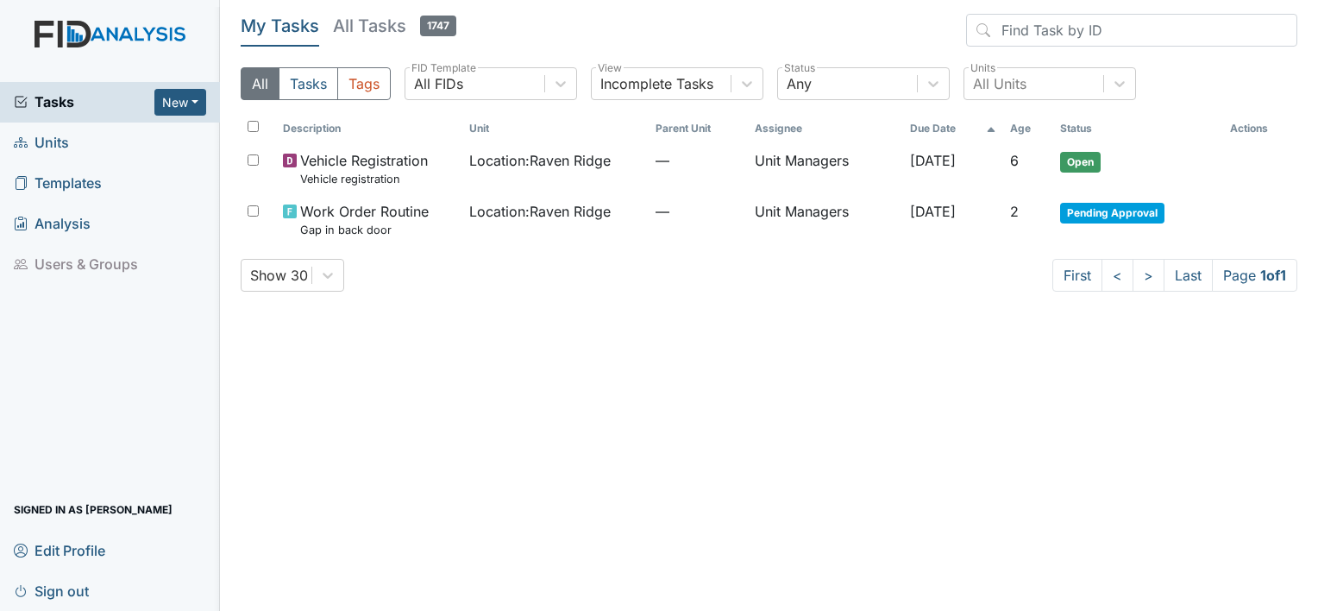
click at [86, 114] on div "Tasks New Form Inspection Document Bundle" at bounding box center [110, 102] width 220 height 41
click at [169, 102] on button "New" at bounding box center [180, 102] width 52 height 27
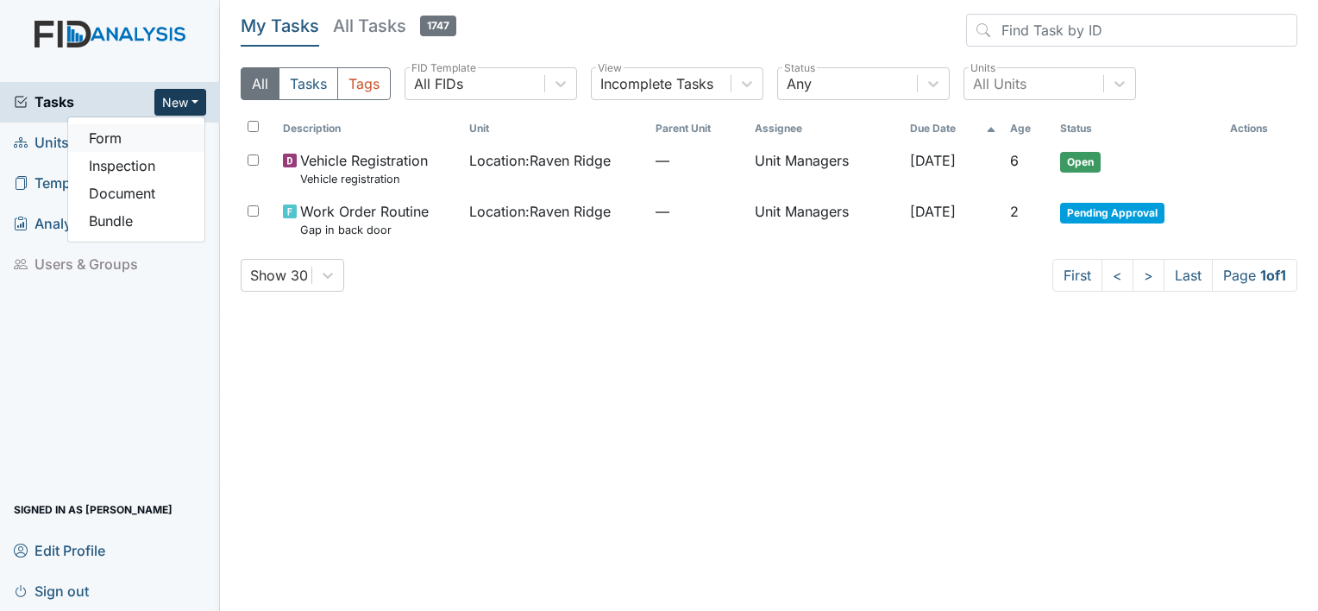
click at [117, 148] on link "Form" at bounding box center [136, 138] width 136 height 28
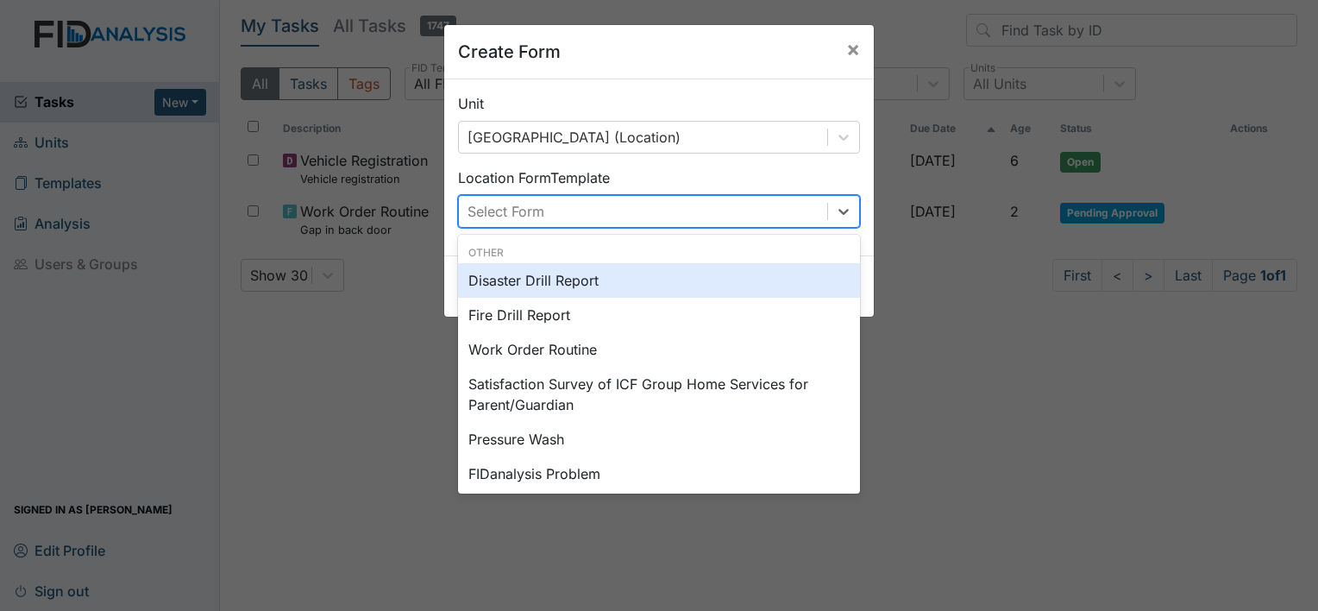
click at [531, 213] on div "Select Form" at bounding box center [505, 211] width 77 height 21
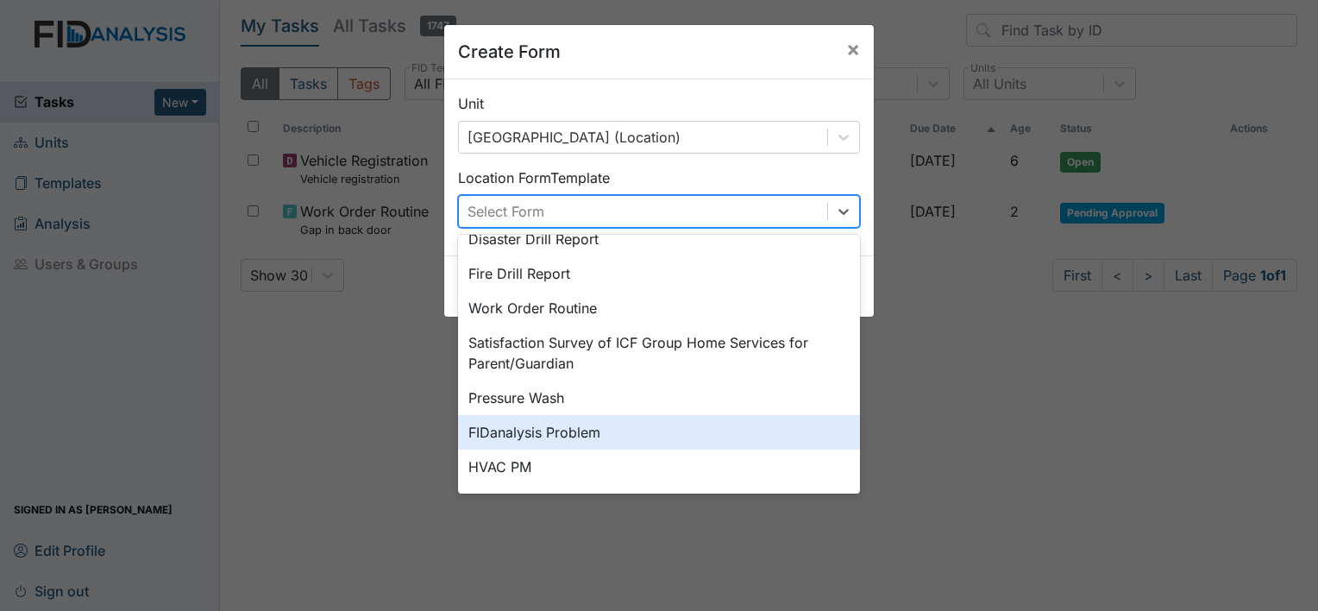
scroll to position [0, 0]
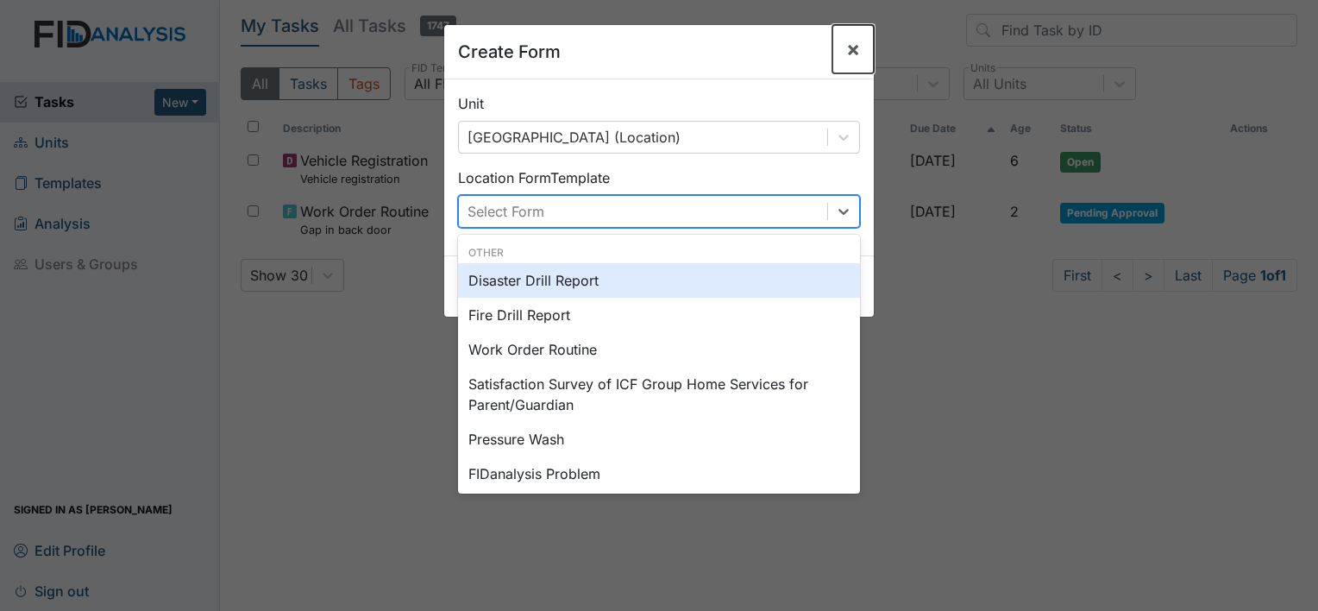
click at [849, 54] on span "×" at bounding box center [853, 48] width 14 height 25
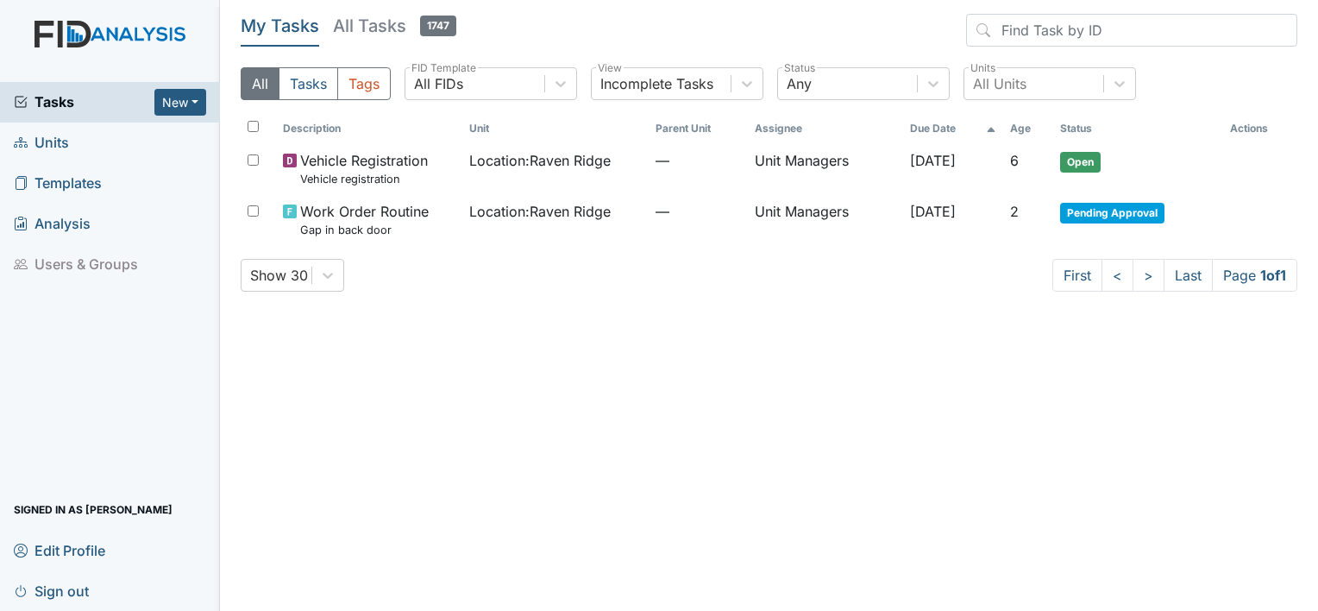
click at [66, 589] on span "Sign out" at bounding box center [51, 590] width 75 height 27
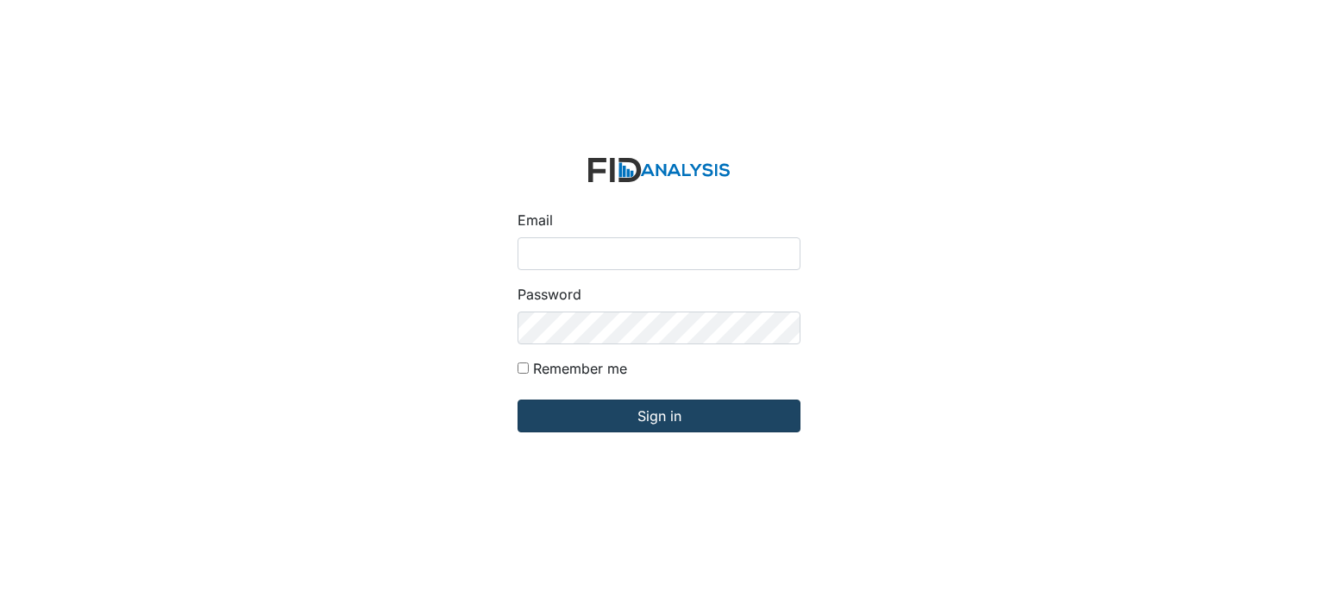
type input "[EMAIL_ADDRESS][DOMAIN_NAME]"
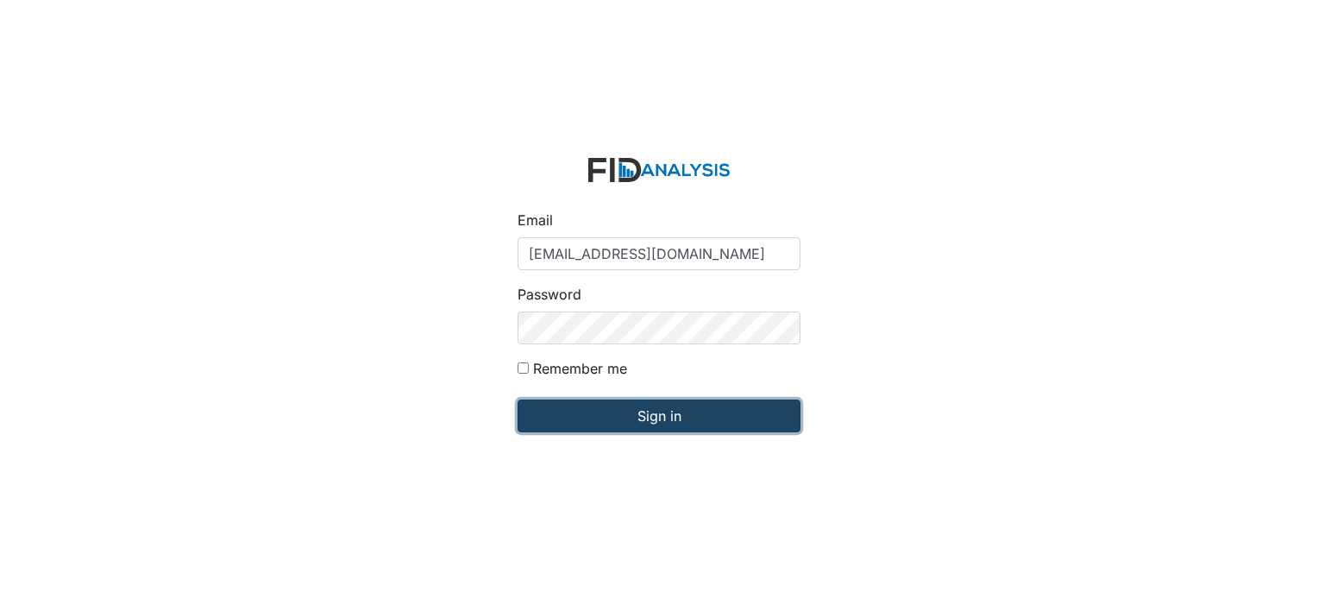
click at [604, 424] on input "Sign in" at bounding box center [659, 415] width 283 height 33
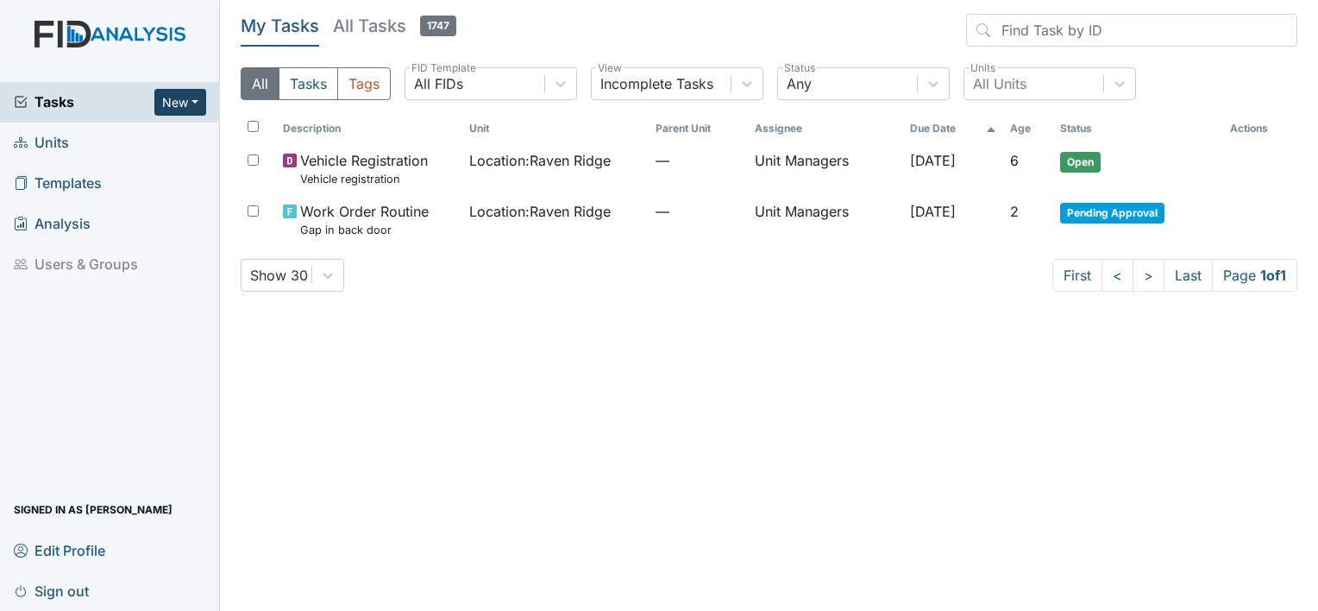
click at [177, 105] on button "New" at bounding box center [180, 102] width 52 height 27
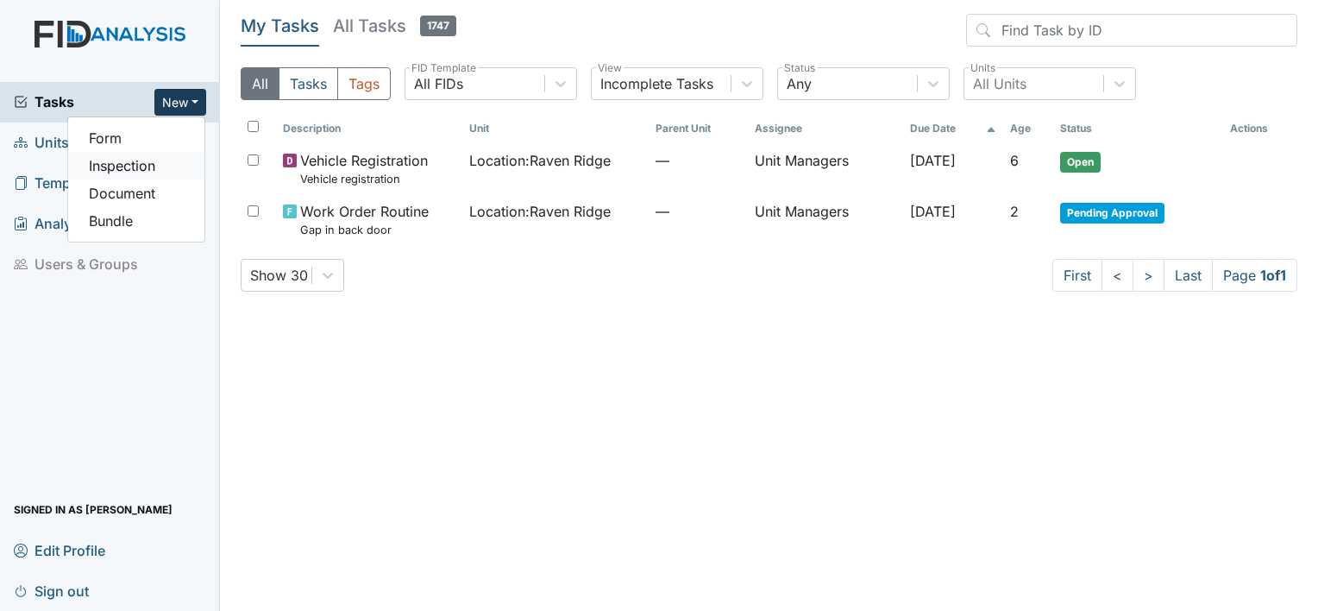
click at [113, 162] on link "Inspection" at bounding box center [136, 166] width 136 height 28
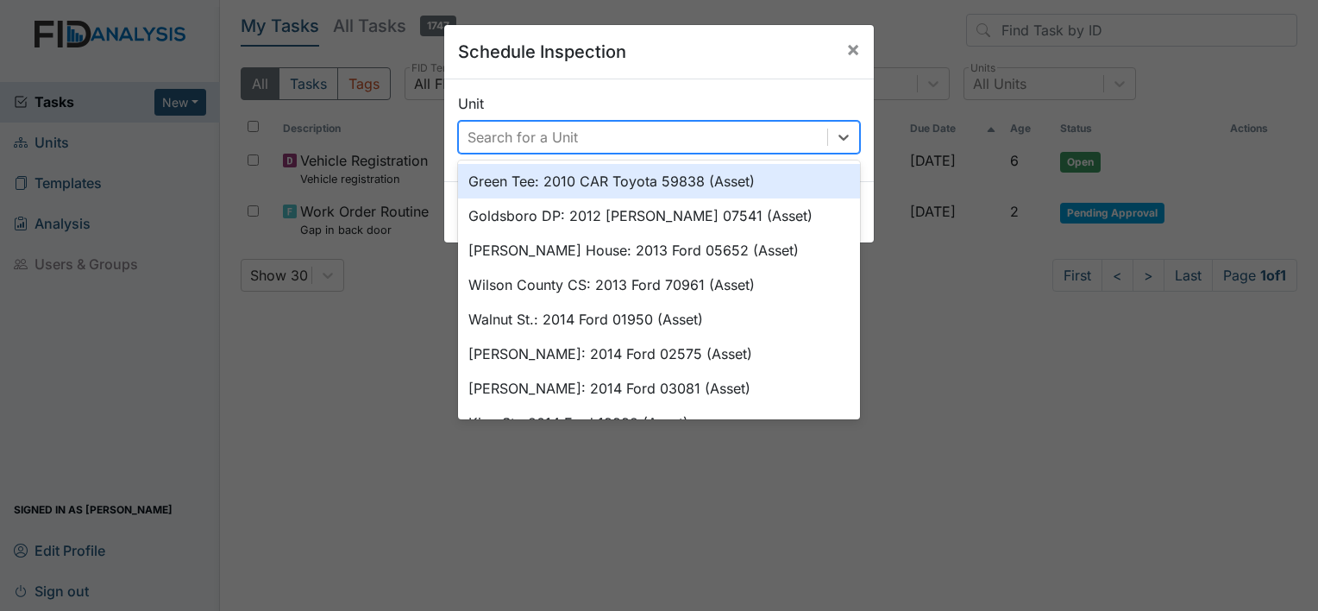
click at [502, 135] on div "Search for a Unit" at bounding box center [522, 137] width 110 height 21
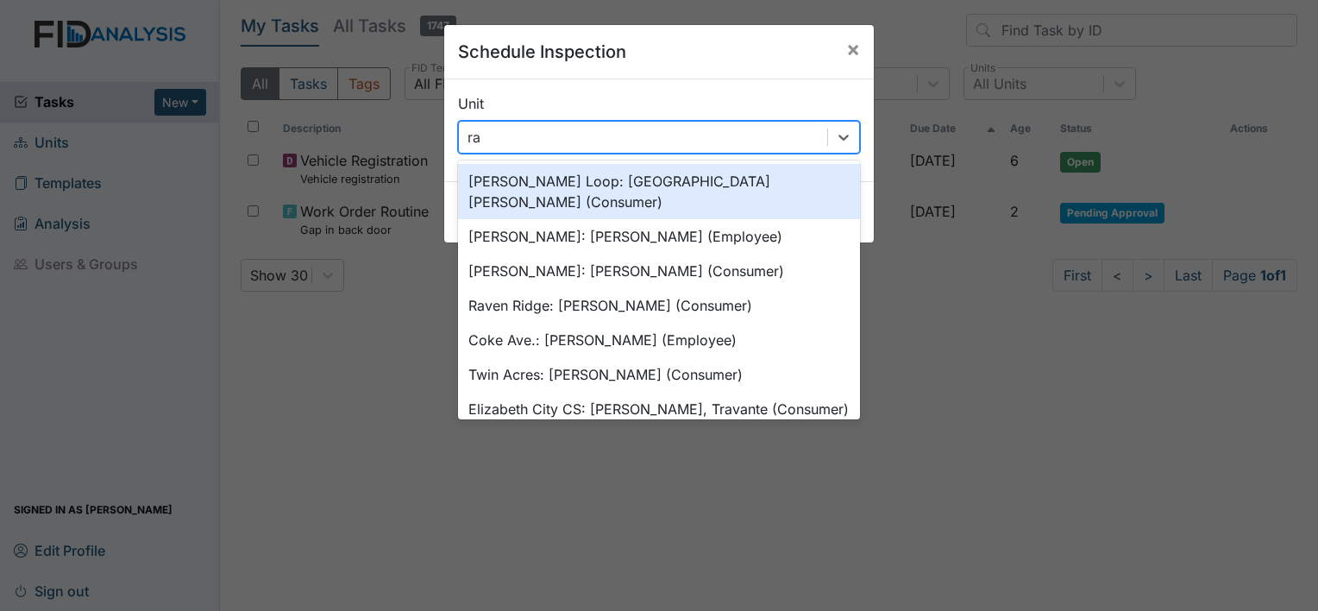
type input "rav"
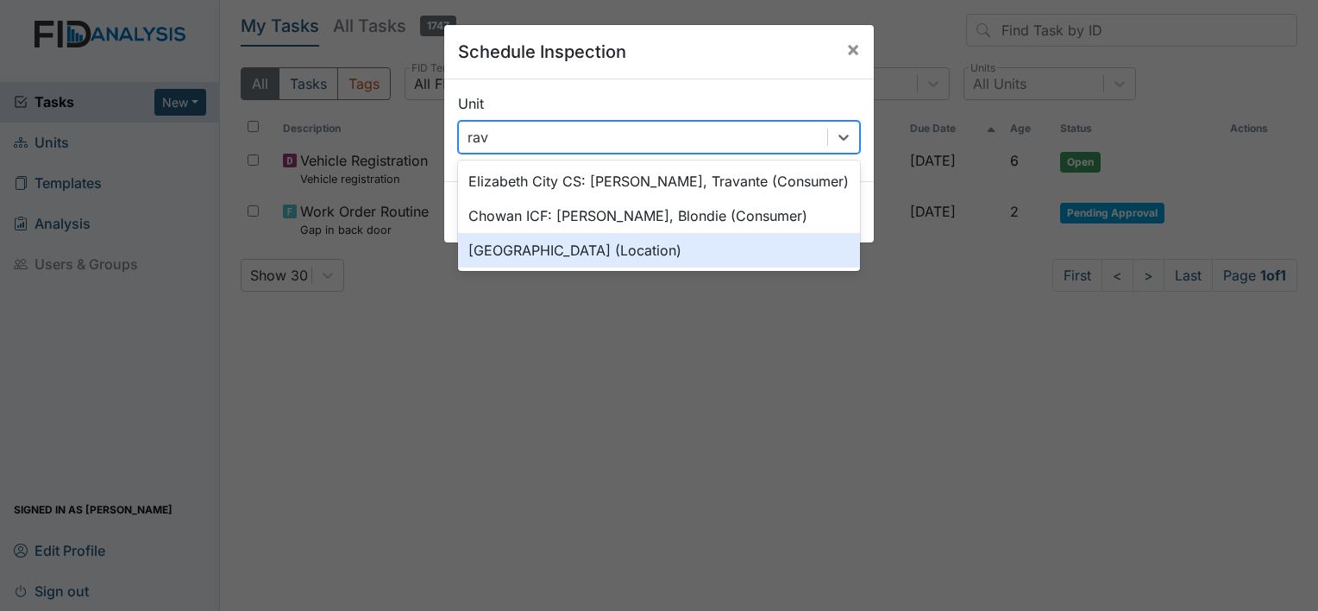
click at [535, 261] on div "Raven Ridge (Location)" at bounding box center [659, 250] width 402 height 35
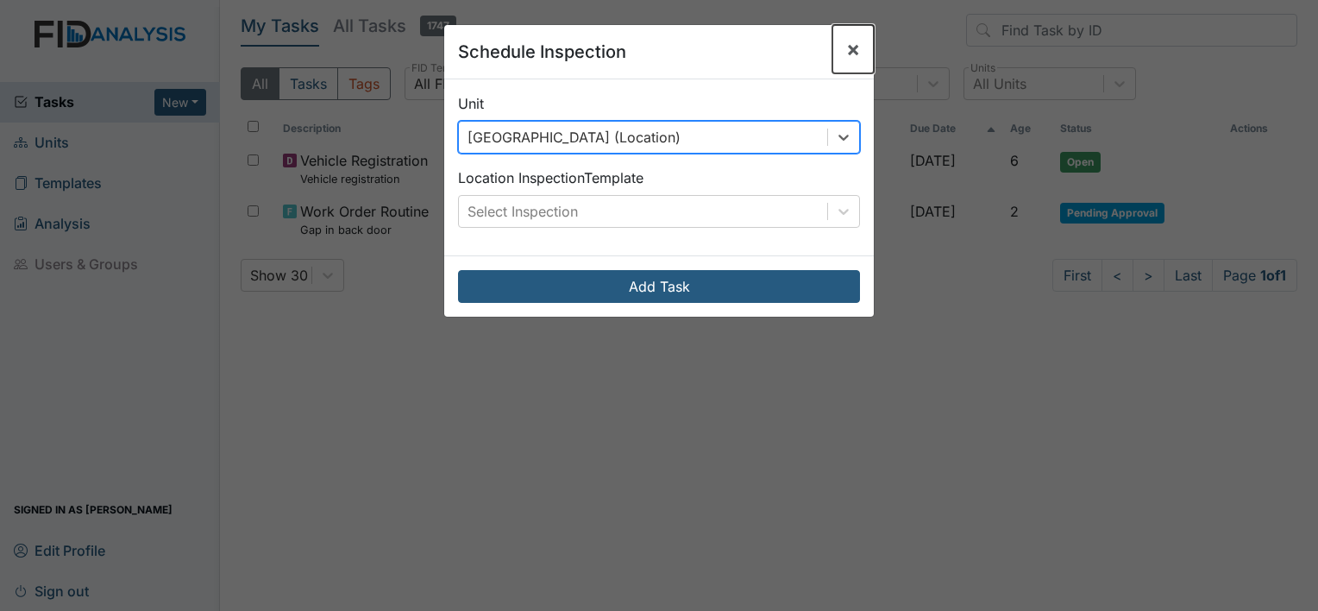
click at [850, 52] on span "×" at bounding box center [853, 48] width 14 height 25
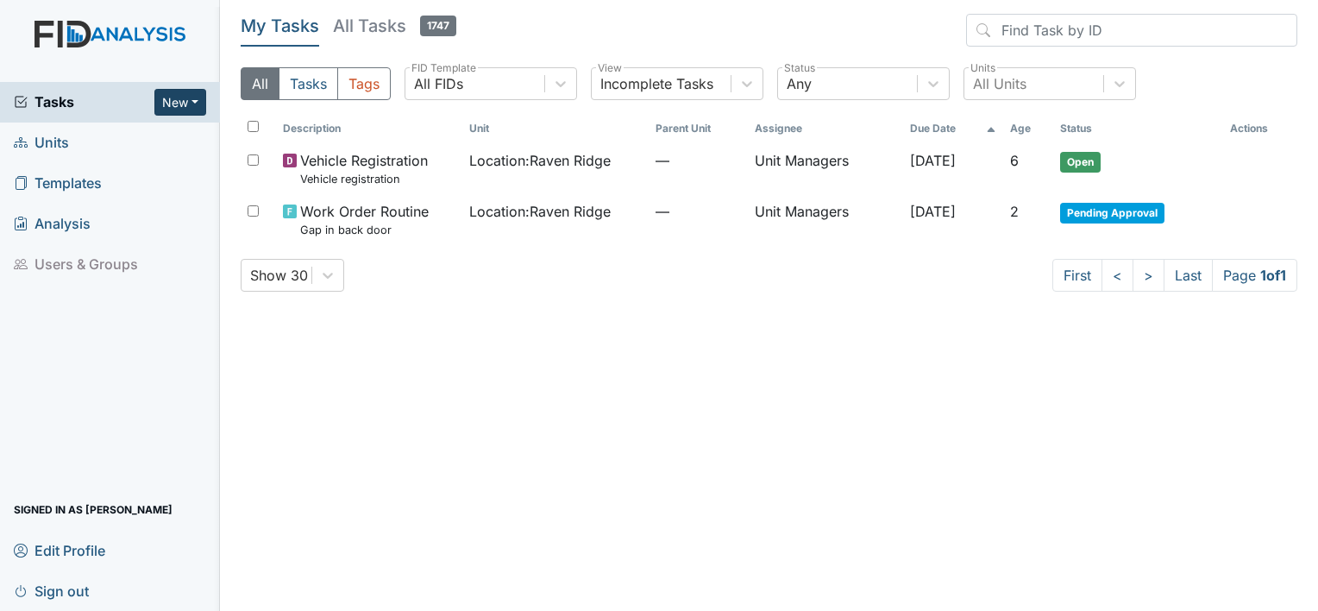
click at [173, 111] on button "New" at bounding box center [180, 102] width 52 height 27
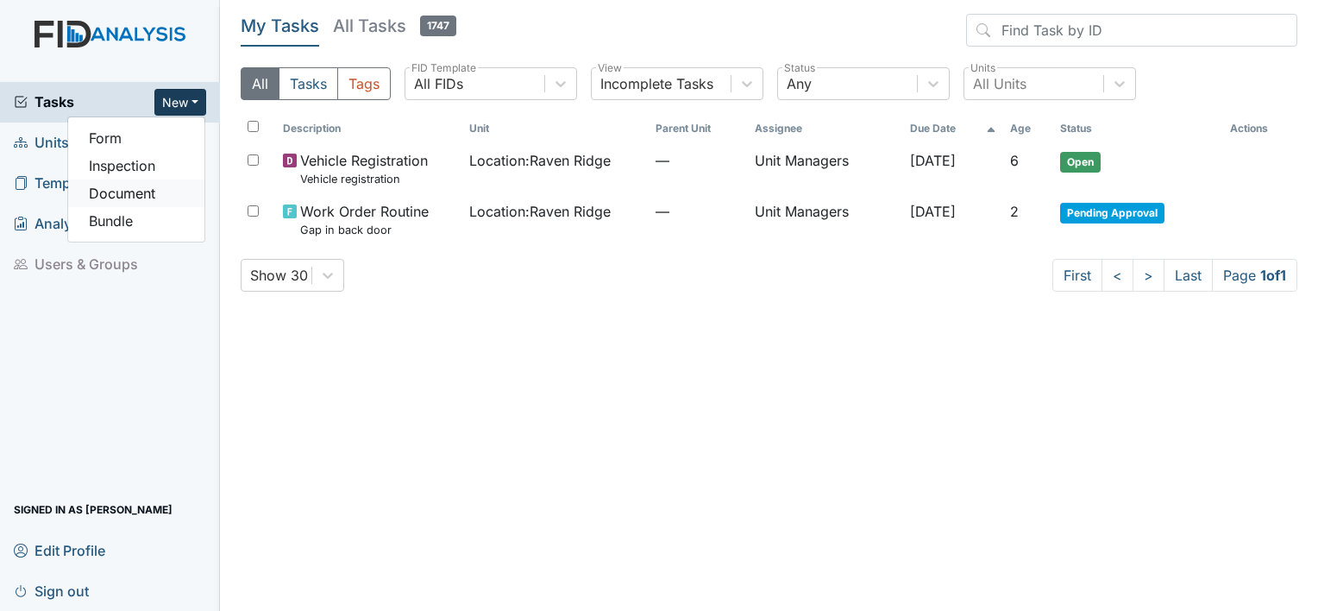
click at [141, 193] on link "Document" at bounding box center [136, 193] width 136 height 28
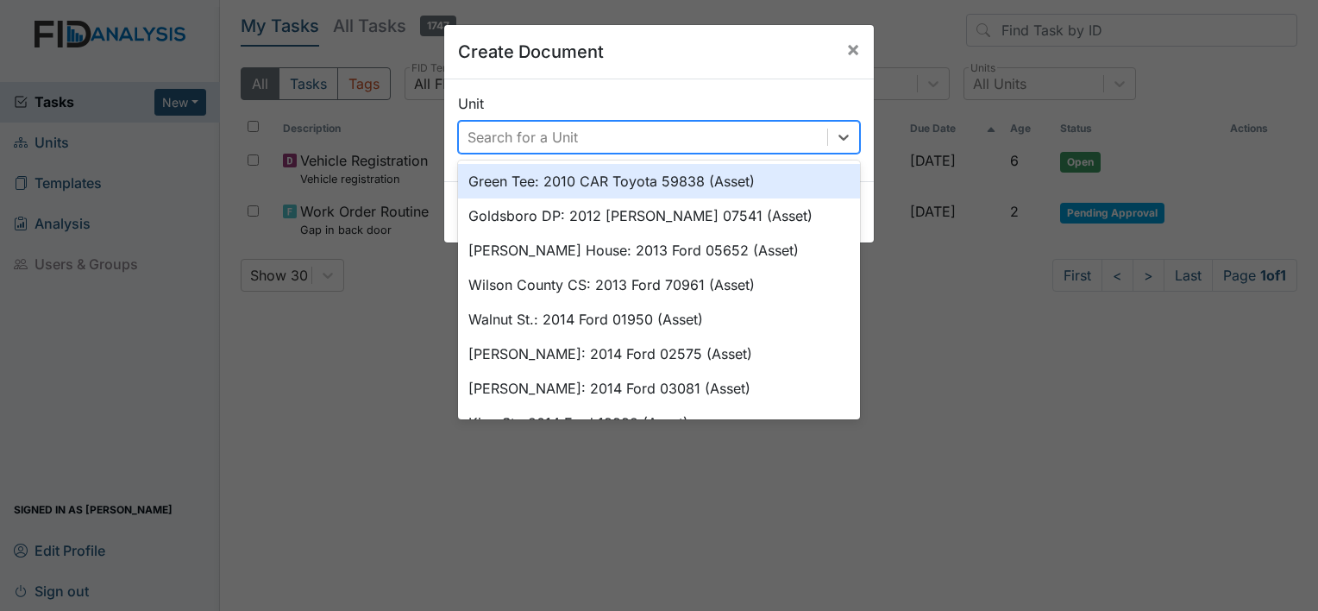
click at [814, 131] on div "Search for a Unit" at bounding box center [643, 137] width 368 height 31
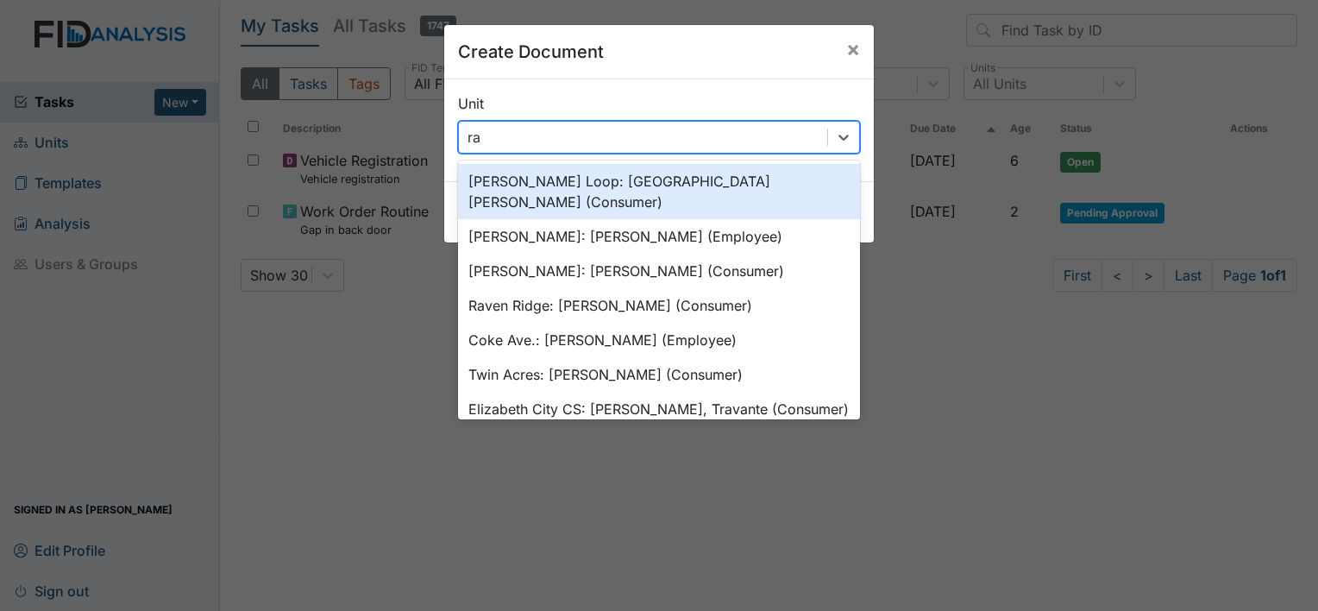
type input "rav"
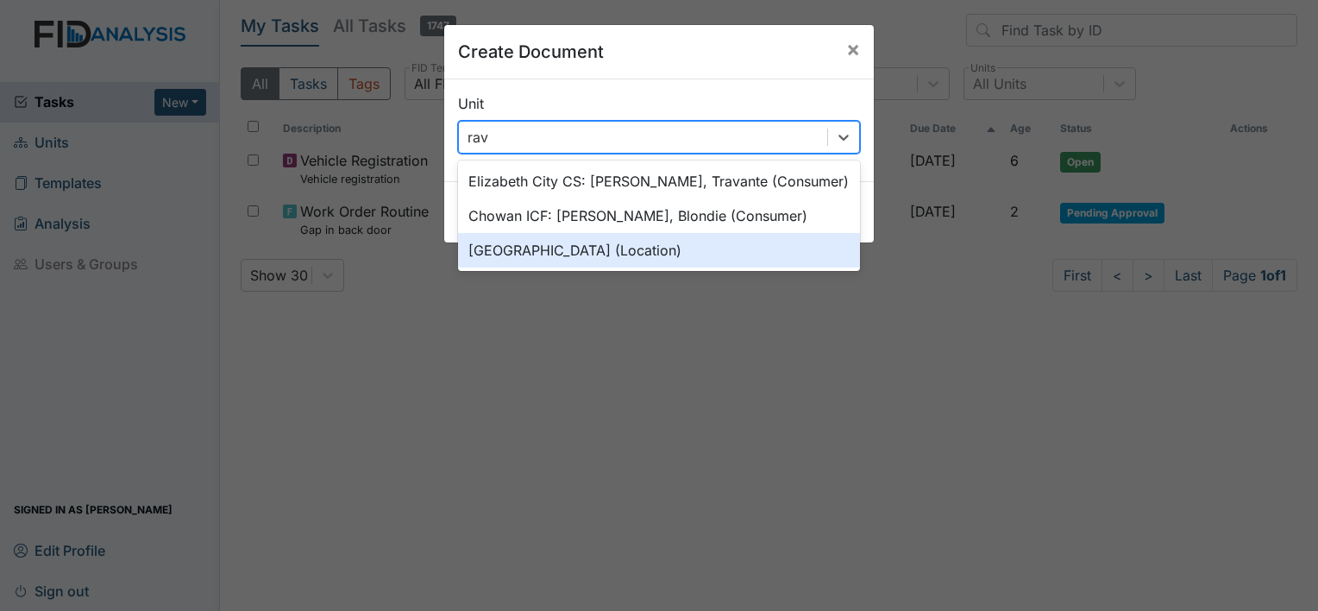
click at [642, 256] on div "[GEOGRAPHIC_DATA] (Location)" at bounding box center [659, 250] width 402 height 35
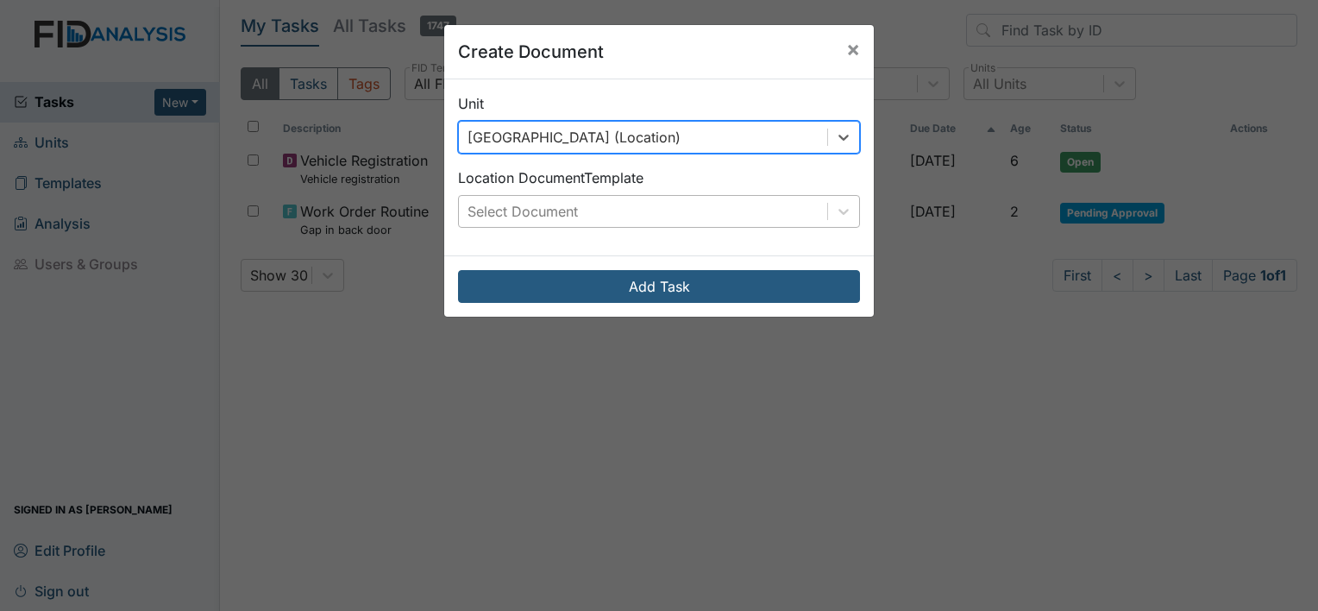
click at [759, 210] on div "Select Document" at bounding box center [643, 211] width 368 height 31
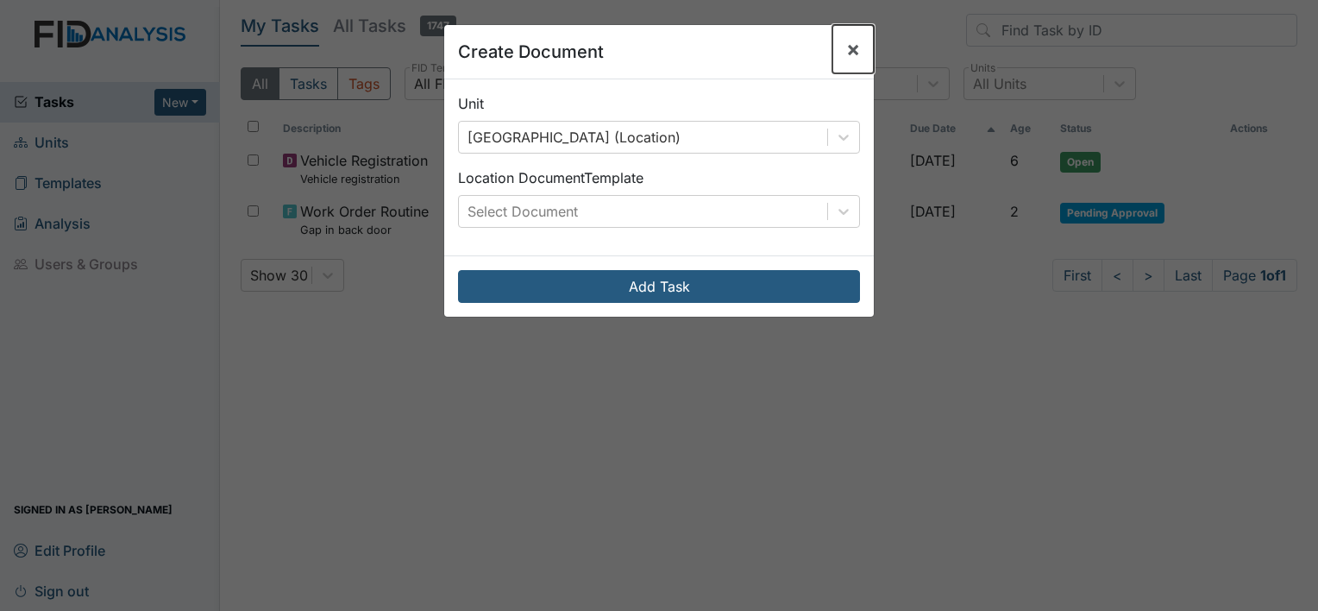
click at [850, 48] on span "×" at bounding box center [853, 48] width 14 height 25
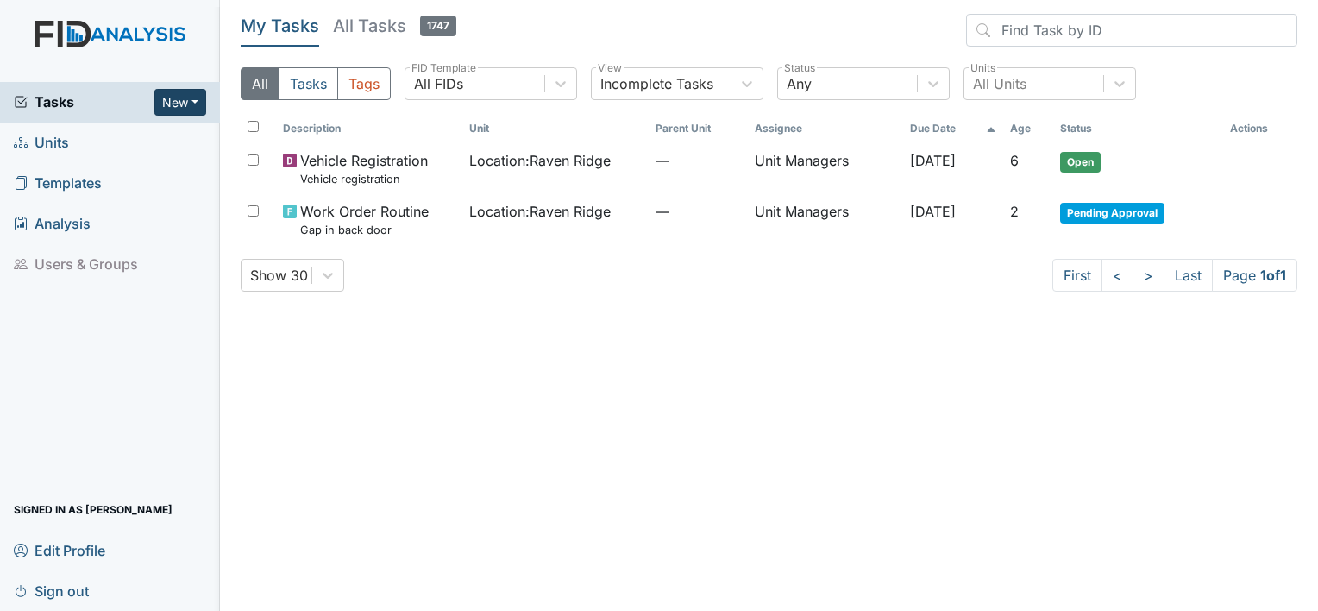
click at [166, 103] on button "New" at bounding box center [180, 102] width 52 height 27
click at [116, 129] on link "Form" at bounding box center [136, 138] width 136 height 28
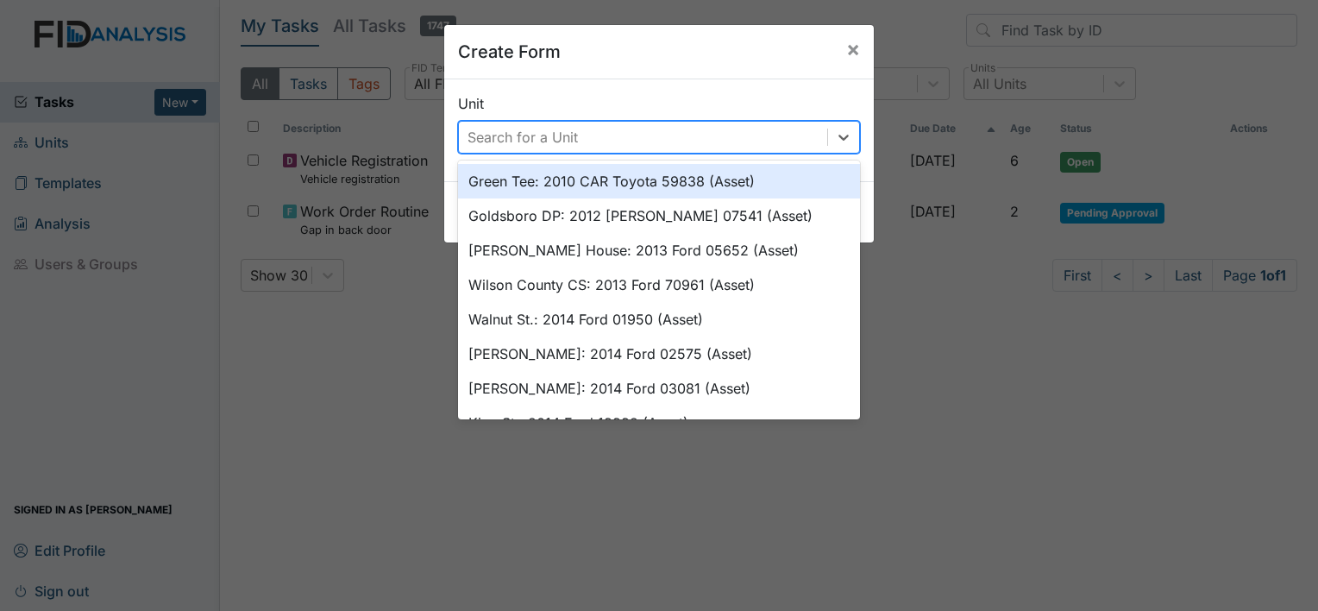
click at [521, 137] on div "Search for a Unit" at bounding box center [522, 137] width 110 height 21
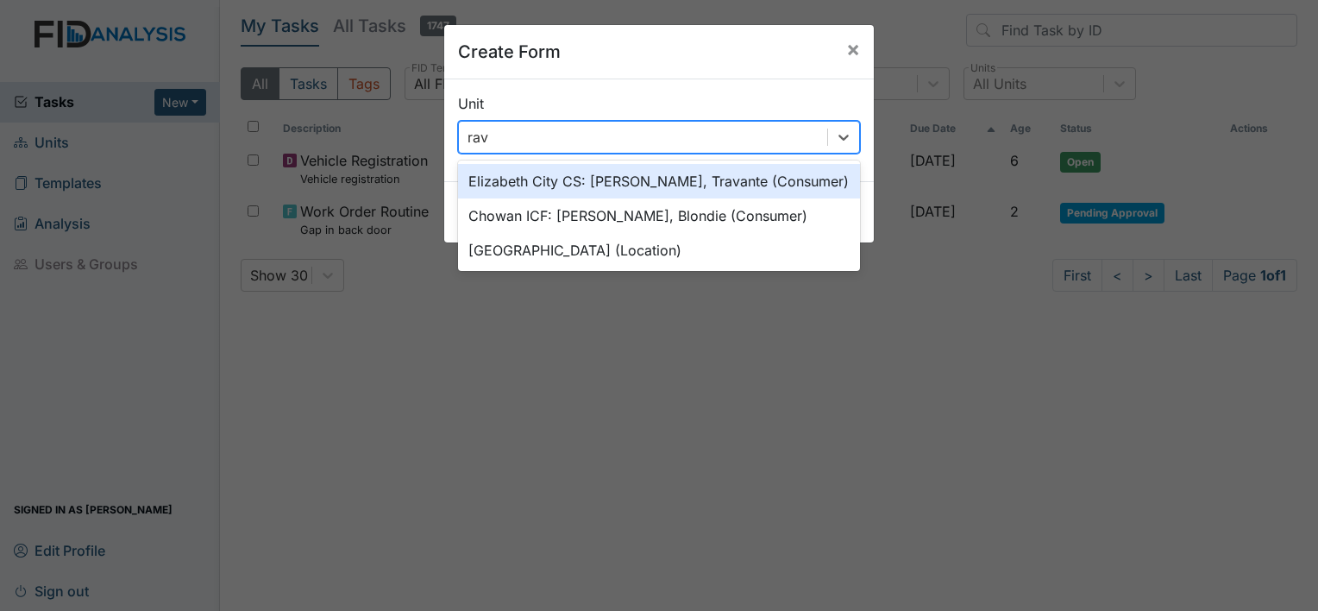
type input "rave"
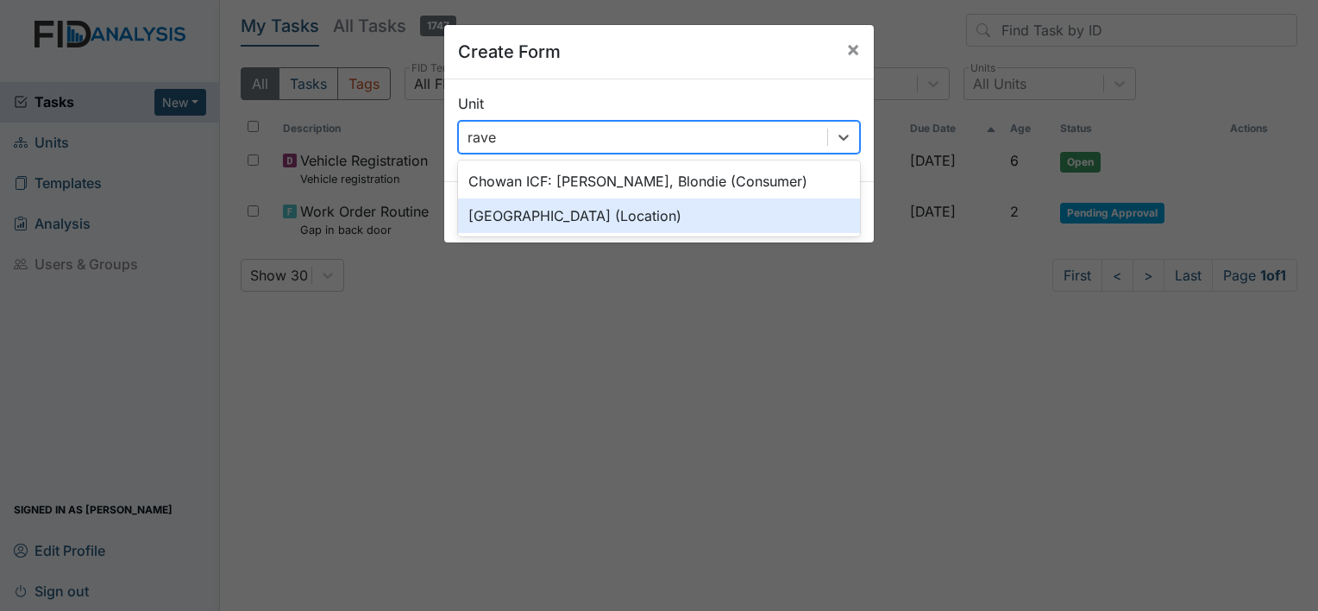
click at [580, 212] on div "[GEOGRAPHIC_DATA] (Location)" at bounding box center [659, 215] width 402 height 35
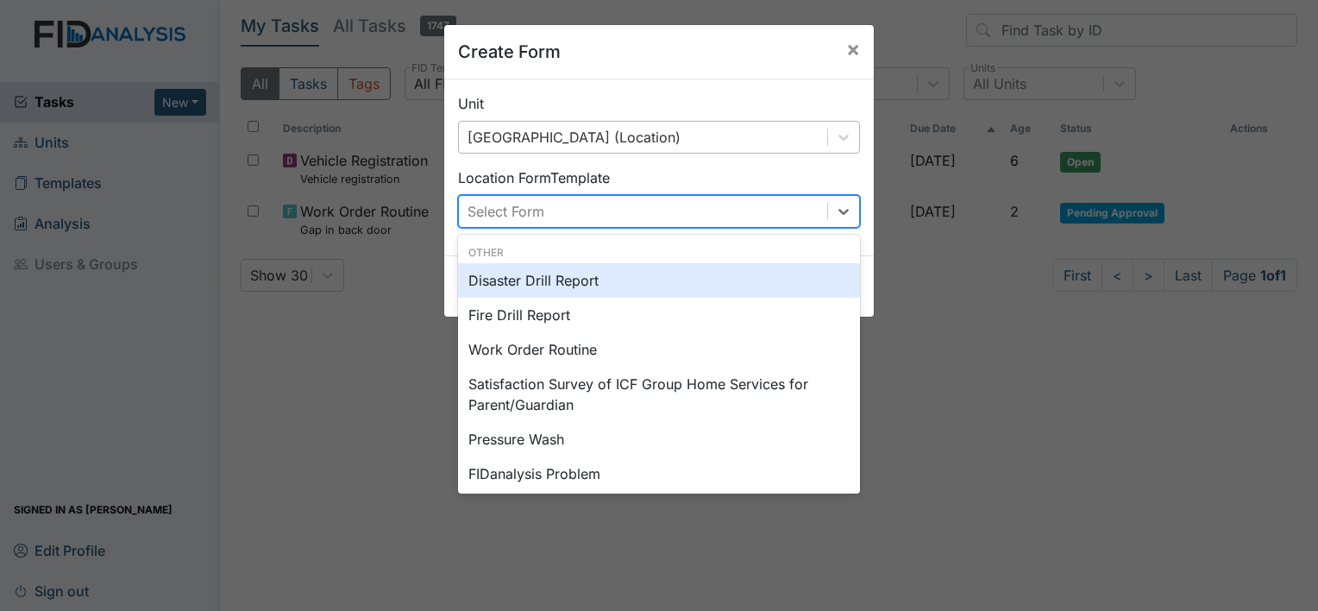
click at [580, 213] on div "Select Form" at bounding box center [643, 211] width 368 height 31
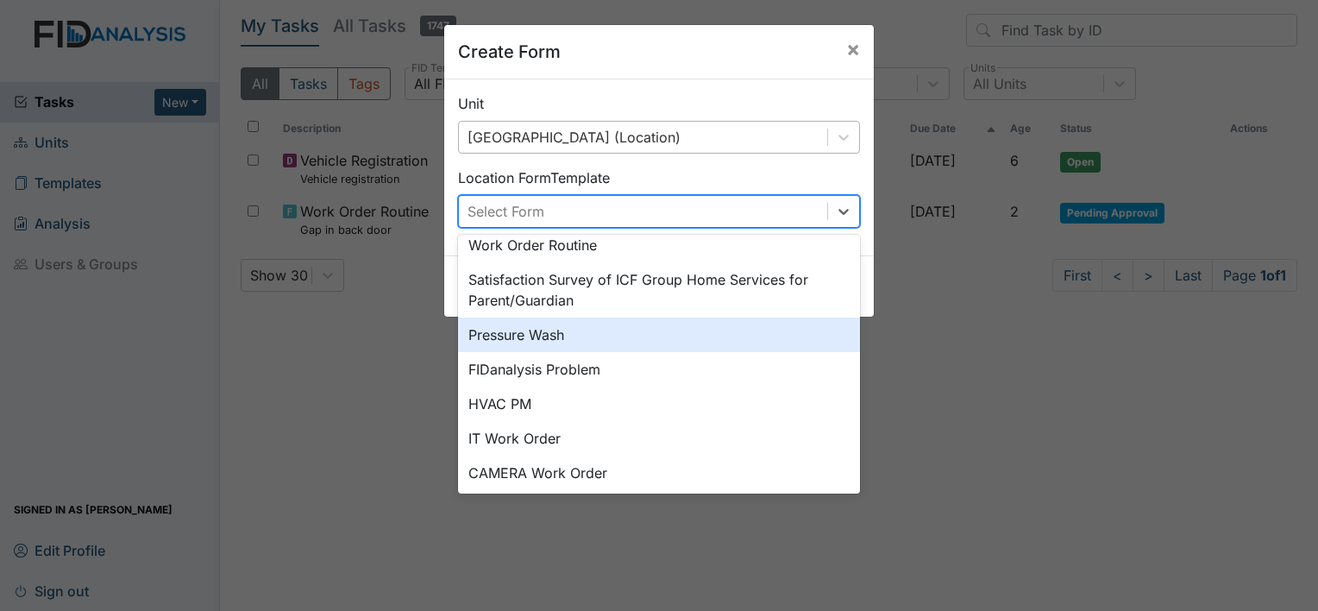
scroll to position [214, 0]
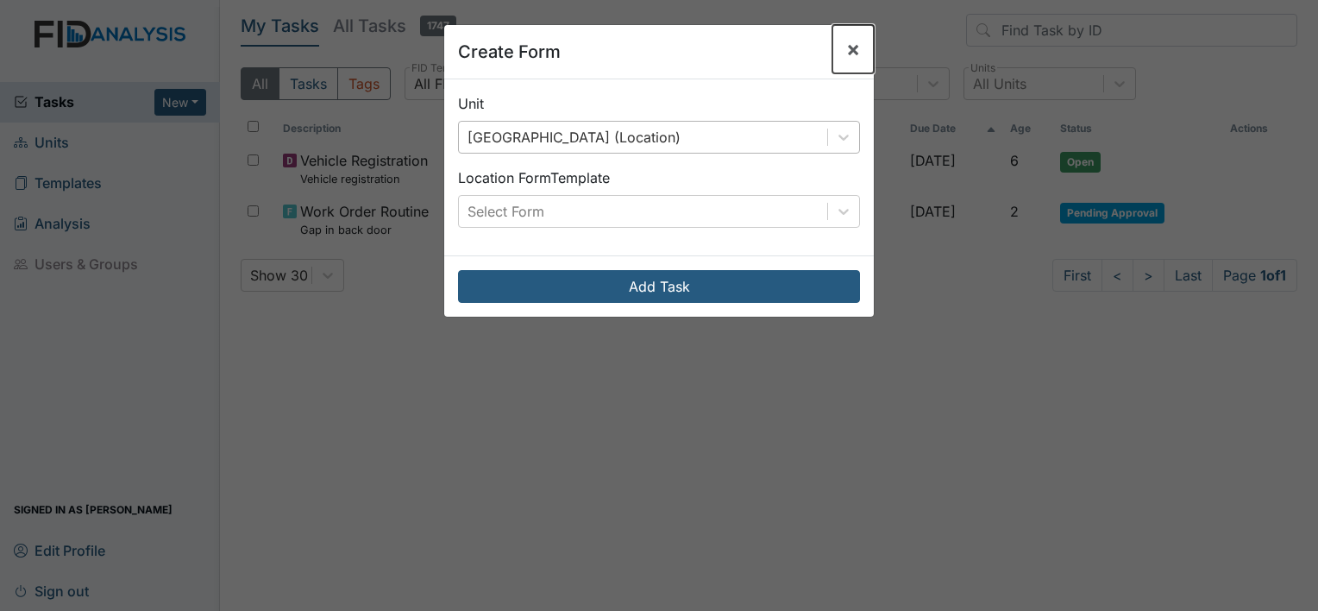
click at [850, 43] on span "×" at bounding box center [853, 48] width 14 height 25
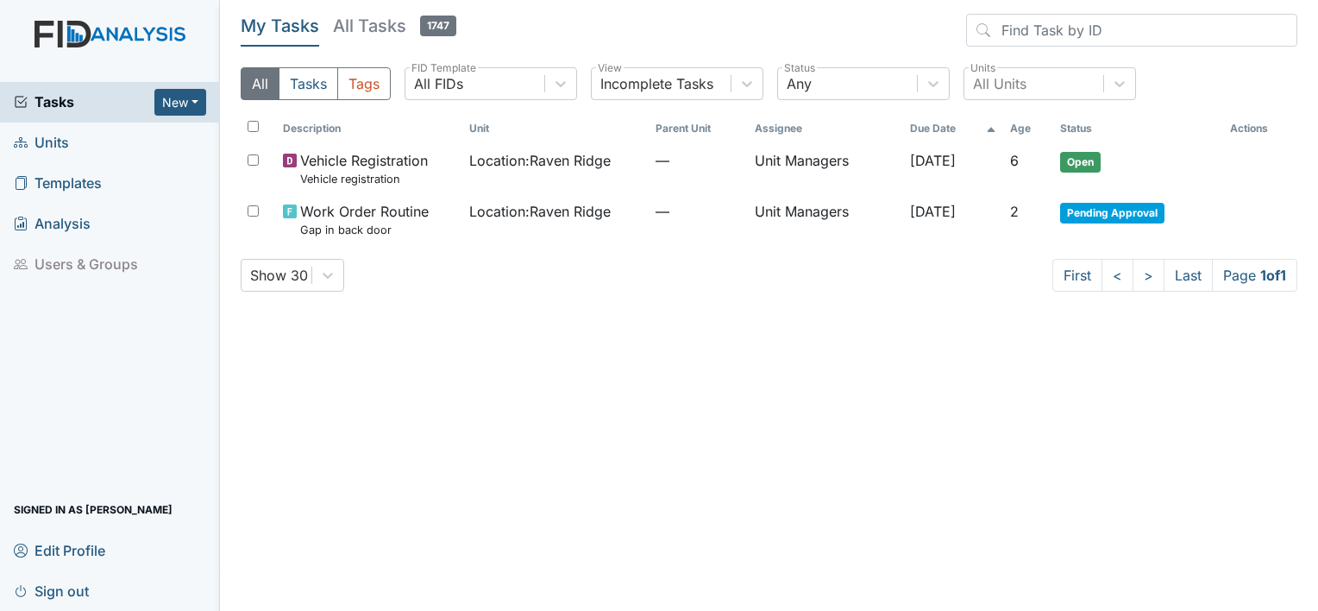
click at [39, 593] on span "Sign out" at bounding box center [51, 590] width 75 height 27
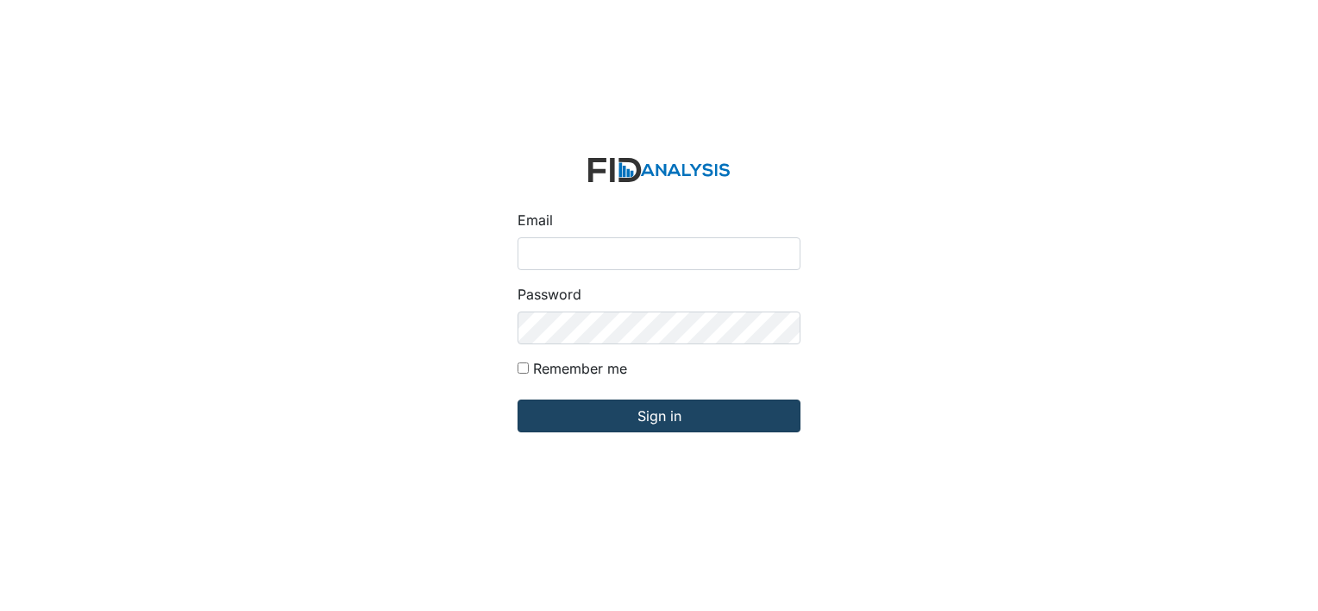
type input "[EMAIL_ADDRESS][DOMAIN_NAME]"
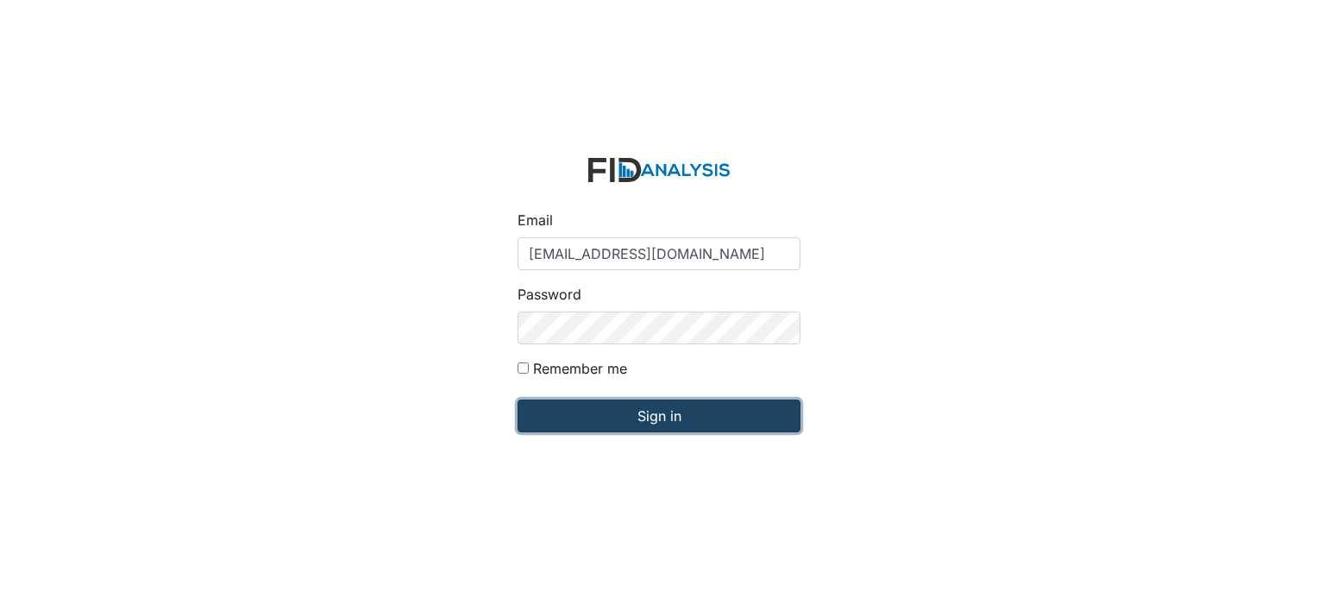
click at [590, 404] on input "Sign in" at bounding box center [659, 415] width 283 height 33
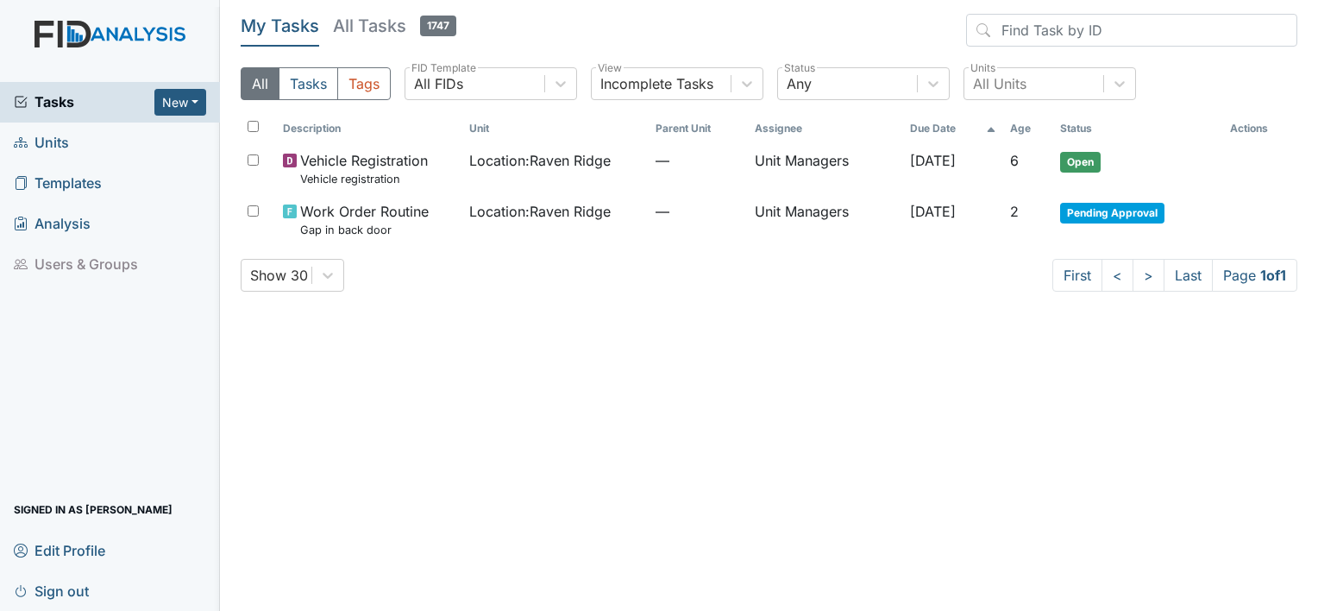
drag, startPoint x: 1188, startPoint y: 5, endPoint x: 900, endPoint y: 307, distance: 417.3
click at [900, 307] on main "My Tasks All Tasks 1747 All Tasks Tags All FIDs FID Template Incomplete Tasks V…" at bounding box center [769, 305] width 1098 height 611
click at [173, 97] on button "New" at bounding box center [180, 102] width 52 height 27
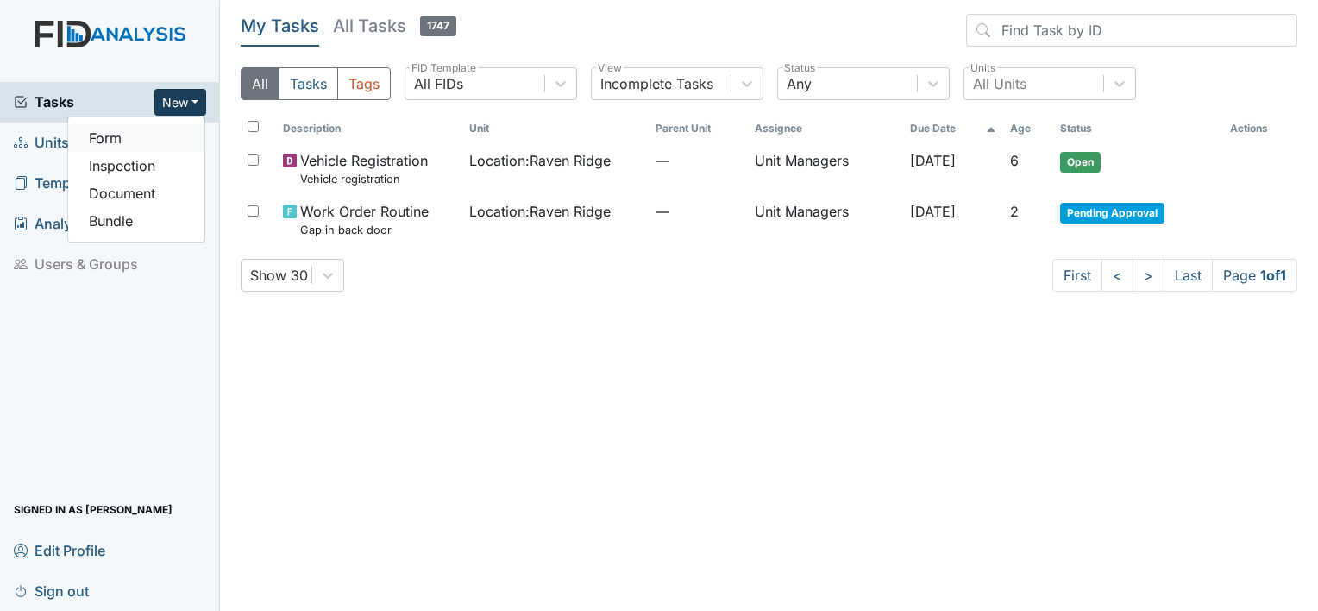
click at [157, 127] on link "Form" at bounding box center [136, 138] width 136 height 28
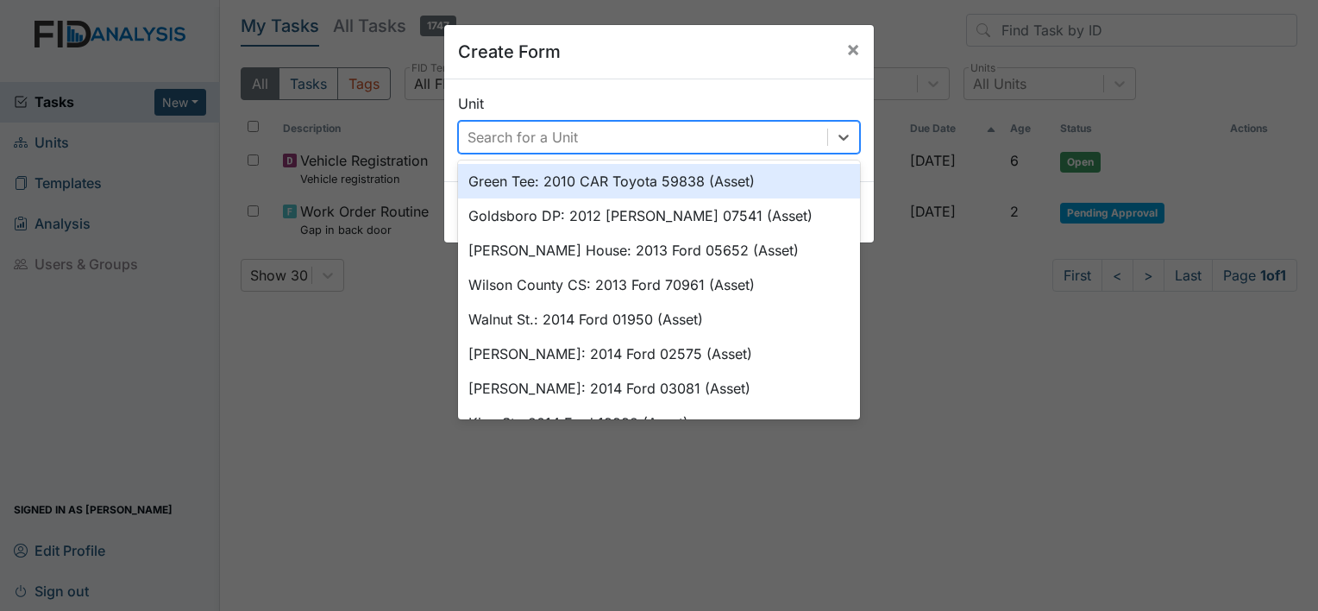
click at [573, 144] on div "Search for a Unit" at bounding box center [643, 137] width 368 height 31
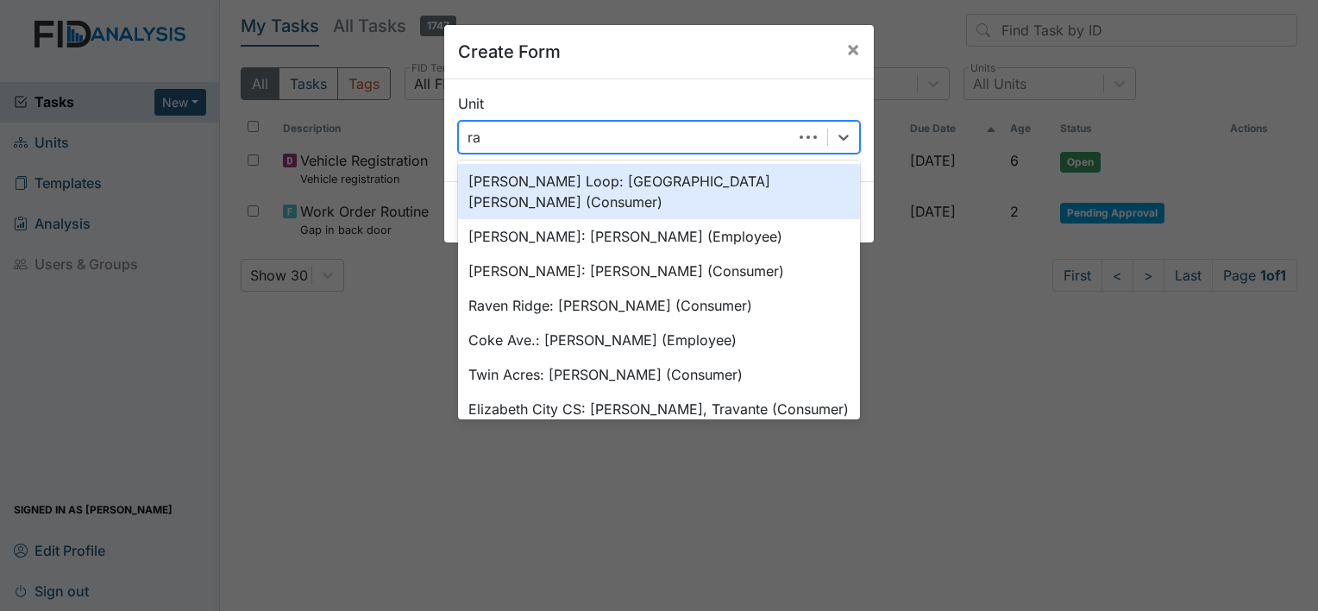
type input "rav"
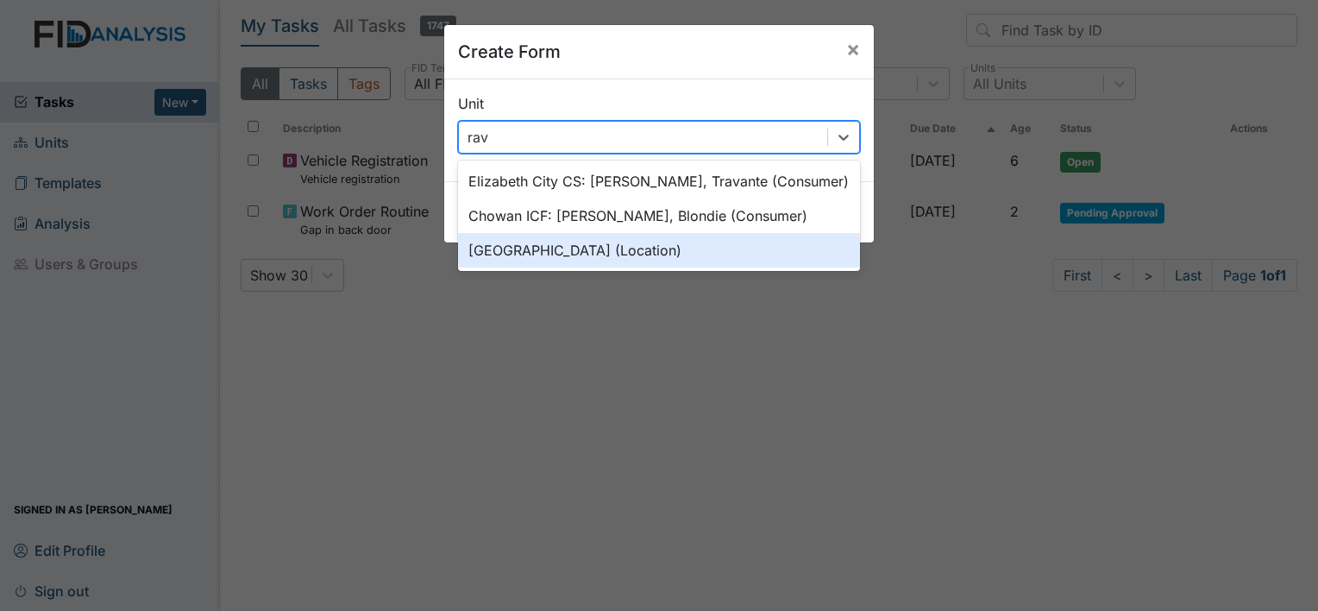
click at [563, 257] on div "Raven Ridge (Location)" at bounding box center [659, 250] width 402 height 35
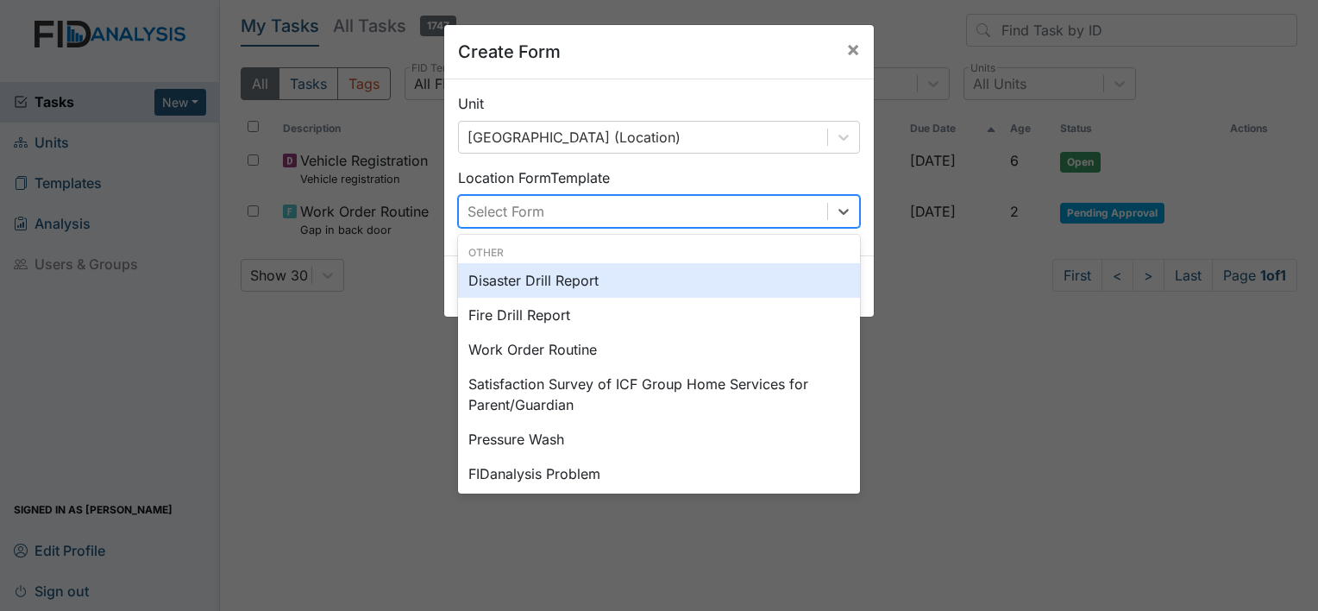
click at [587, 193] on div "Location Form Template option Disaster Drill Report focused, 0 of 2. 12 results…" at bounding box center [659, 197] width 402 height 60
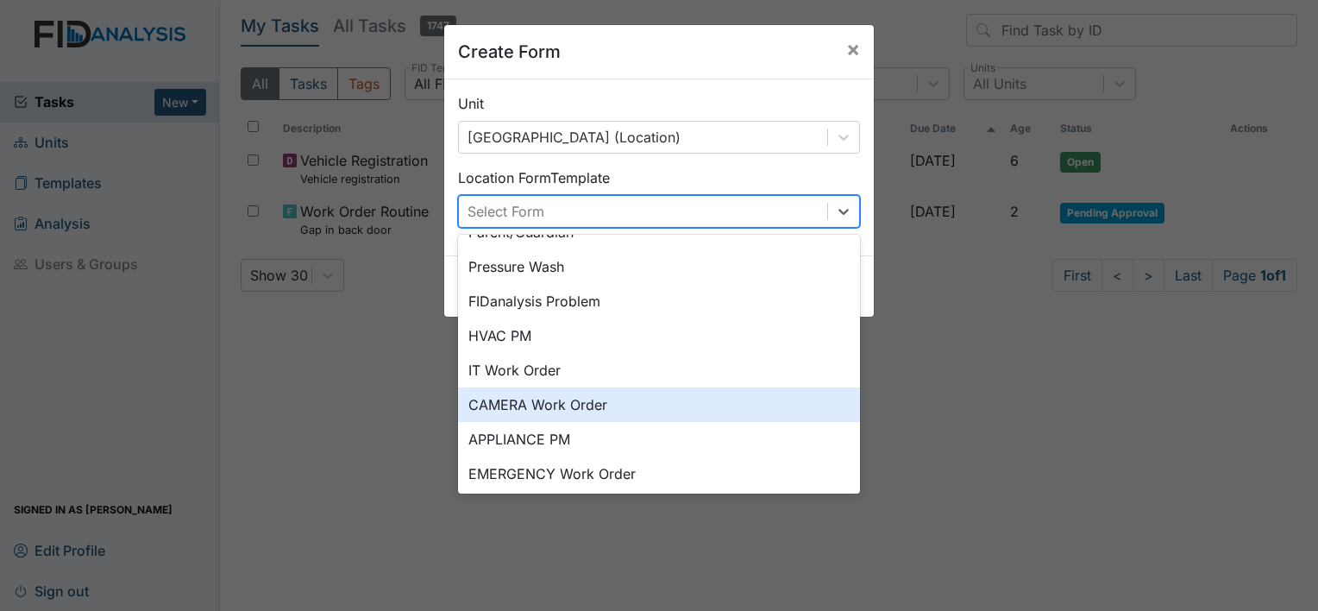
scroll to position [214, 0]
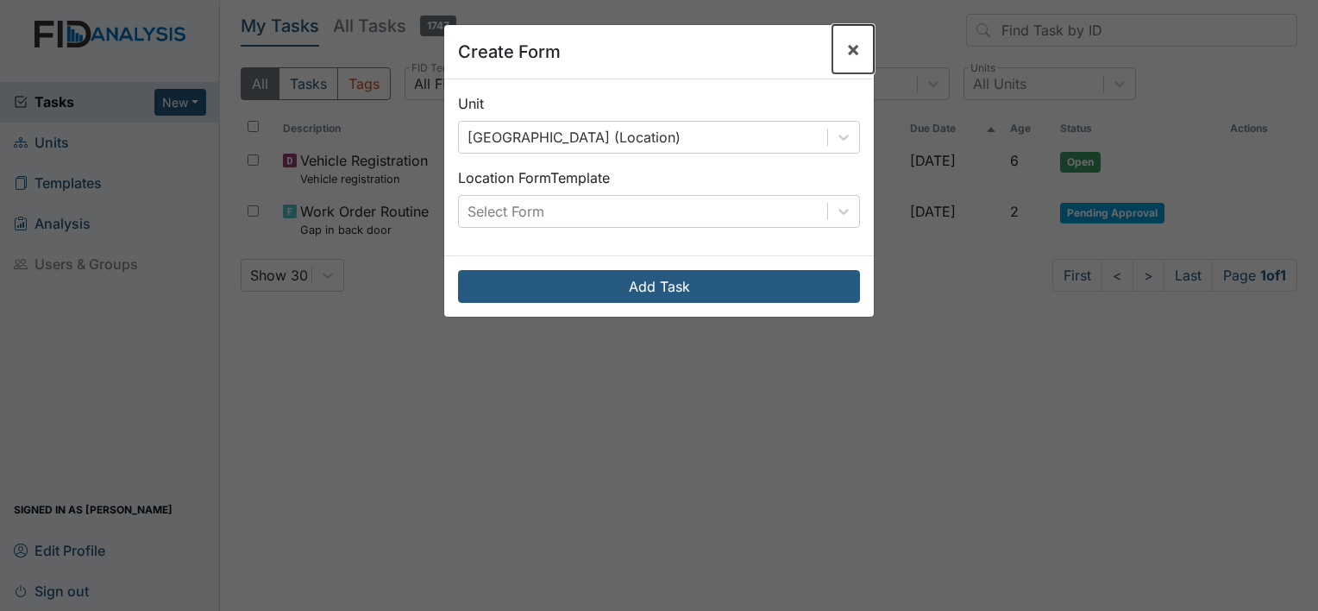
click at [849, 52] on span "×" at bounding box center [853, 48] width 14 height 25
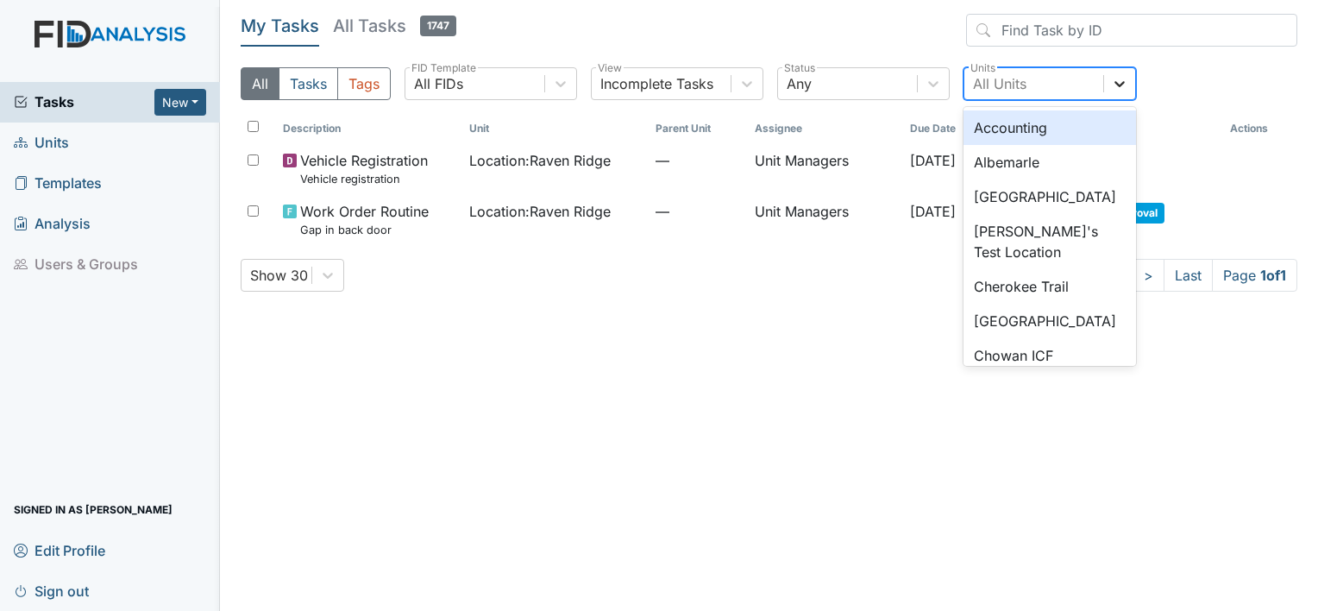
click at [1120, 85] on icon at bounding box center [1119, 84] width 10 height 6
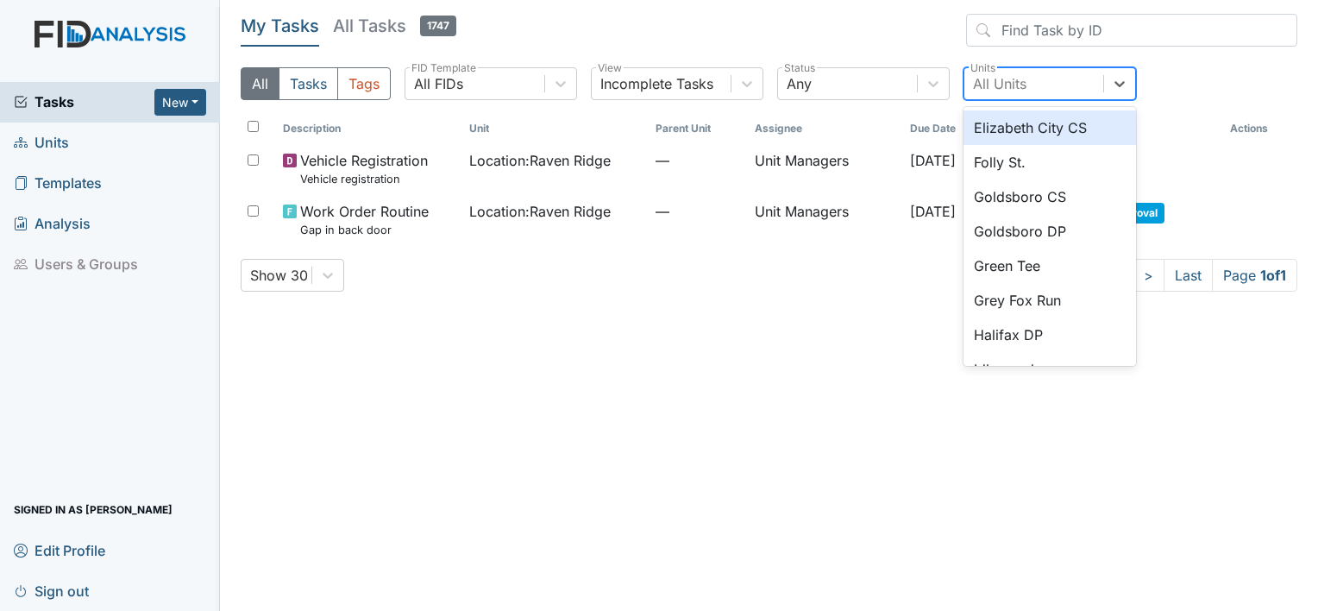
scroll to position [604, 0]
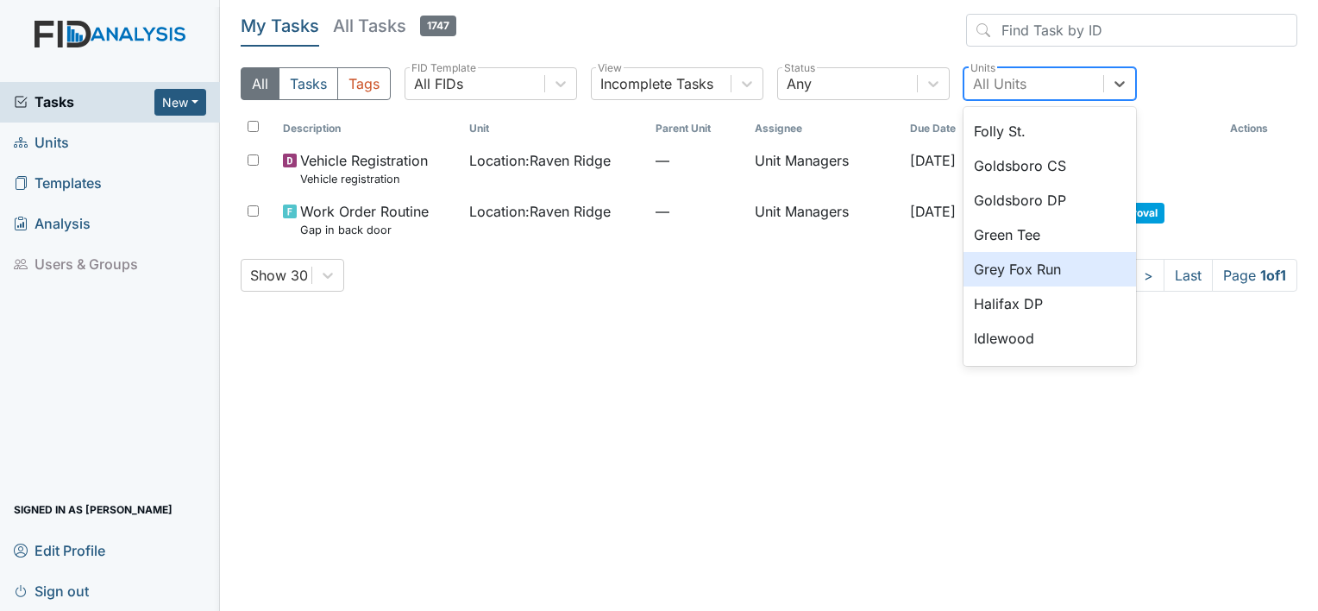
click at [560, 9] on main "My Tasks All Tasks 1747 All Tasks Tags All FIDs FID Template Incomplete Tasks V…" at bounding box center [769, 305] width 1098 height 611
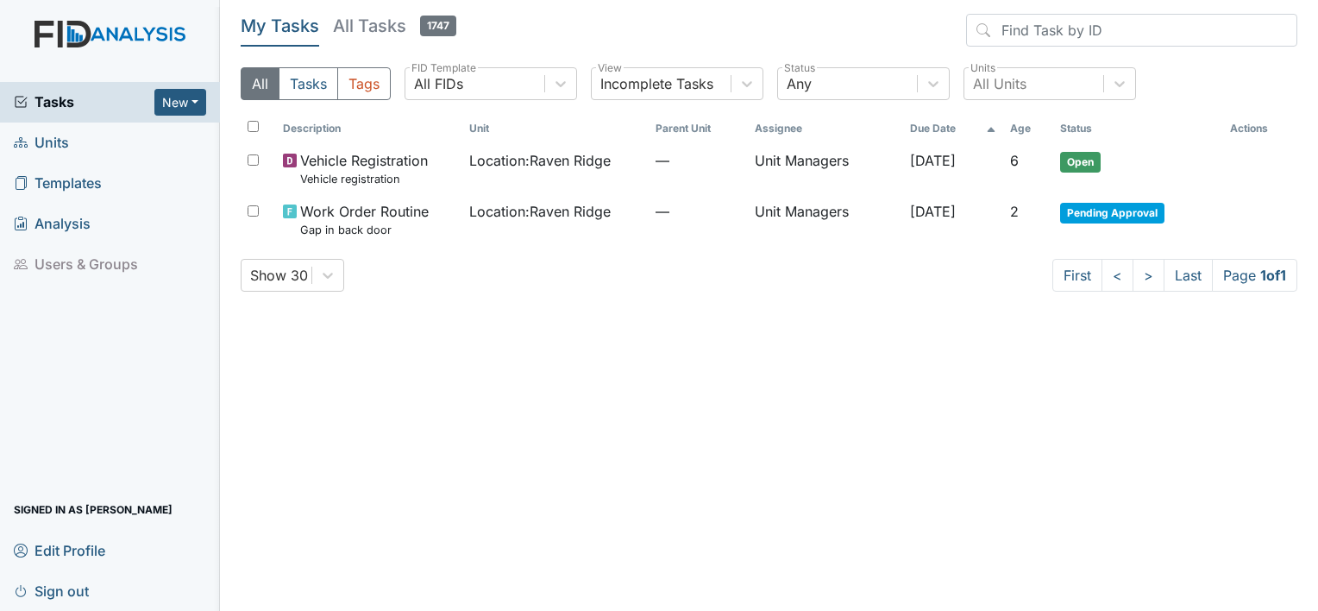
click at [95, 148] on link "Units" at bounding box center [110, 142] width 220 height 41
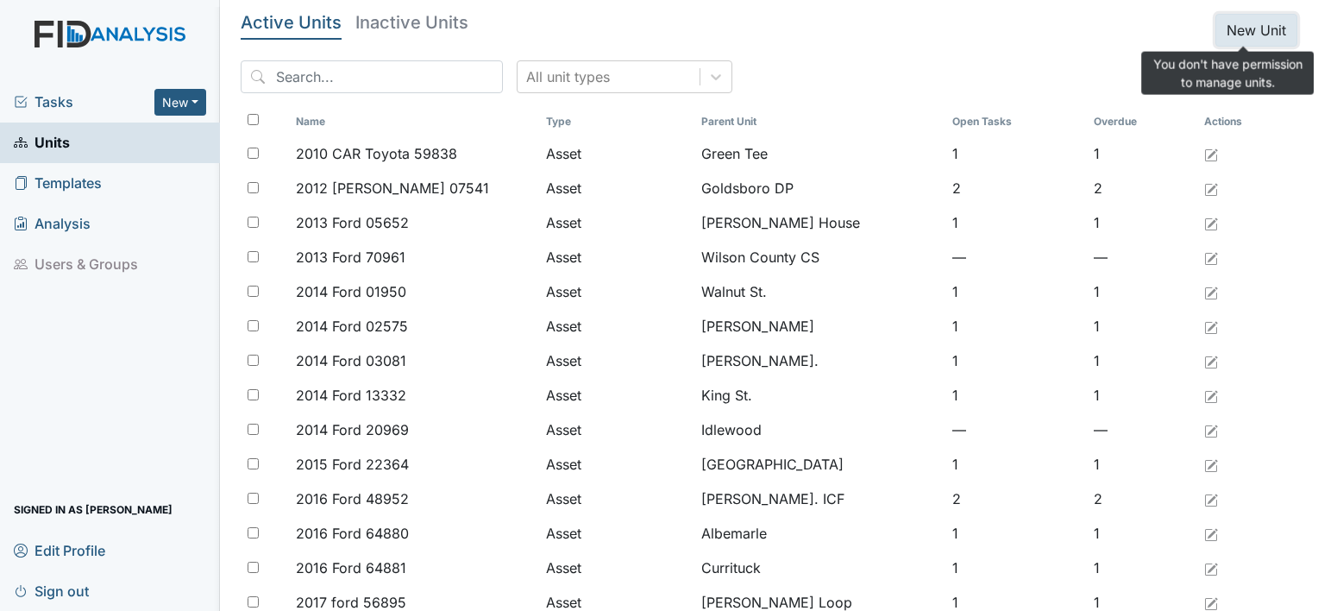
click at [1247, 35] on button "New Unit" at bounding box center [1256, 30] width 82 height 33
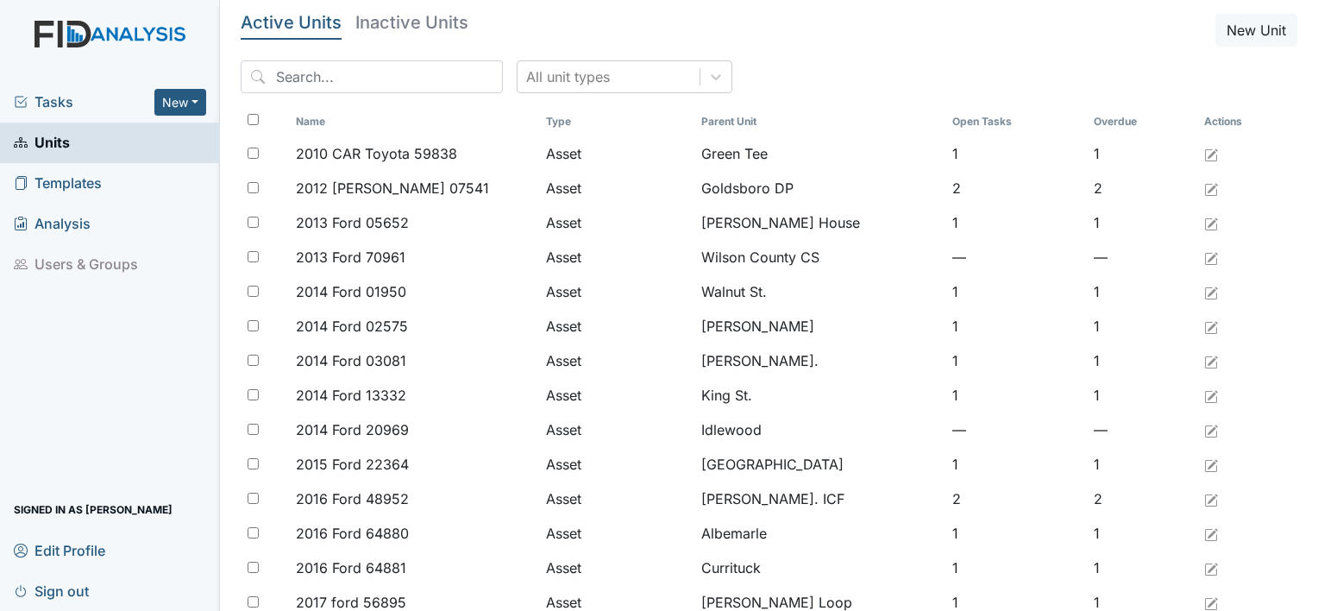
click at [86, 221] on span "Analysis" at bounding box center [52, 223] width 77 height 27
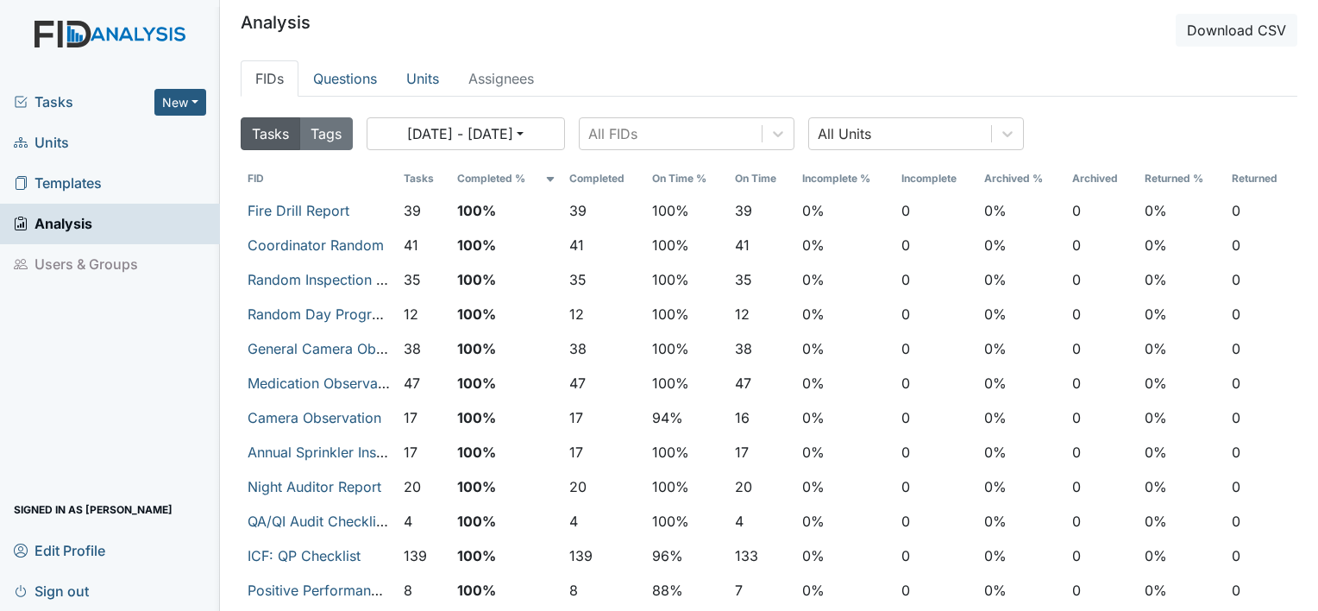
click at [72, 97] on span "Tasks" at bounding box center [84, 101] width 141 height 21
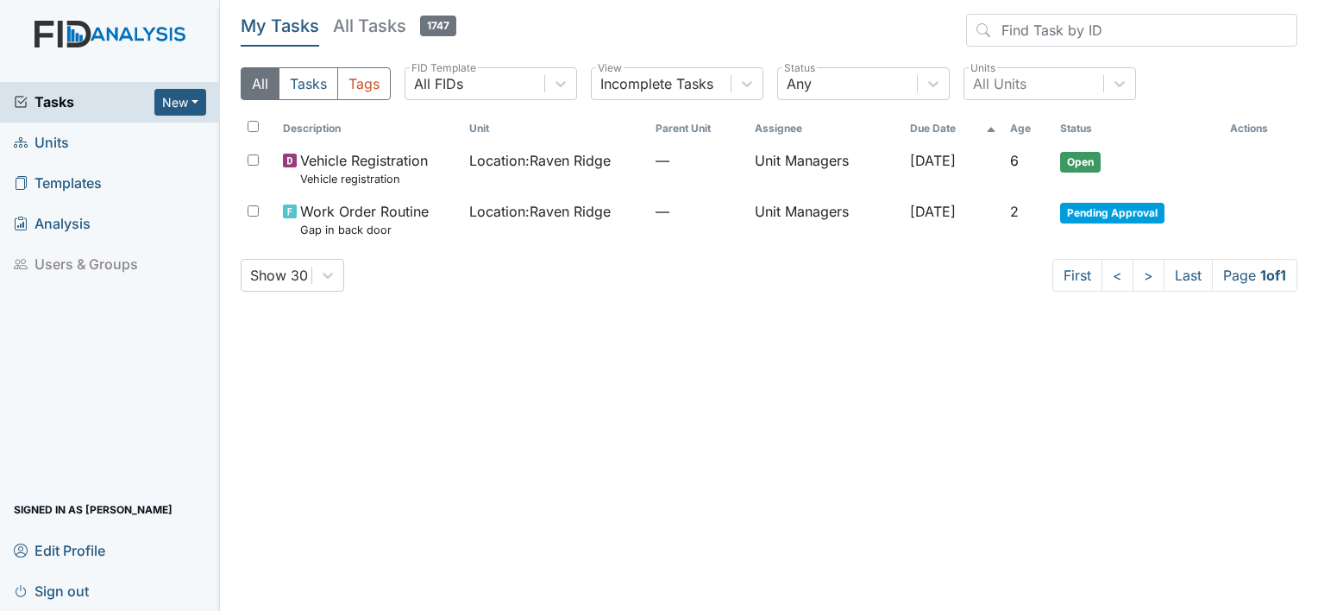
click at [95, 145] on link "Units" at bounding box center [110, 142] width 220 height 41
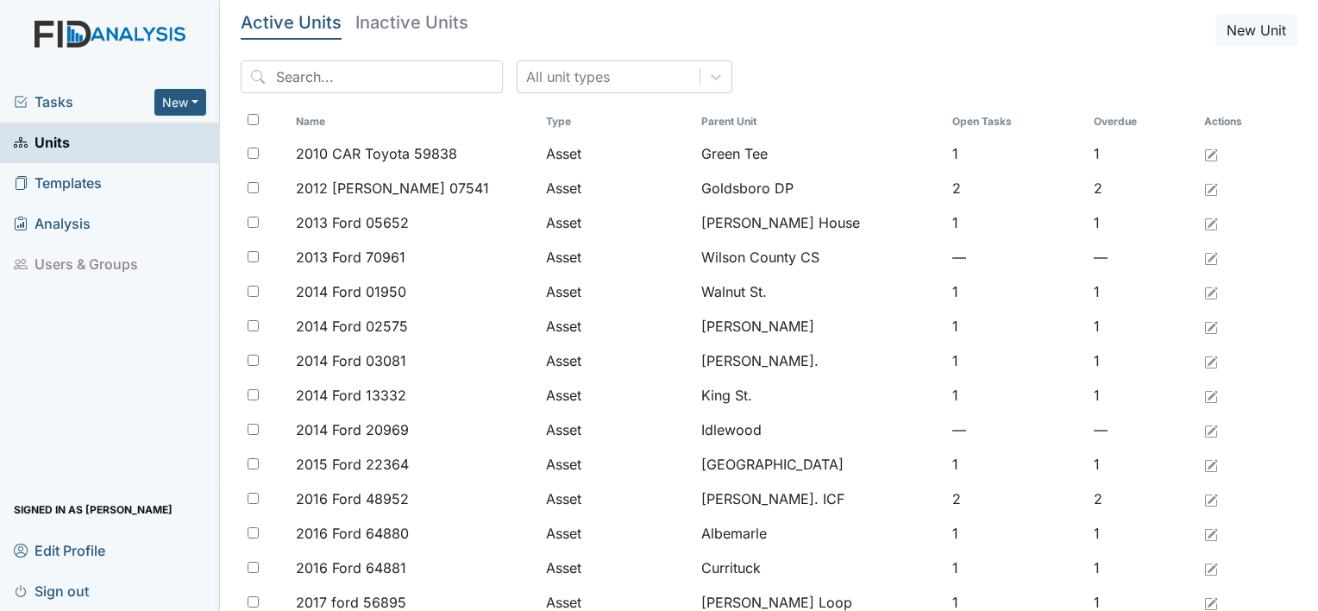
click at [81, 188] on span "Templates" at bounding box center [58, 183] width 88 height 27
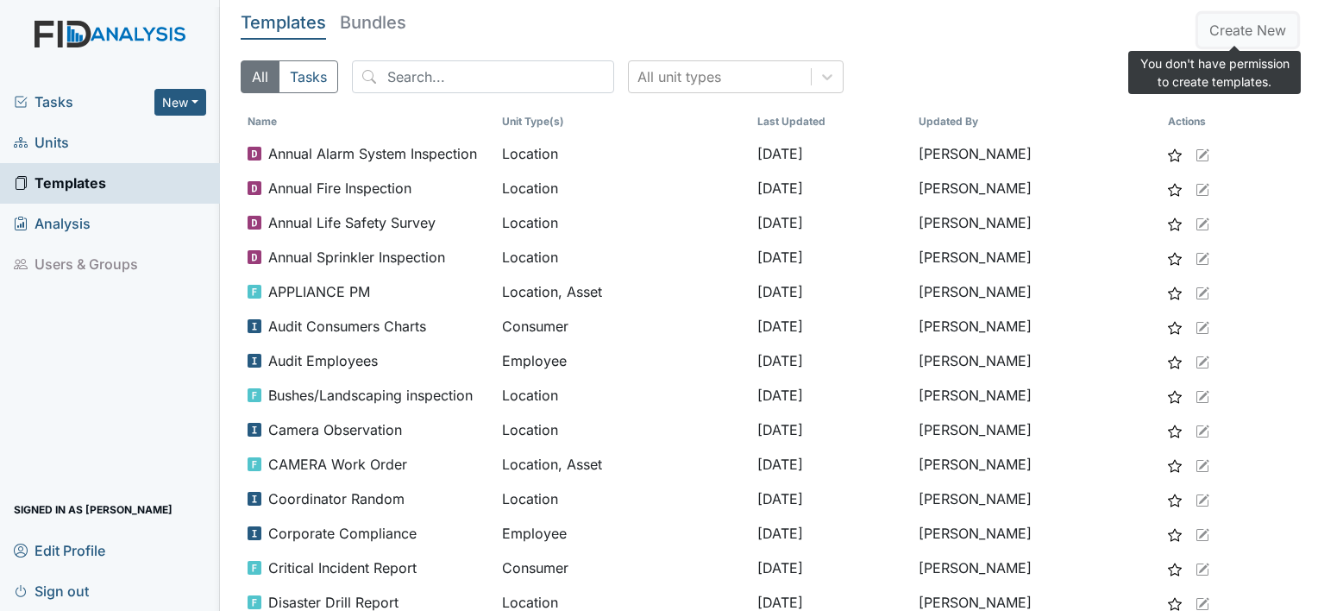
click at [1252, 30] on button "Create New" at bounding box center [1247, 30] width 99 height 33
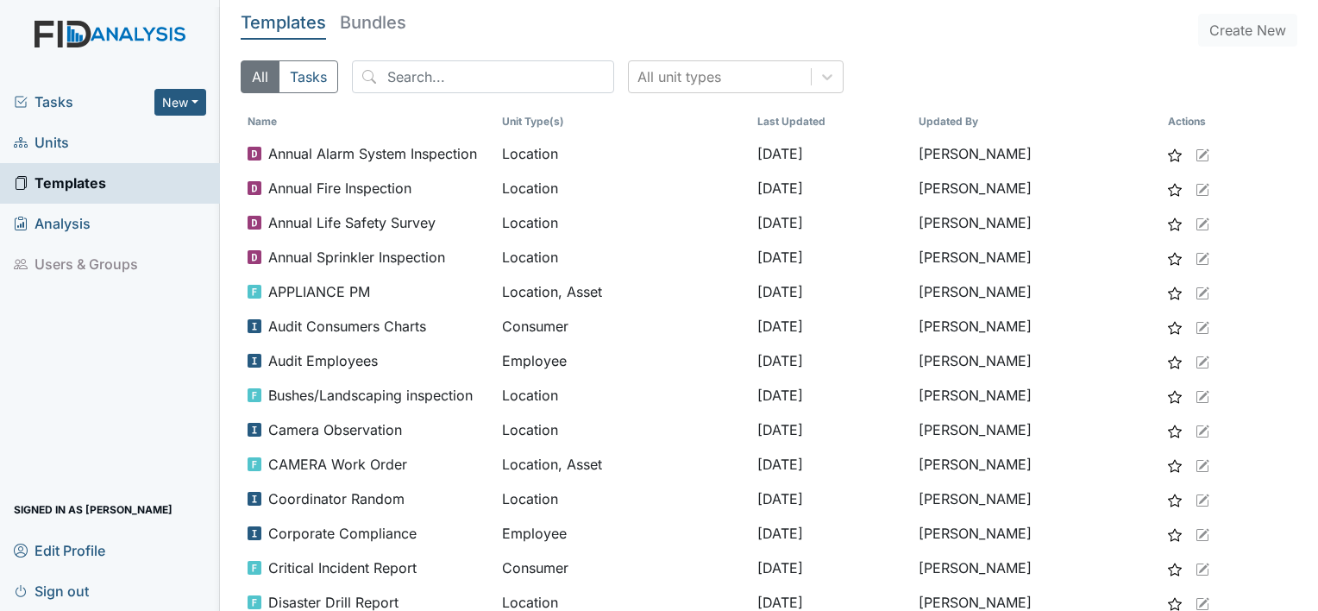
click at [55, 85] on div "Tasks New Form Inspection Document Bundle" at bounding box center [110, 102] width 220 height 41
click at [178, 111] on button "New" at bounding box center [180, 102] width 52 height 27
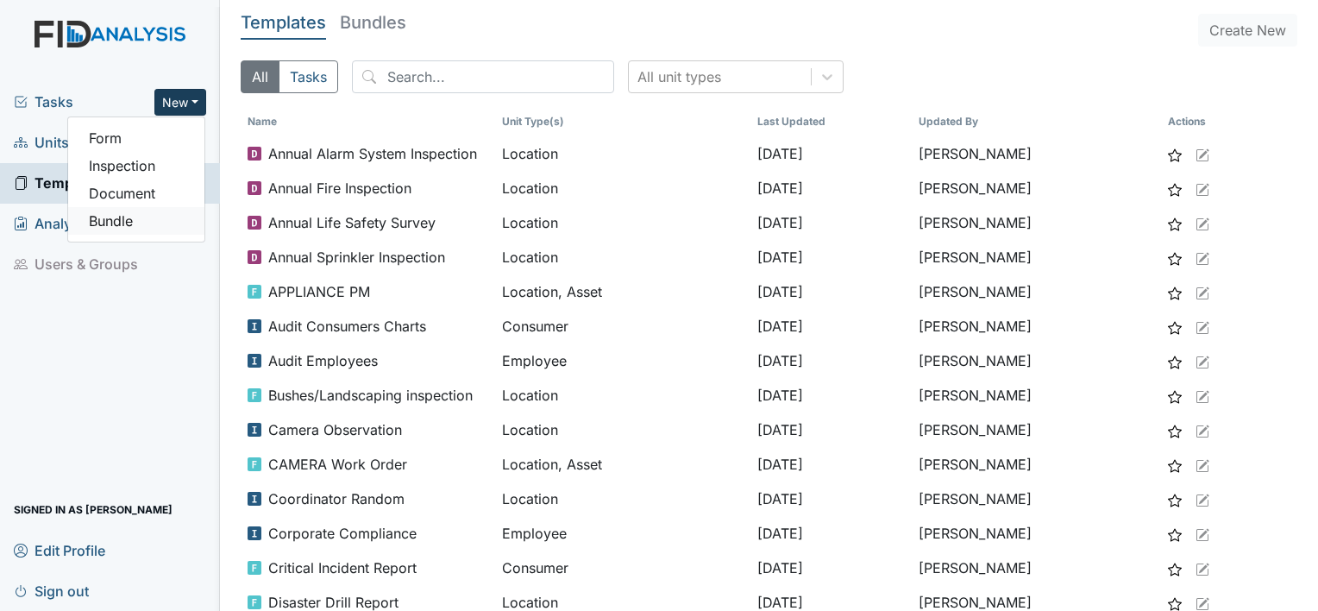
click at [151, 223] on link "Bundle" at bounding box center [136, 221] width 136 height 28
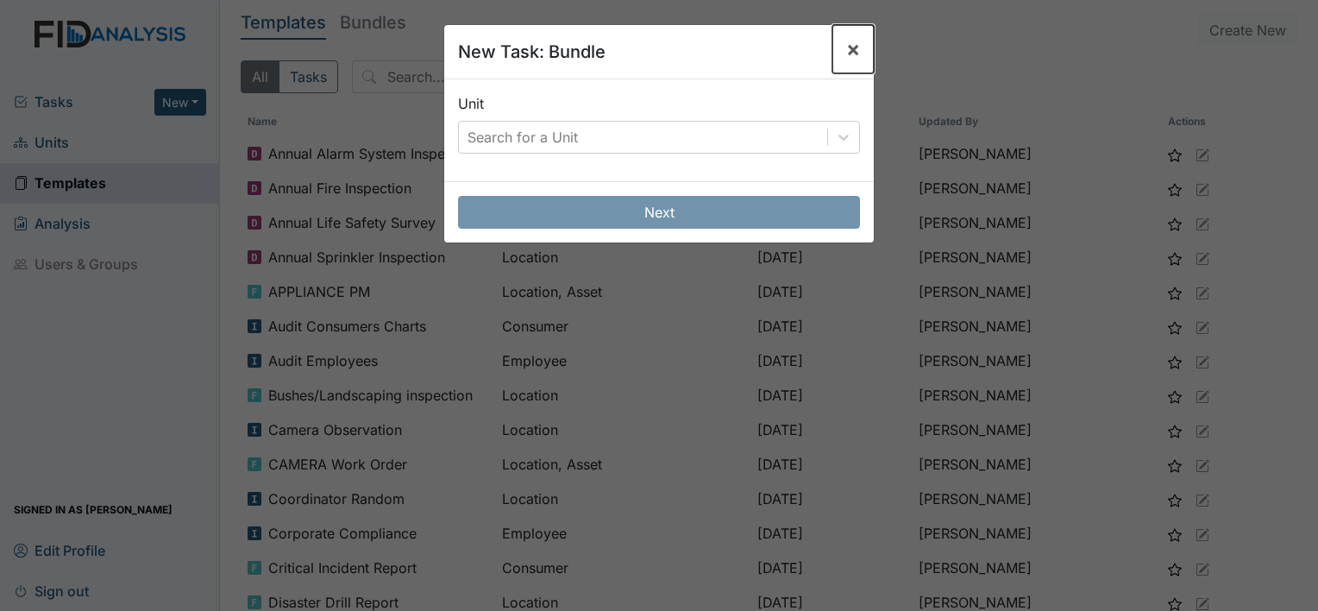
click at [849, 48] on span "×" at bounding box center [853, 48] width 14 height 25
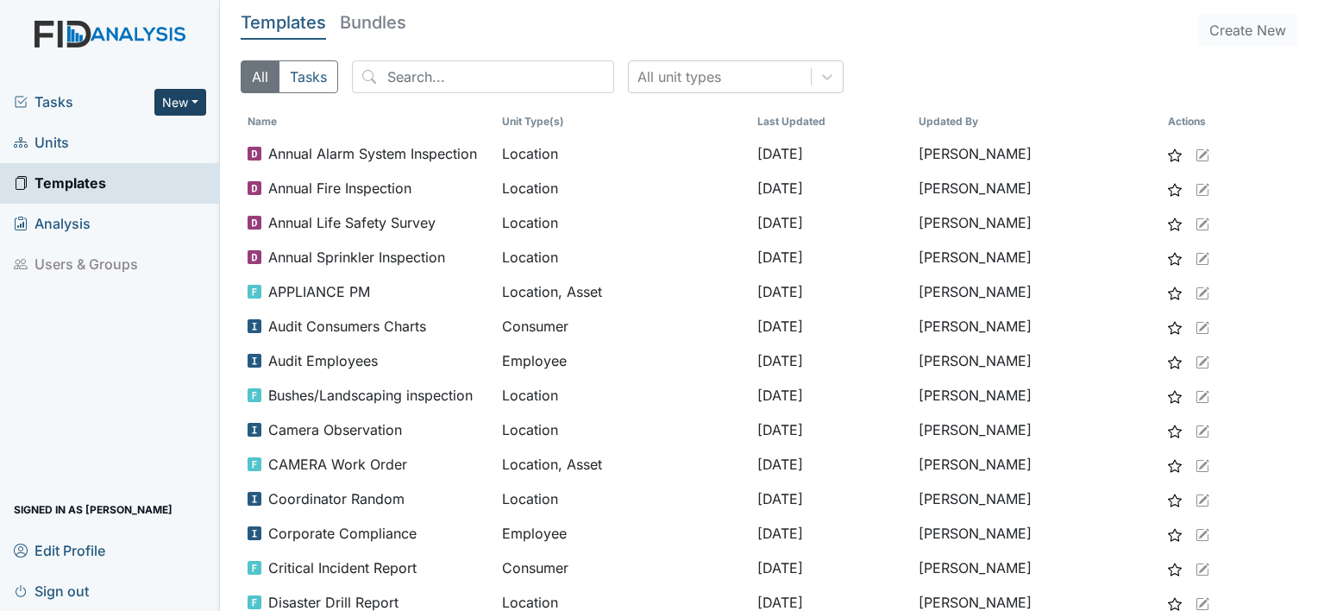
click at [196, 100] on button "New" at bounding box center [180, 102] width 52 height 27
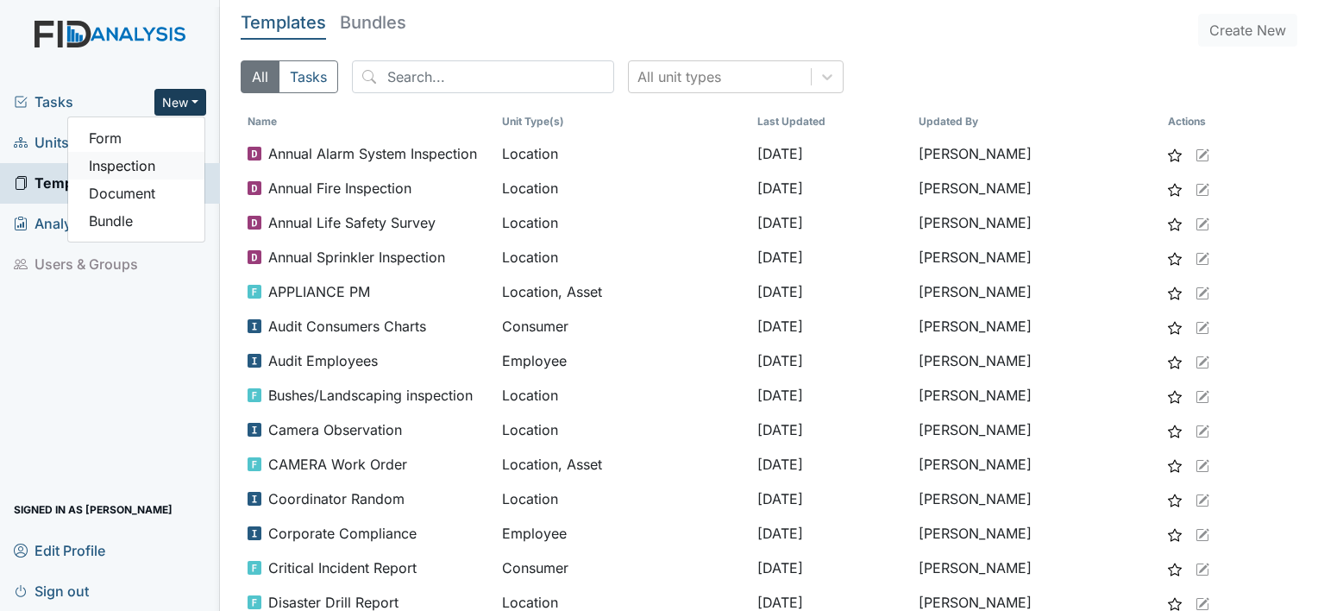
click at [148, 164] on link "Inspection" at bounding box center [136, 166] width 136 height 28
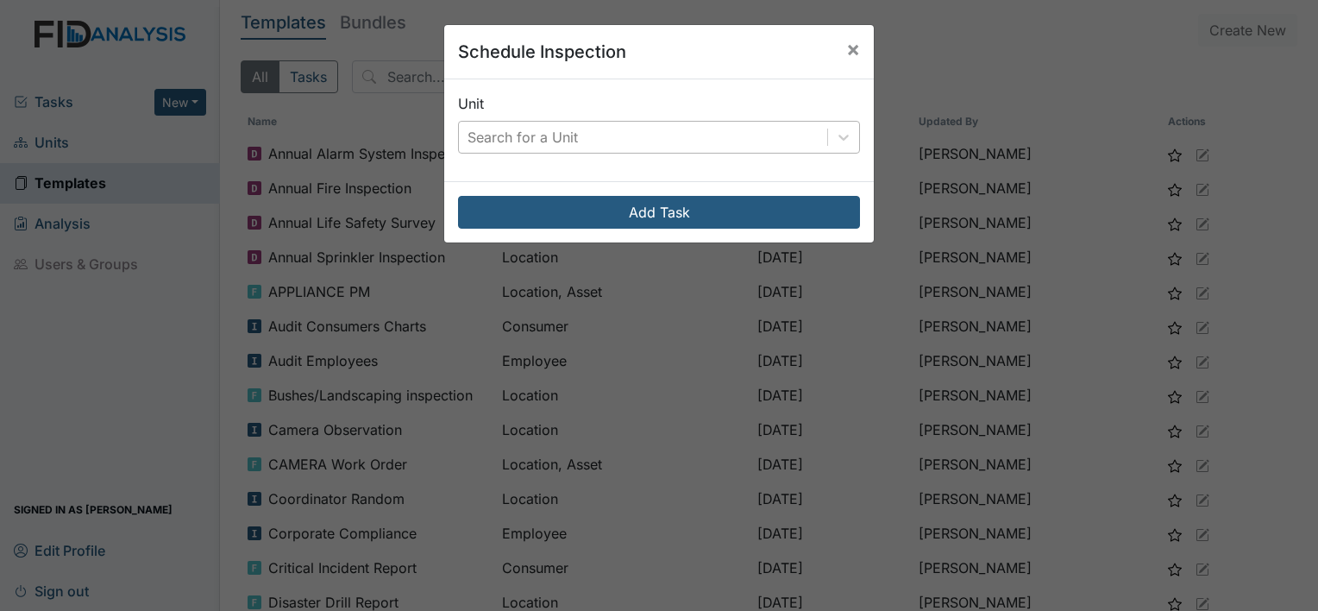
click at [501, 127] on div "Search for a Unit" at bounding box center [522, 137] width 110 height 21
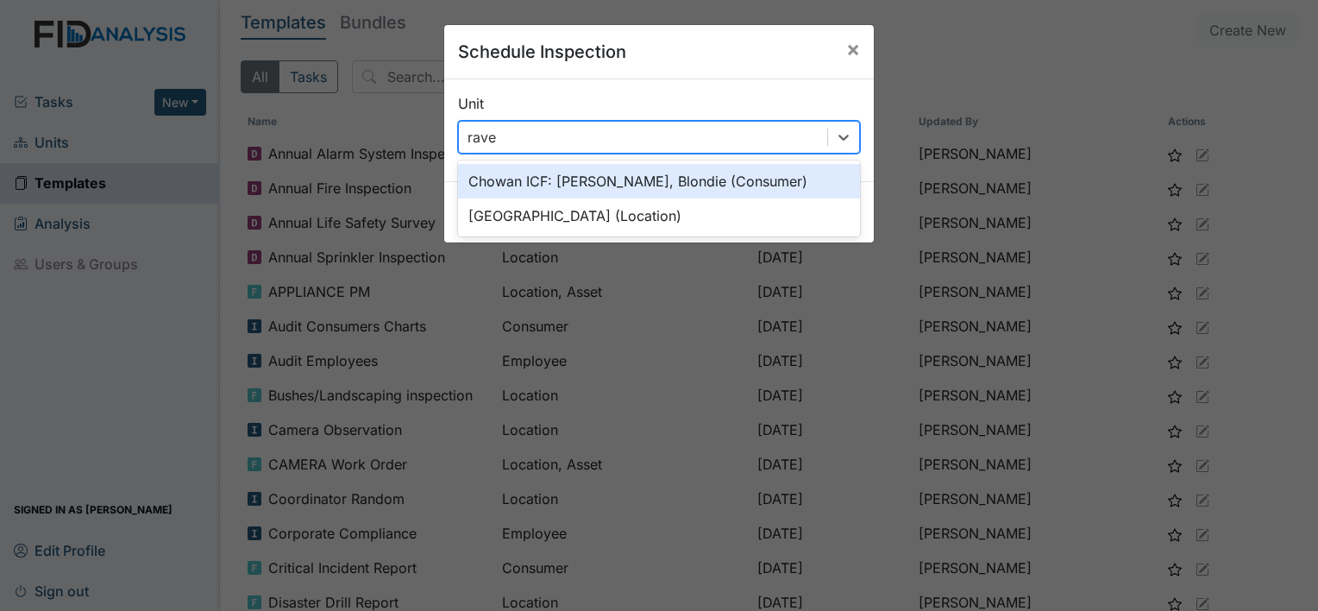
type input "raven"
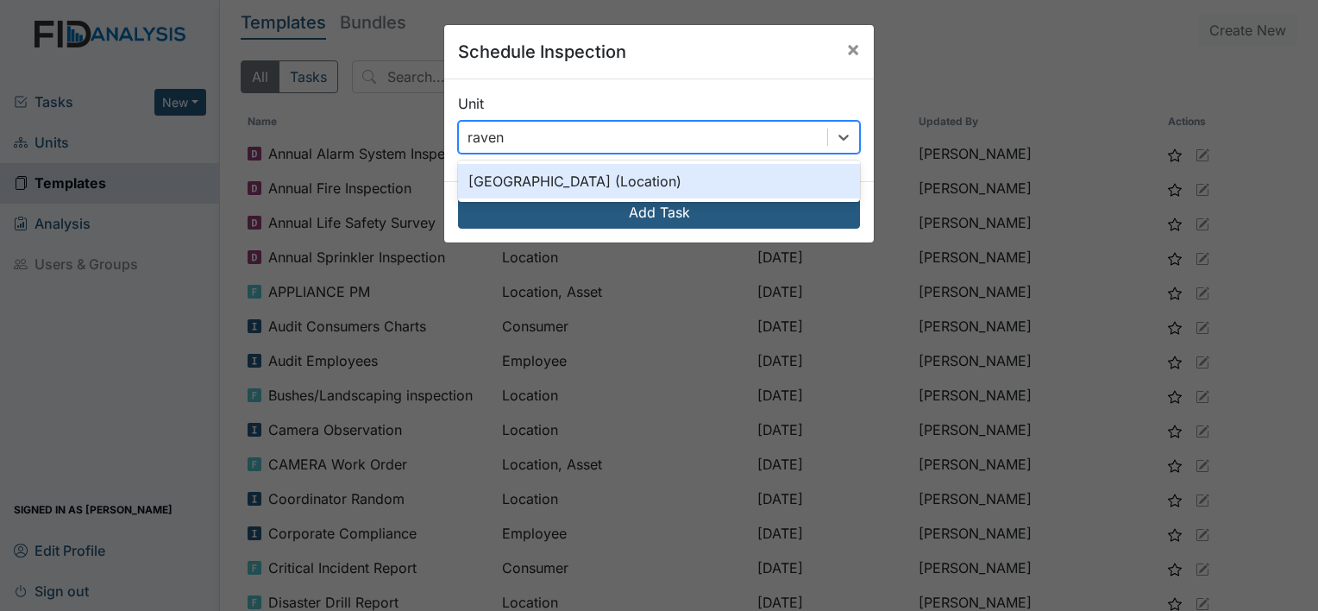
click at [627, 183] on div "Raven Ridge (Location)" at bounding box center [659, 181] width 402 height 35
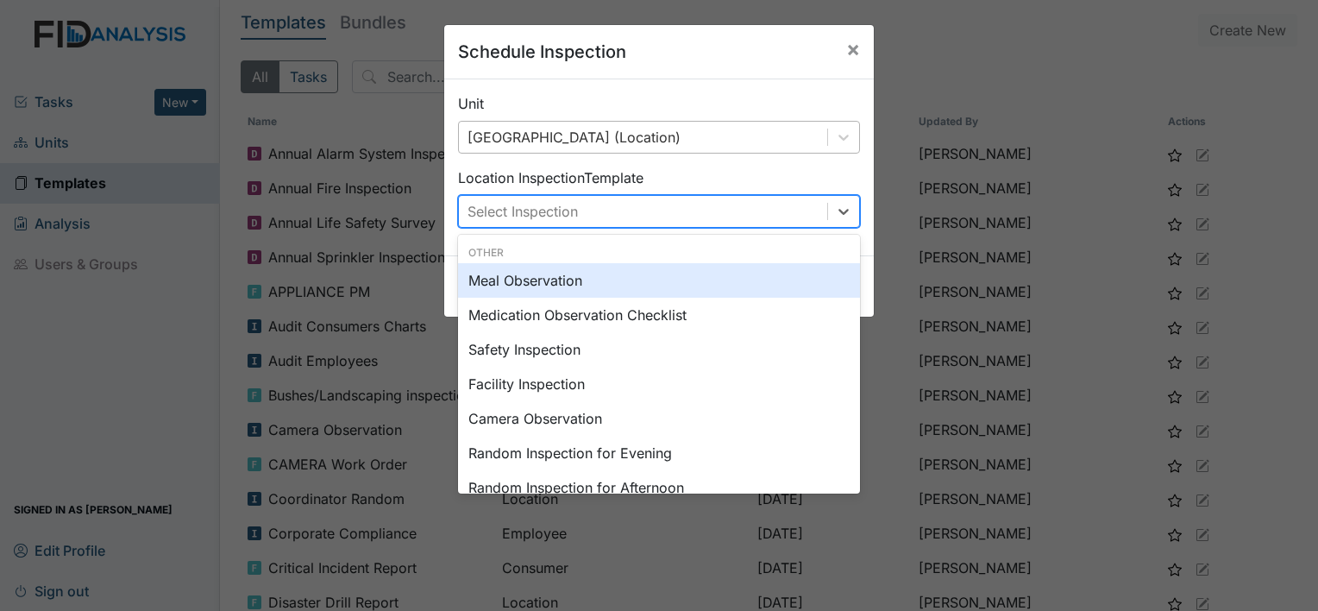
click at [617, 210] on div "Select Inspection" at bounding box center [643, 211] width 368 height 31
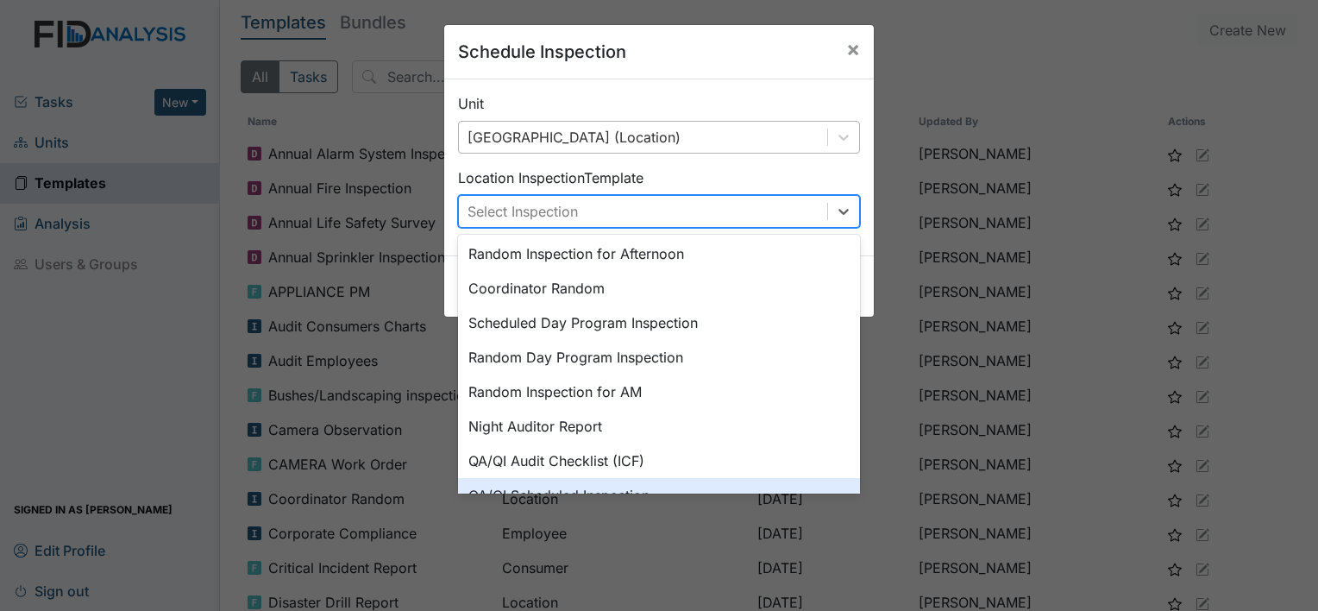
scroll to position [210, 0]
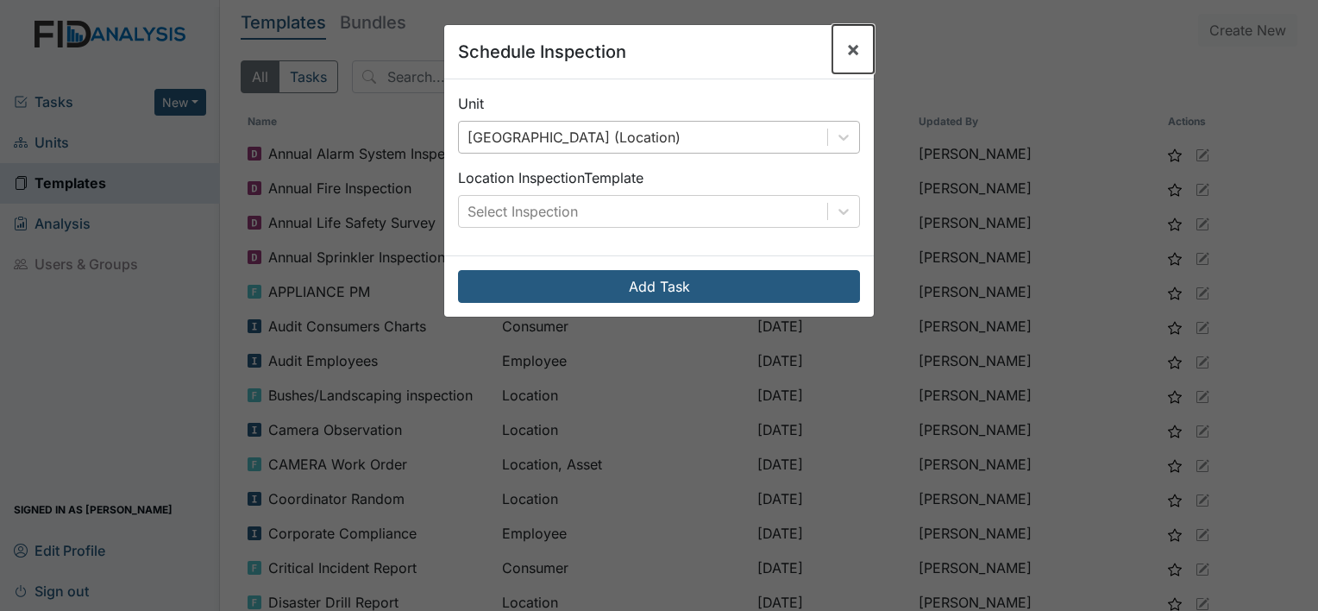
click at [848, 52] on span "×" at bounding box center [853, 48] width 14 height 25
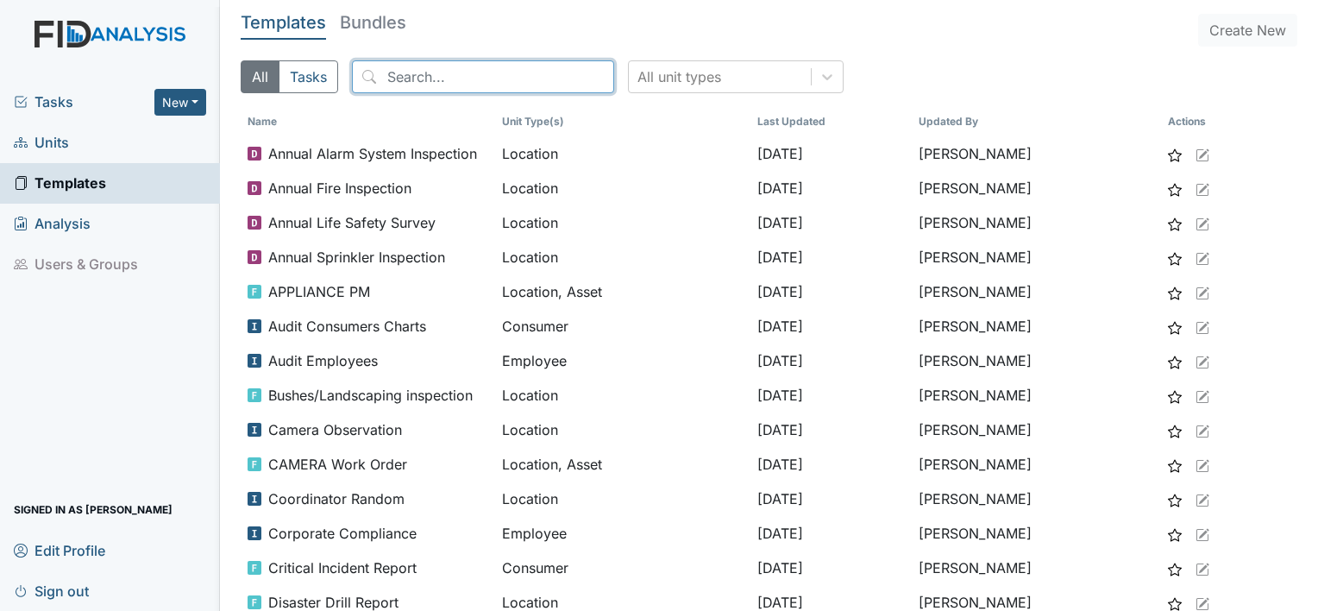
click at [477, 85] on input "search" at bounding box center [483, 76] width 262 height 33
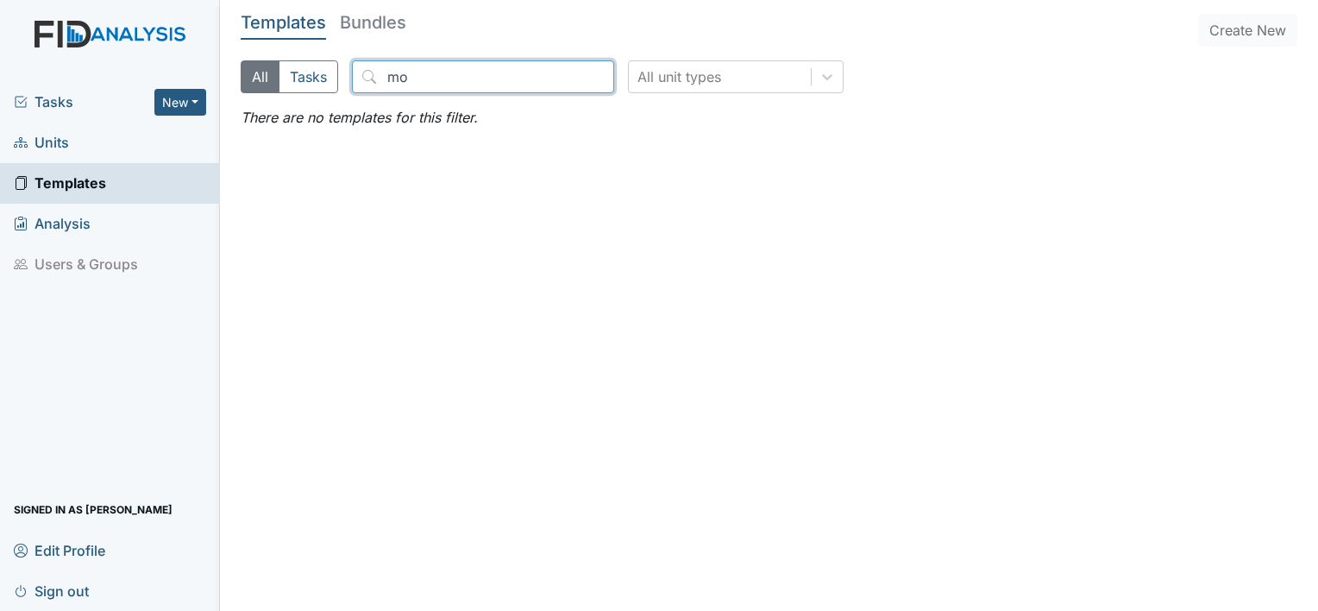
type input "m"
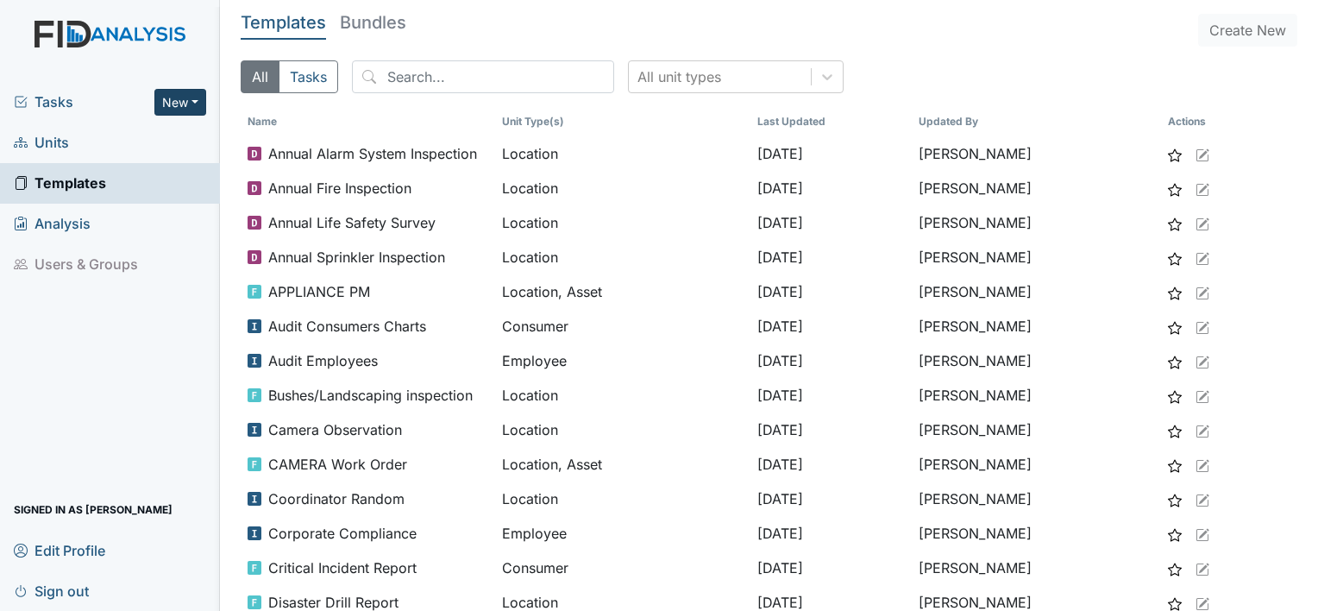
click at [198, 104] on button "New" at bounding box center [180, 102] width 52 height 27
click at [91, 135] on link "Form" at bounding box center [136, 138] width 136 height 28
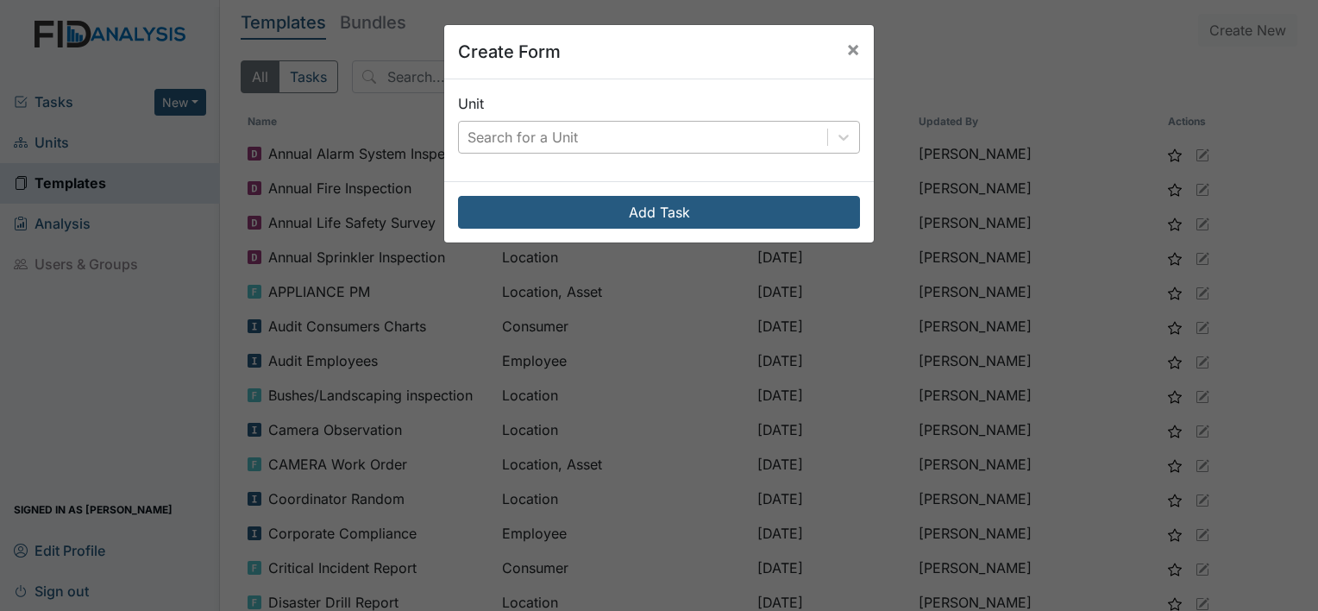
click at [531, 138] on div "Search for a Unit" at bounding box center [522, 137] width 110 height 21
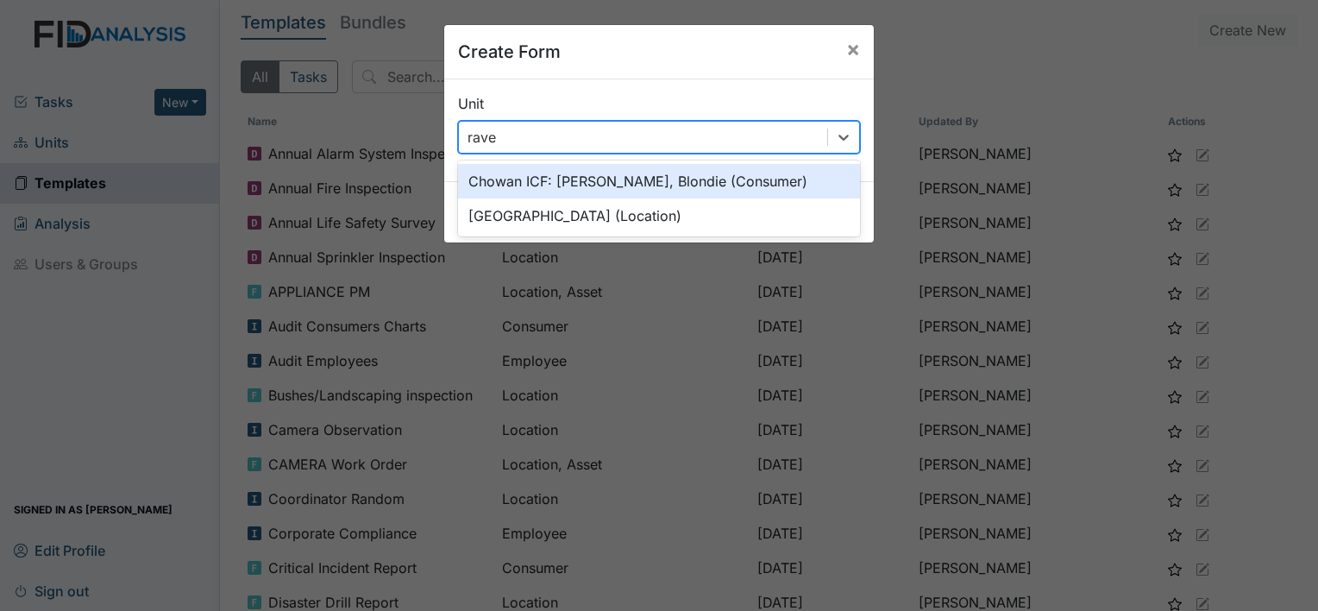
type input "raven"
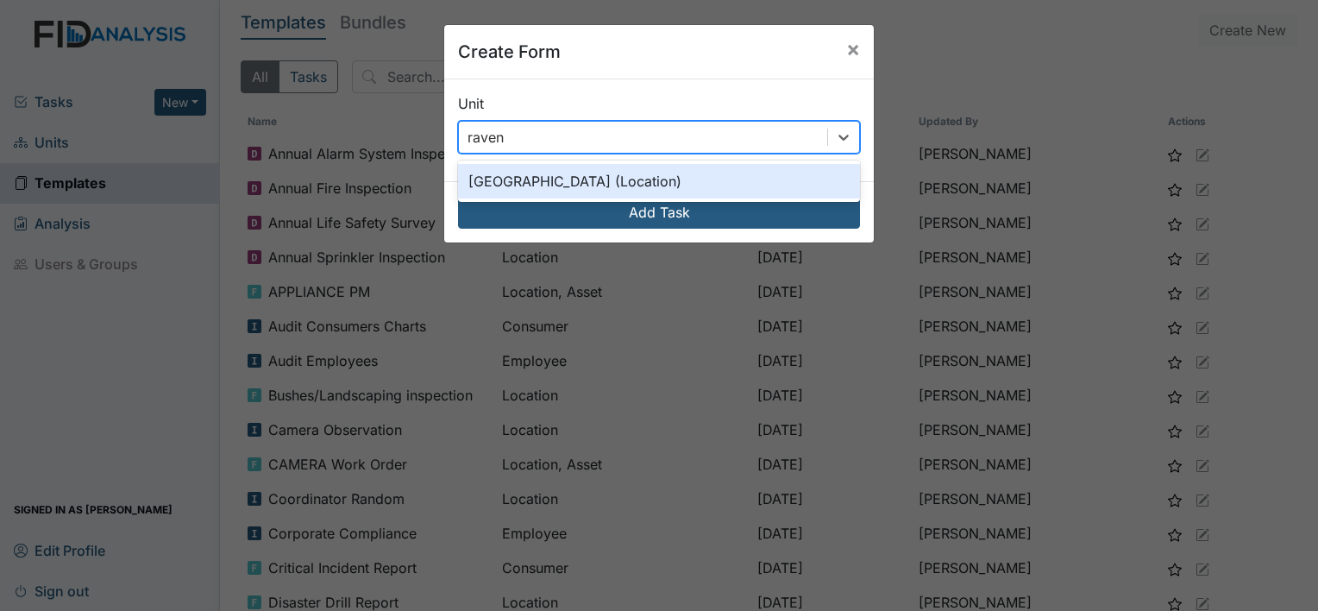
click at [538, 183] on div "Raven Ridge (Location)" at bounding box center [659, 181] width 402 height 35
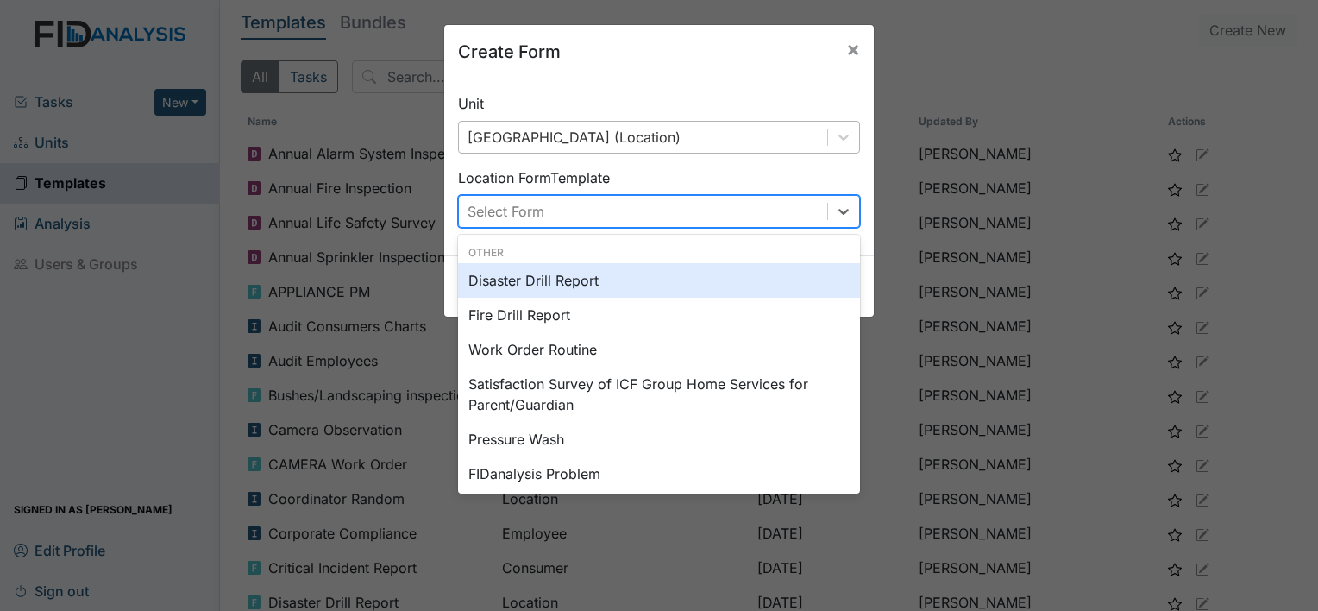
click at [538, 215] on div "Select Form" at bounding box center [643, 211] width 368 height 31
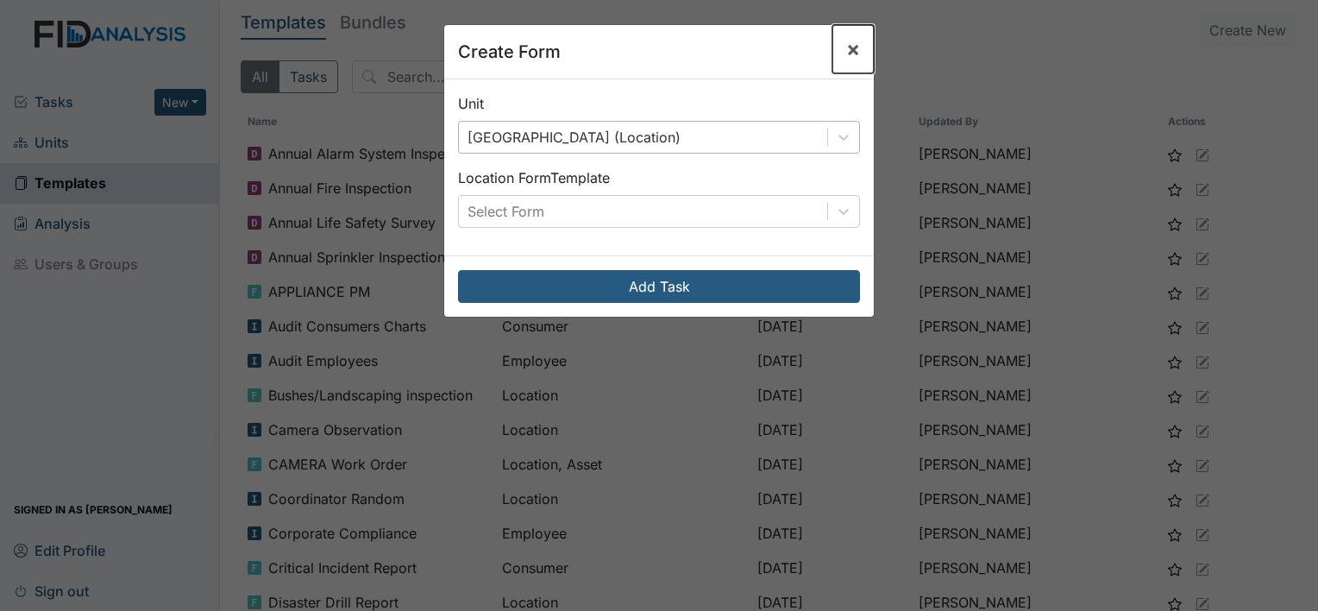
click at [838, 56] on button "×" at bounding box center [852, 49] width 41 height 48
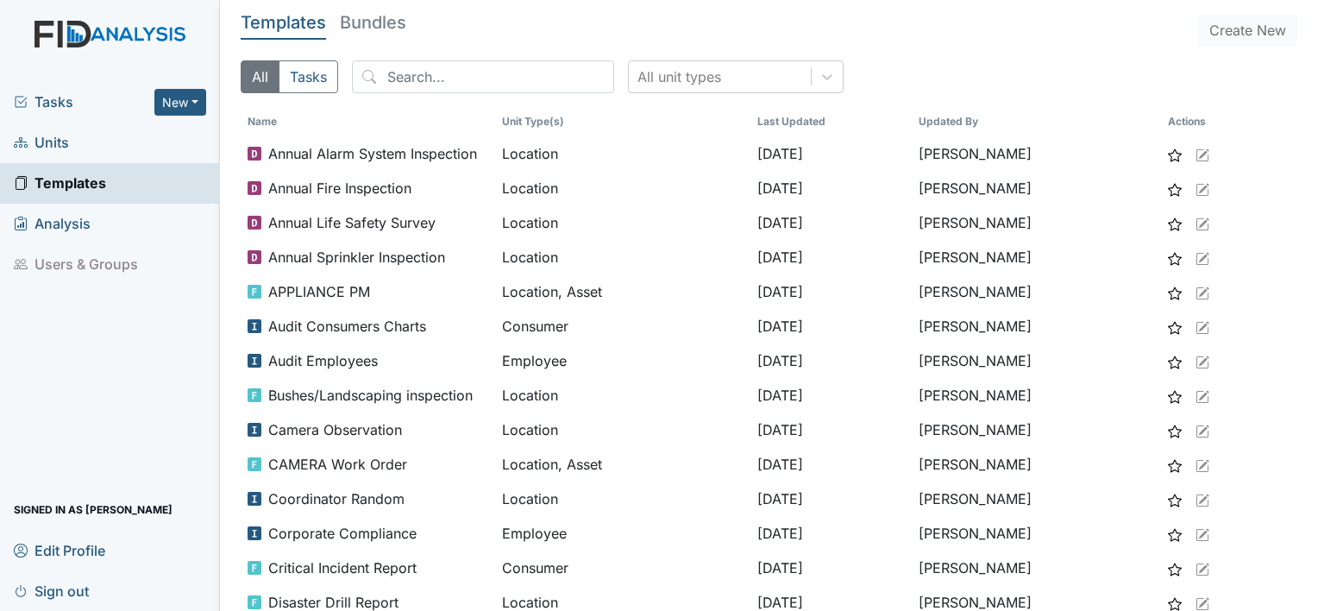
click at [71, 101] on span "Tasks" at bounding box center [84, 101] width 141 height 21
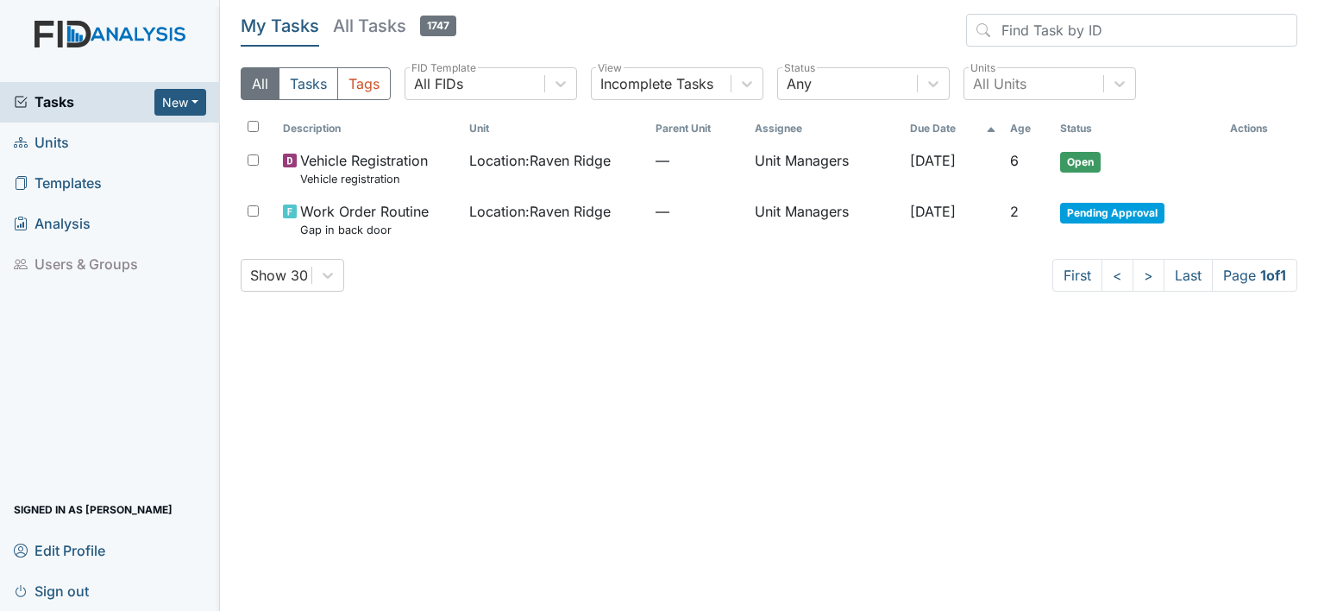
click at [51, 137] on span "Units" at bounding box center [41, 142] width 55 height 27
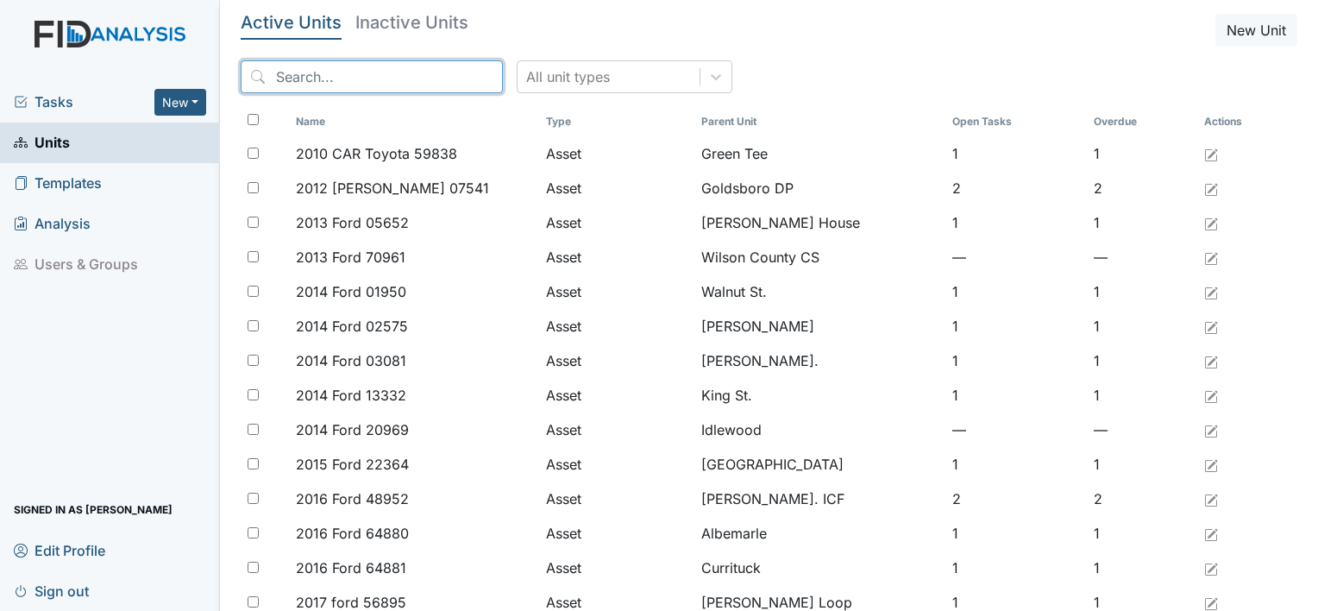
click at [290, 75] on input "search" at bounding box center [372, 76] width 262 height 33
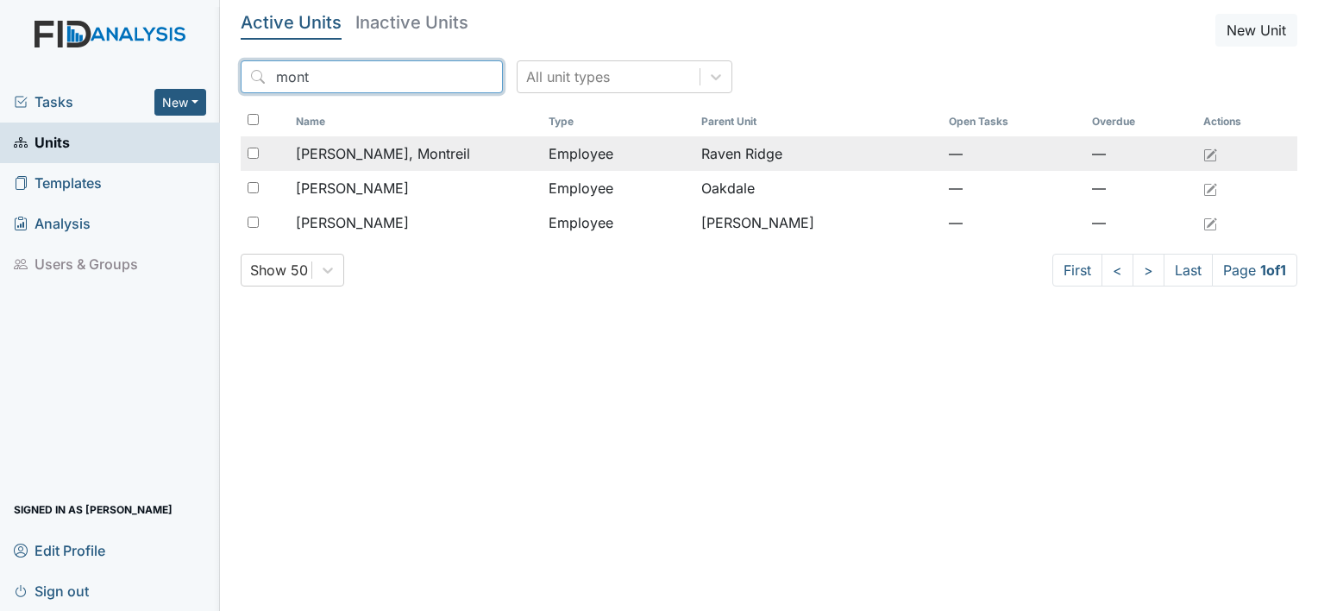
type input "mont"
click at [397, 148] on span "[PERSON_NAME], Montreil" at bounding box center [383, 153] width 174 height 21
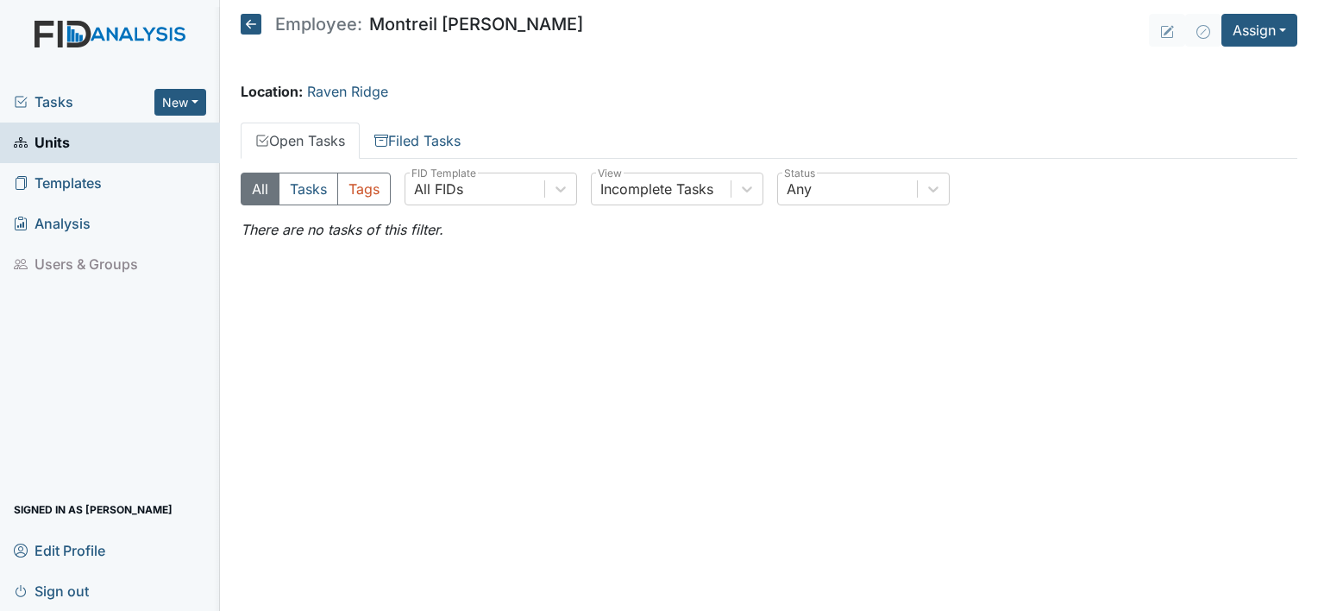
drag, startPoint x: 0, startPoint y: 0, endPoint x: 562, endPoint y: 277, distance: 626.8
click at [562, 277] on main "Employee: Montreil Hocutt Assign Assign Form Assign Inspection Assign Document …" at bounding box center [769, 305] width 1098 height 611
click at [1251, 28] on button "Assign" at bounding box center [1259, 30] width 76 height 33
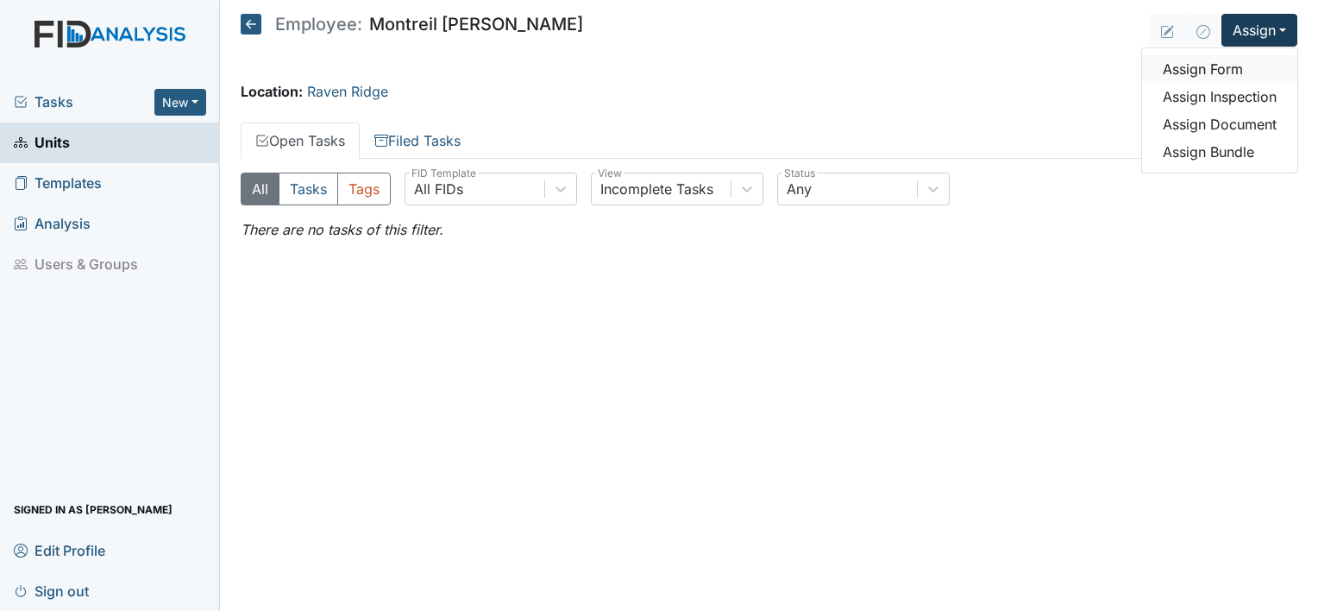
click at [1232, 72] on link "Assign Form" at bounding box center [1219, 69] width 155 height 28
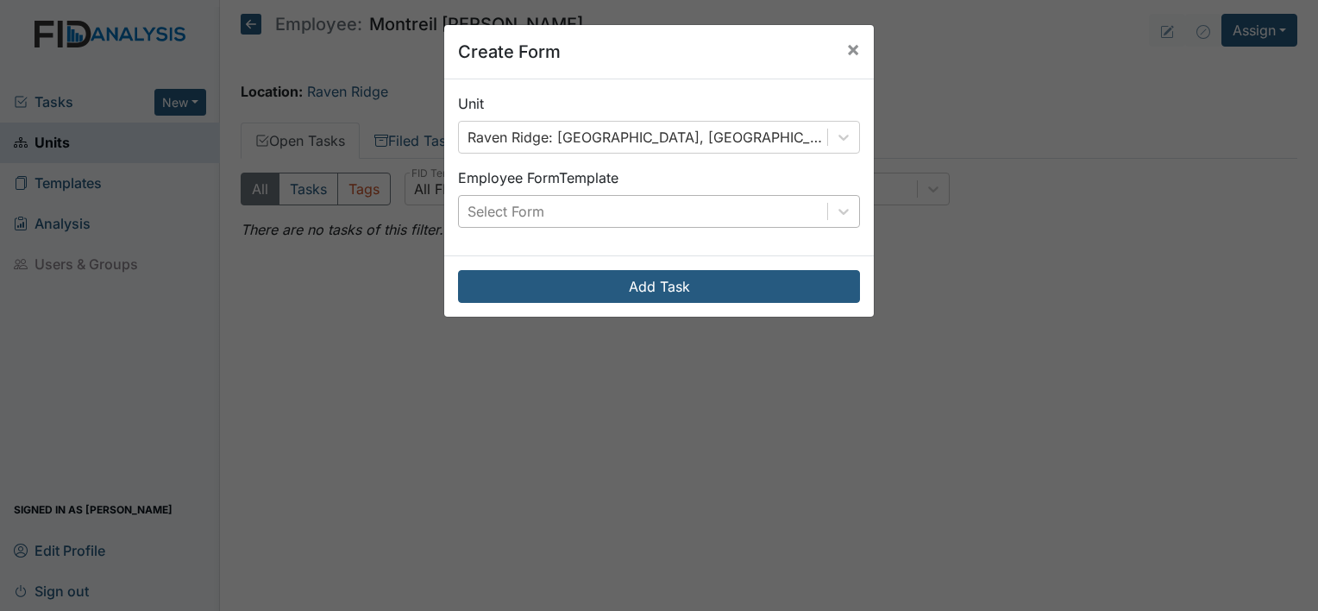
click at [790, 217] on div "Select Form" at bounding box center [643, 211] width 368 height 31
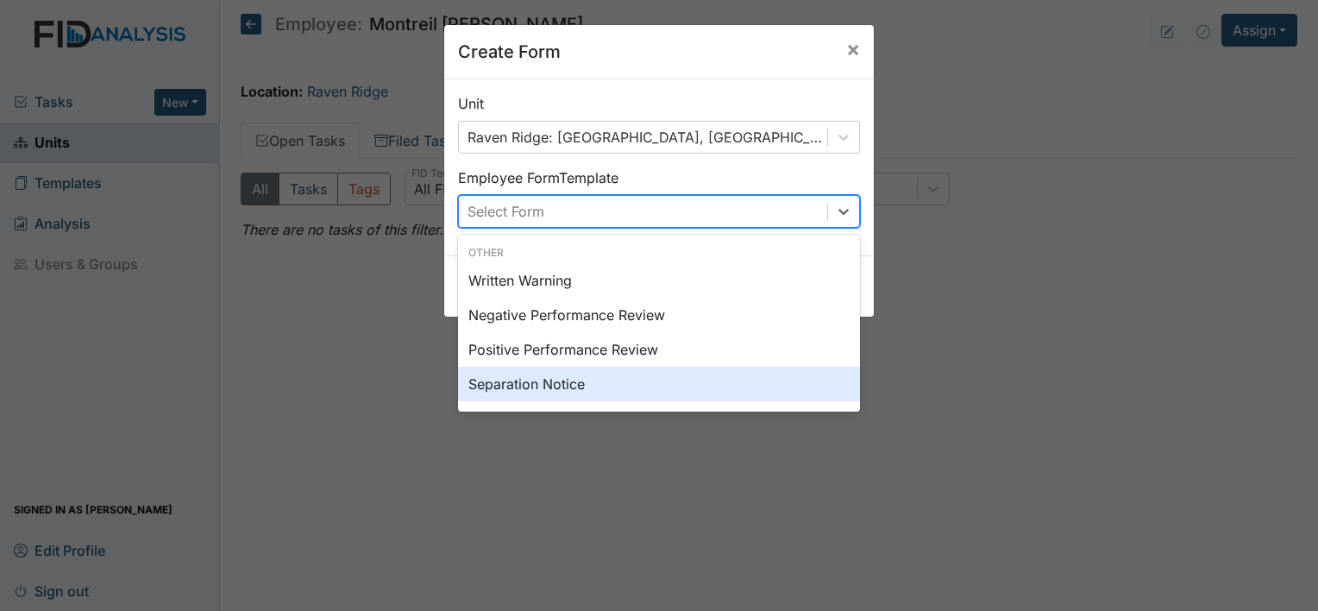
click at [580, 386] on div "Separation Notice" at bounding box center [659, 384] width 402 height 35
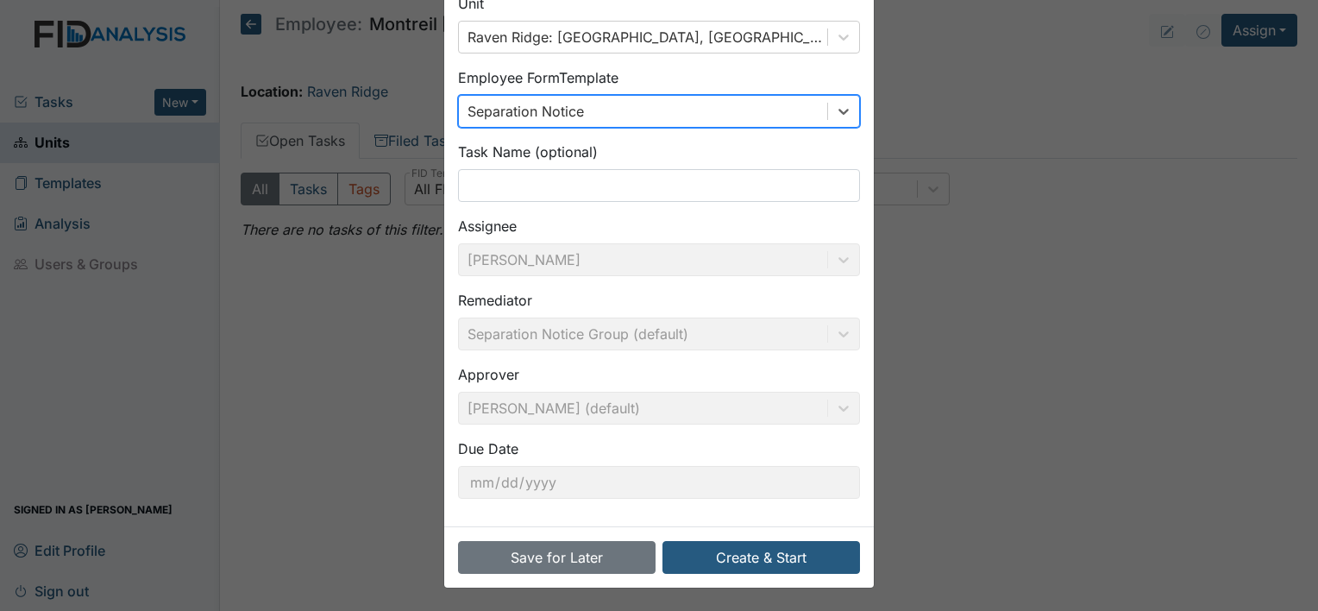
scroll to position [100, 0]
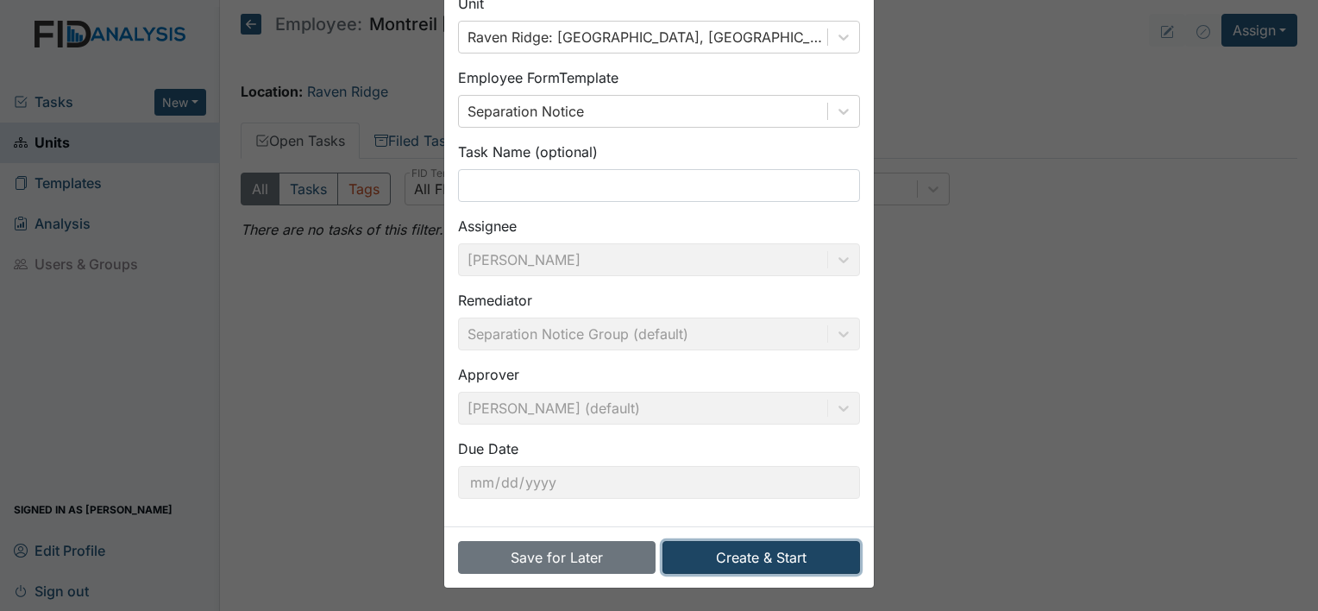
click at [710, 547] on button "Create & Start" at bounding box center [761, 557] width 198 height 33
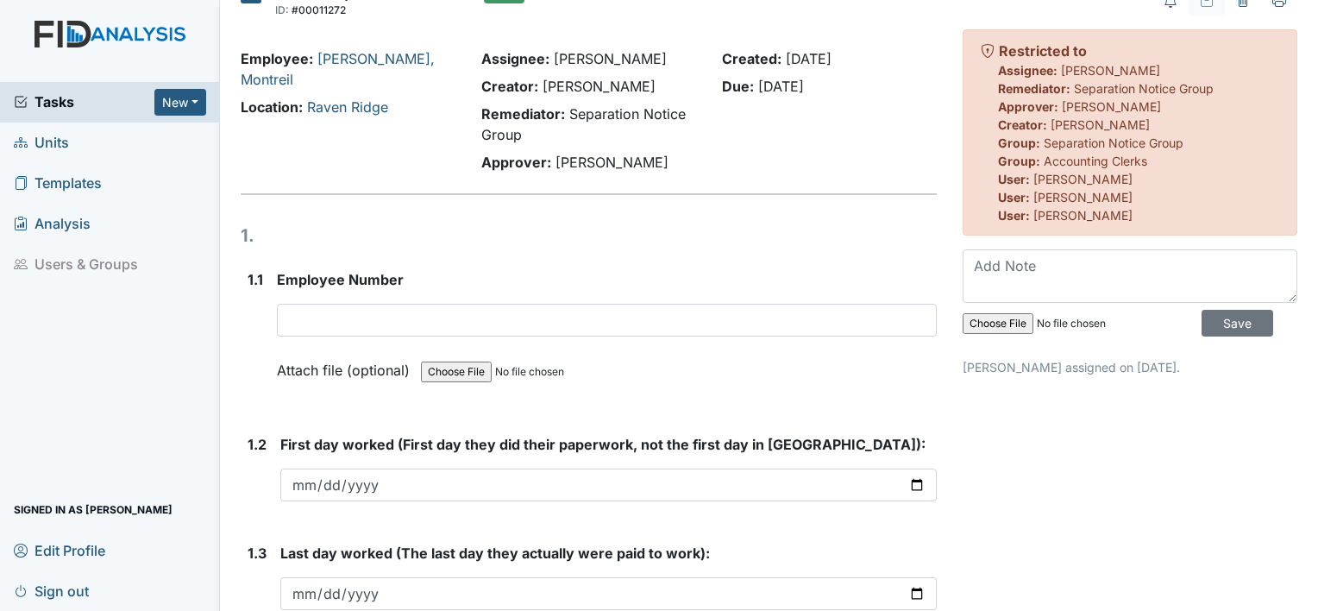
scroll to position [86, 0]
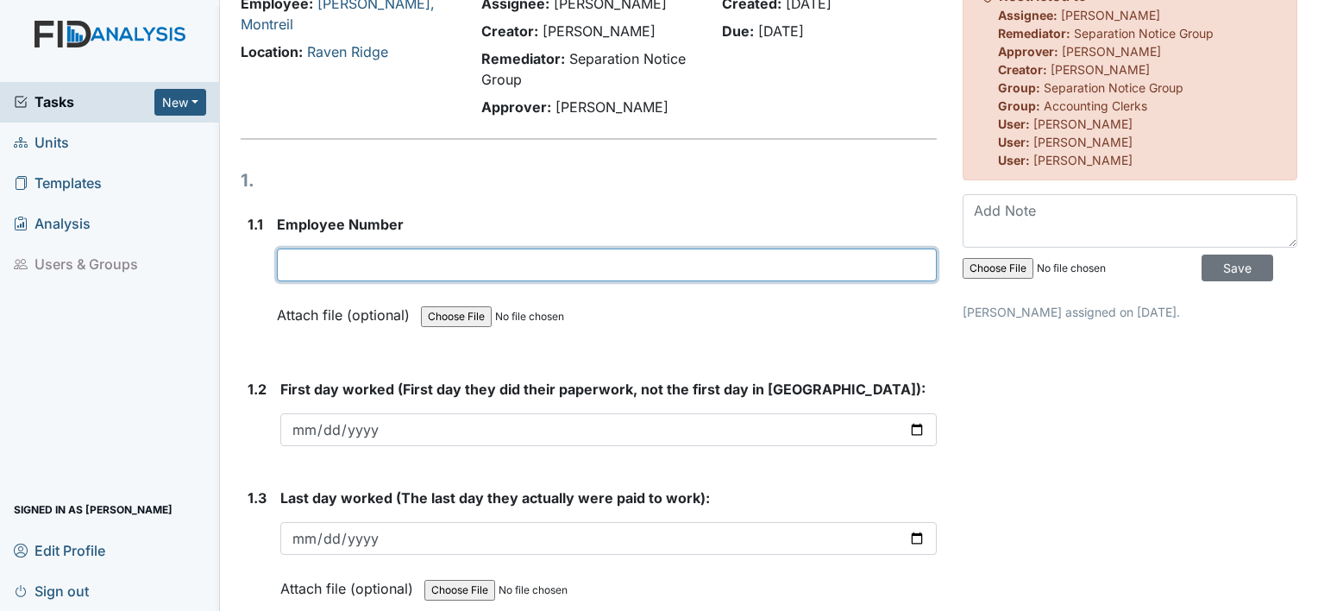
click at [492, 256] on input "text" at bounding box center [607, 264] width 660 height 33
type input "11202"
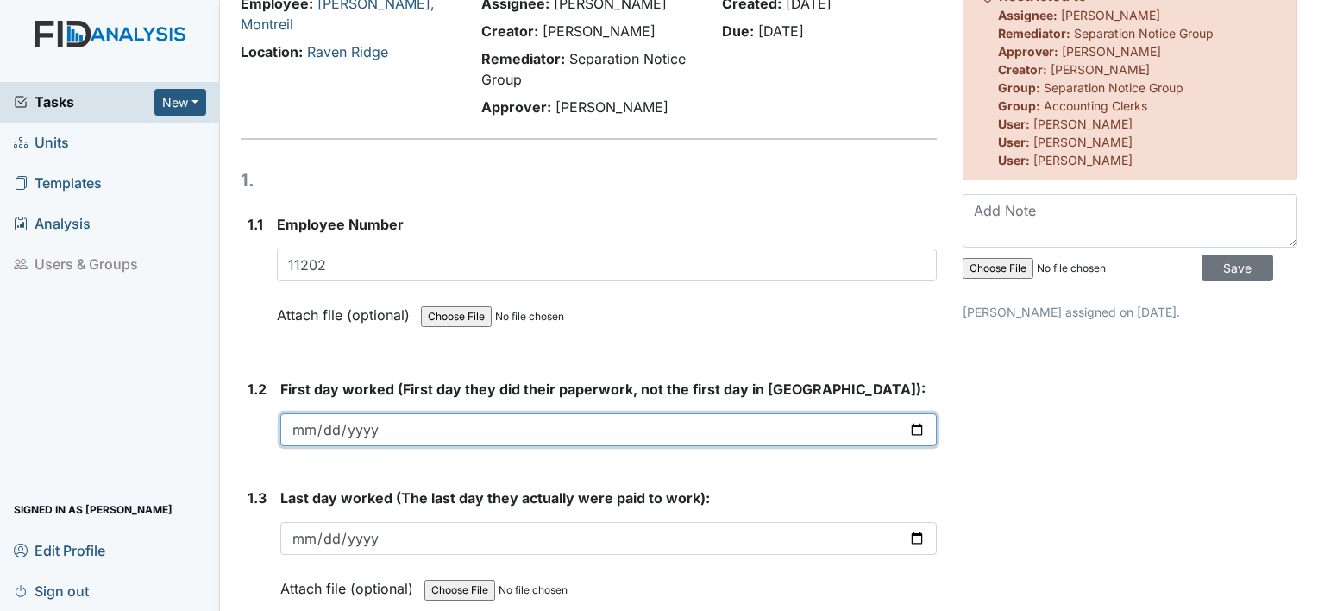
click at [300, 425] on input "date" at bounding box center [608, 429] width 656 height 33
type input "[DATE]"
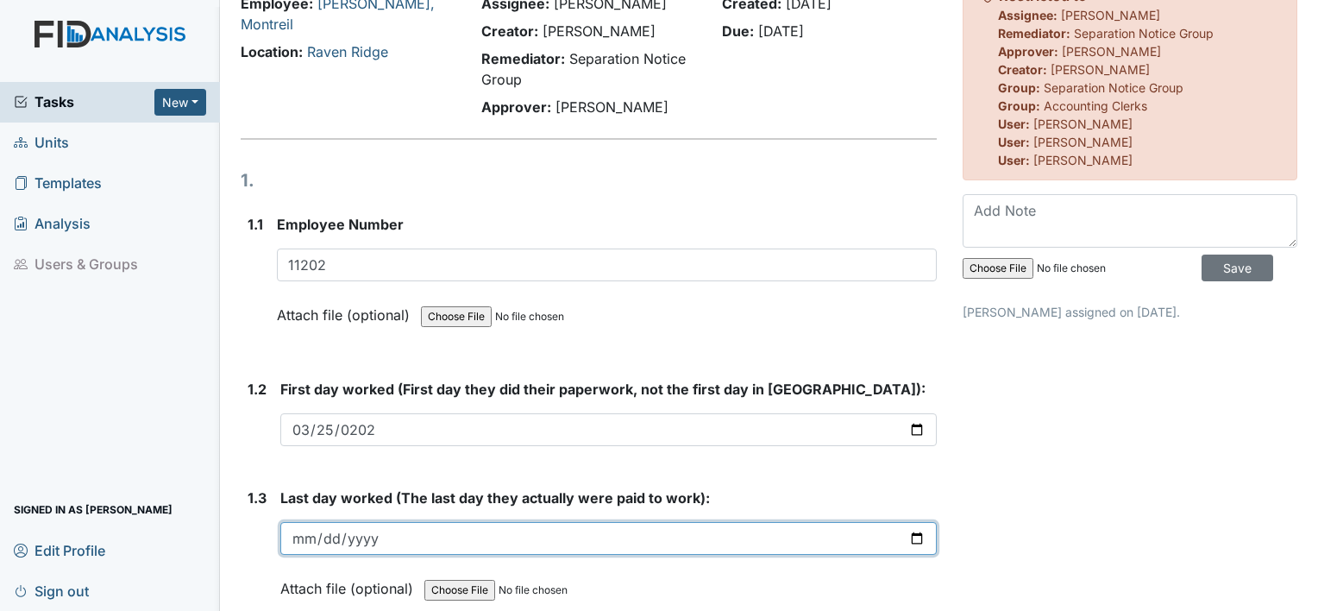
click at [309, 535] on input "date" at bounding box center [608, 538] width 656 height 33
type input "2025-10-06"
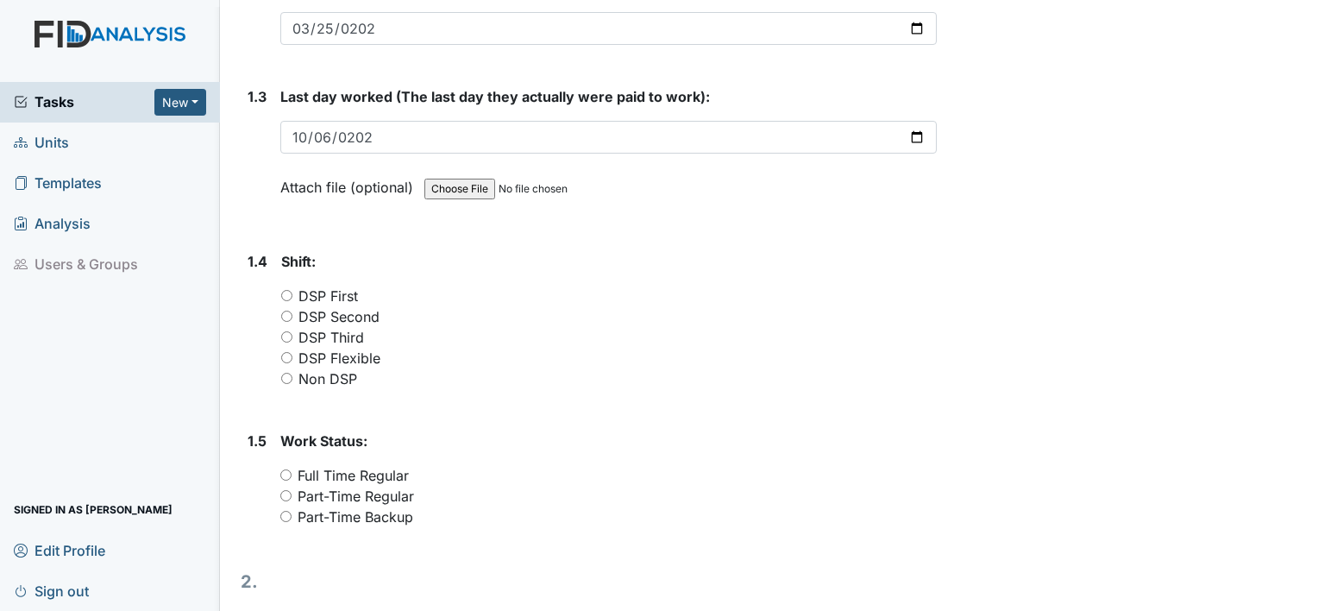
scroll to position [518, 0]
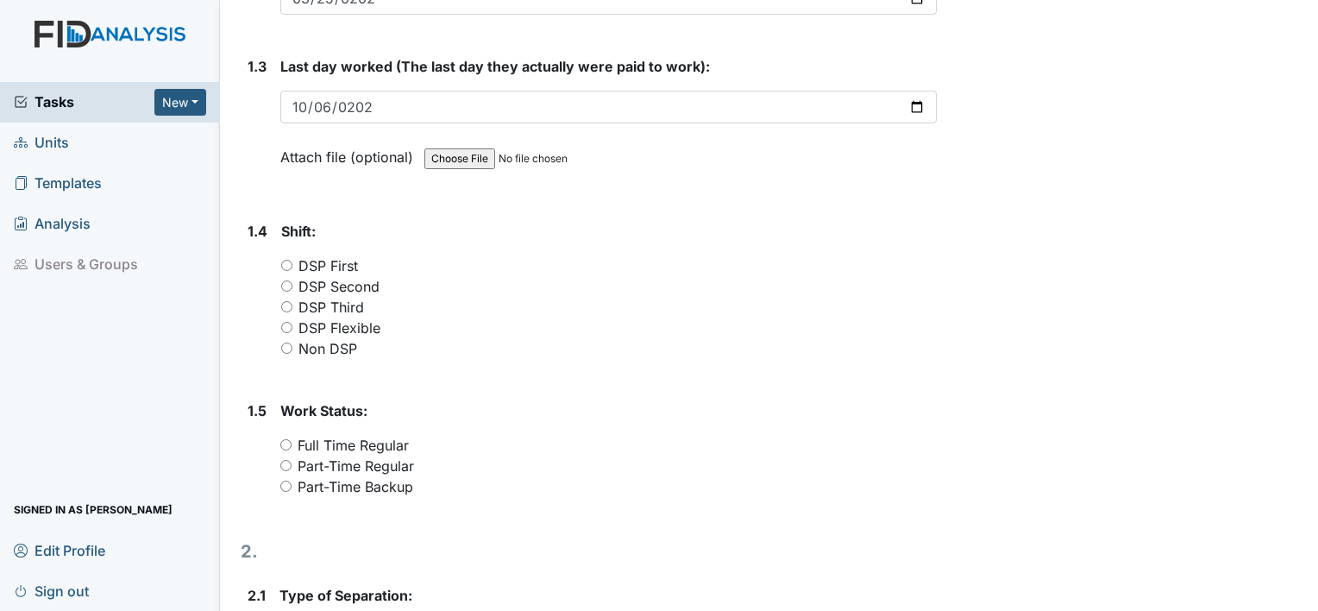
click at [285, 301] on input "DSP Third" at bounding box center [286, 306] width 11 height 11
radio input "true"
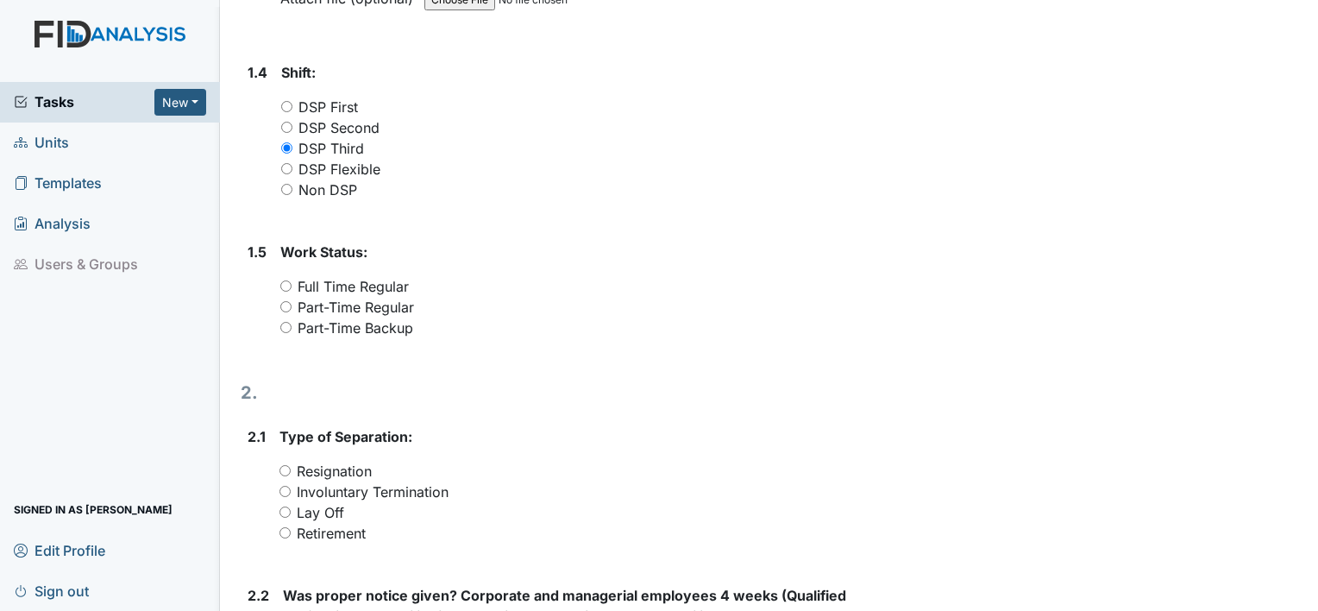
scroll to position [690, 0]
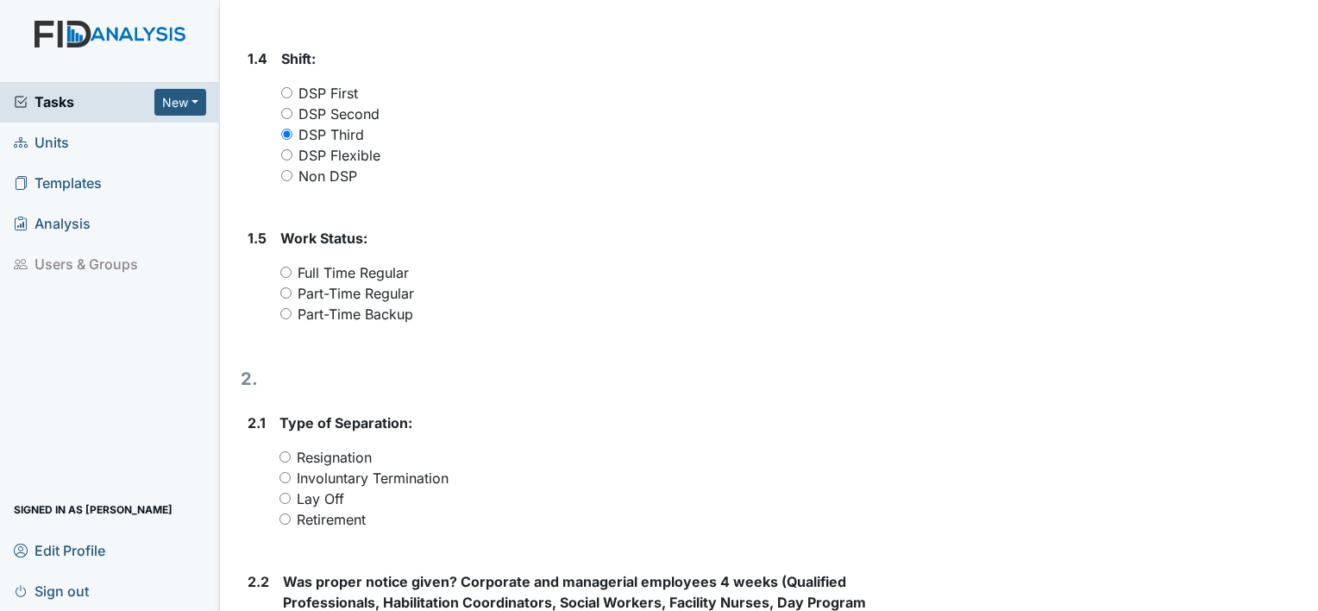
click at [281, 290] on input "Part-Time Regular" at bounding box center [285, 292] width 11 height 11
radio input "true"
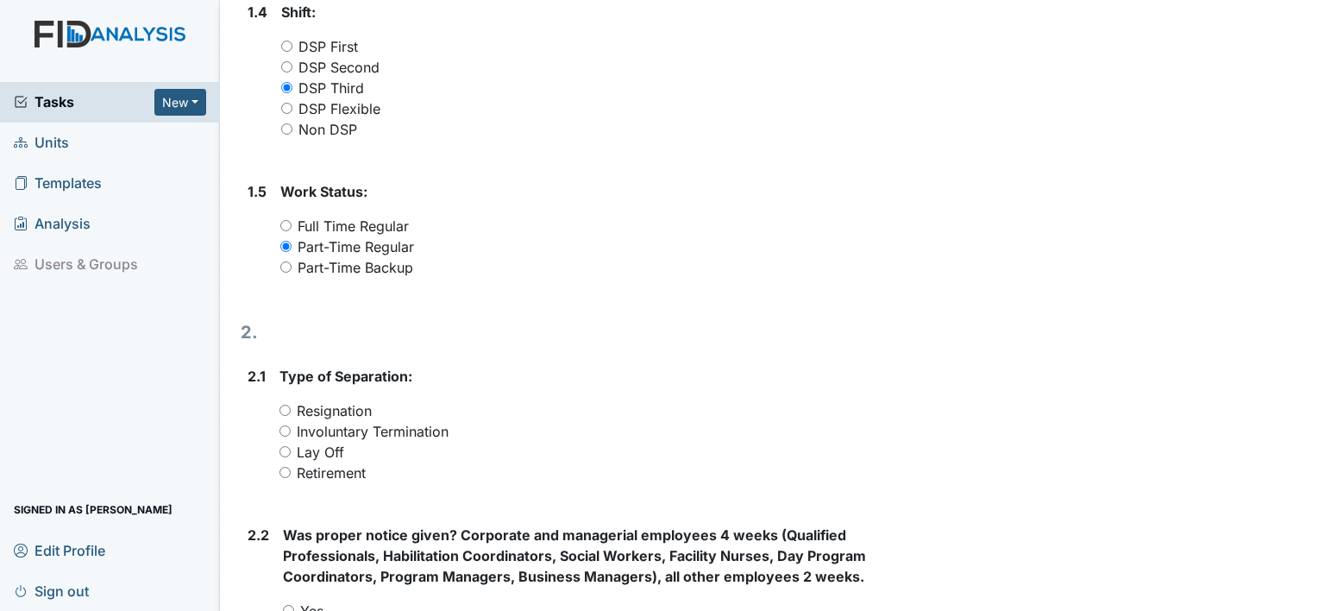
scroll to position [863, 0]
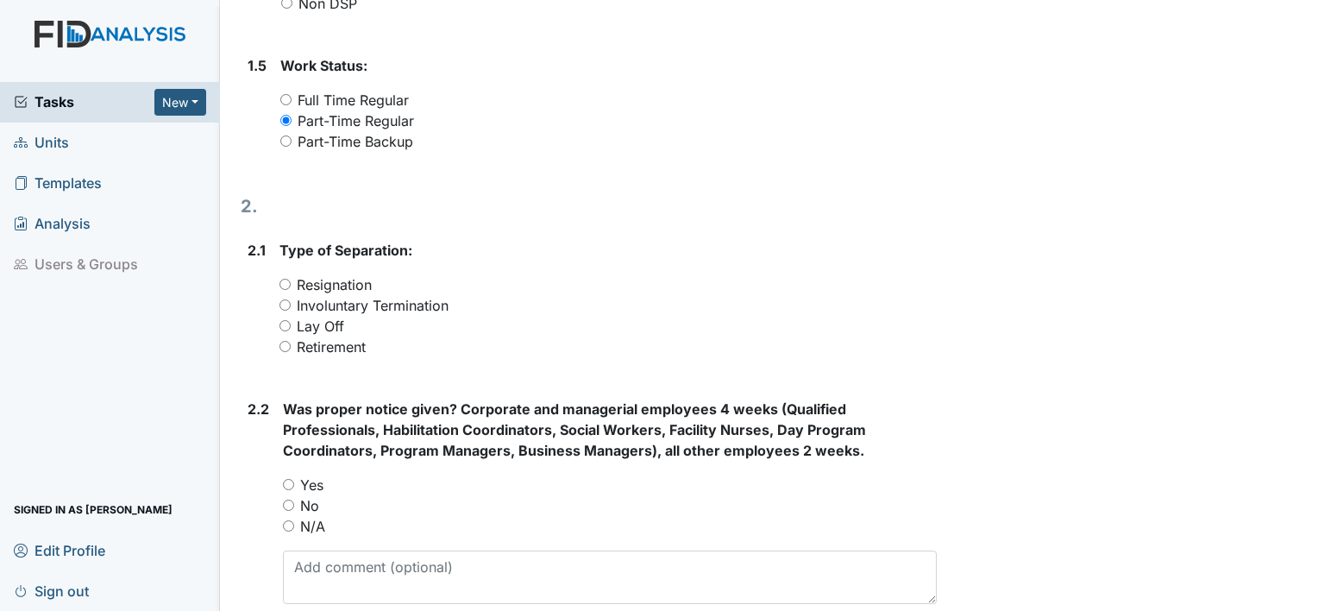
click at [279, 281] on input "Resignation" at bounding box center [284, 284] width 11 height 11
radio input "true"
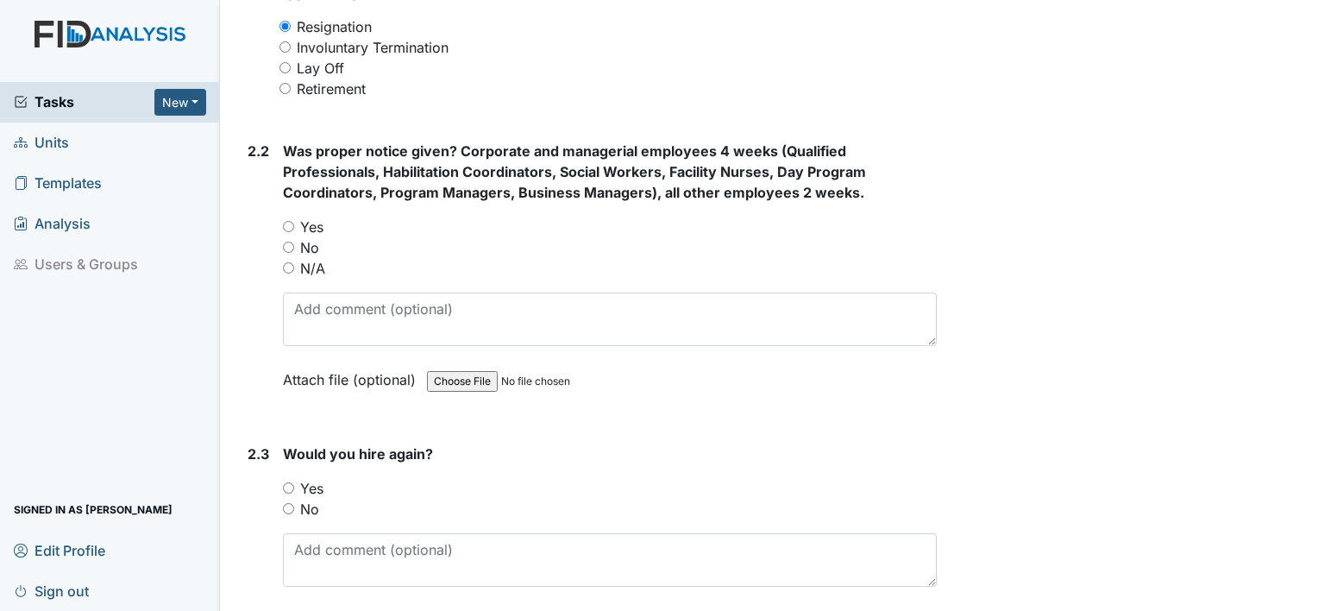
scroll to position [1121, 0]
click at [288, 228] on input "Yes" at bounding box center [288, 225] width 11 height 11
radio input "true"
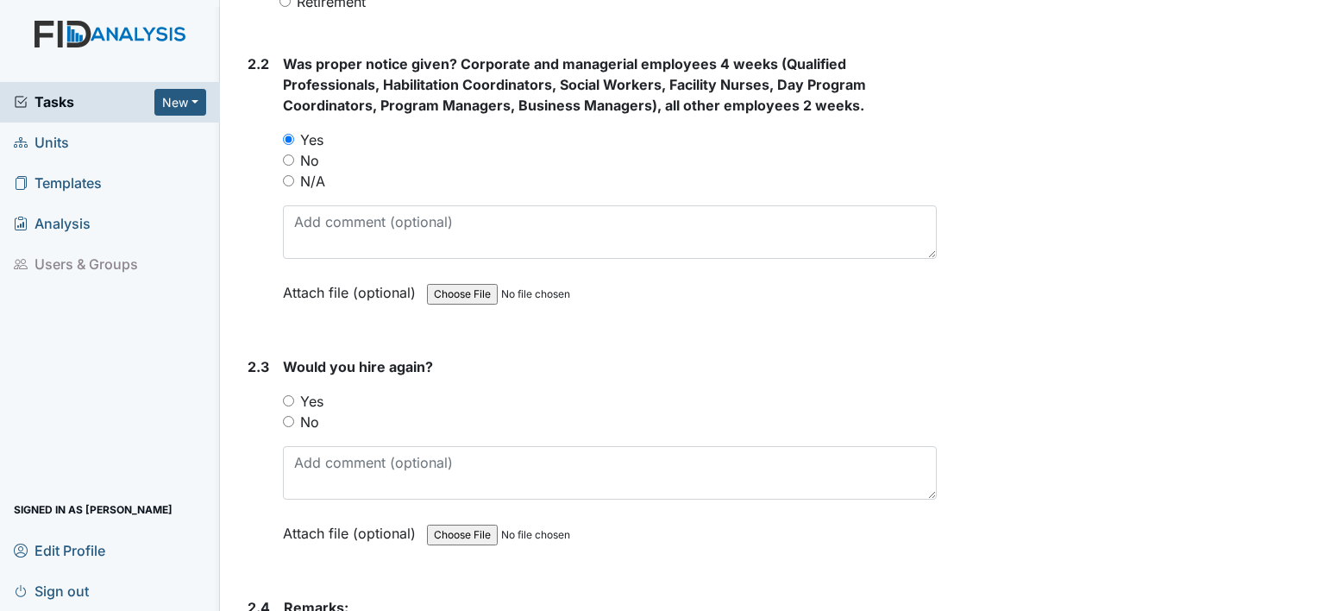
click at [290, 396] on input "Yes" at bounding box center [288, 400] width 11 height 11
radio input "true"
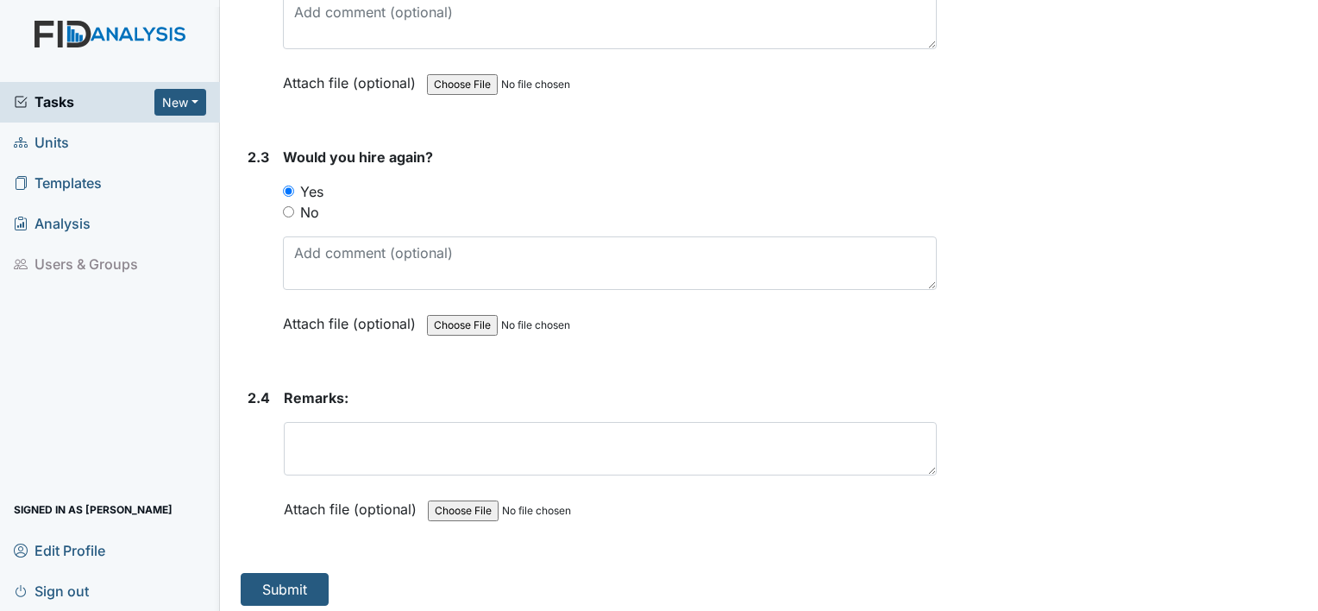
scroll to position [1421, 0]
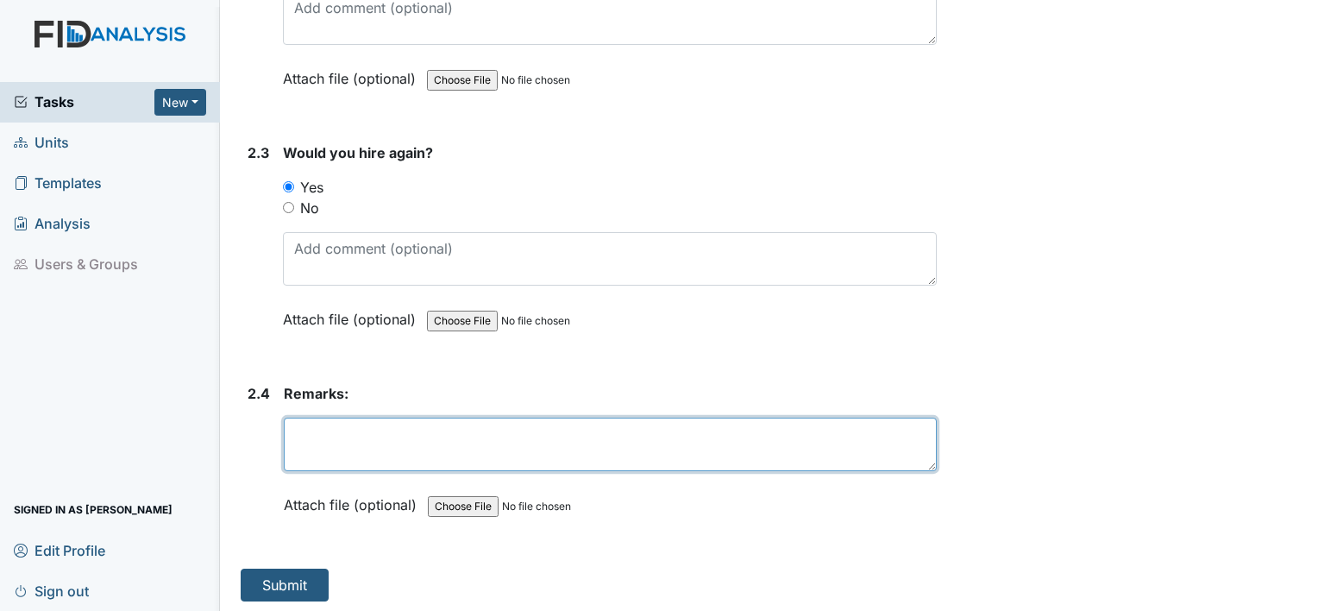
click at [396, 431] on textarea at bounding box center [610, 443] width 653 height 53
type textarea "e"
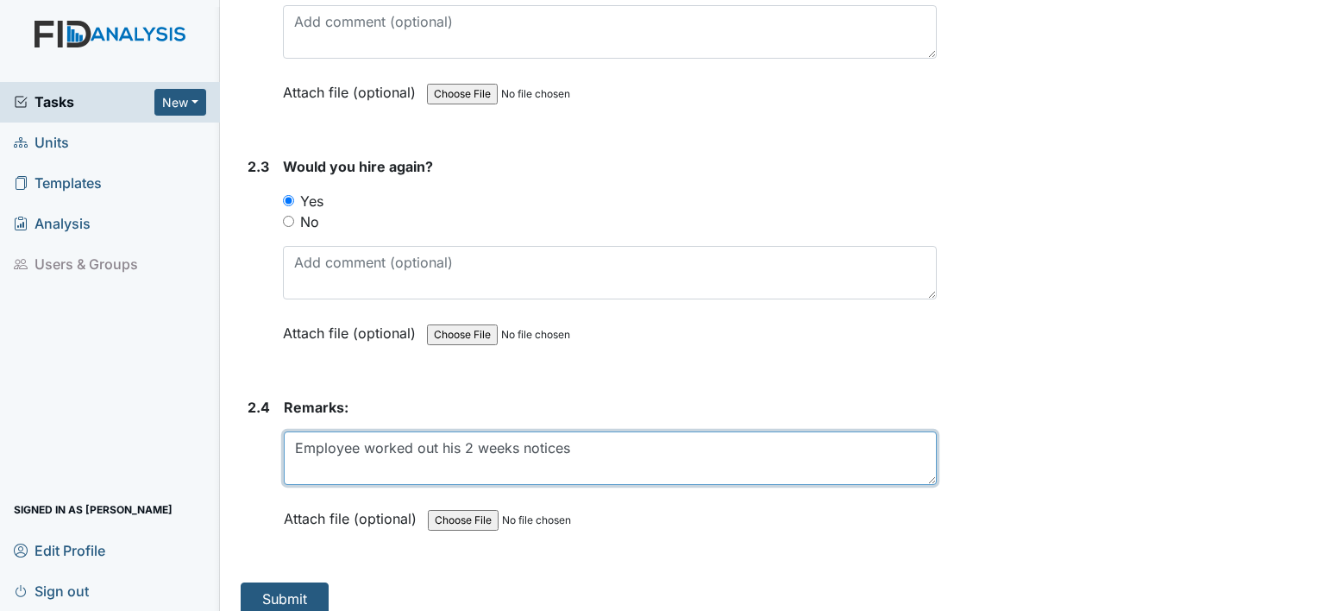
scroll to position [1411, 0]
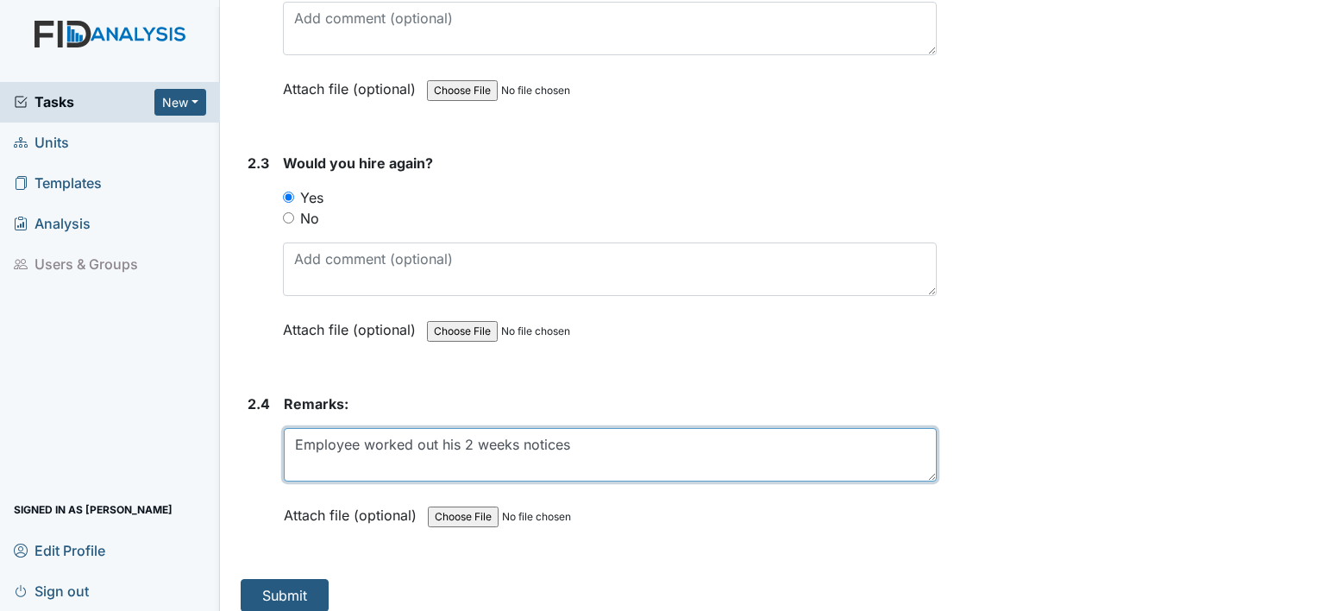
type textarea "Employee worked out his 2 weeks notices"
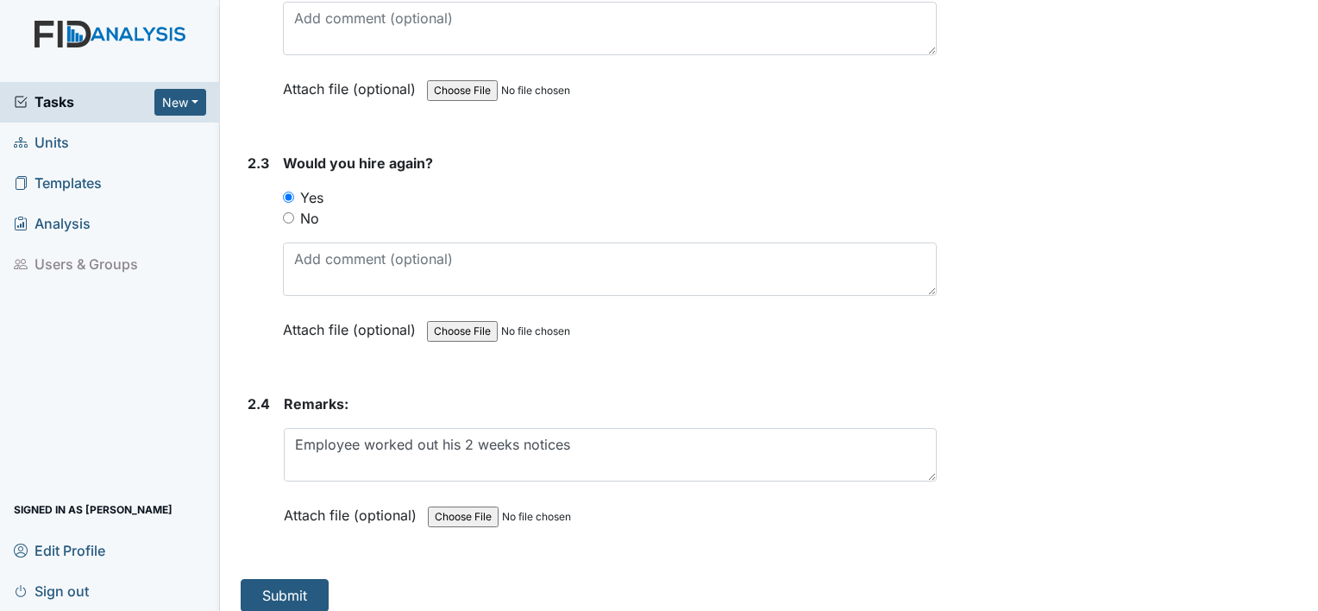
click at [306, 585] on button "Submit" at bounding box center [285, 595] width 88 height 33
